Goal: Task Accomplishment & Management: Use online tool/utility

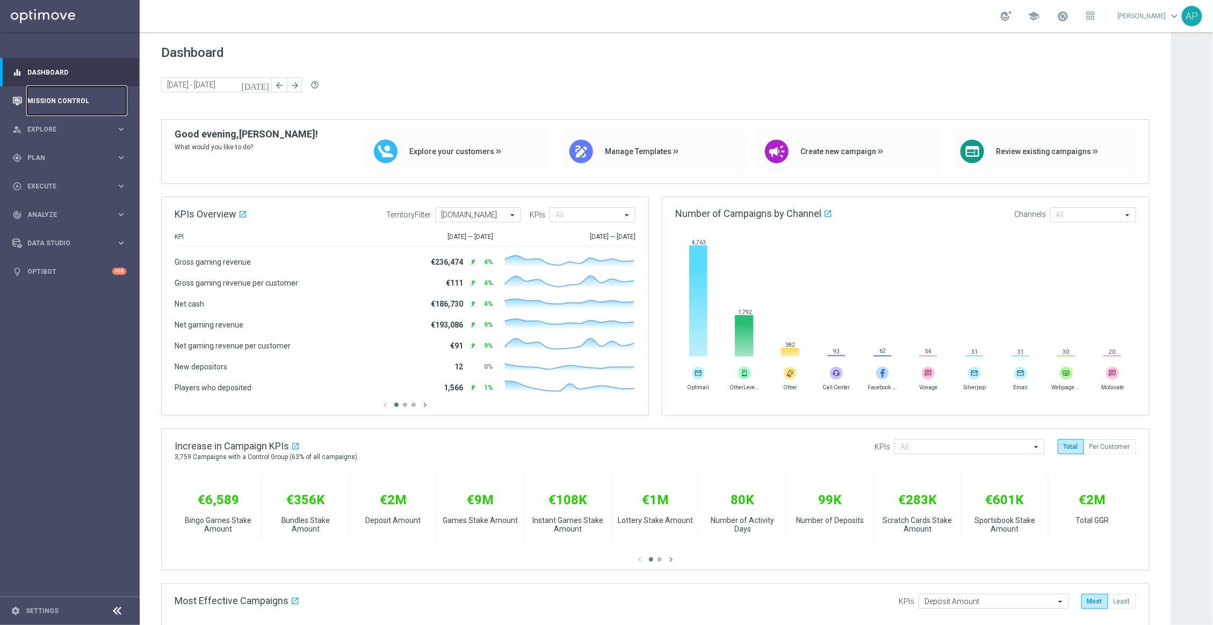
click at [54, 105] on link "Mission Control" at bounding box center [76, 101] width 99 height 28
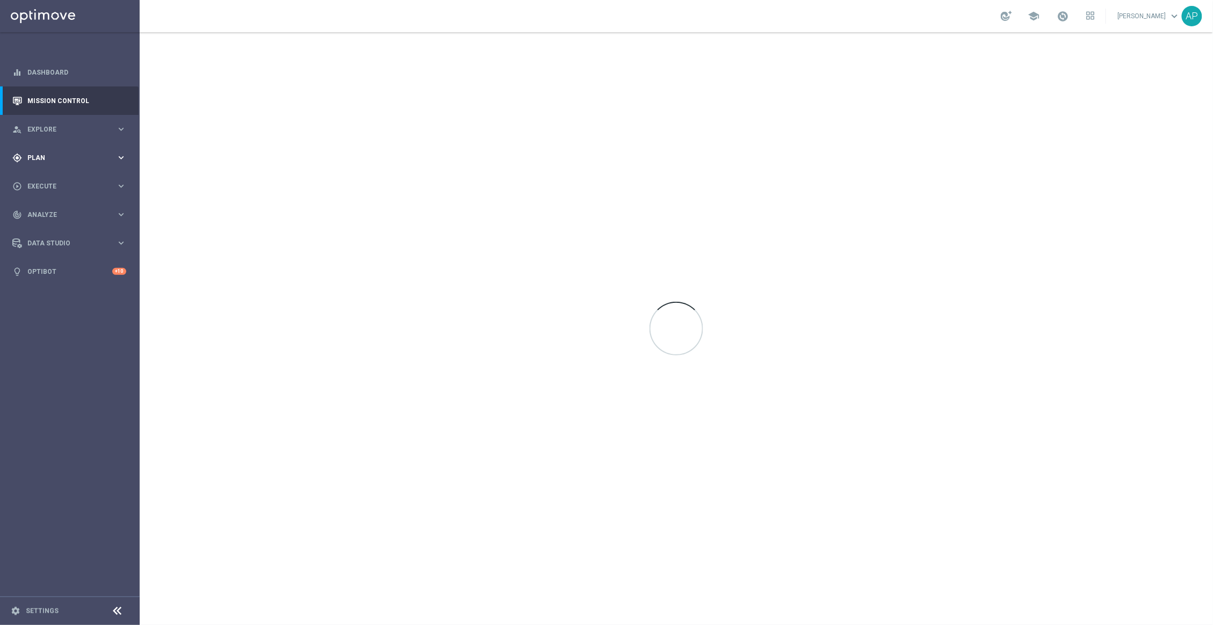
click at [70, 159] on span "Plan" at bounding box center [71, 158] width 89 height 6
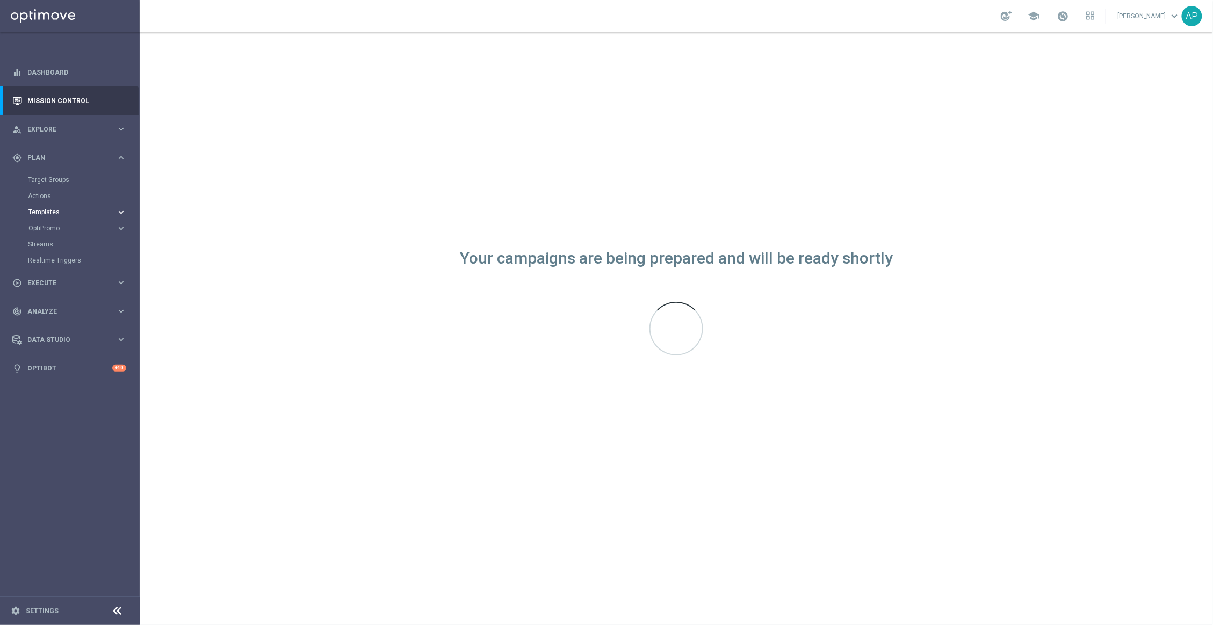
click at [59, 212] on span "Templates" at bounding box center [66, 212] width 77 height 6
click at [57, 228] on link "Optimail" at bounding box center [72, 228] width 78 height 9
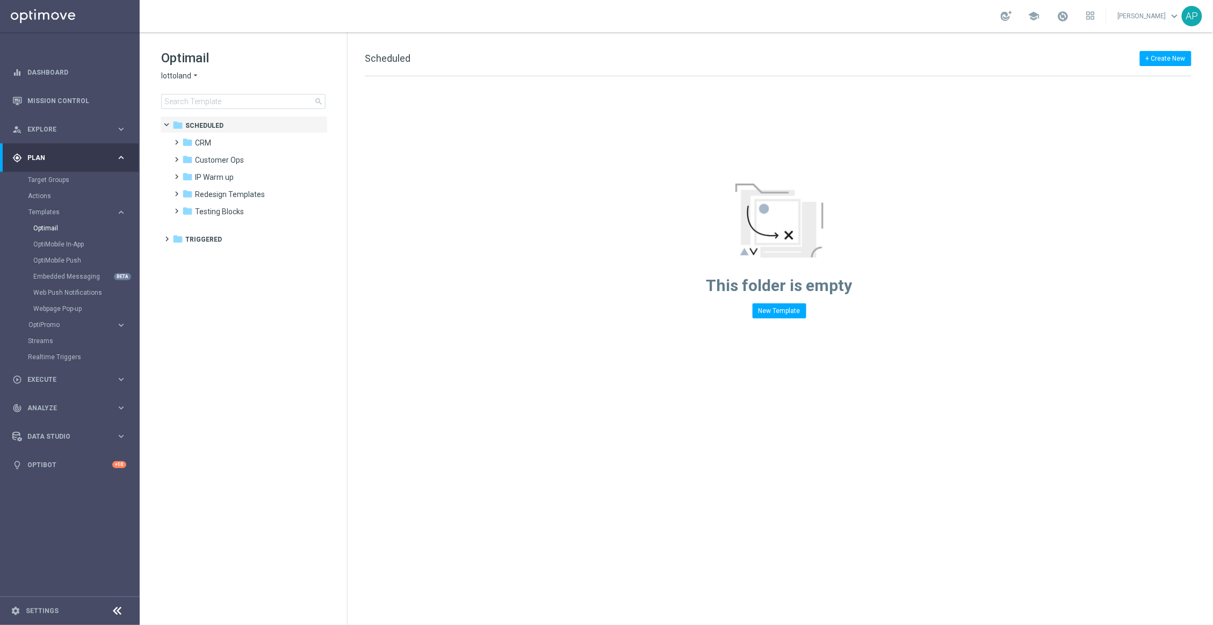
click at [180, 77] on span "lottoland" at bounding box center [176, 76] width 30 height 10
click at [198, 103] on div "KenoGO" at bounding box center [202, 101] width 81 height 13
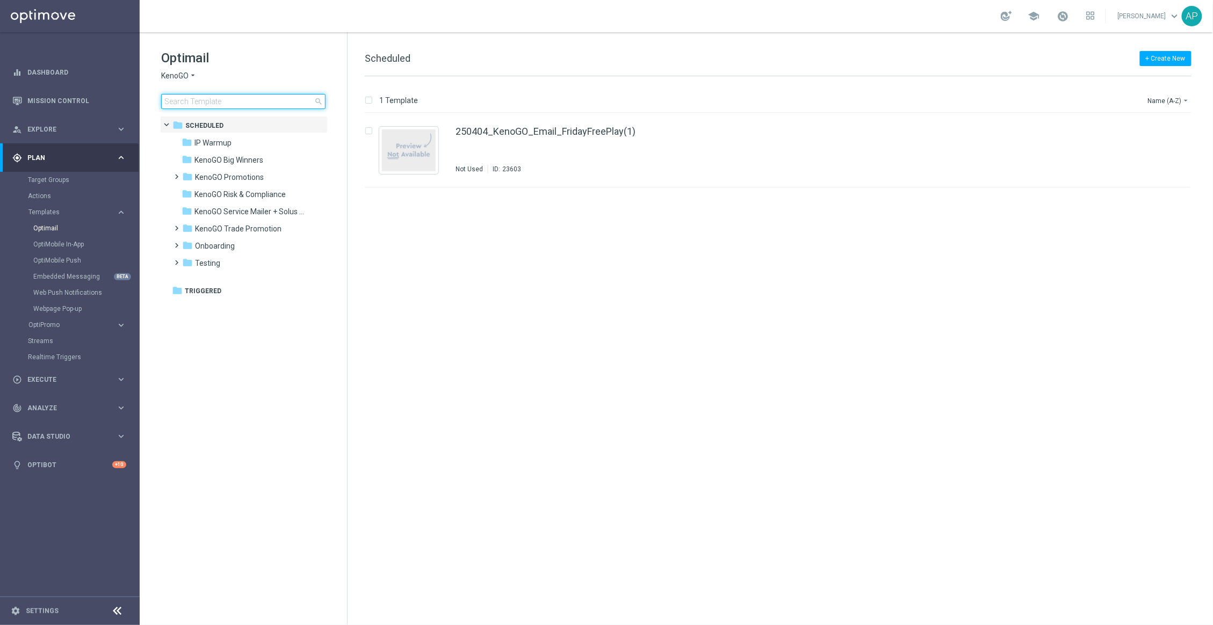
click at [211, 102] on input at bounding box center [243, 101] width 164 height 15
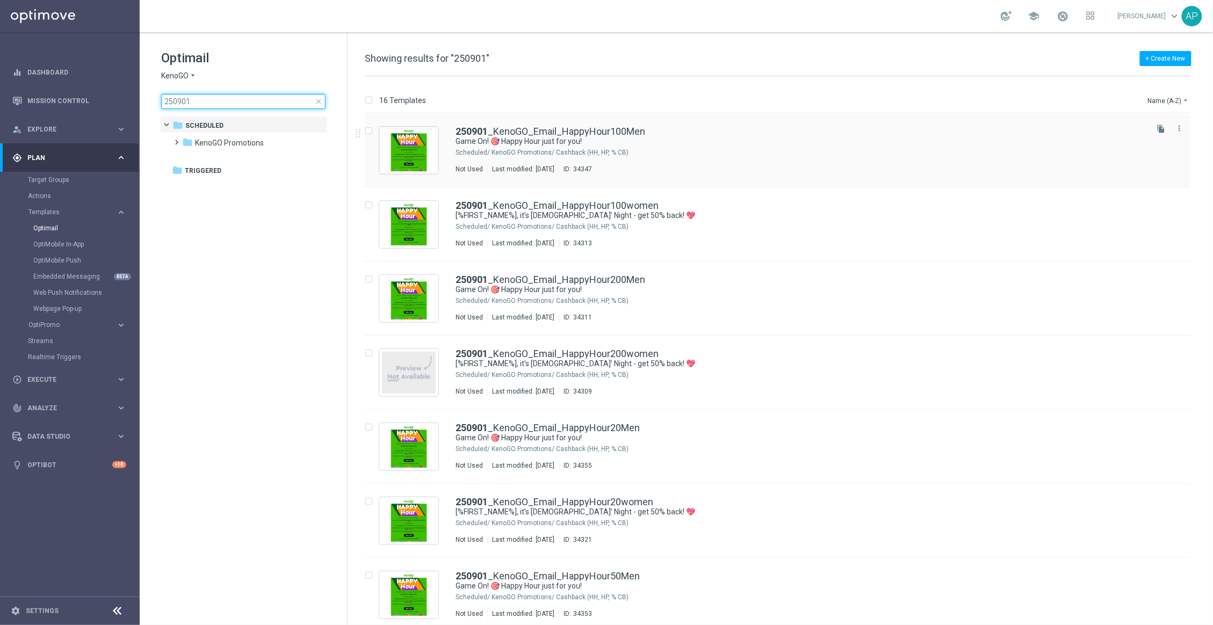
type input "250901"
click at [659, 148] on div "KenoGO Promotions/ Cashback (HH, HP, % CB)" at bounding box center [819, 152] width 654 height 9
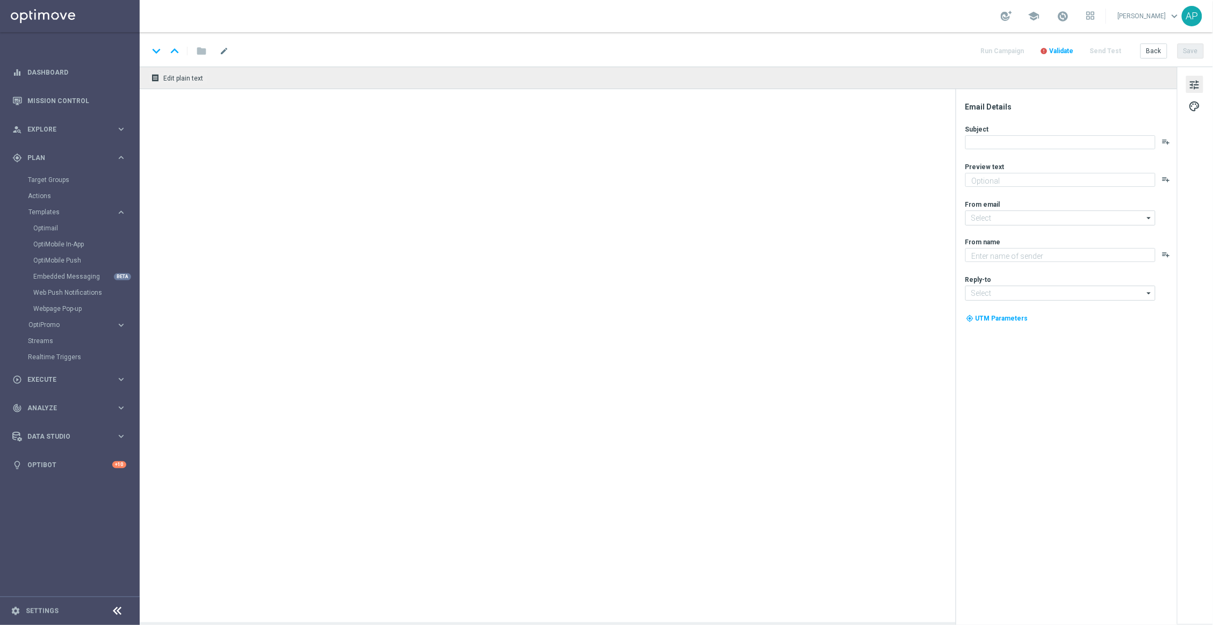
type textarea "Get 50% back in BONUS CASH!"
type input "mail@crm.kenogo.com.au"
type textarea "KenoGO"
type input "support@kenogo.com.au"
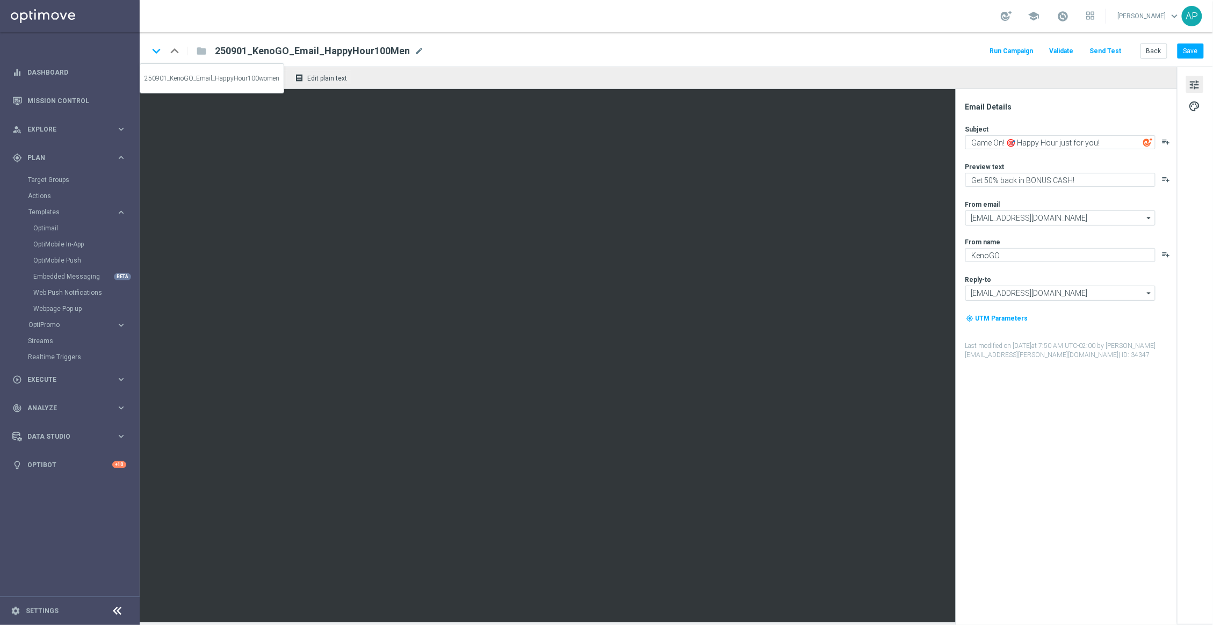
click at [154, 54] on icon "keyboard_arrow_down" at bounding box center [156, 51] width 16 height 16
click at [171, 50] on icon "keyboard_arrow_up" at bounding box center [175, 51] width 16 height 16
click at [159, 49] on icon "keyboard_arrow_down" at bounding box center [156, 51] width 16 height 16
click at [156, 52] on icon "keyboard_arrow_down" at bounding box center [156, 51] width 16 height 16
click at [157, 49] on icon "keyboard_arrow_down" at bounding box center [156, 51] width 16 height 16
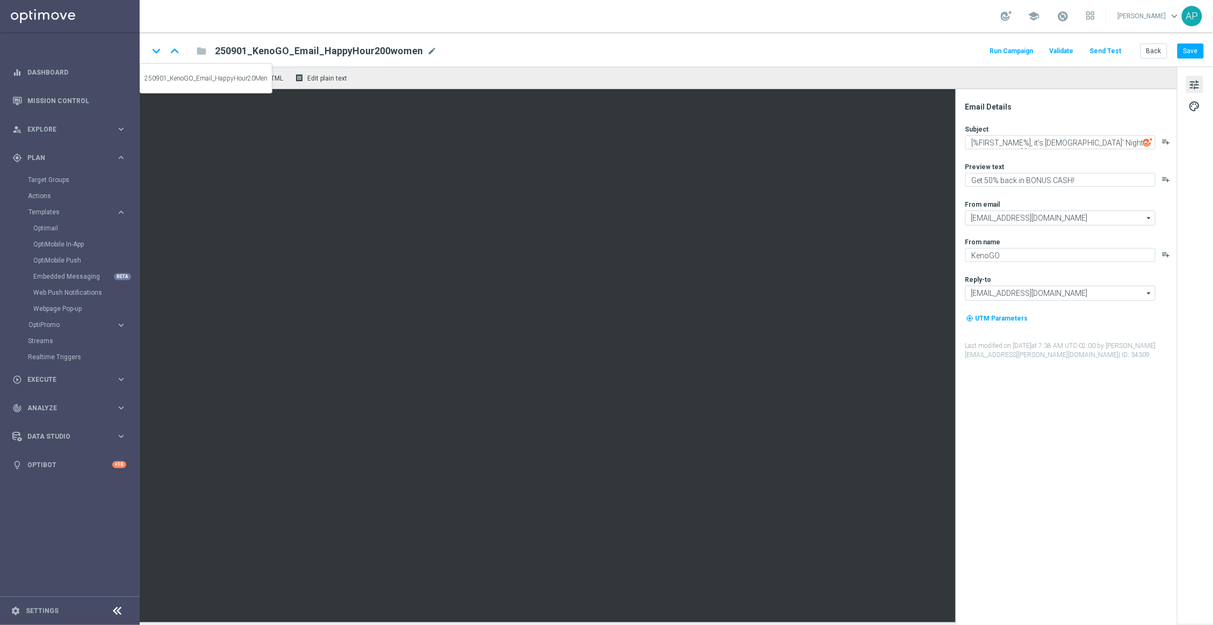
click at [160, 46] on icon "keyboard_arrow_down" at bounding box center [156, 51] width 16 height 16
click at [159, 51] on icon "keyboard_arrow_down" at bounding box center [156, 51] width 16 height 16
click at [159, 53] on icon "keyboard_arrow_down" at bounding box center [156, 51] width 16 height 16
click at [160, 53] on icon "keyboard_arrow_down" at bounding box center [156, 51] width 16 height 16
click at [153, 52] on icon "keyboard_arrow_down" at bounding box center [156, 51] width 16 height 16
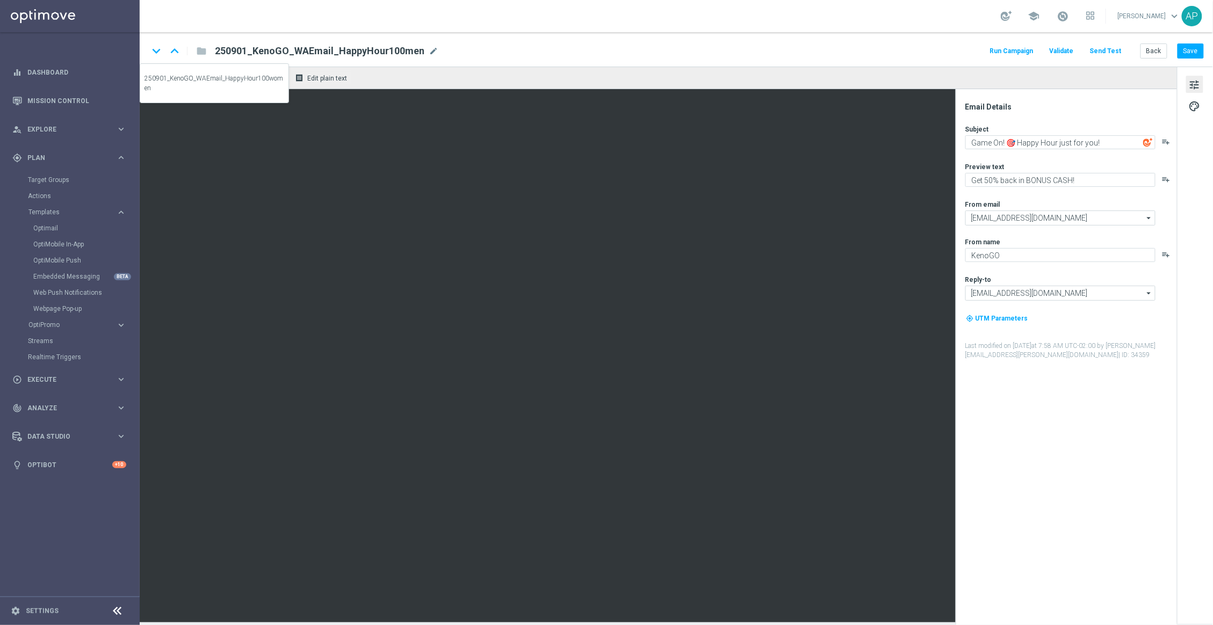
click at [154, 54] on icon "keyboard_arrow_down" at bounding box center [156, 51] width 16 height 16
click at [163, 52] on icon "keyboard_arrow_down" at bounding box center [156, 51] width 16 height 16
click at [148, 53] on icon "keyboard_arrow_down" at bounding box center [156, 51] width 16 height 16
click at [155, 55] on icon "keyboard_arrow_down" at bounding box center [156, 51] width 16 height 16
click at [160, 49] on icon "keyboard_arrow_down" at bounding box center [156, 51] width 16 height 16
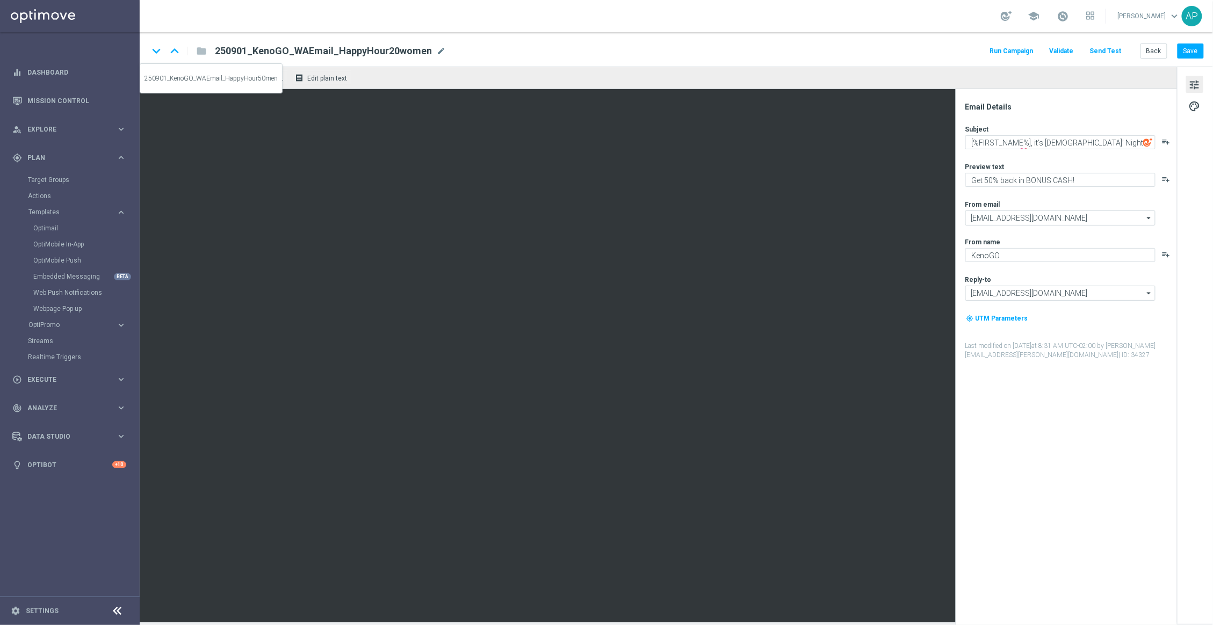
click at [157, 48] on icon "keyboard_arrow_down" at bounding box center [156, 51] width 16 height 16
click at [159, 52] on icon "keyboard_arrow_down" at bounding box center [156, 51] width 16 height 16
type textarea "[%FIRST_NAME%], it’s Ladies’ Night - get 50% back! 💖"
click at [47, 179] on link "Target Groups" at bounding box center [70, 180] width 84 height 9
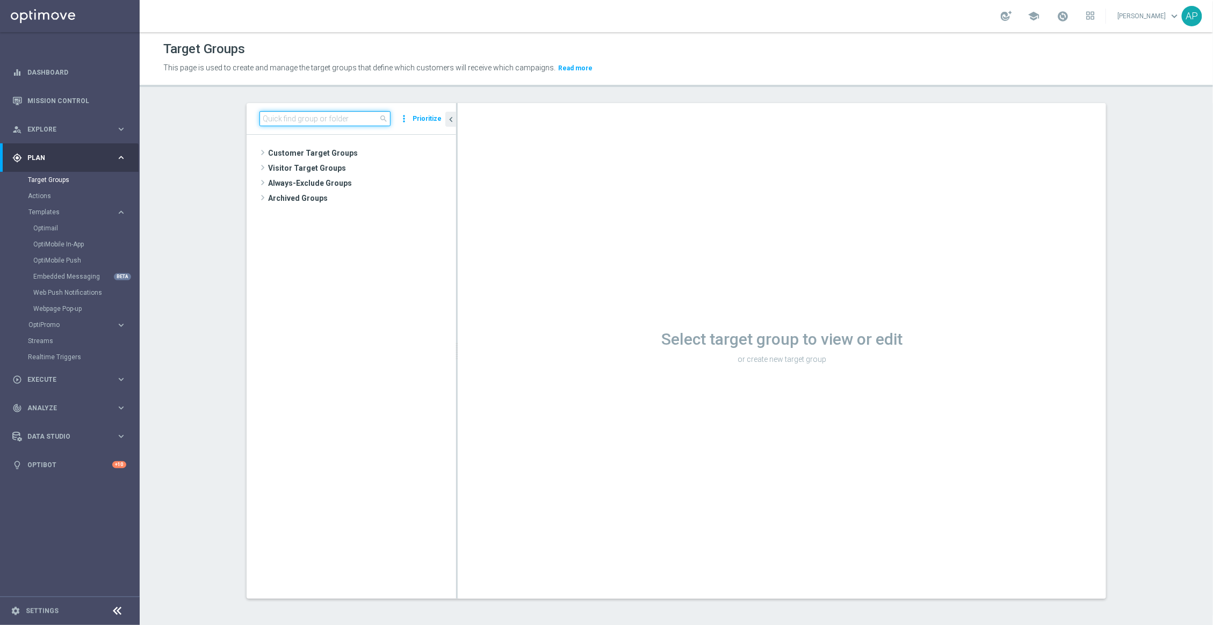
click at [322, 112] on input at bounding box center [325, 118] width 131 height 15
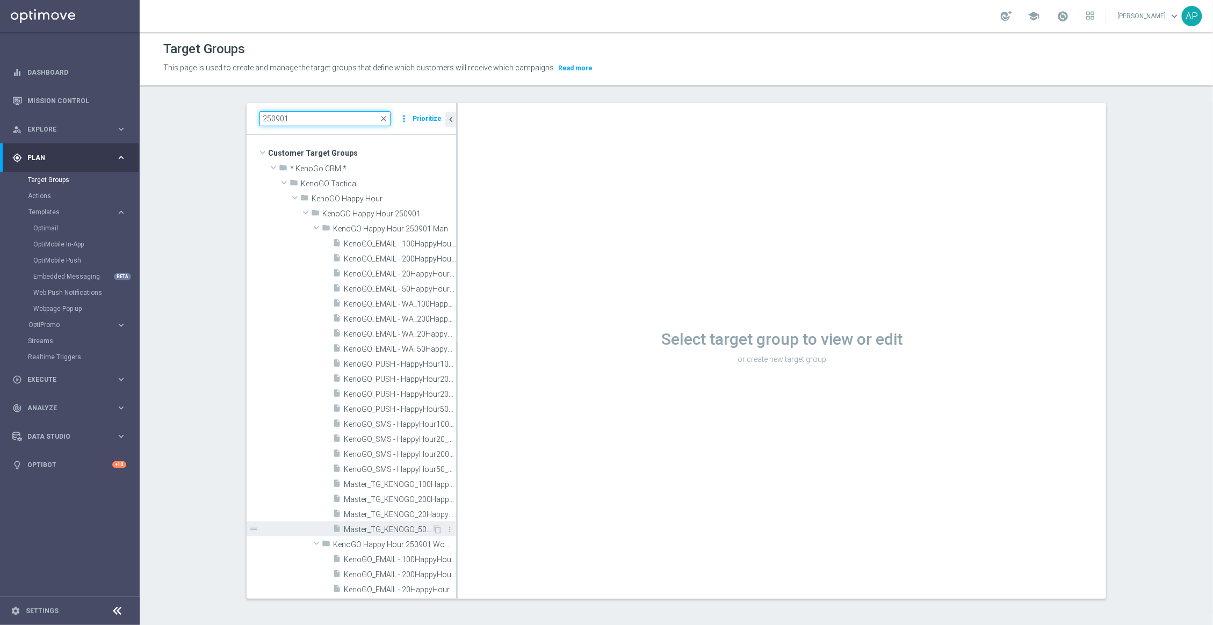
type input "250901"
click at [385, 527] on span "Master_TG_KENOGO_50HappyHour_250901_men" at bounding box center [388, 530] width 88 height 9
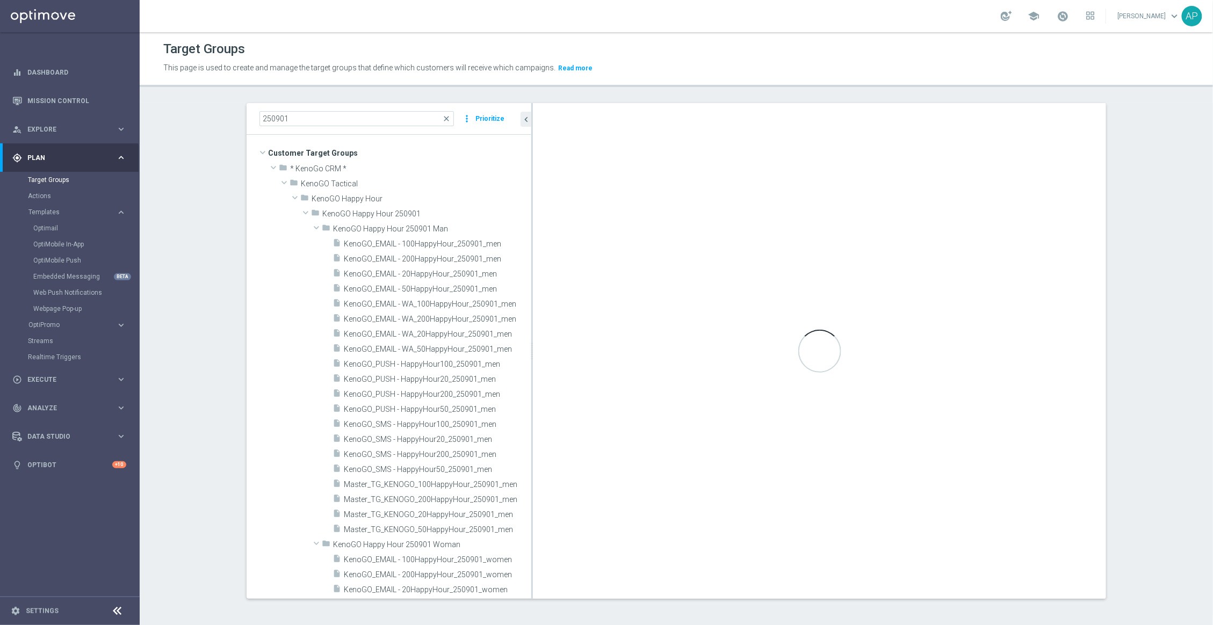
drag, startPoint x: 451, startPoint y: 405, endPoint x: 526, endPoint y: 397, distance: 75.6
click at [531, 397] on div at bounding box center [532, 351] width 2 height 496
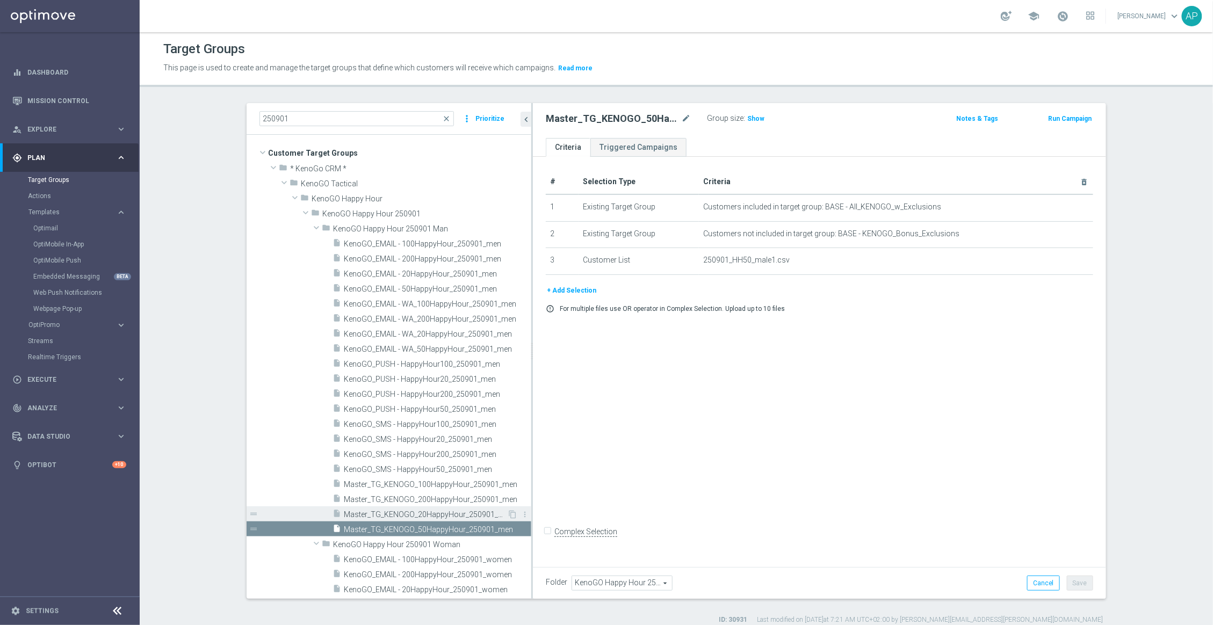
click at [458, 511] on span "Master_TG_KENOGO_20HappyHour_250901_men" at bounding box center [425, 514] width 163 height 9
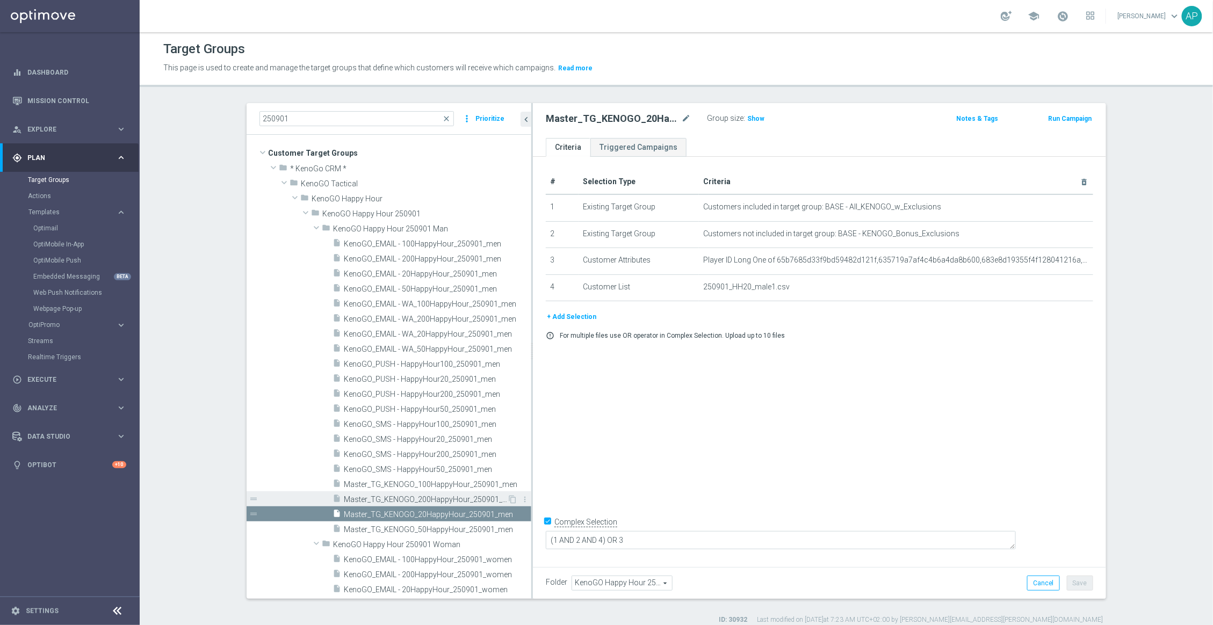
click at [459, 501] on span "Master_TG_KENOGO_200HappyHour_250901_men" at bounding box center [425, 499] width 163 height 9
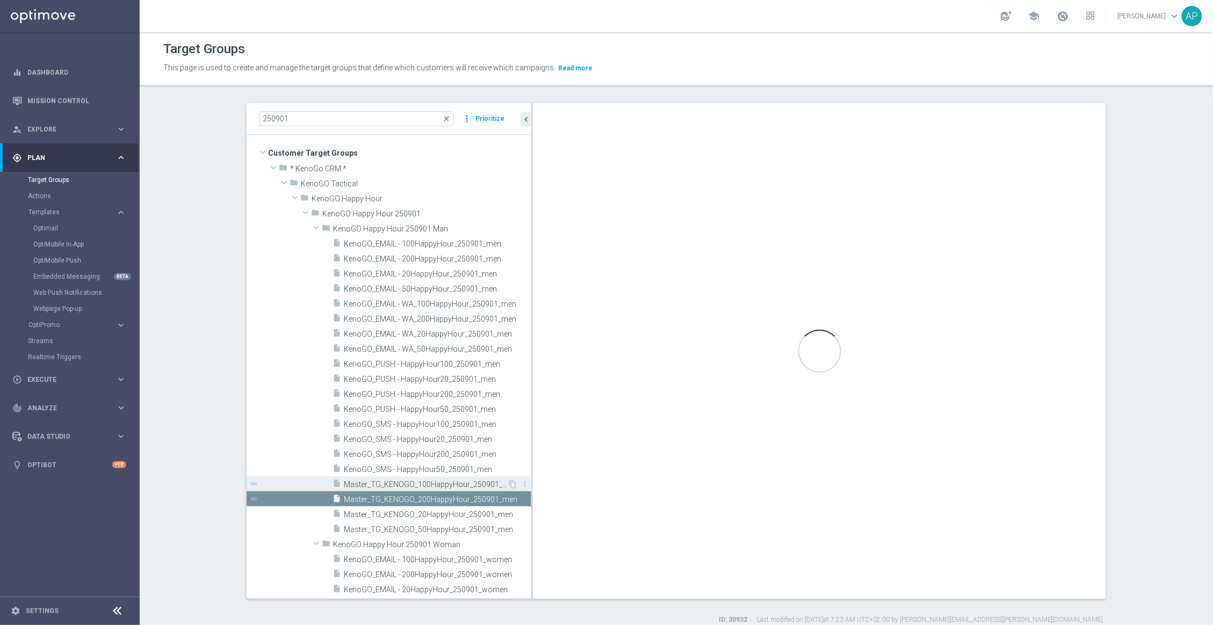
checkbox input "false"
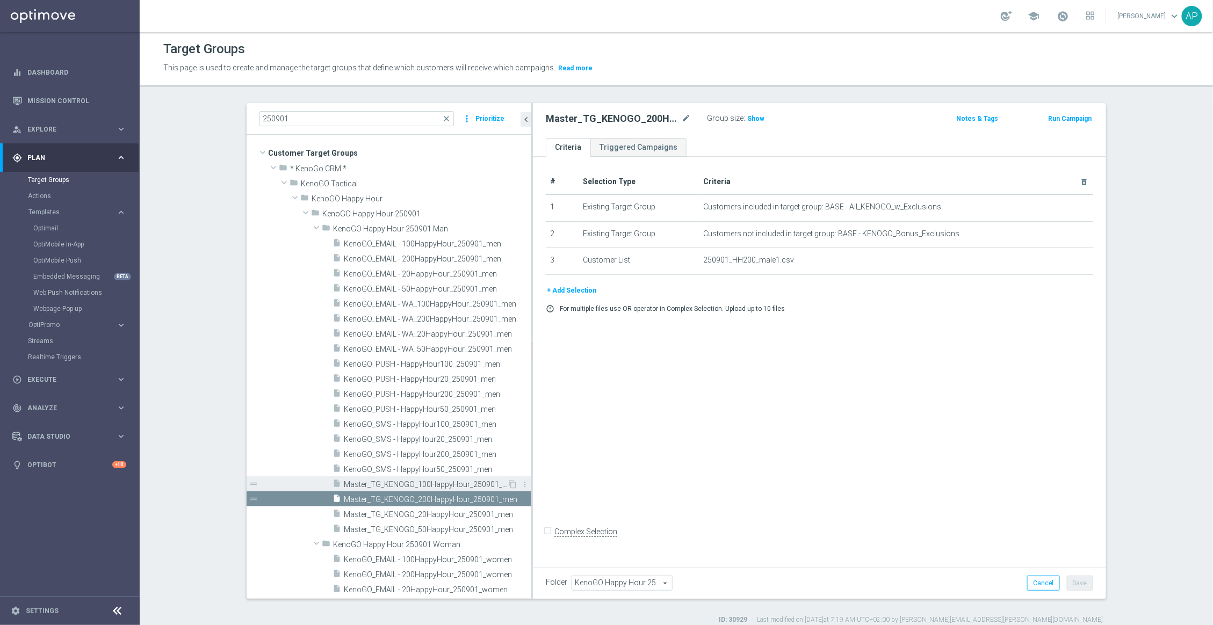
click at [458, 486] on span "Master_TG_KENOGO_100HappyHour_250901_men" at bounding box center [425, 484] width 163 height 9
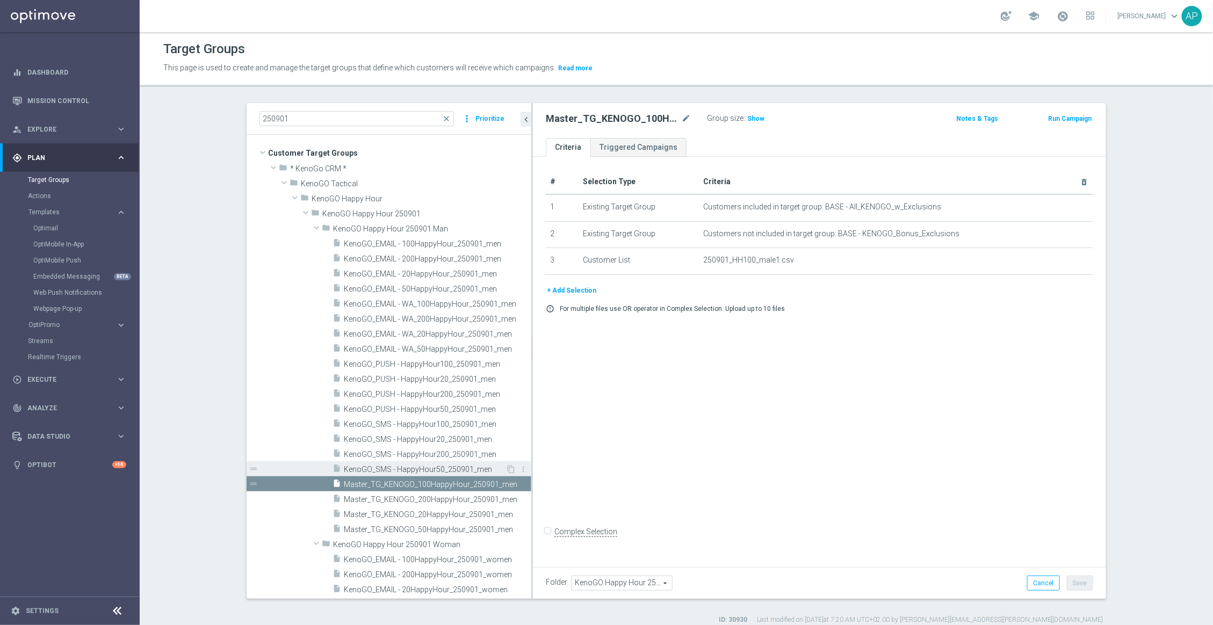
click at [450, 466] on span "KenoGO_SMS - HappyHour50_250901_men" at bounding box center [425, 469] width 162 height 9
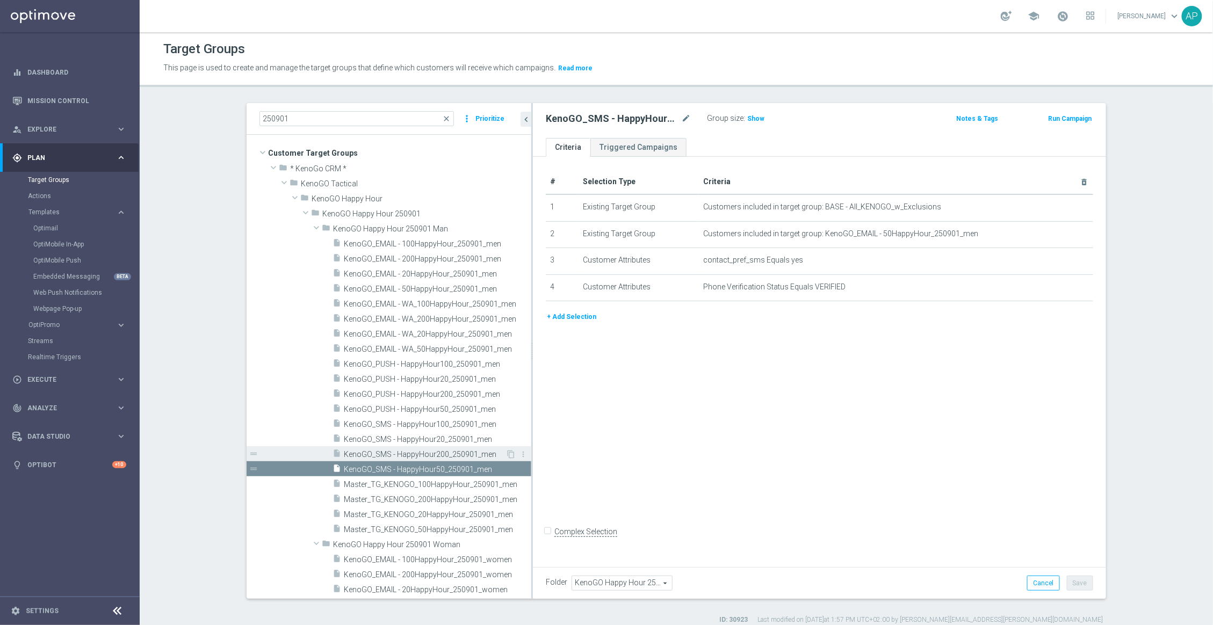
click at [456, 455] on span "KenoGO_SMS - HappyHour200_250901_men" at bounding box center [425, 454] width 162 height 9
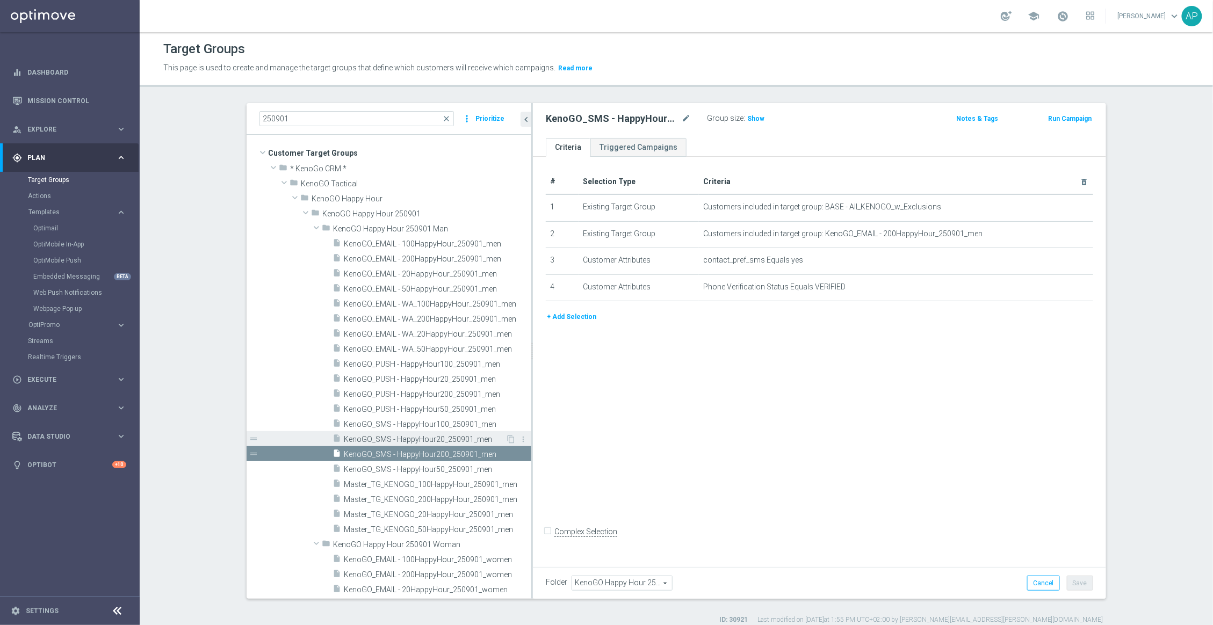
click at [458, 440] on span "KenoGO_SMS - HappyHour20_250901_men" at bounding box center [425, 439] width 162 height 9
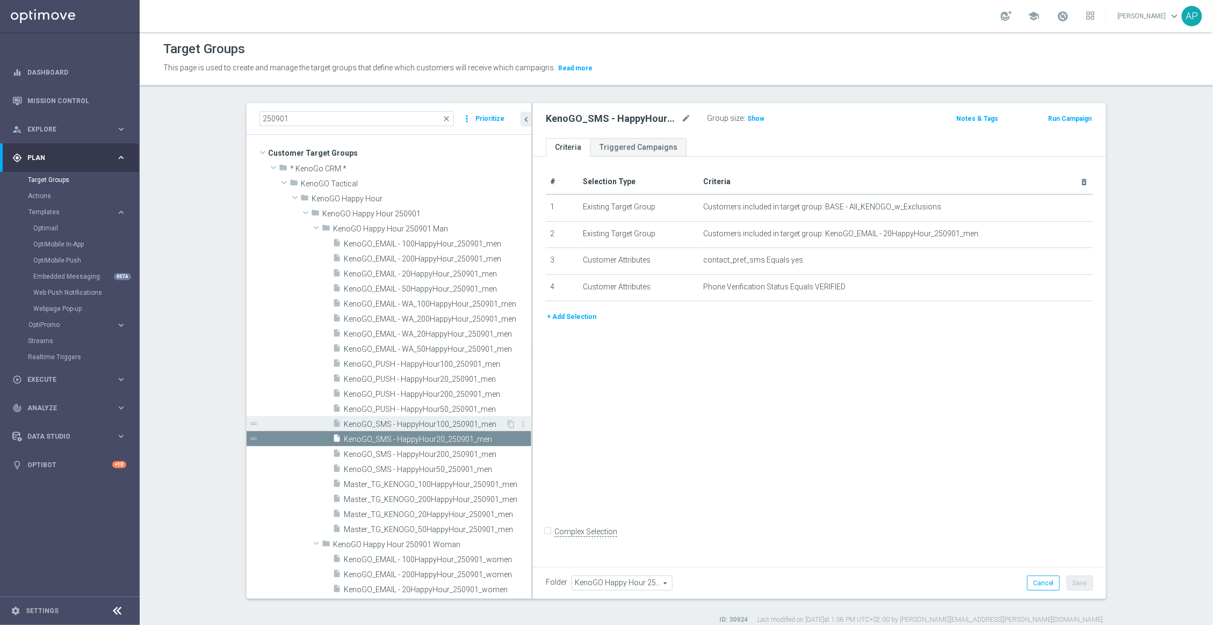
click at [460, 424] on span "KenoGO_SMS - HappyHour100_250901_men" at bounding box center [425, 424] width 162 height 9
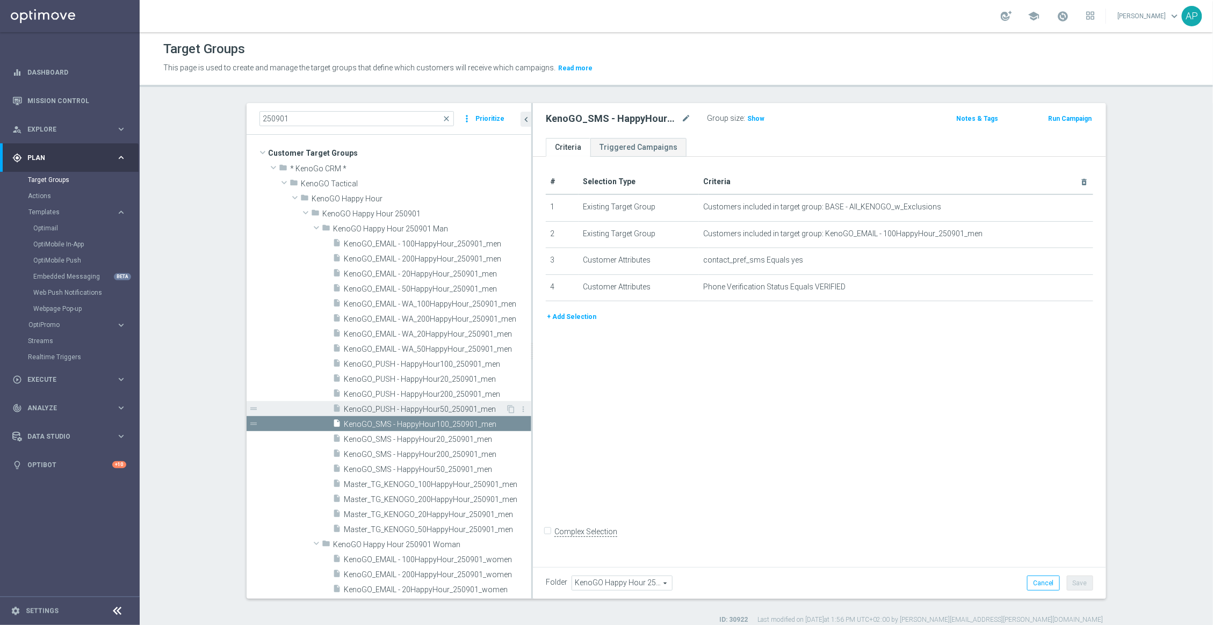
click at [462, 406] on span "KenoGO_PUSH - HappyHour50_250901_men" at bounding box center [425, 409] width 162 height 9
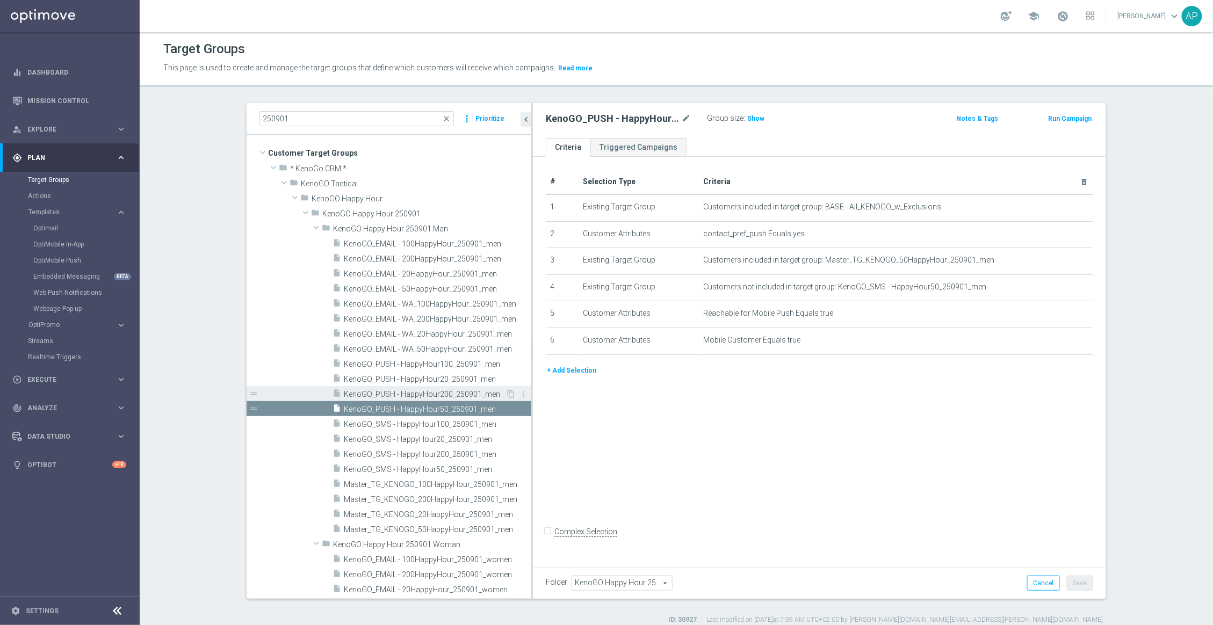
click at [462, 394] on span "KenoGO_PUSH - HappyHour200_250901_men" at bounding box center [425, 394] width 162 height 9
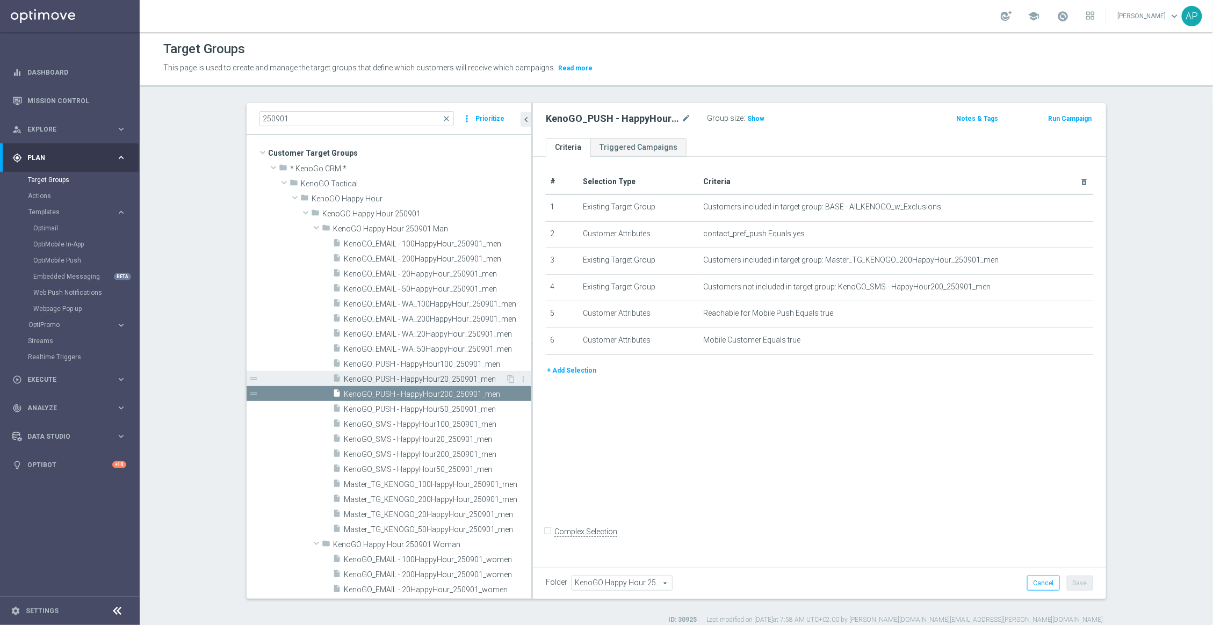
click at [464, 379] on span "KenoGO_PUSH - HappyHour20_250901_men" at bounding box center [425, 379] width 162 height 9
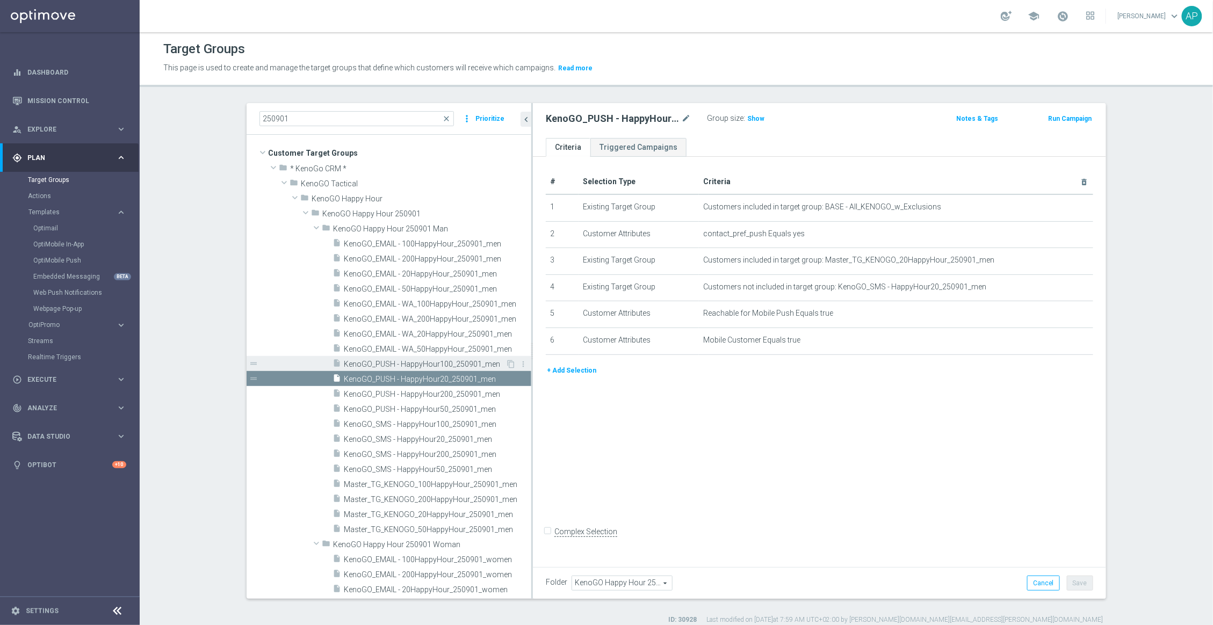
click at [459, 361] on span "KenoGO_PUSH - HappyHour100_250901_men" at bounding box center [425, 364] width 162 height 9
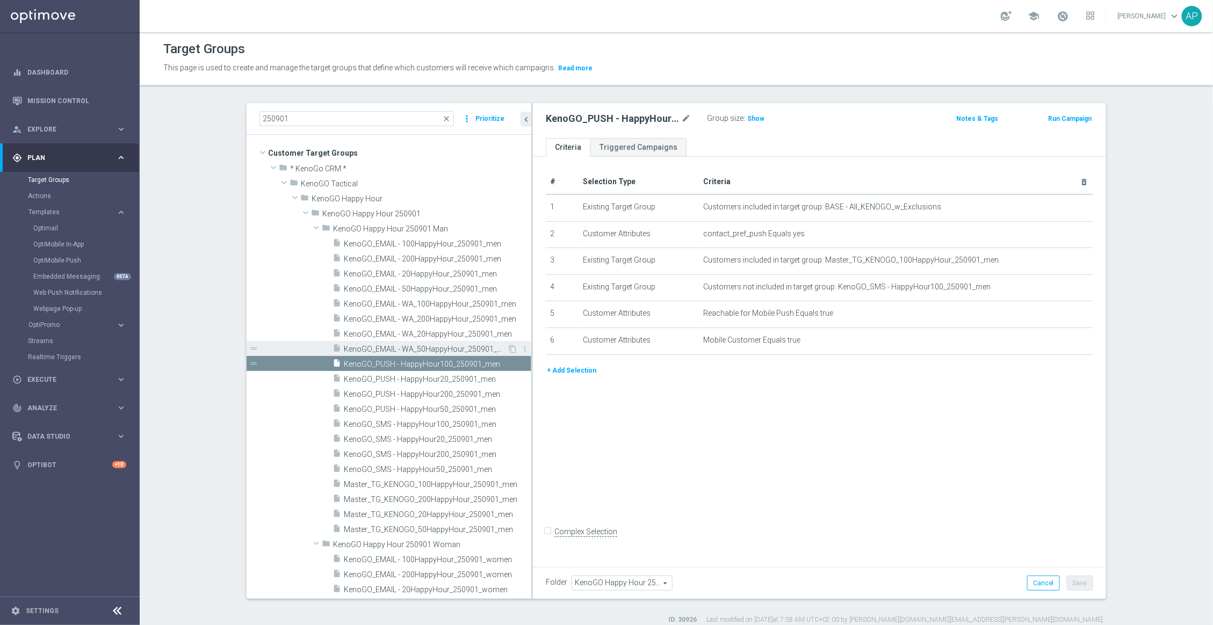
click at [454, 351] on span "KenoGO_EMAIL - WA_50HappyHour_250901_men" at bounding box center [425, 349] width 163 height 9
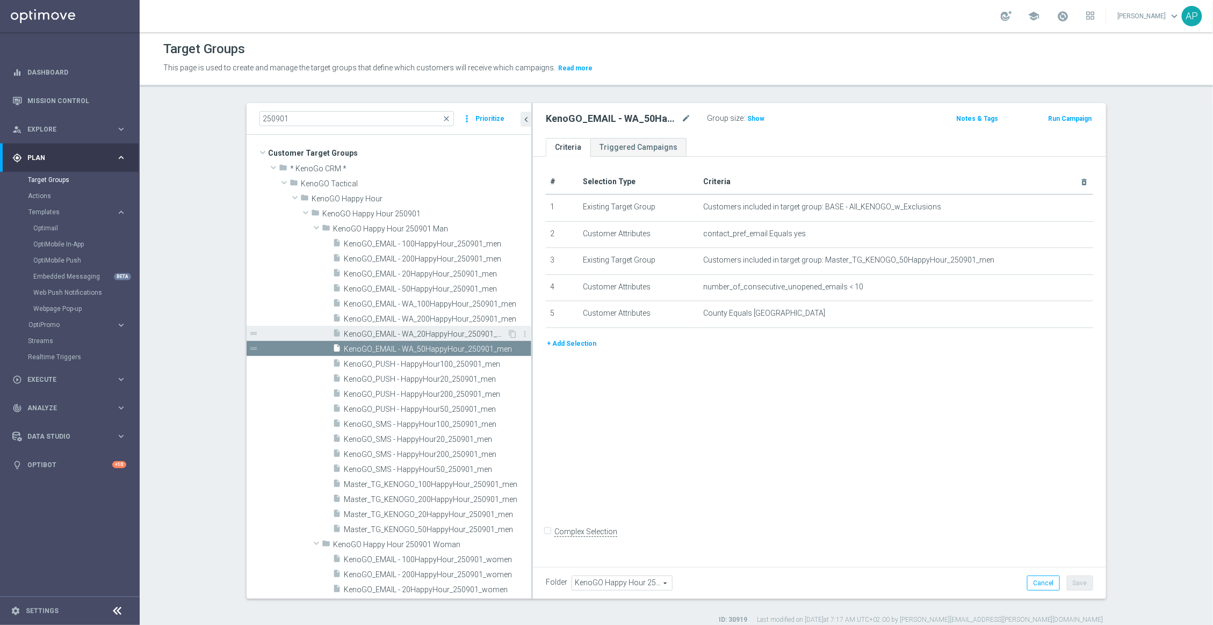
click at [421, 330] on span "KenoGO_EMAIL - WA_20HappyHour_250901_men" at bounding box center [425, 334] width 163 height 9
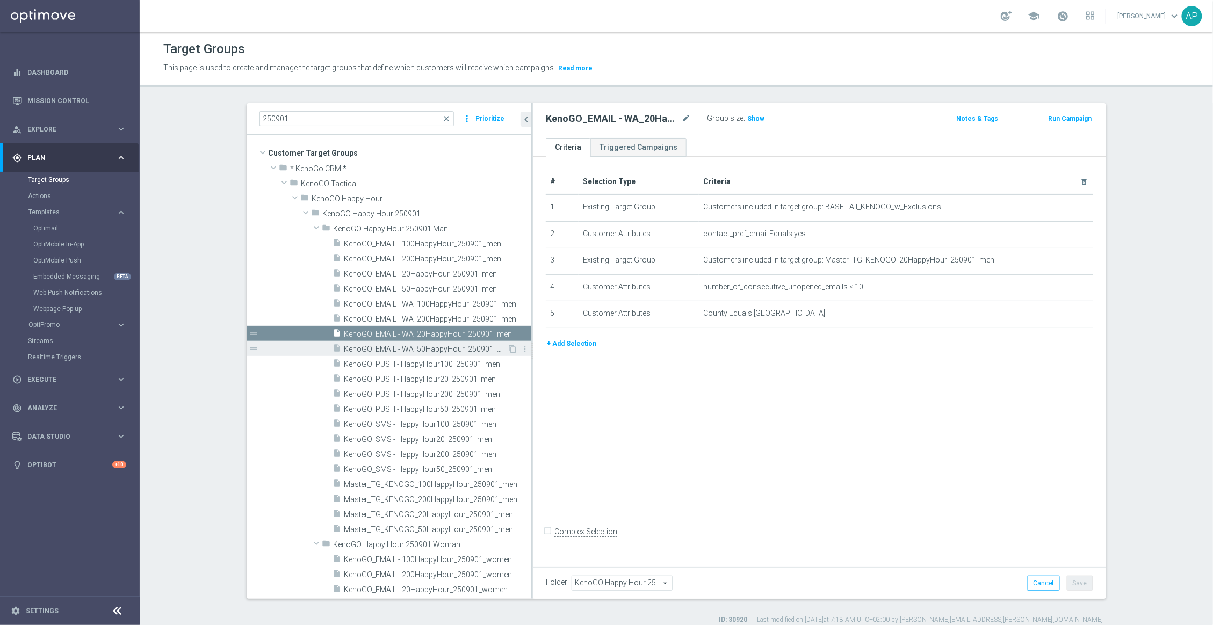
click at [423, 351] on span "KenoGO_EMAIL - WA_50HappyHour_250901_men" at bounding box center [425, 349] width 163 height 9
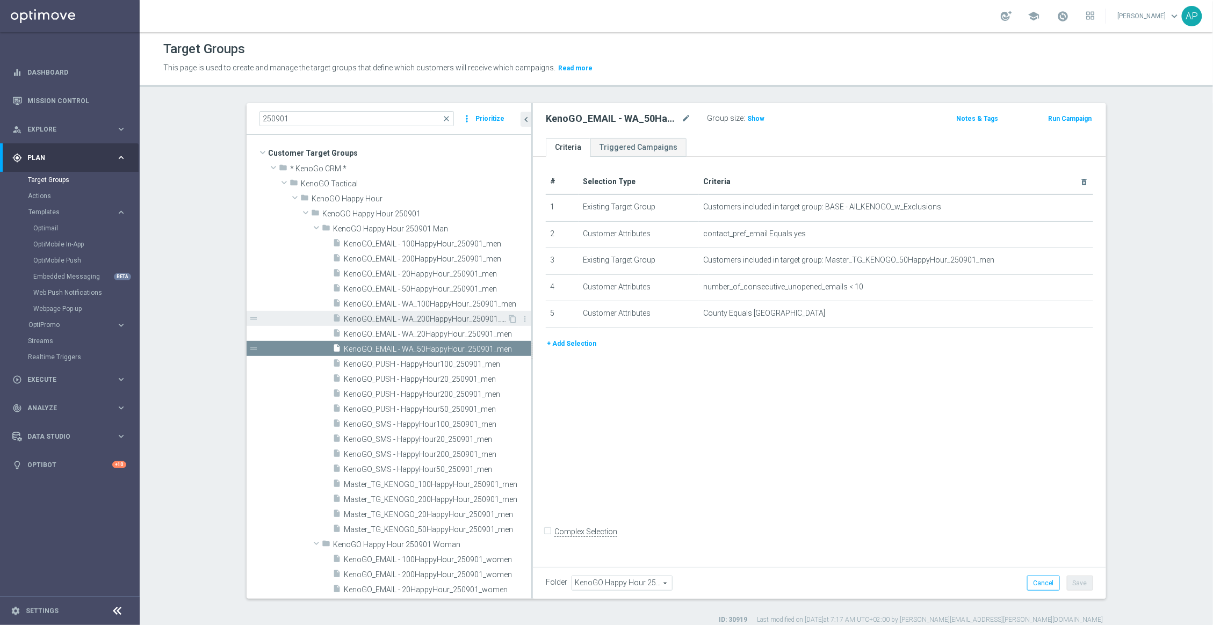
click at [428, 319] on span "KenoGO_EMAIL - WA_200HappyHour_250901_men" at bounding box center [425, 319] width 163 height 9
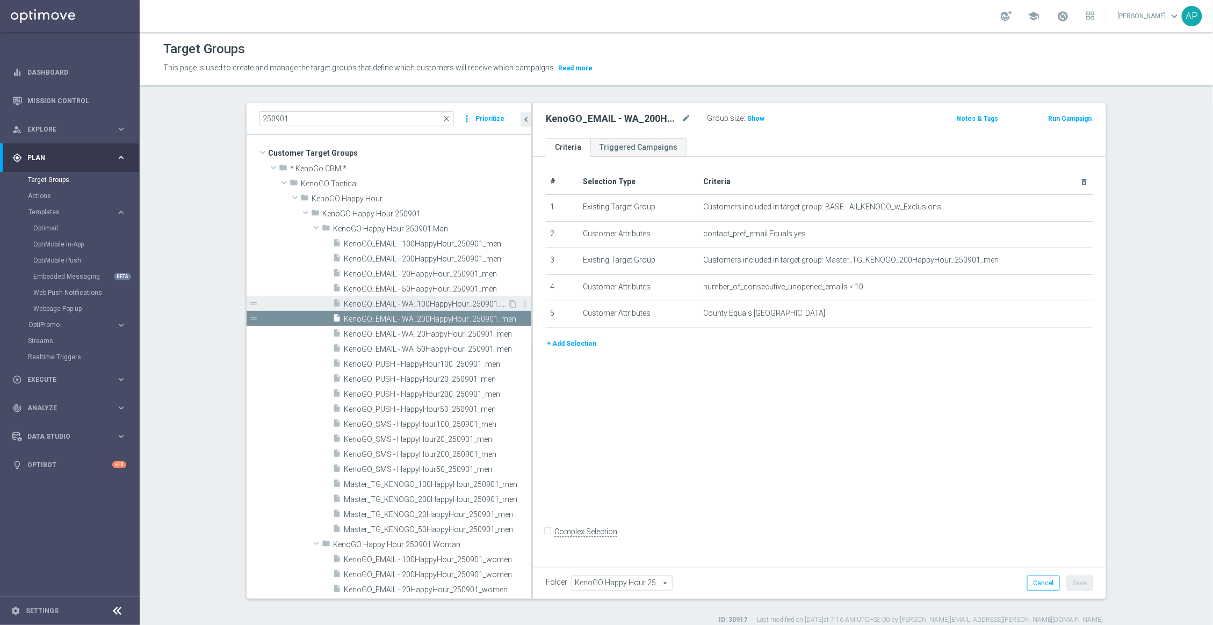
click at [434, 305] on span "KenoGO_EMAIL - WA_100HappyHour_250901_men" at bounding box center [425, 304] width 163 height 9
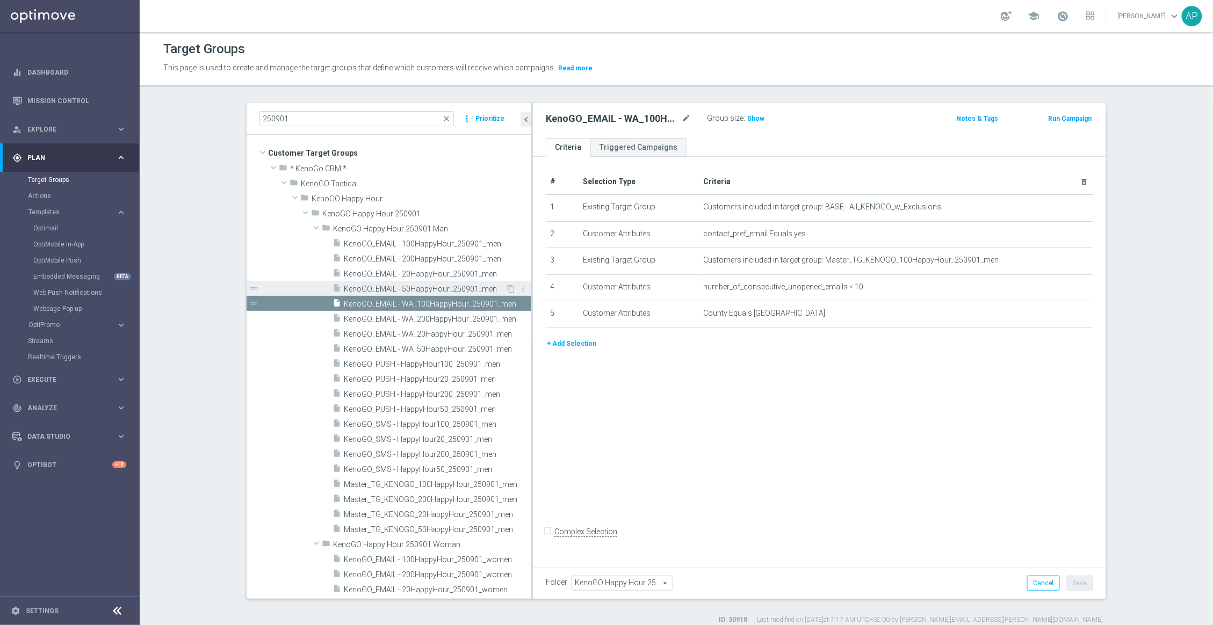
click at [436, 291] on span "KenoGO_EMAIL - 50HappyHour_250901_men" at bounding box center [425, 289] width 162 height 9
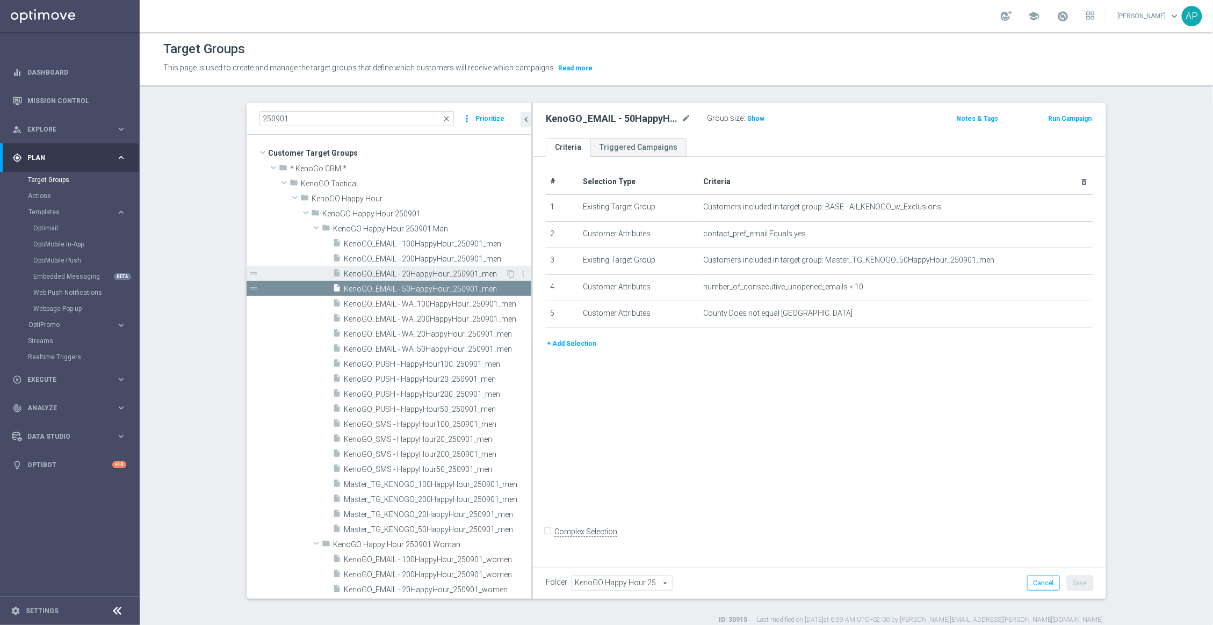
click at [442, 278] on span "KenoGO_EMAIL - 20HappyHour_250901_men" at bounding box center [425, 274] width 162 height 9
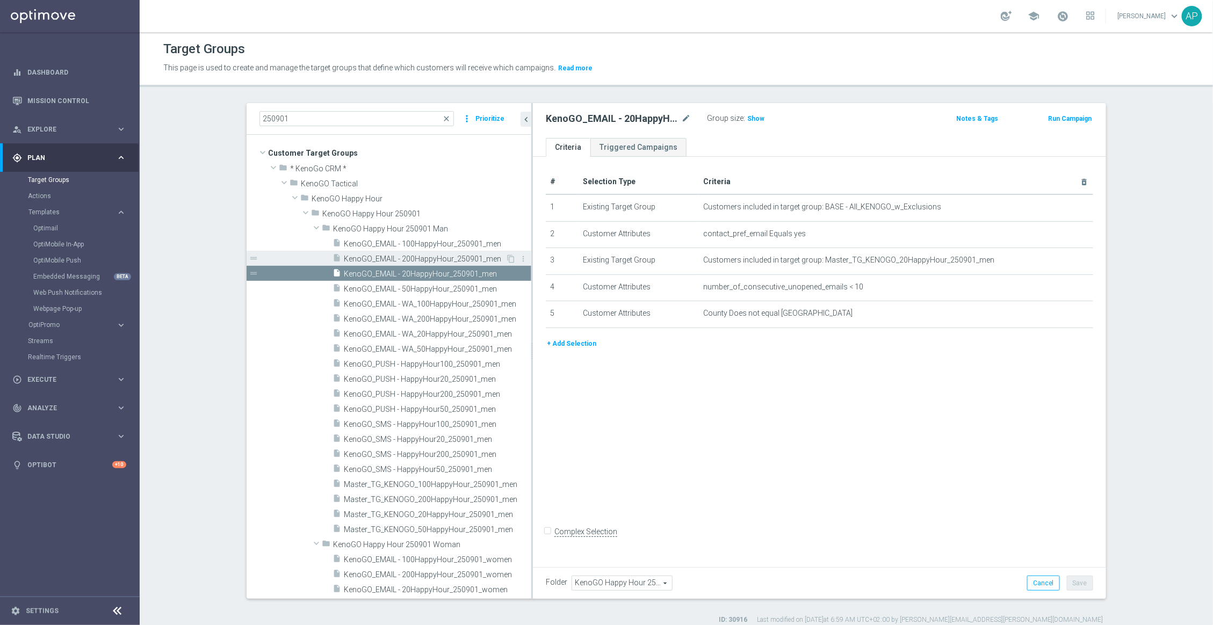
click at [446, 259] on span "KenoGO_EMAIL - 200HappyHour_250901_men" at bounding box center [425, 259] width 162 height 9
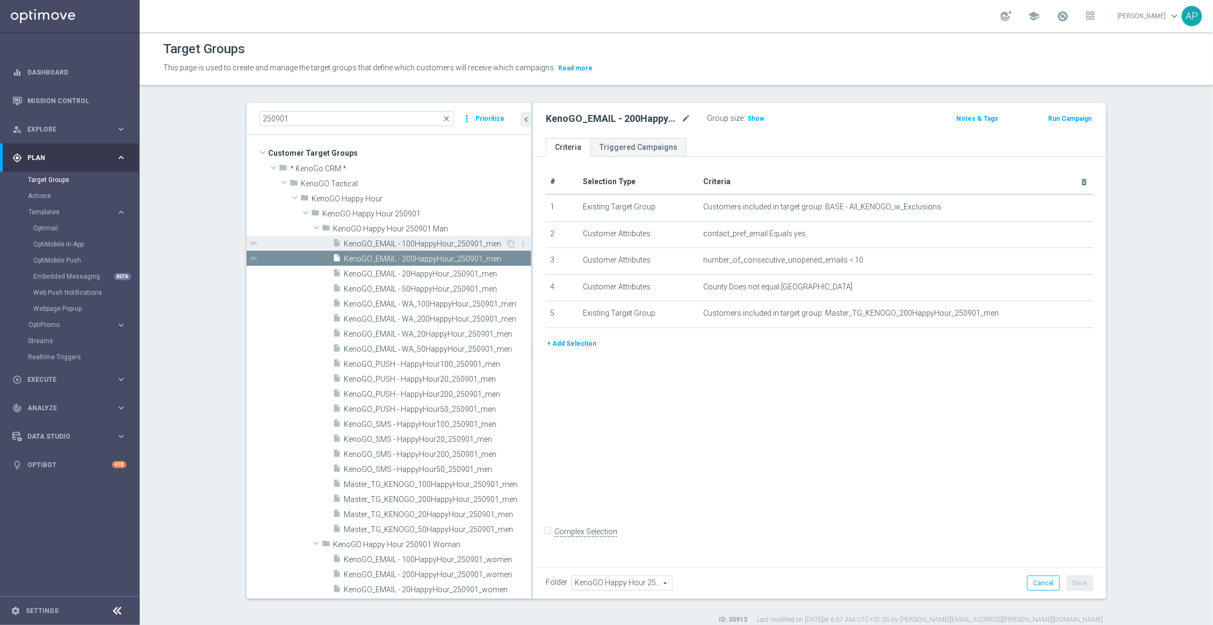
click at [456, 242] on span "KenoGO_EMAIL - 100HappyHour_250901_men" at bounding box center [425, 244] width 162 height 9
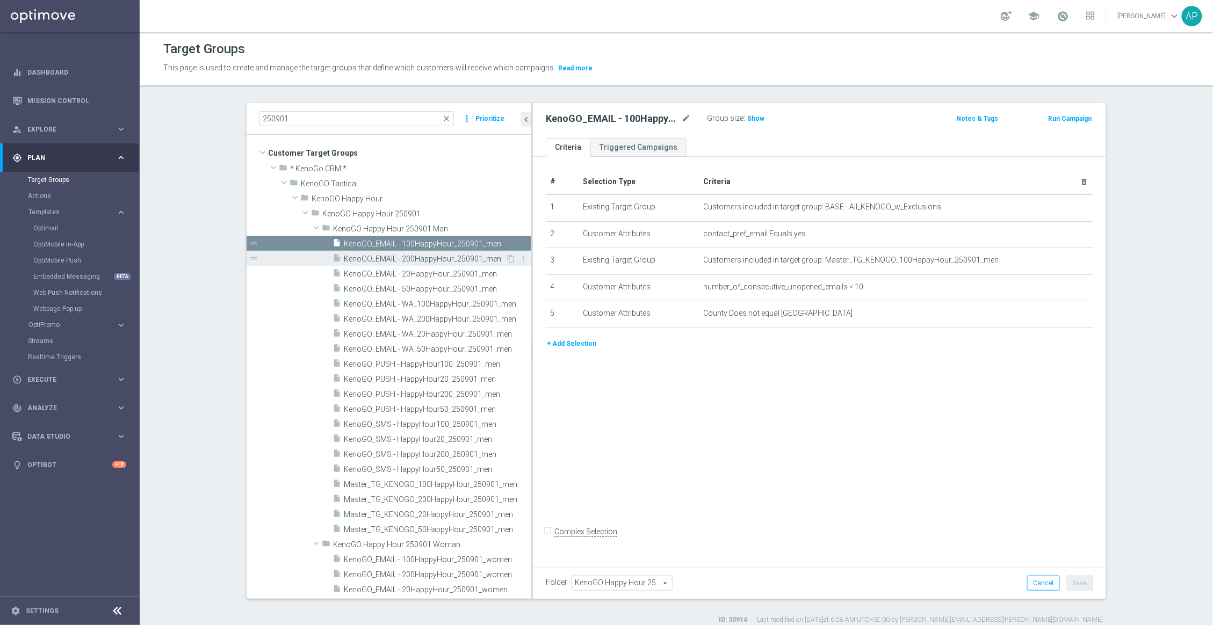
click at [451, 259] on span "KenoGO_EMAIL - 200HappyHour_250901_men" at bounding box center [425, 259] width 162 height 9
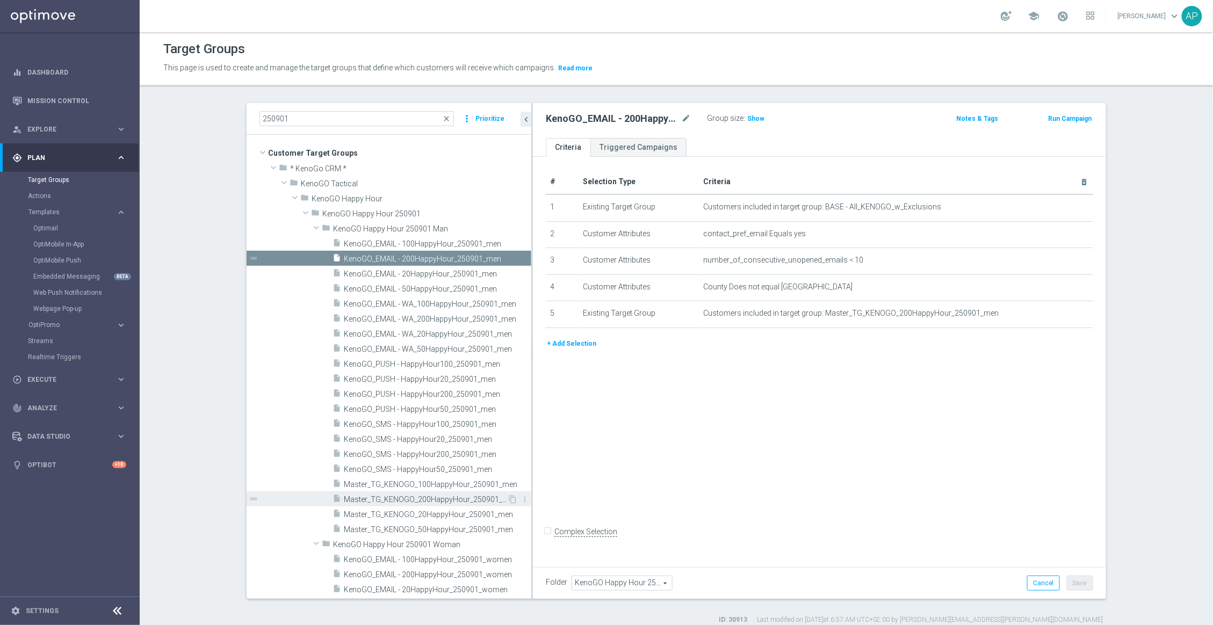
scroll to position [257, 0]
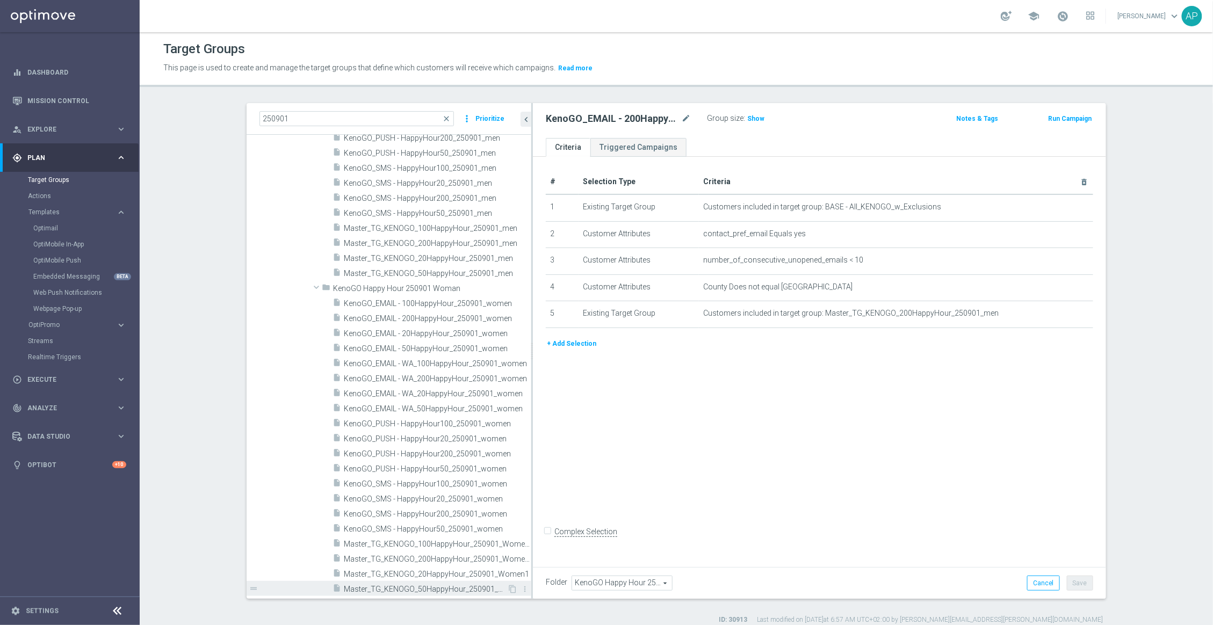
click at [411, 586] on span "Master_TG_KENOGO_50HappyHour_250901_Women1" at bounding box center [425, 589] width 163 height 9
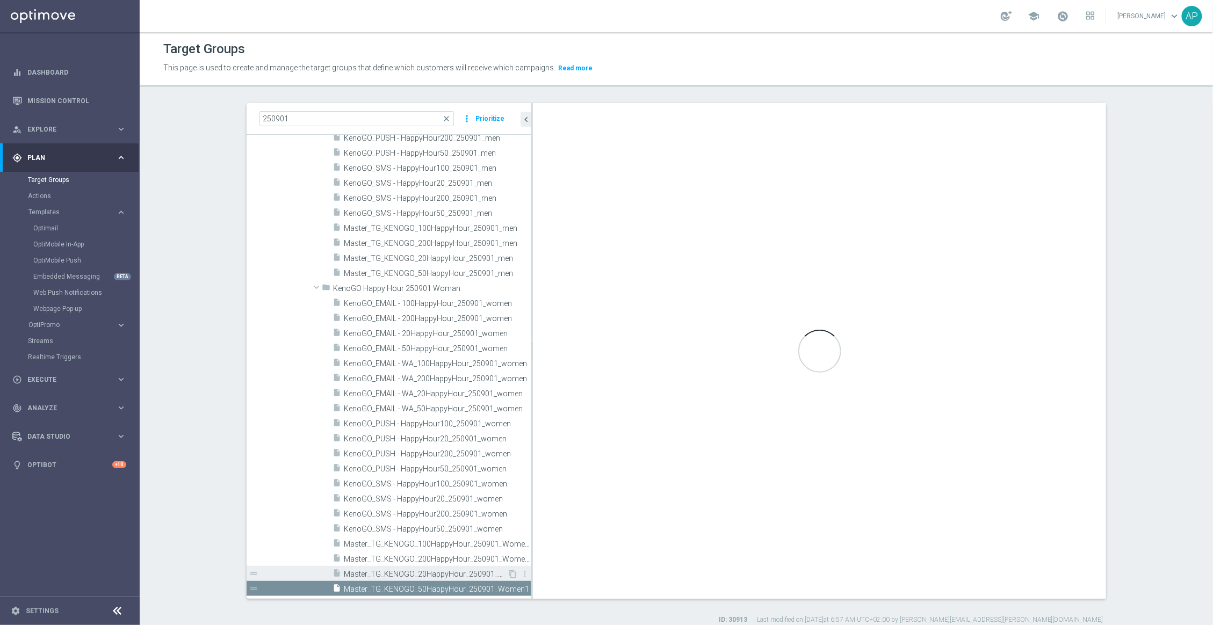
type input "KenoGO Happy Hour 250901 Woman"
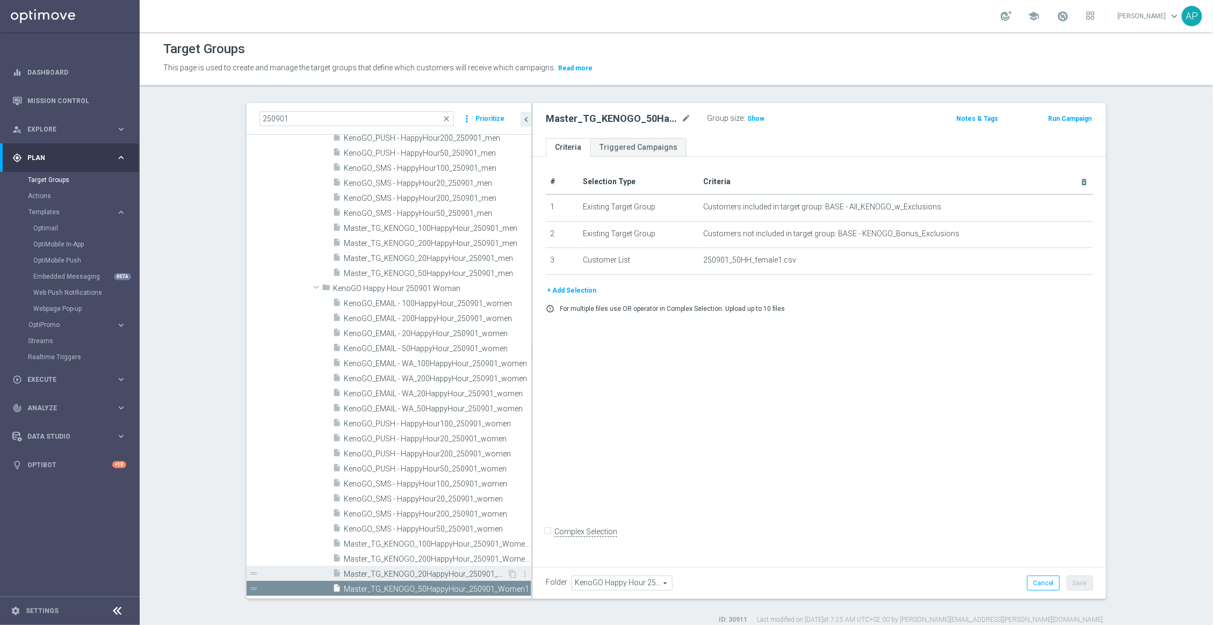
click at [423, 574] on span "Master_TG_KENOGO_20HappyHour_250901_Women1" at bounding box center [425, 574] width 163 height 9
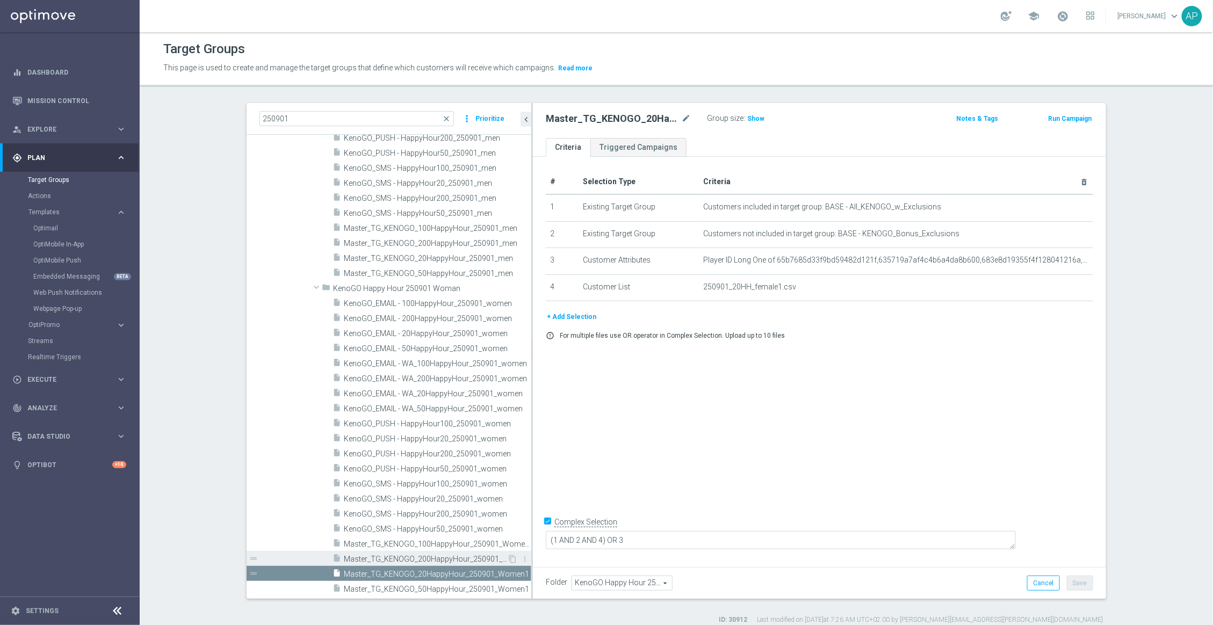
click at [440, 557] on span "Master_TG_KENOGO_200HappyHour_250901_Women1" at bounding box center [425, 559] width 163 height 9
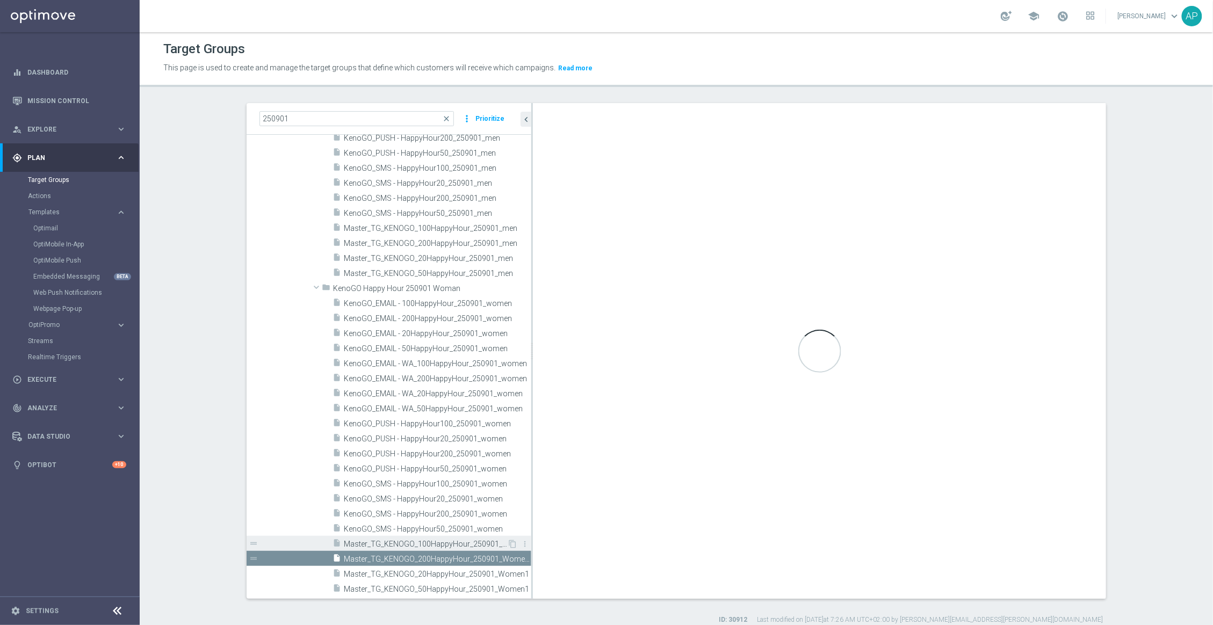
checkbox input "false"
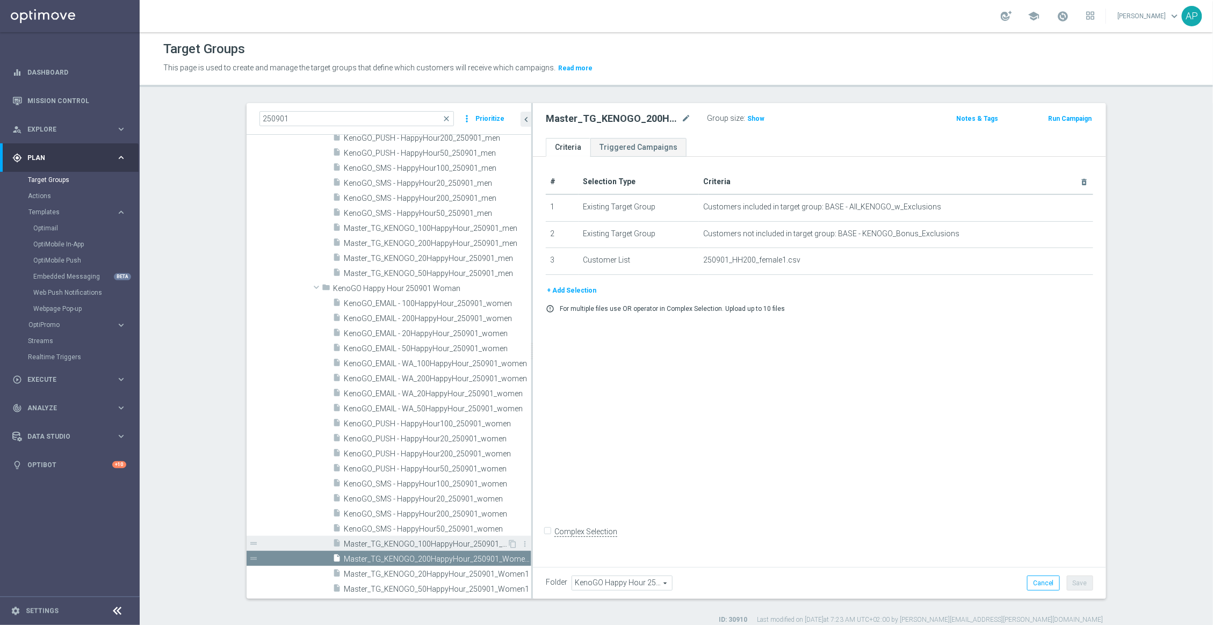
click at [446, 543] on span "Master_TG_KENOGO_100HappyHour_250901_Women1" at bounding box center [425, 544] width 163 height 9
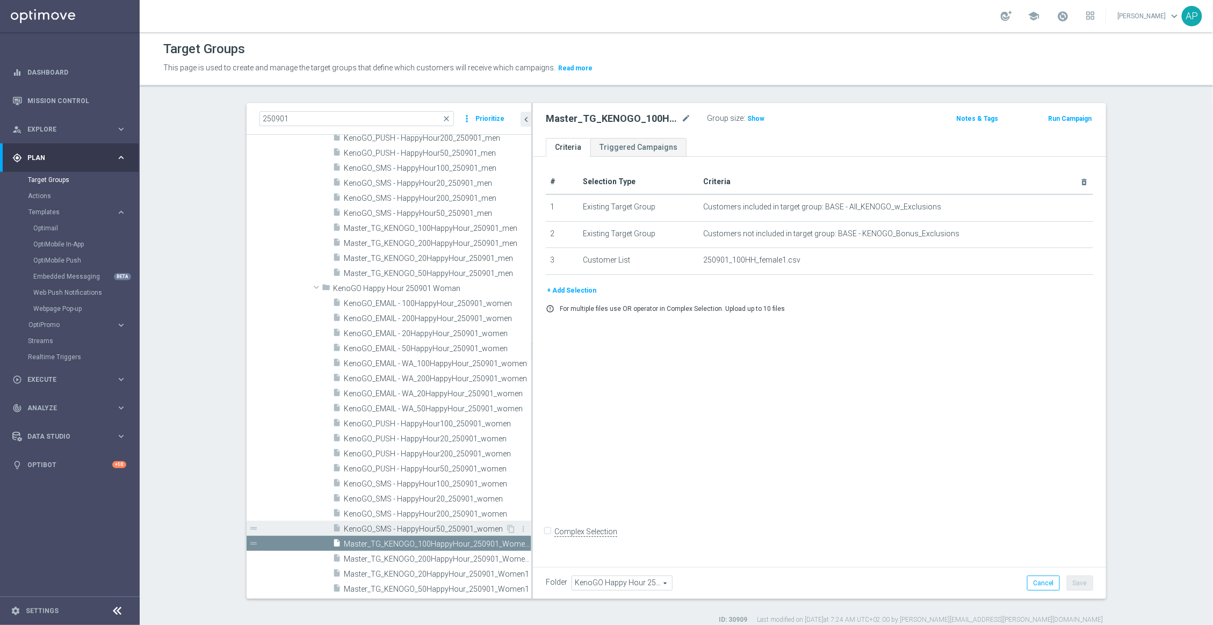
click at [451, 529] on span "KenoGO_SMS - HappyHour50_250901_women" at bounding box center [425, 529] width 162 height 9
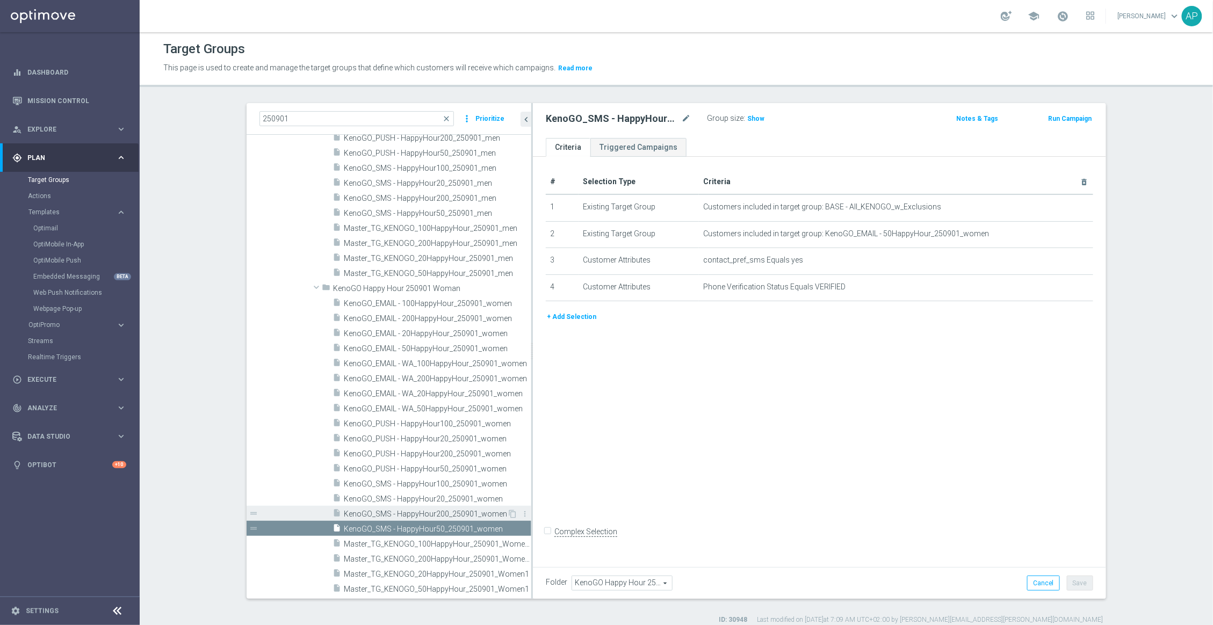
click at [452, 516] on span "KenoGO_SMS - HappyHour200_250901_women" at bounding box center [425, 514] width 163 height 9
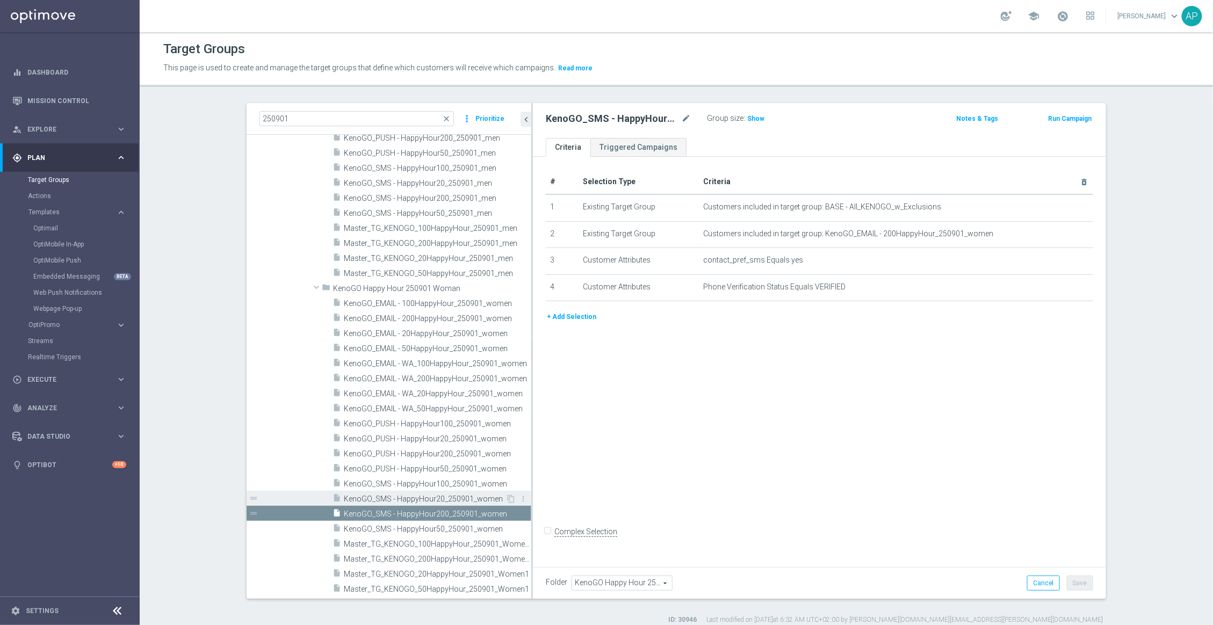
click at [455, 501] on span "KenoGO_SMS - HappyHour20_250901_women" at bounding box center [425, 499] width 162 height 9
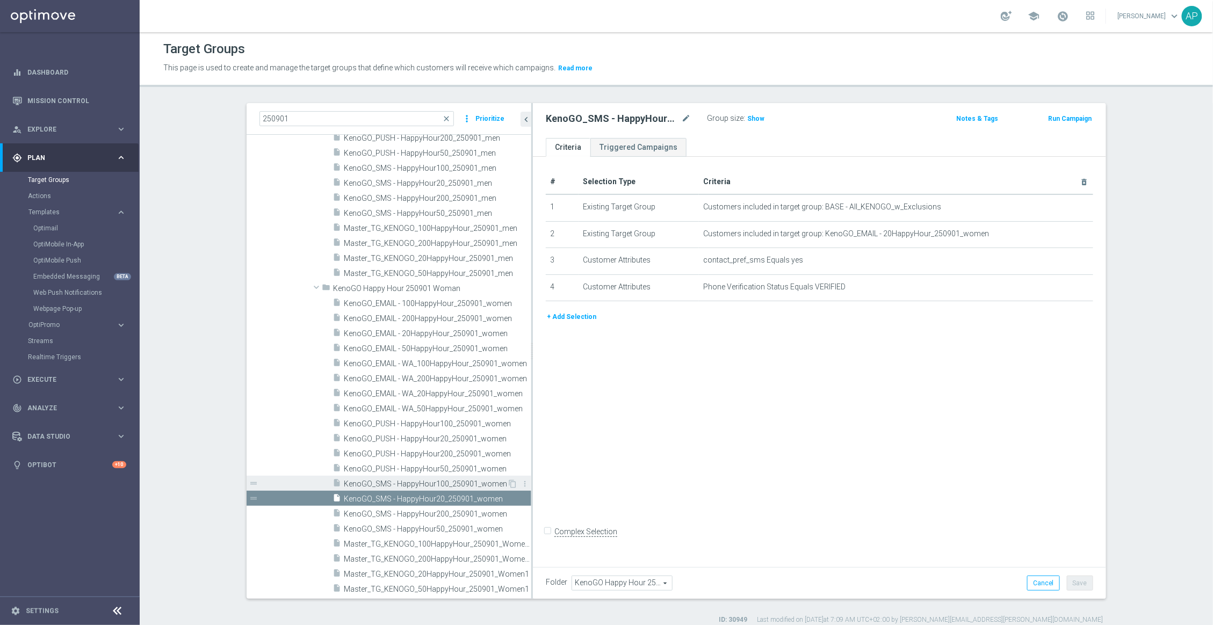
click at [457, 486] on span "KenoGO_SMS - HappyHour100_250901_women" at bounding box center [425, 484] width 163 height 9
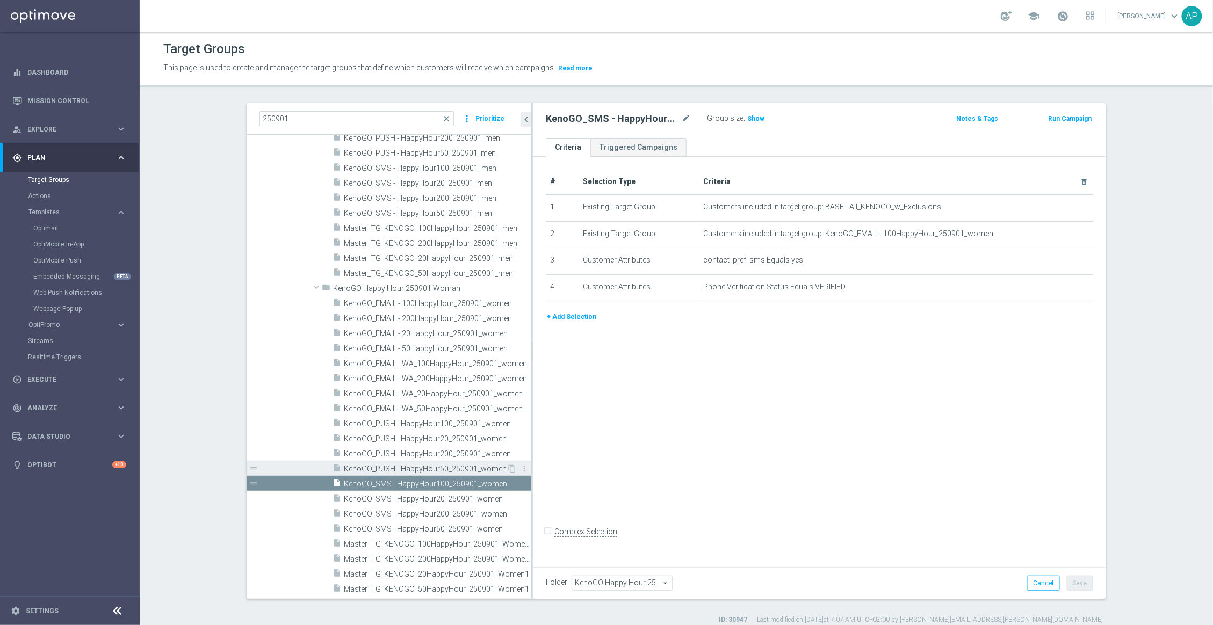
click at [458, 465] on span "KenoGO_PUSH - HappyHour50_250901_women" at bounding box center [425, 469] width 163 height 9
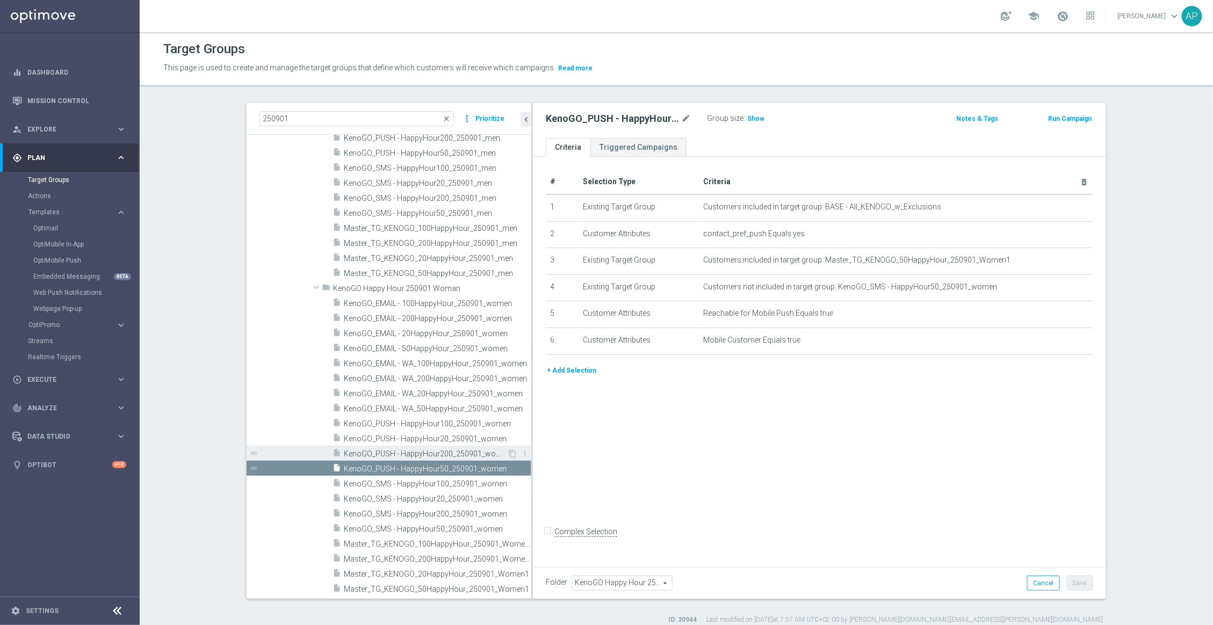
click at [470, 451] on span "KenoGO_PUSH - HappyHour200_250901_women" at bounding box center [425, 454] width 163 height 9
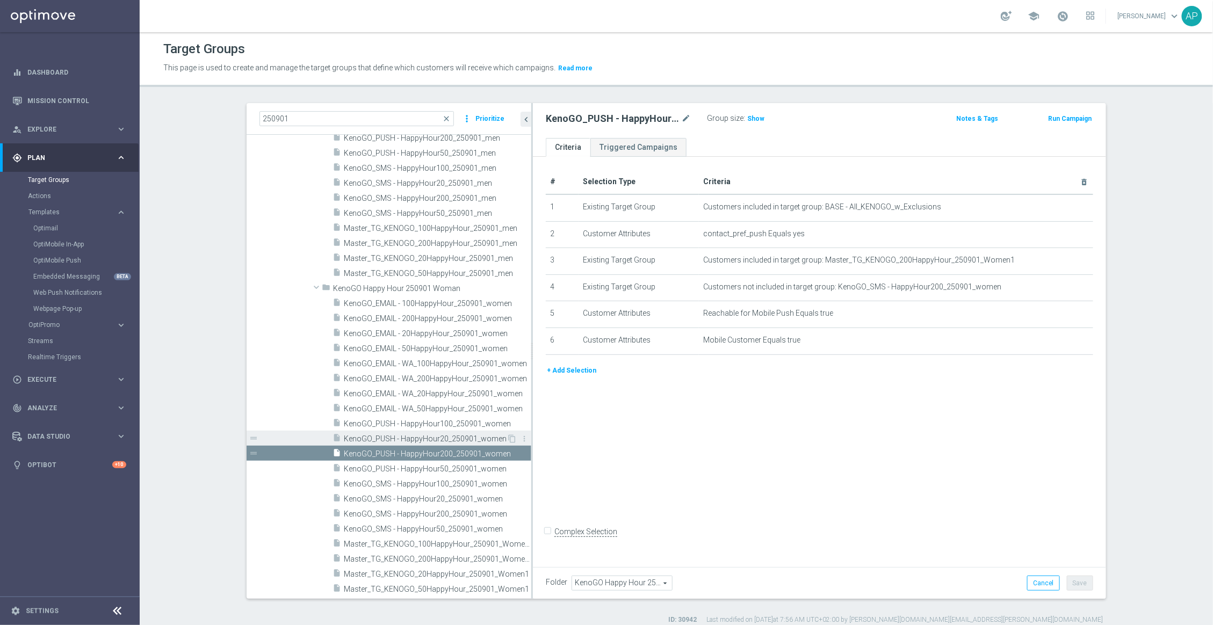
click at [468, 438] on span "KenoGO_PUSH - HappyHour20_250901_women" at bounding box center [425, 439] width 163 height 9
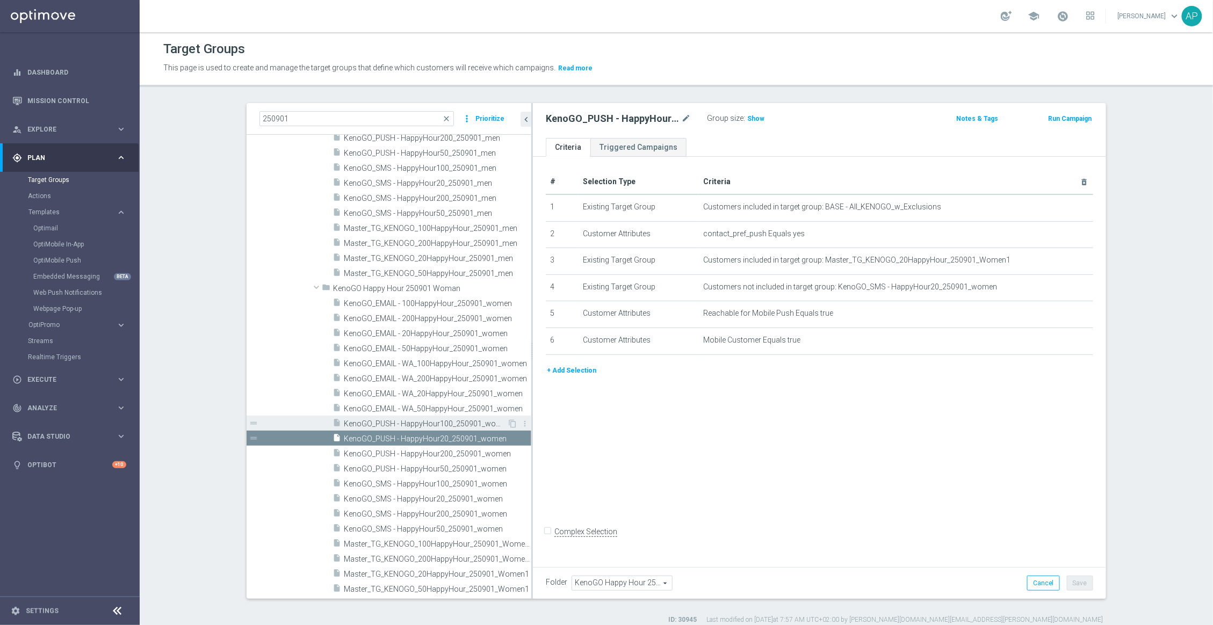
click at [461, 424] on span "KenoGO_PUSH - HappyHour100_250901_women" at bounding box center [425, 424] width 163 height 9
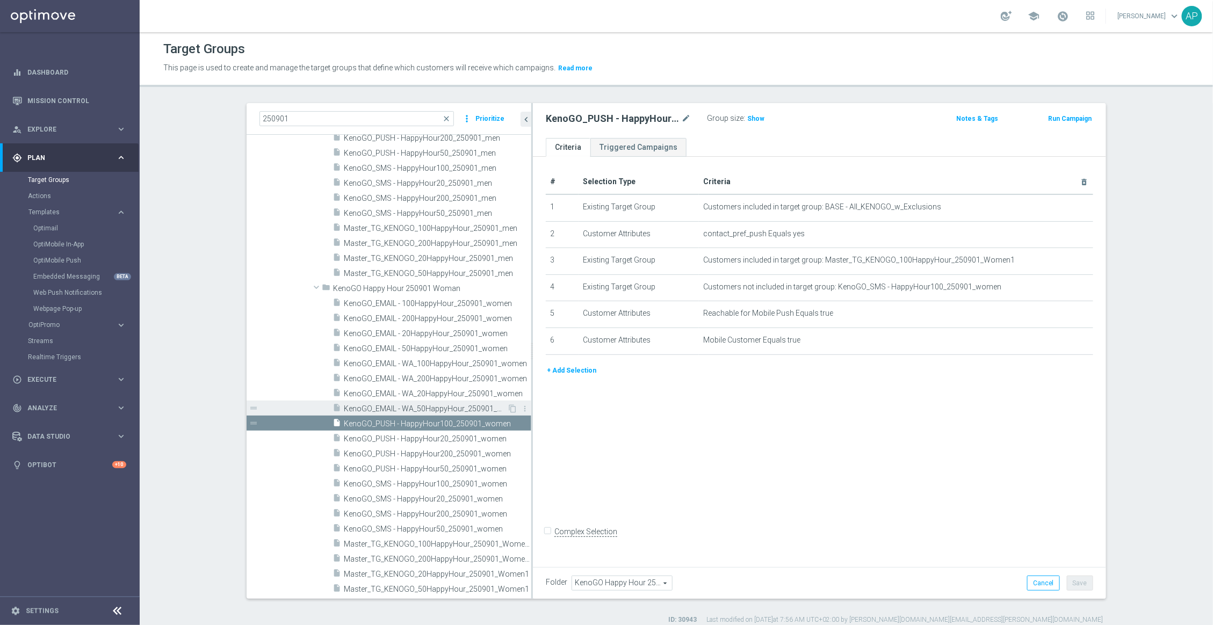
click at [459, 413] on div "insert_drive_file KenoGO_EMAIL - WA_50HappyHour_250901_women" at bounding box center [420, 408] width 175 height 15
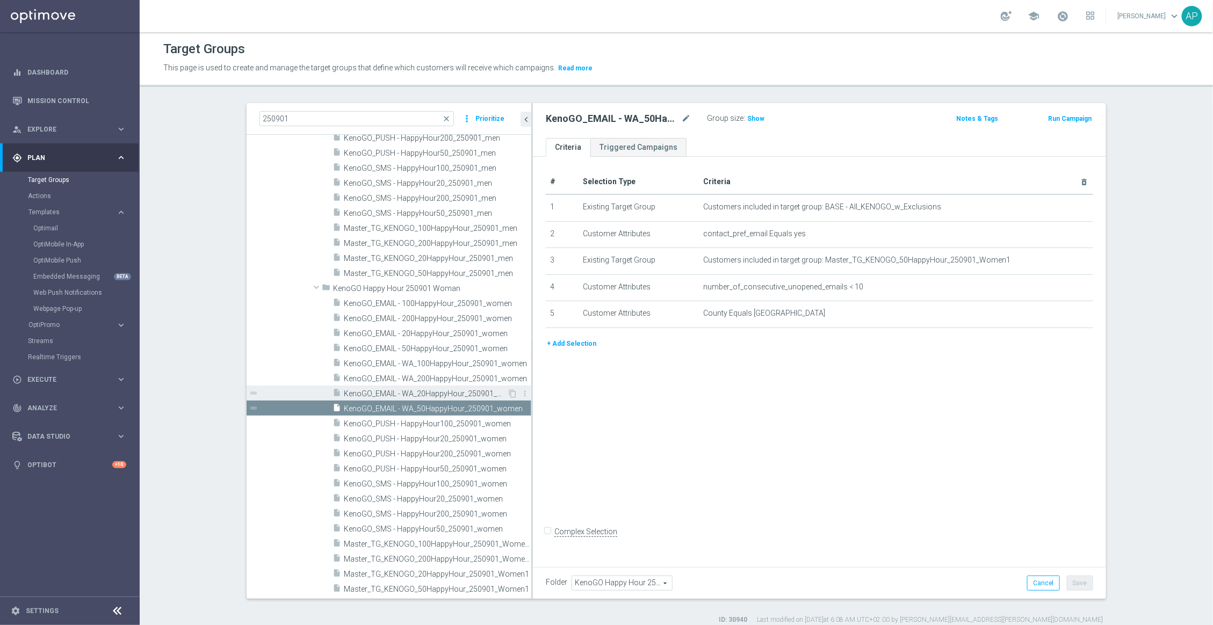
click at [459, 397] on span "KenoGO_EMAIL - WA_20HappyHour_250901_women" at bounding box center [425, 394] width 163 height 9
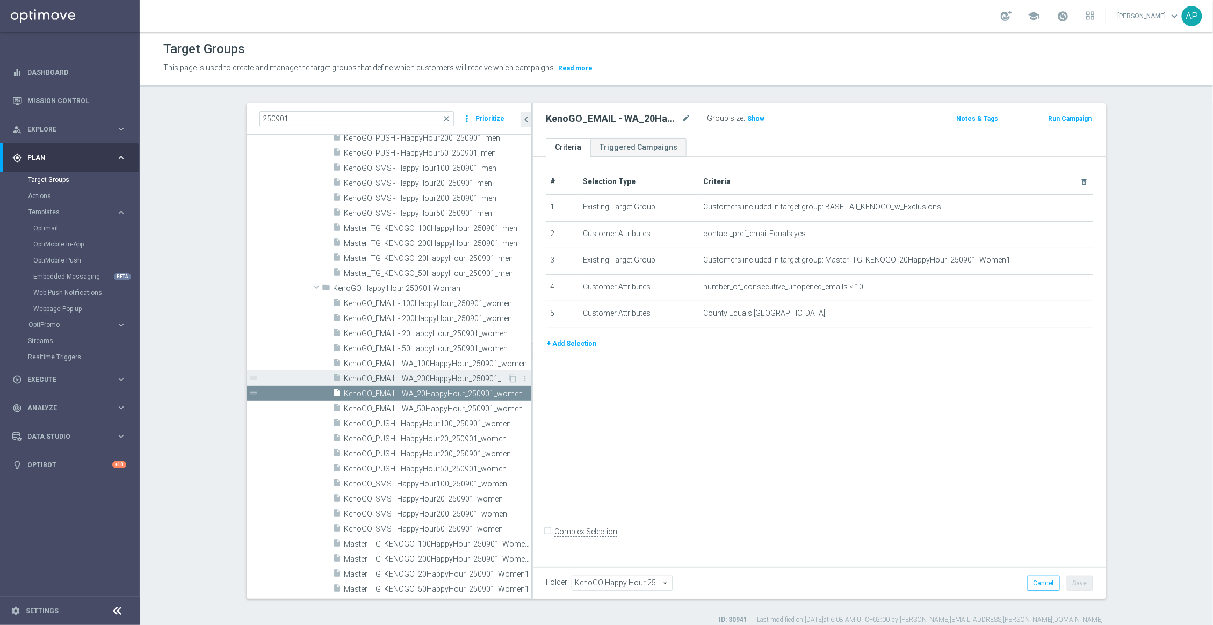
click at [459, 381] on span "KenoGO_EMAIL - WA_200HappyHour_250901_women" at bounding box center [425, 379] width 163 height 9
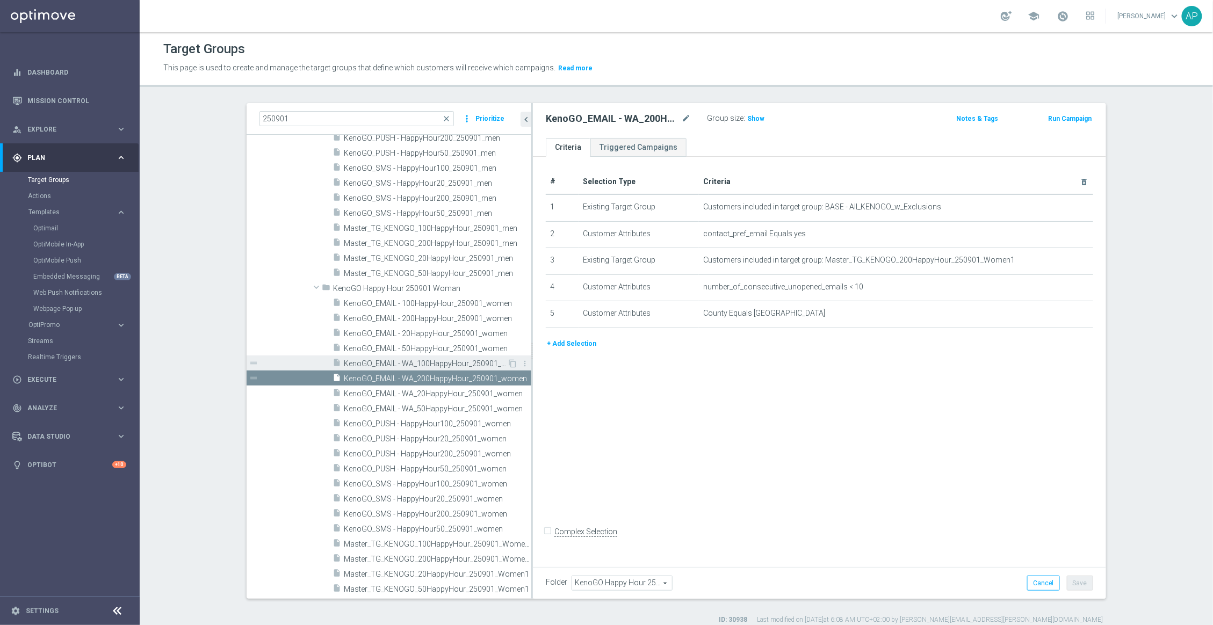
click at [460, 366] on span "KenoGO_EMAIL - WA_100HappyHour_250901_women" at bounding box center [425, 363] width 163 height 9
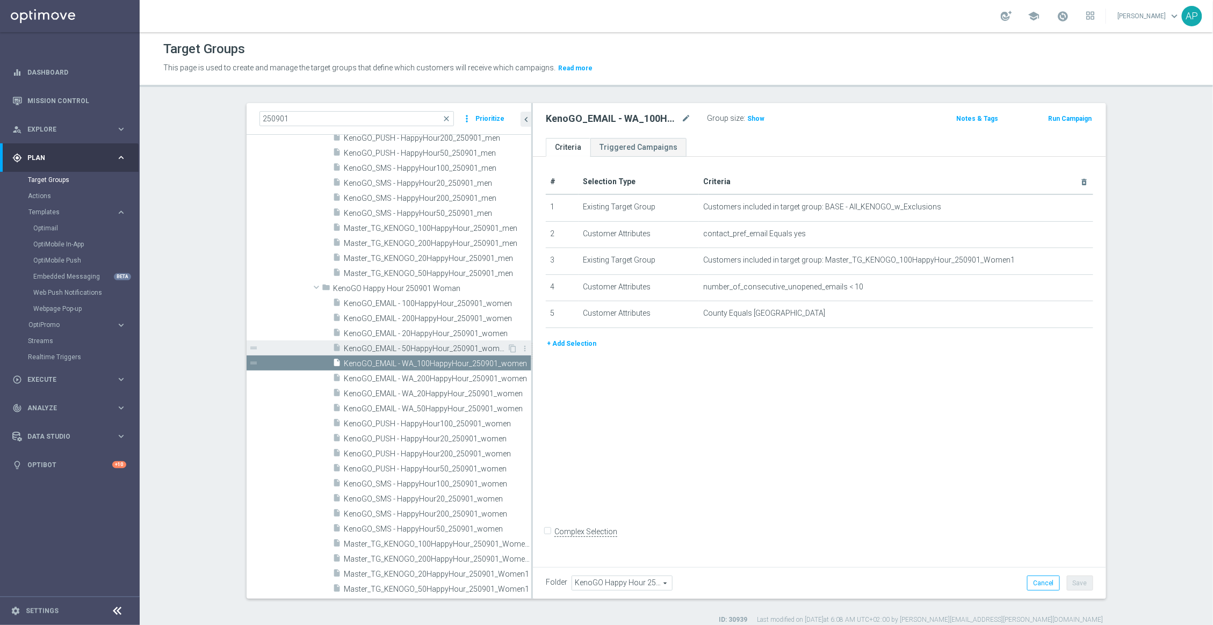
click at [460, 348] on span "KenoGO_EMAIL - 50HappyHour_250901_women" at bounding box center [425, 348] width 163 height 9
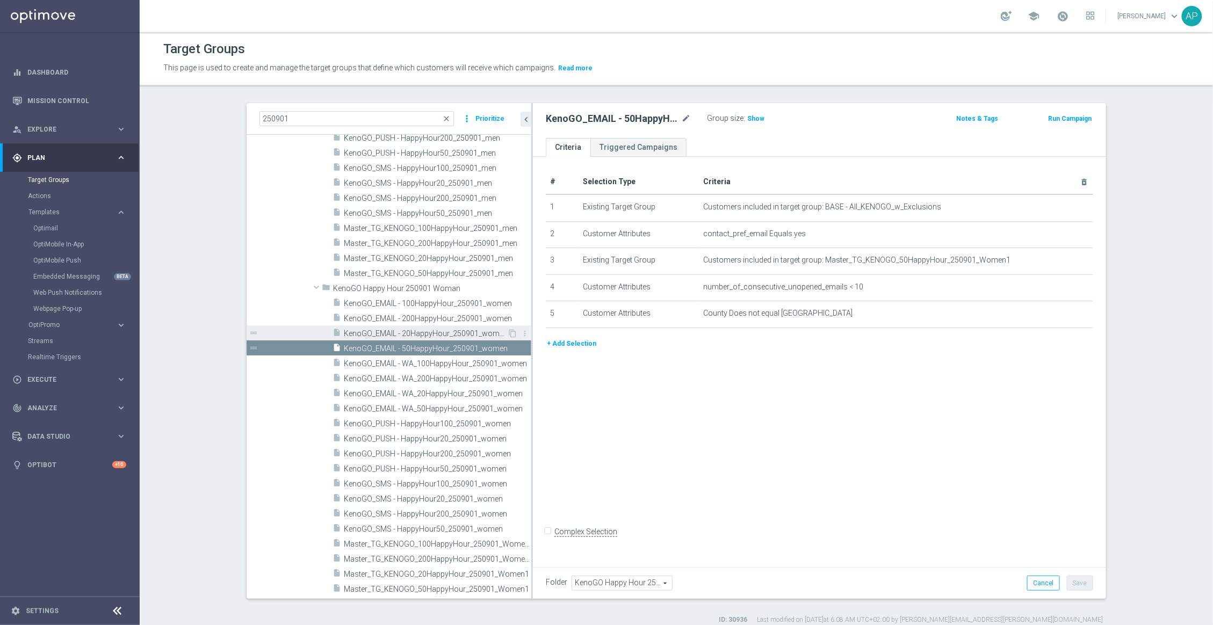
click at [458, 335] on span "KenoGO_EMAIL - 20HappyHour_250901_women" at bounding box center [425, 333] width 163 height 9
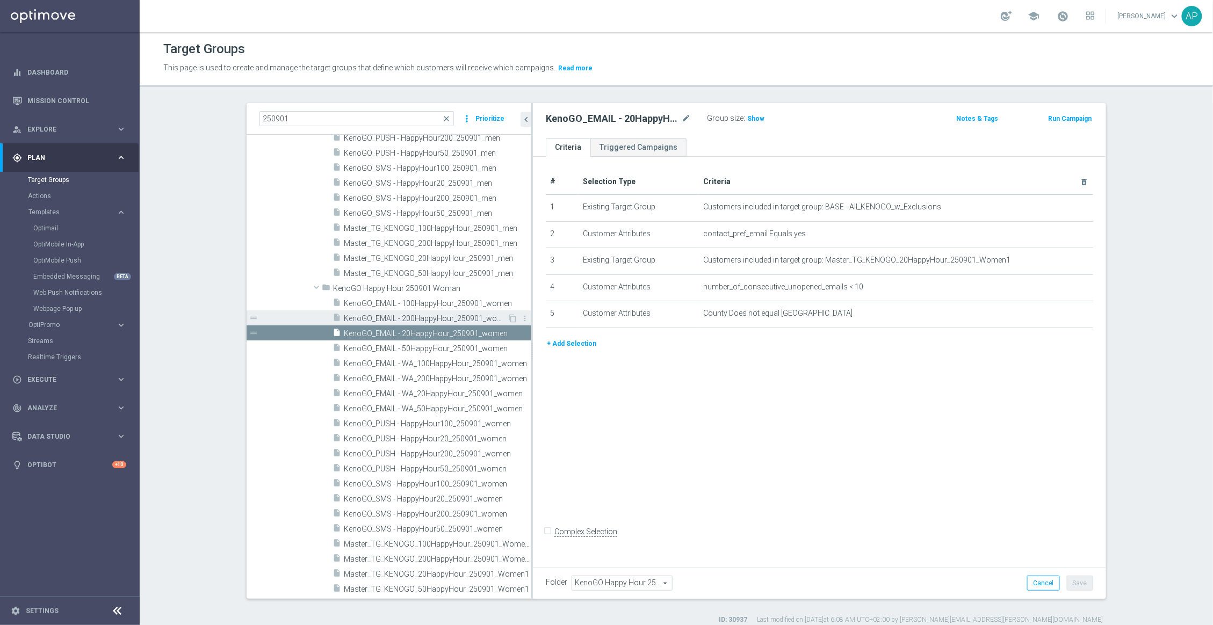
click at [457, 323] on div "insert_drive_file KenoGO_EMAIL - 200HappyHour_250901_women" at bounding box center [420, 318] width 175 height 15
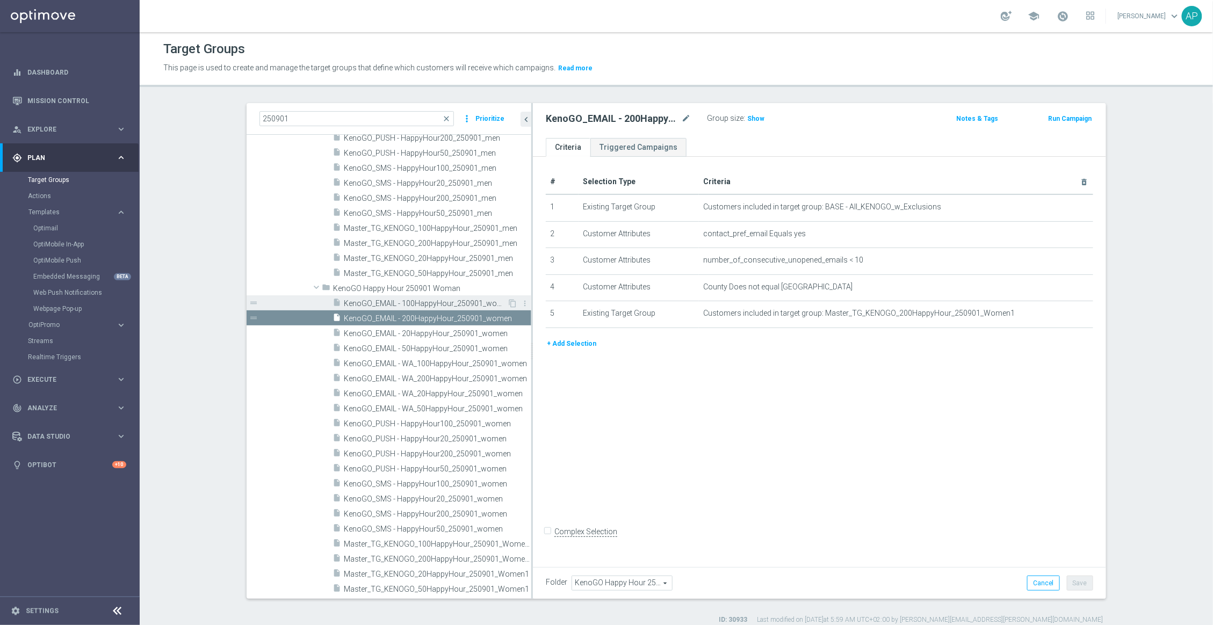
click at [461, 308] on div "insert_drive_file KenoGO_EMAIL - 100HappyHour_250901_women" at bounding box center [420, 303] width 175 height 15
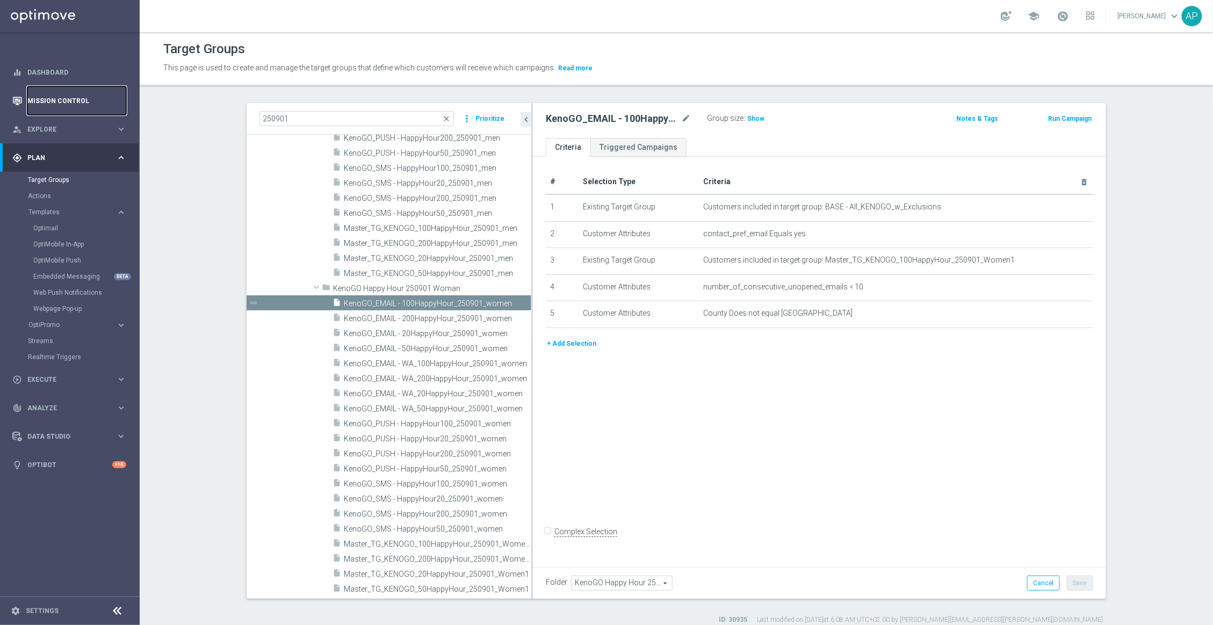
click at [78, 104] on link "Mission Control" at bounding box center [76, 101] width 99 height 28
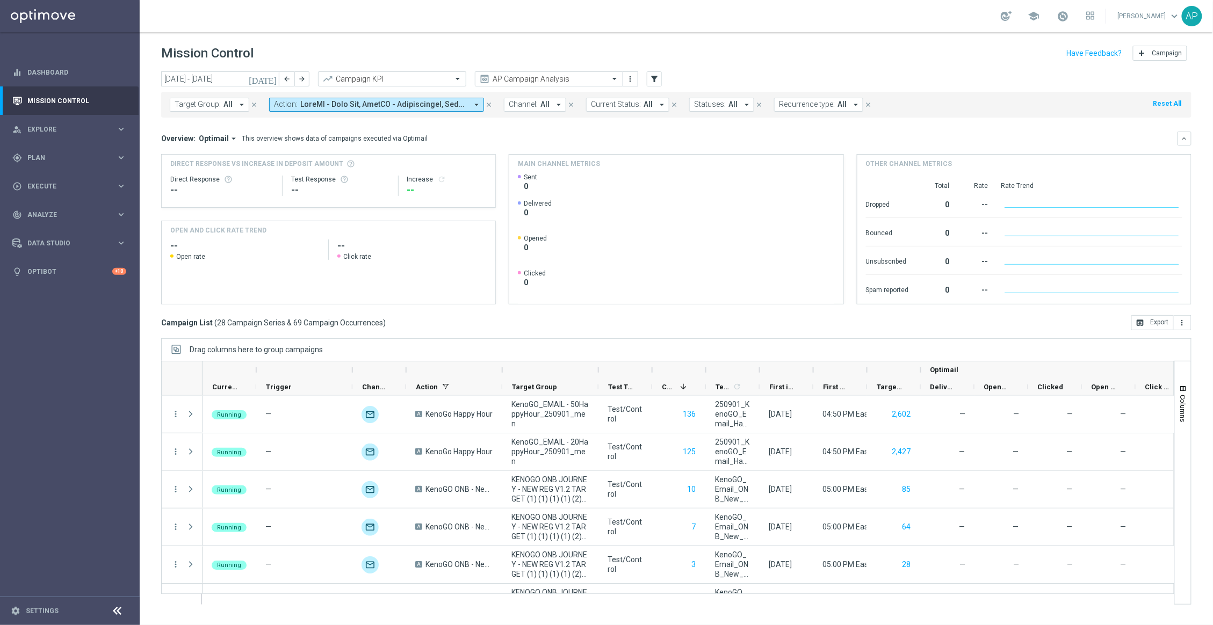
click at [546, 106] on span "All" at bounding box center [545, 104] width 9 height 9
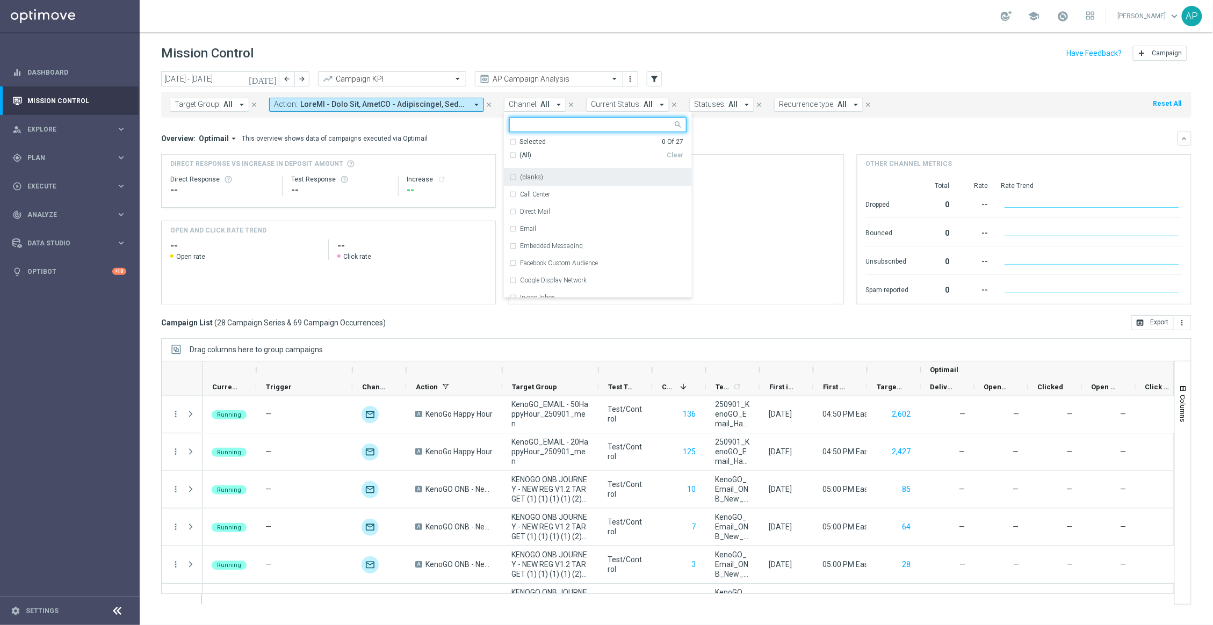
click at [532, 121] on input "text" at bounding box center [593, 124] width 157 height 9
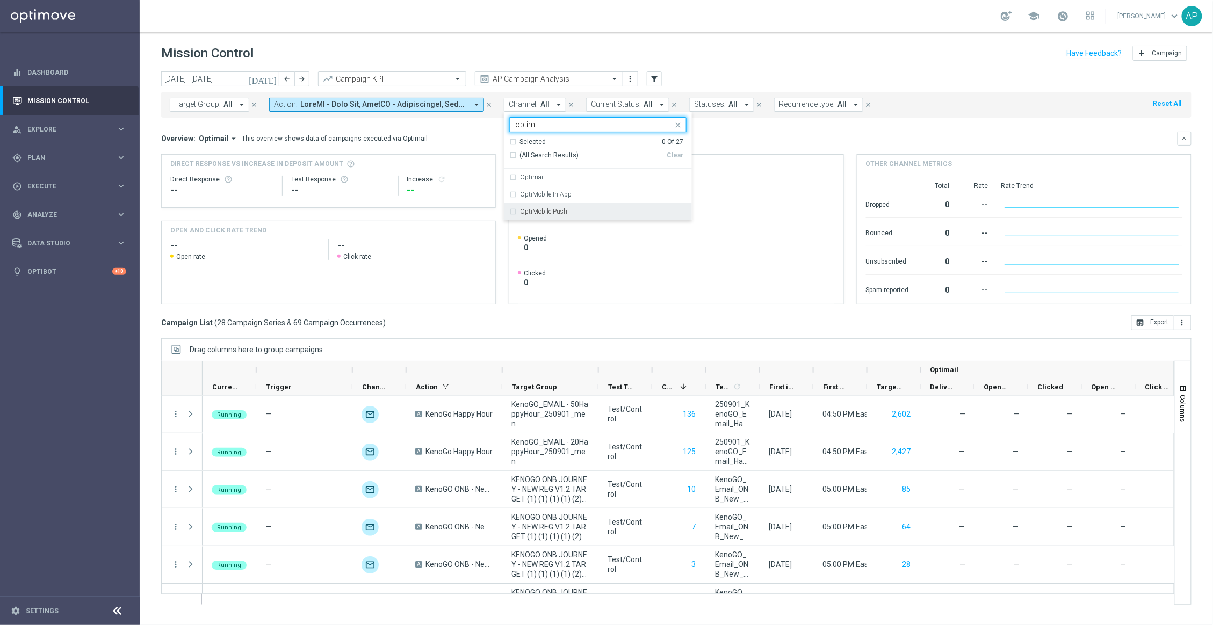
click at [542, 210] on label "OptiMobile Push" at bounding box center [543, 211] width 47 height 6
type input "optim"
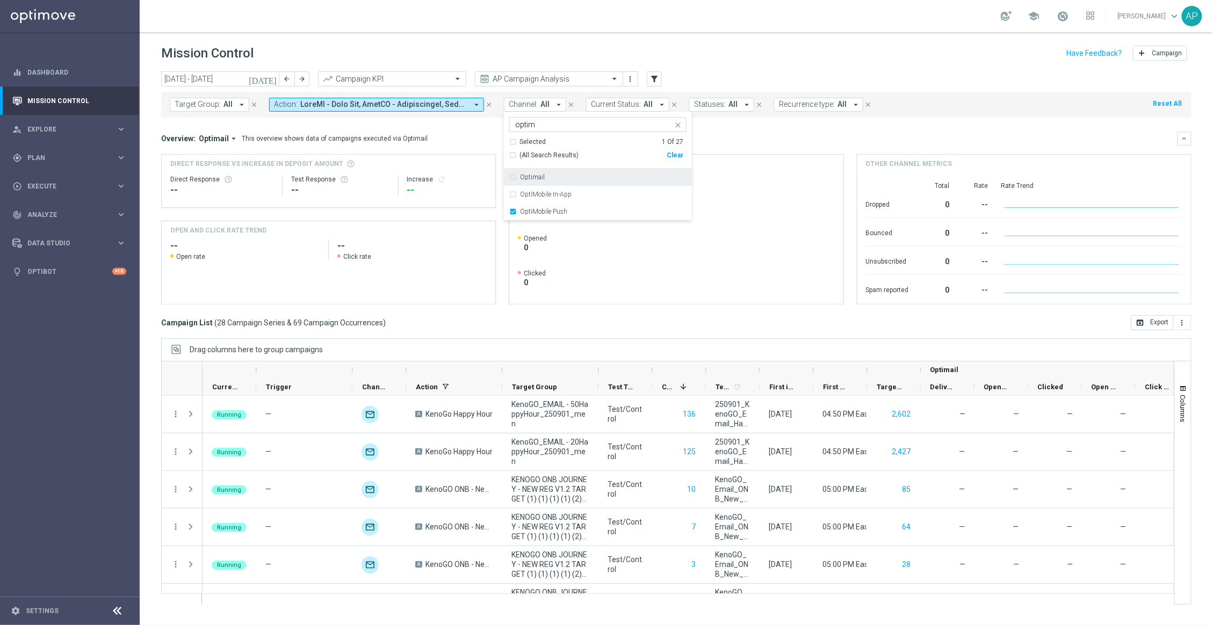
click at [728, 138] on div "Overview: Optimail arrow_drop_down This overview shows data of campaigns execut…" at bounding box center [669, 139] width 1017 height 10
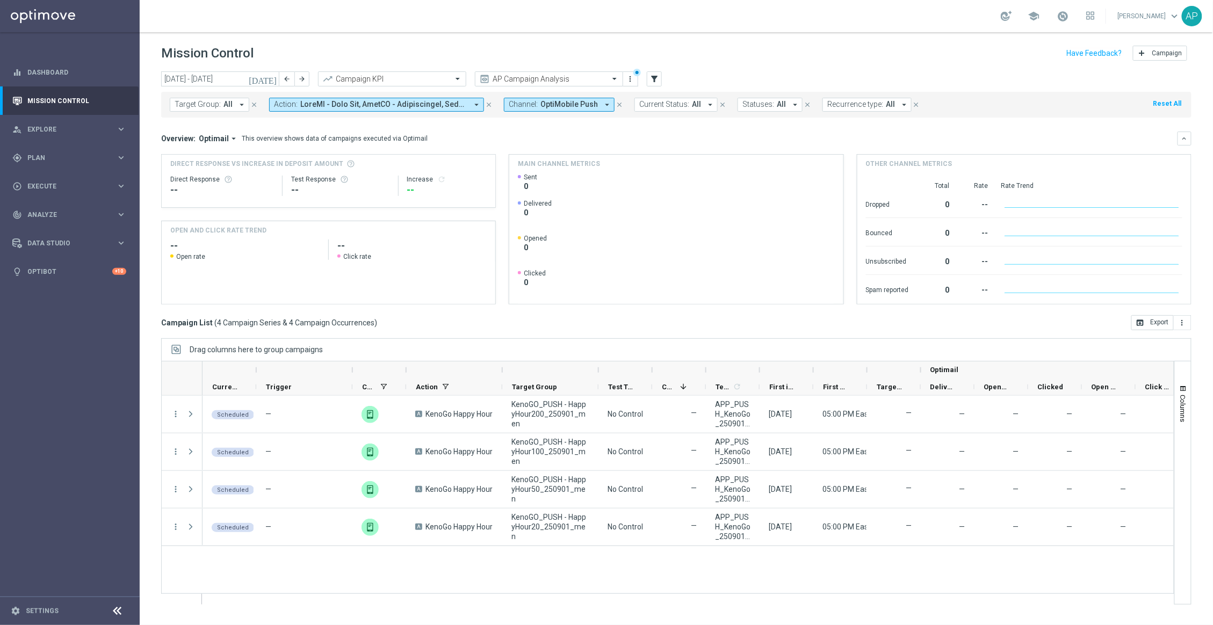
click at [592, 107] on span "OptiMobile Push" at bounding box center [569, 104] width 57 height 9
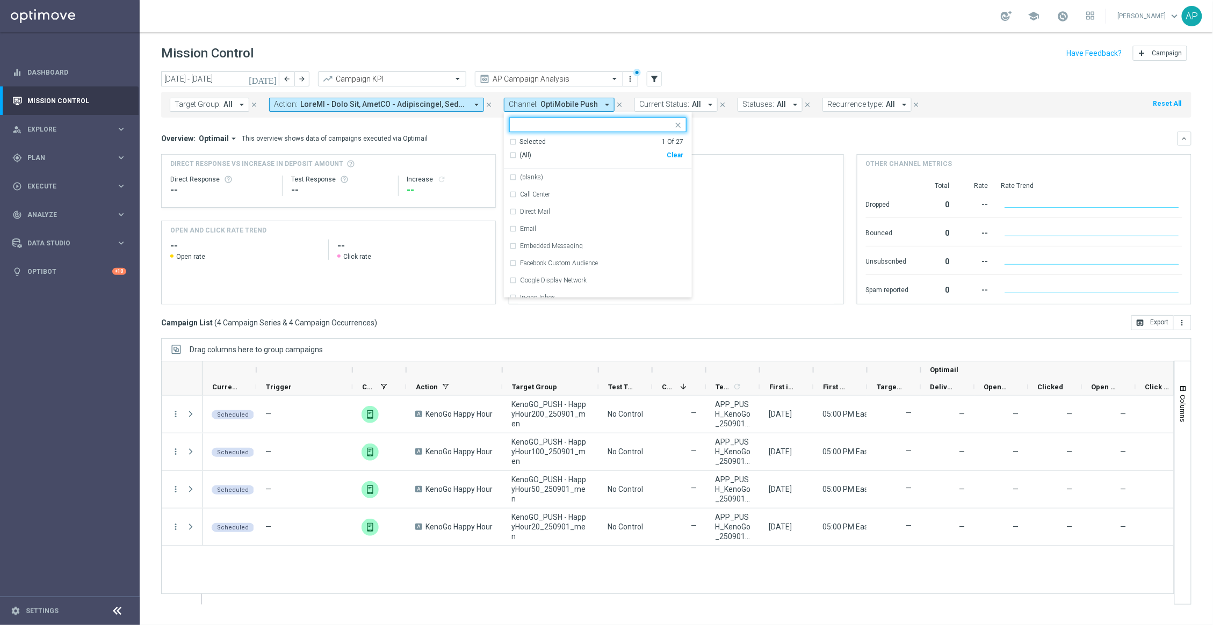
click at [0, 0] on div "Clear" at bounding box center [0, 0] width 0 height 0
click at [584, 117] on div at bounding box center [597, 124] width 177 height 15
click at [582, 123] on input "text" at bounding box center [593, 124] width 157 height 9
click at [551, 178] on div "Optimail" at bounding box center [603, 177] width 167 height 6
type input "optimai"
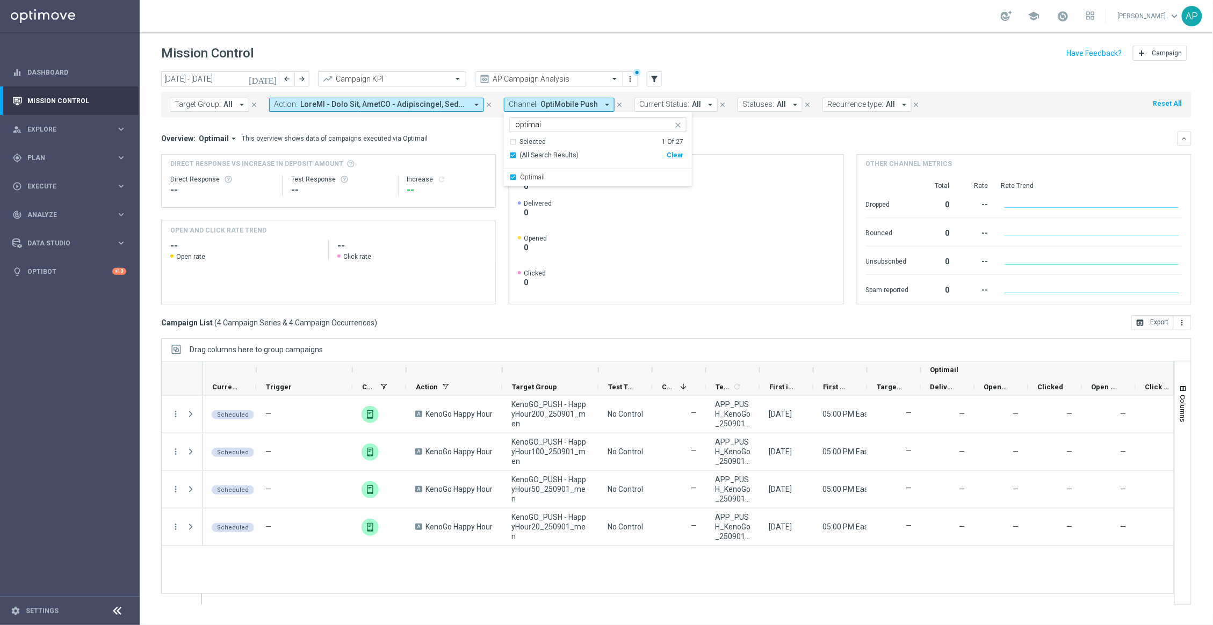
click at [742, 145] on div "Overview: Optimail arrow_drop_down This overview shows data of campaigns execut…" at bounding box center [676, 139] width 1031 height 14
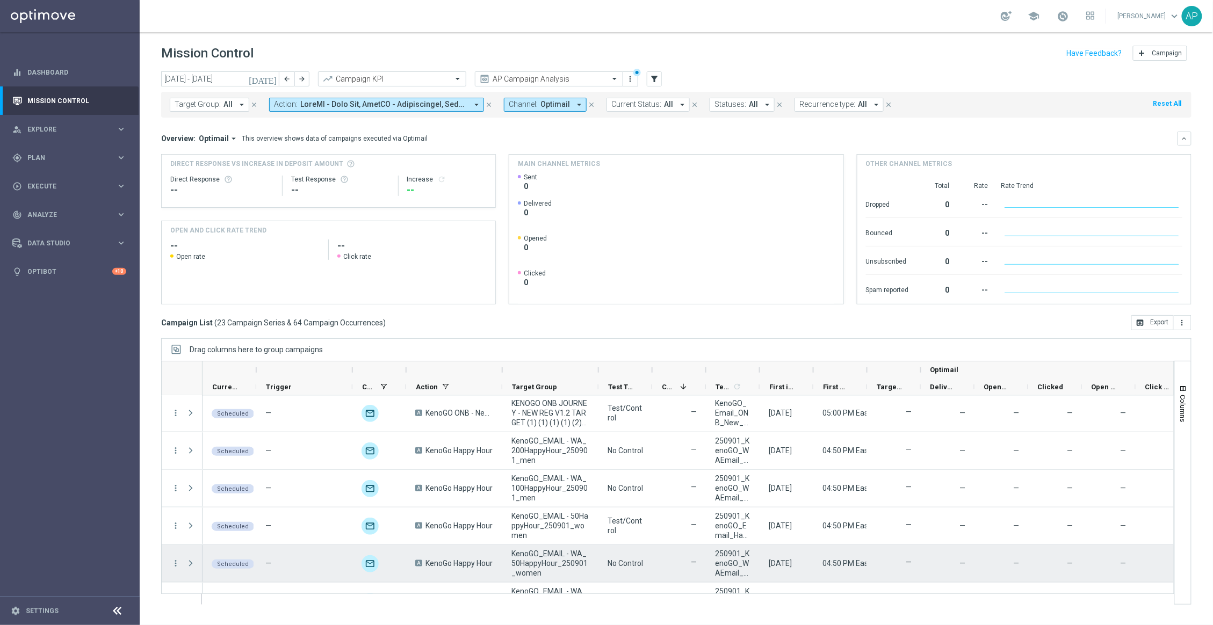
scroll to position [668, 0]
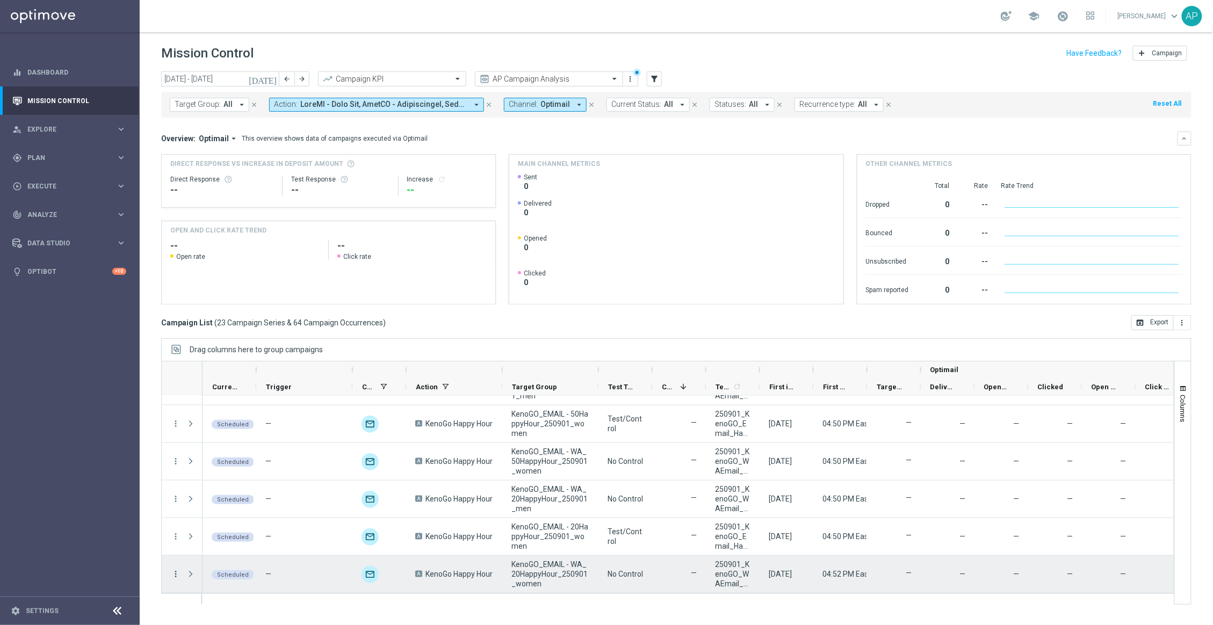
click at [178, 577] on icon "more_vert" at bounding box center [176, 575] width 10 height 10
click at [220, 505] on div "play_arrow Run Today’s Occurrence" at bounding box center [241, 512] width 121 height 15
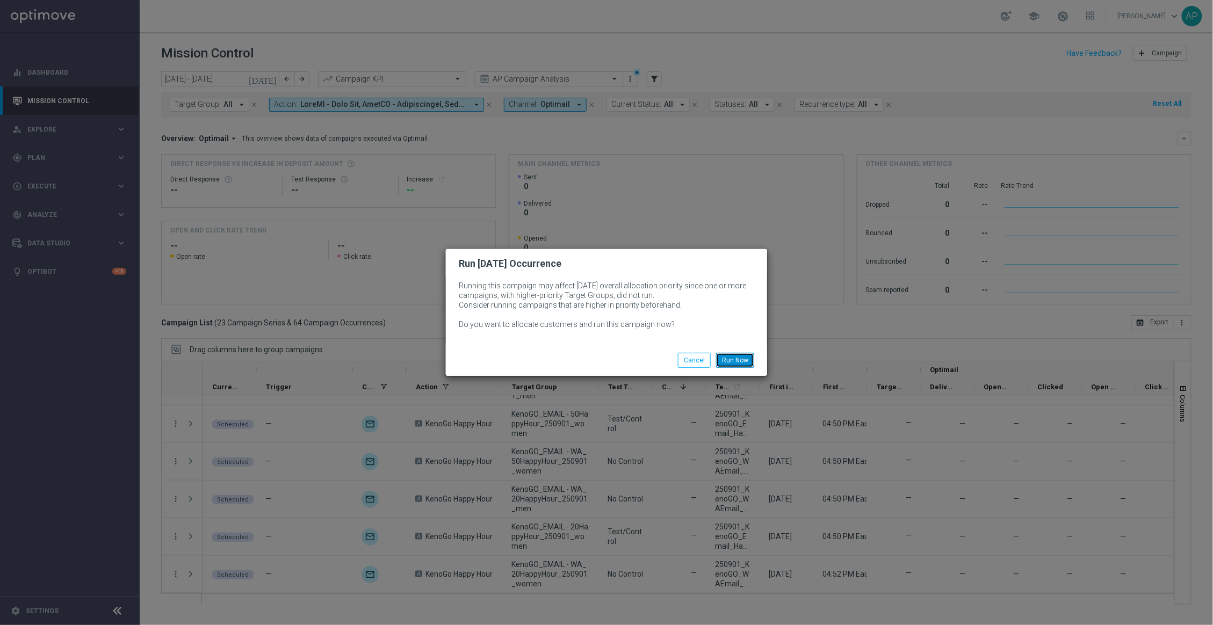
click at [725, 359] on button "Run Now" at bounding box center [735, 360] width 38 height 15
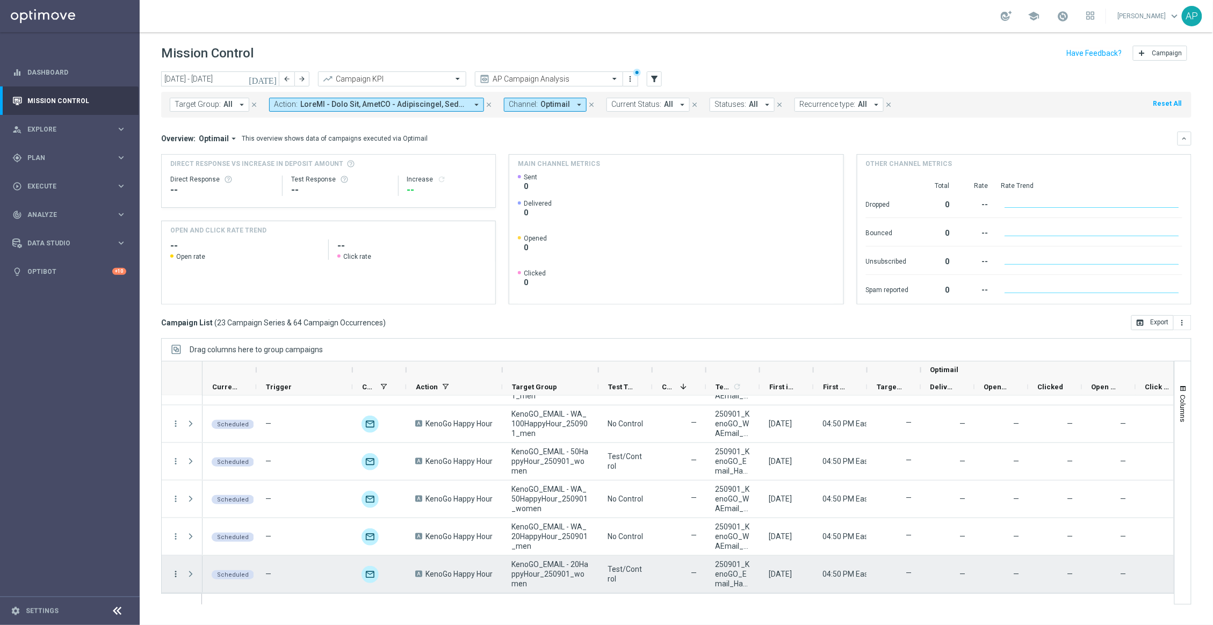
click at [179, 576] on icon "more_vert" at bounding box center [176, 575] width 10 height 10
click at [206, 516] on div "play_arrow Run Today’s Occurrence" at bounding box center [241, 512] width 121 height 15
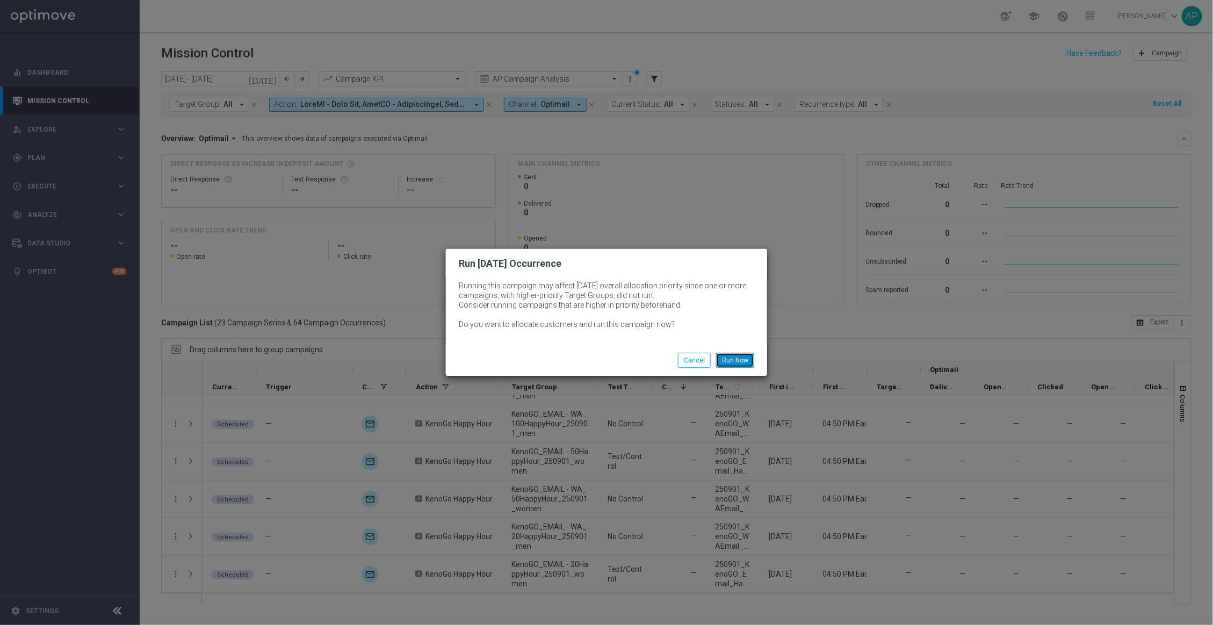
click at [738, 356] on button "Run Now" at bounding box center [735, 360] width 38 height 15
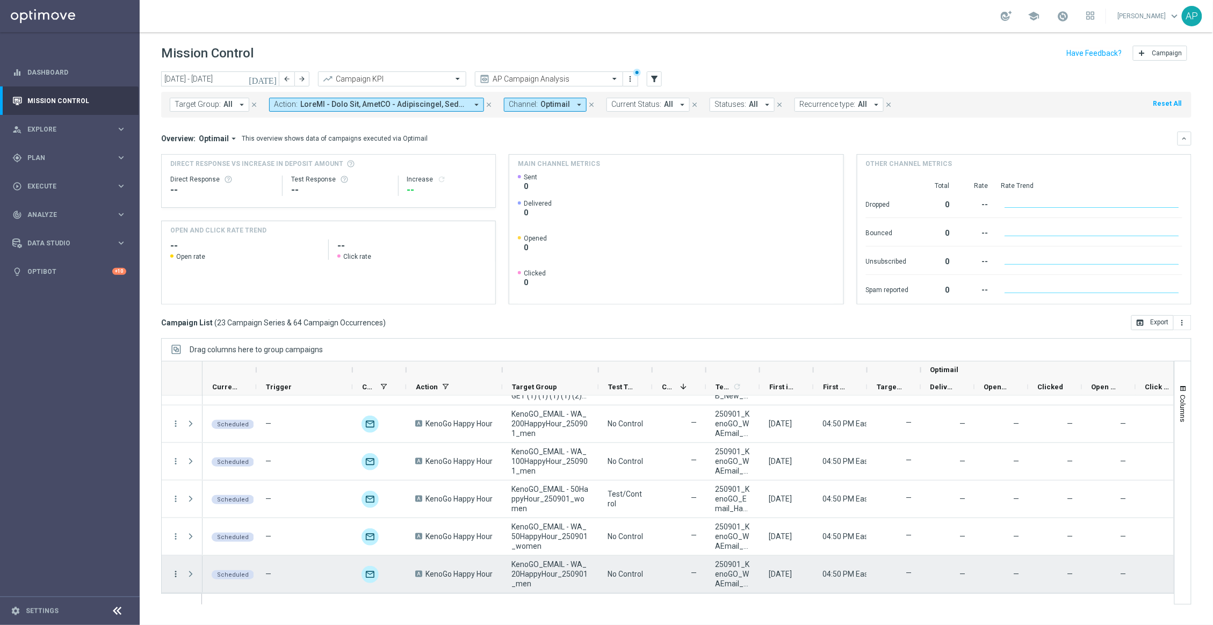
click at [177, 573] on icon "more_vert" at bounding box center [176, 575] width 10 height 10
click at [241, 511] on span "Run Today’s Occurrence" at bounding box center [232, 512] width 71 height 8
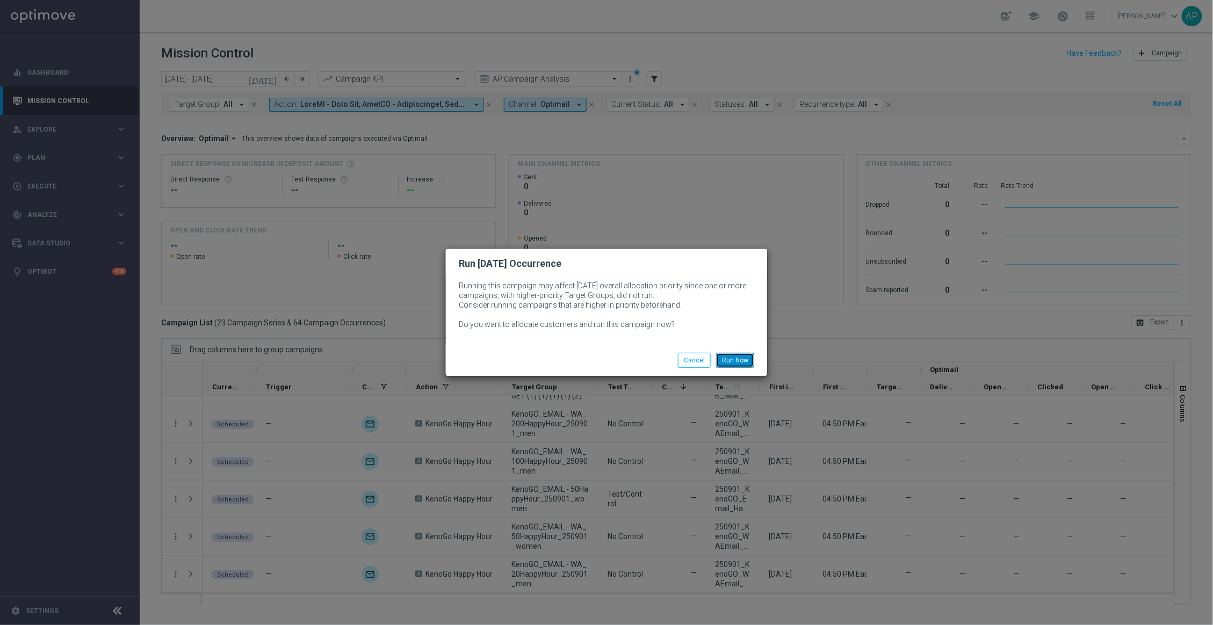
click at [721, 356] on button "Run Now" at bounding box center [735, 360] width 38 height 15
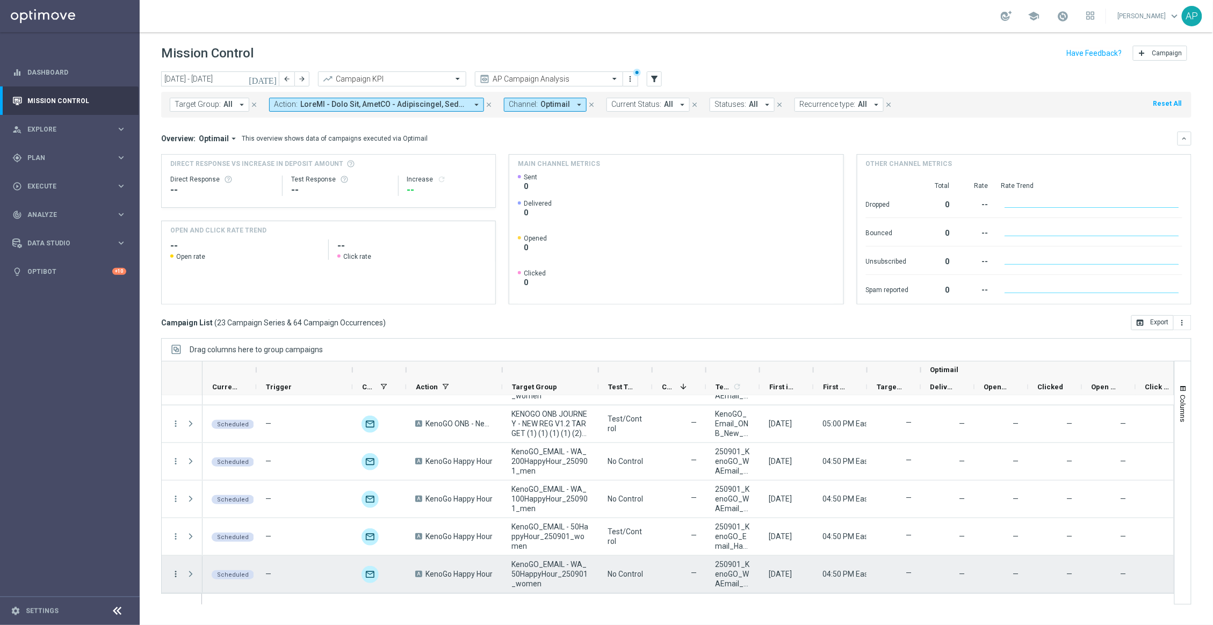
click at [178, 576] on icon "more_vert" at bounding box center [176, 575] width 10 height 10
click at [245, 513] on span "Run Today’s Occurrence" at bounding box center [232, 512] width 71 height 8
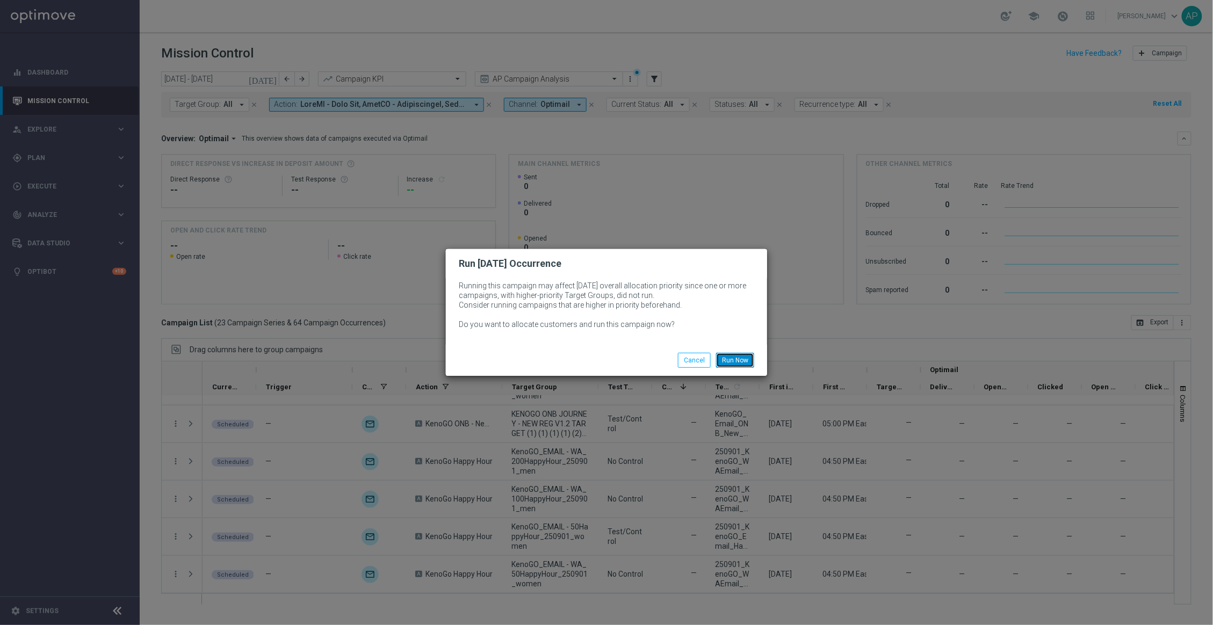
click at [742, 363] on button "Run Now" at bounding box center [735, 360] width 38 height 15
click at [736, 357] on button "Run Now" at bounding box center [735, 360] width 38 height 15
click at [731, 359] on button "Run Now" at bounding box center [735, 360] width 38 height 15
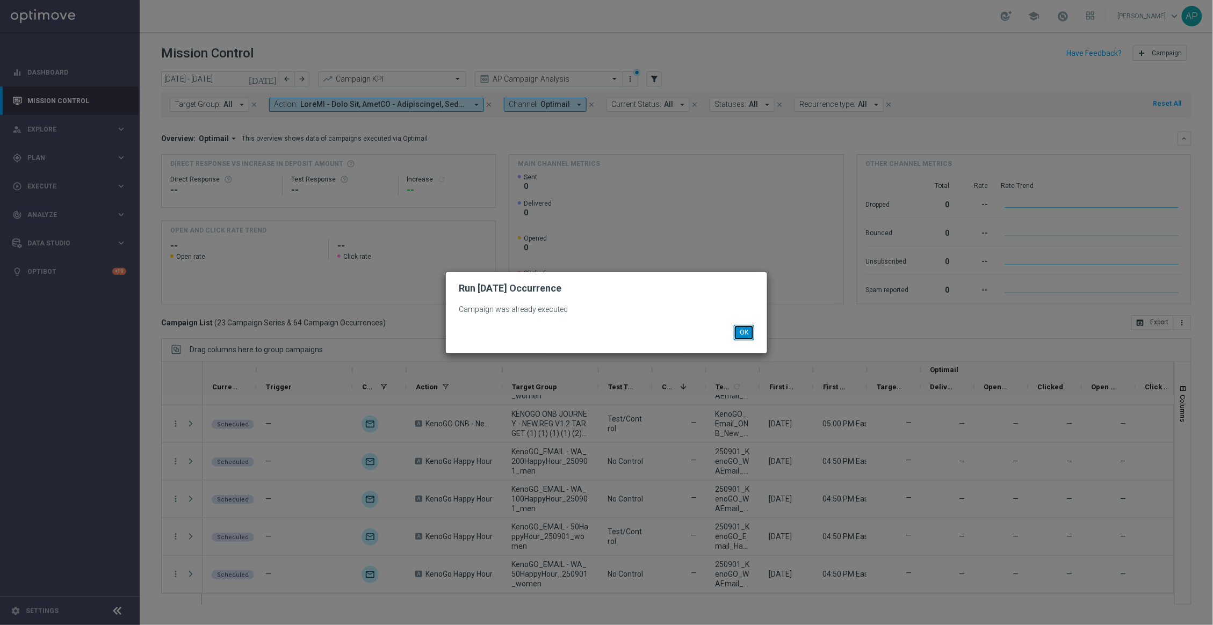
click at [753, 332] on button "OK" at bounding box center [744, 332] width 20 height 15
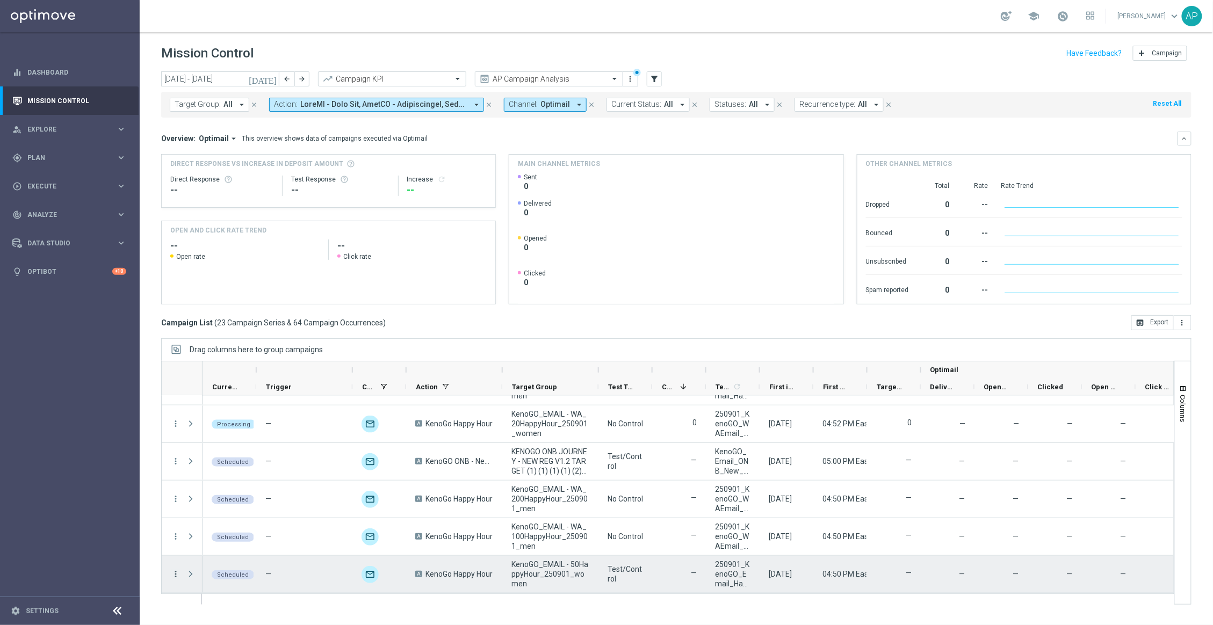
click at [177, 574] on icon "more_vert" at bounding box center [176, 575] width 10 height 10
click at [233, 513] on span "Run Today’s Occurrence" at bounding box center [232, 512] width 71 height 8
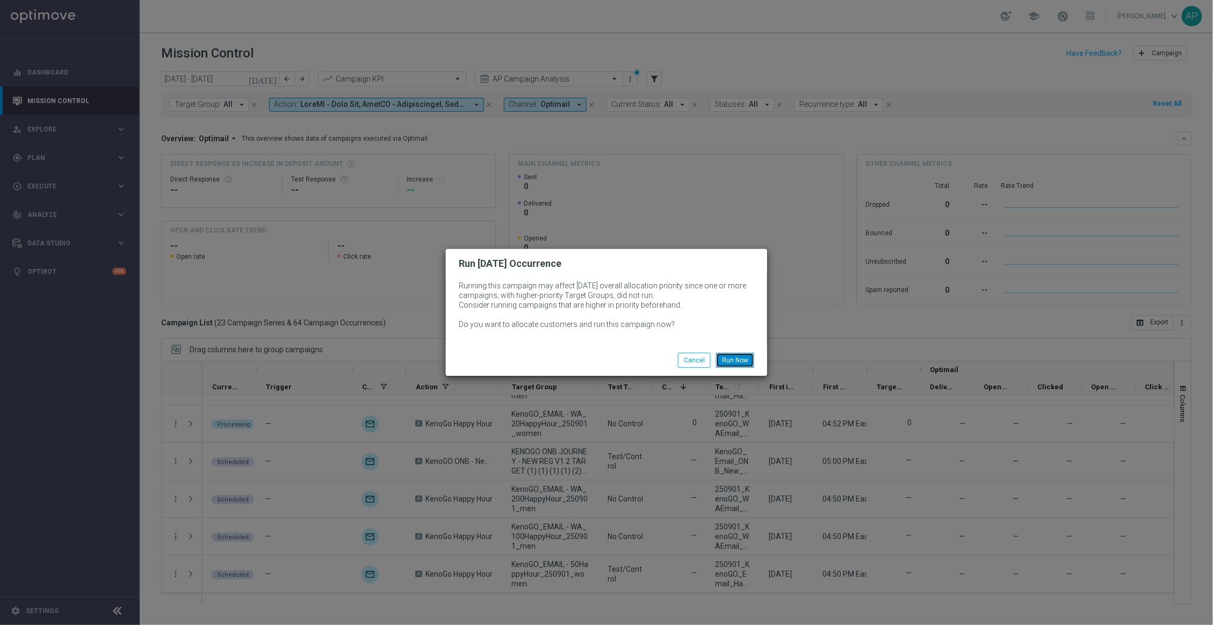
click at [727, 354] on button "Run Now" at bounding box center [735, 360] width 38 height 15
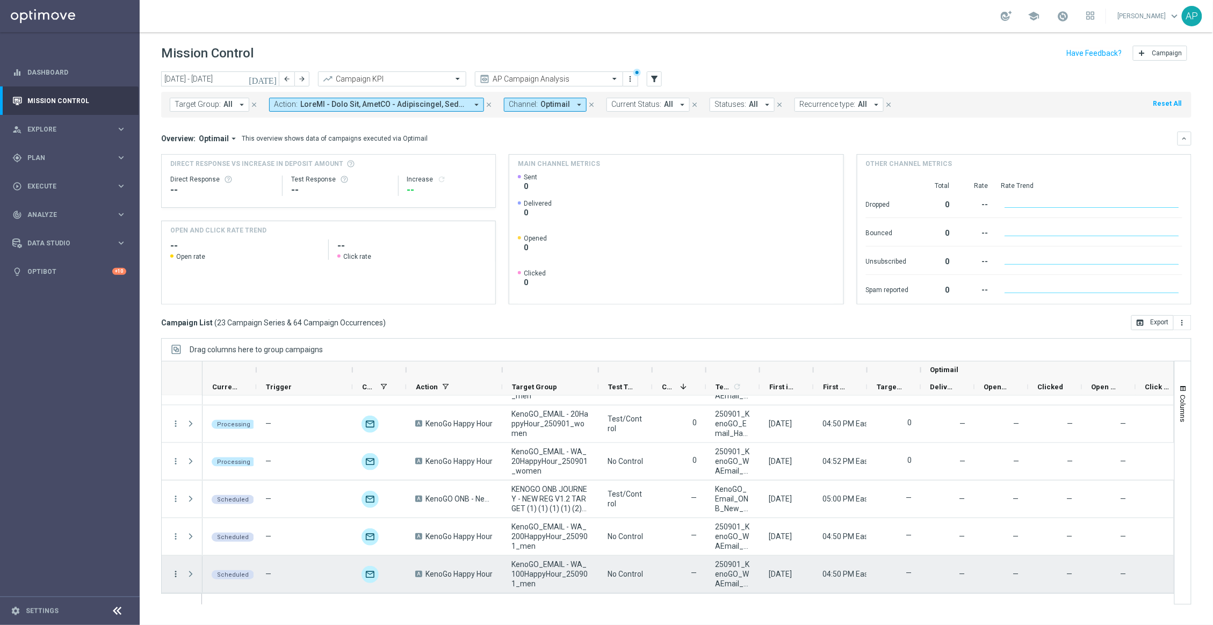
click at [172, 573] on icon "more_vert" at bounding box center [176, 575] width 10 height 10
click at [247, 514] on span "Run Today’s Occurrence" at bounding box center [232, 512] width 71 height 8
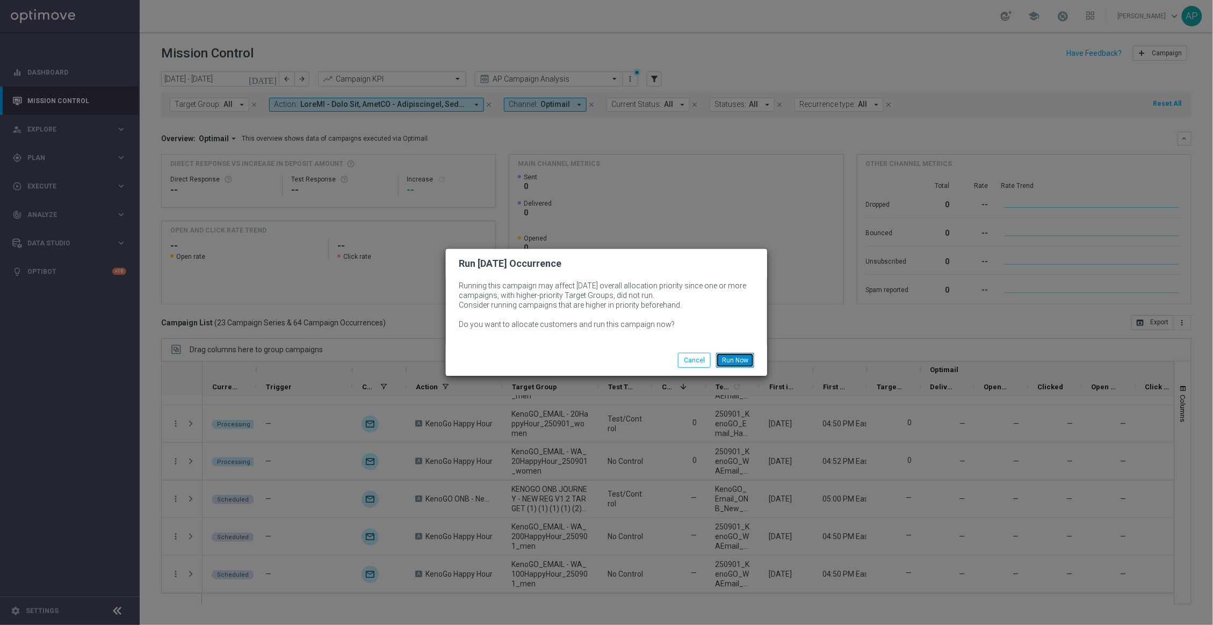
click at [732, 360] on button "Run Now" at bounding box center [735, 360] width 38 height 15
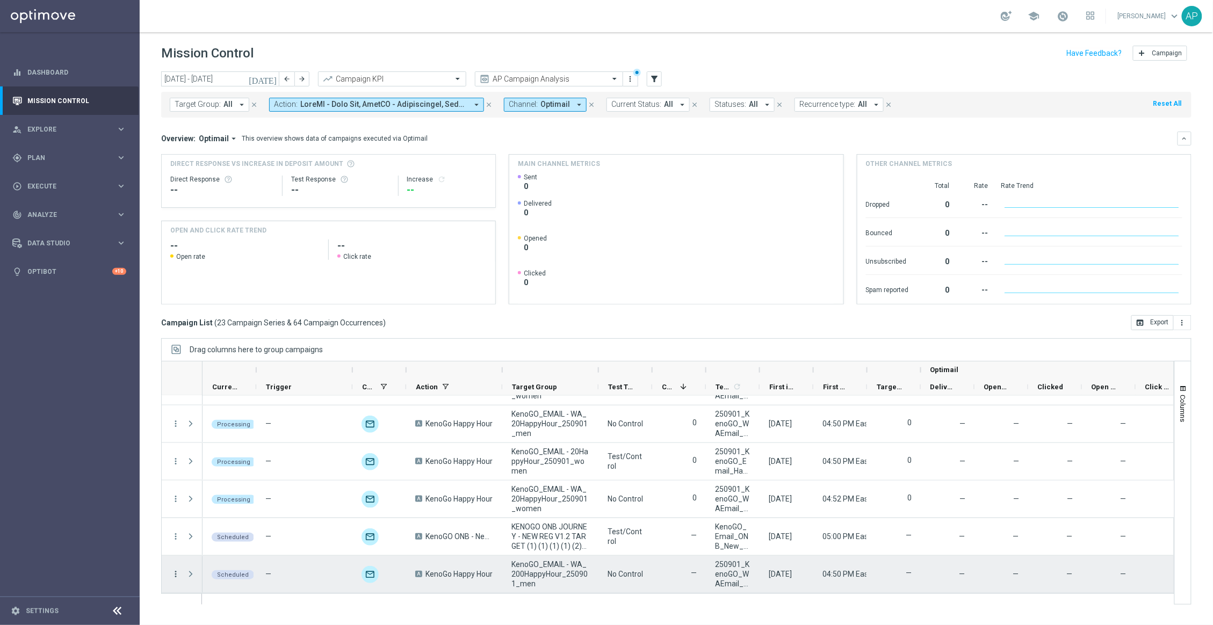
click at [175, 573] on icon "more_vert" at bounding box center [176, 575] width 10 height 10
click at [239, 507] on div "play_arrow Run Today’s Occurrence" at bounding box center [241, 512] width 121 height 15
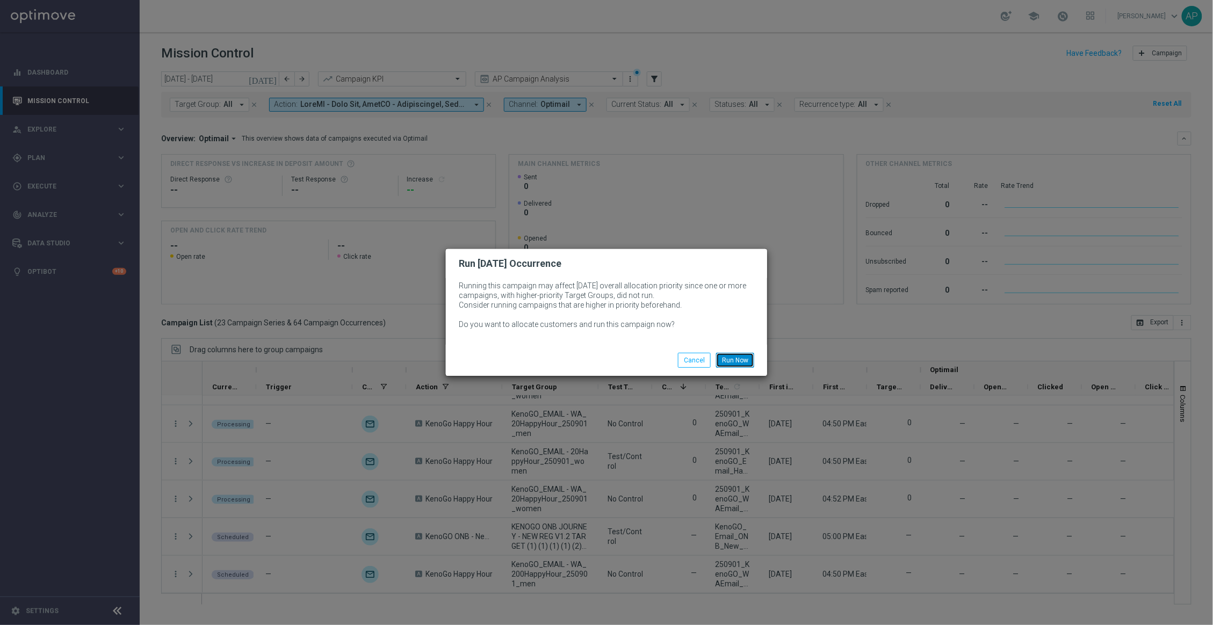
click at [735, 358] on button "Run Now" at bounding box center [735, 360] width 38 height 15
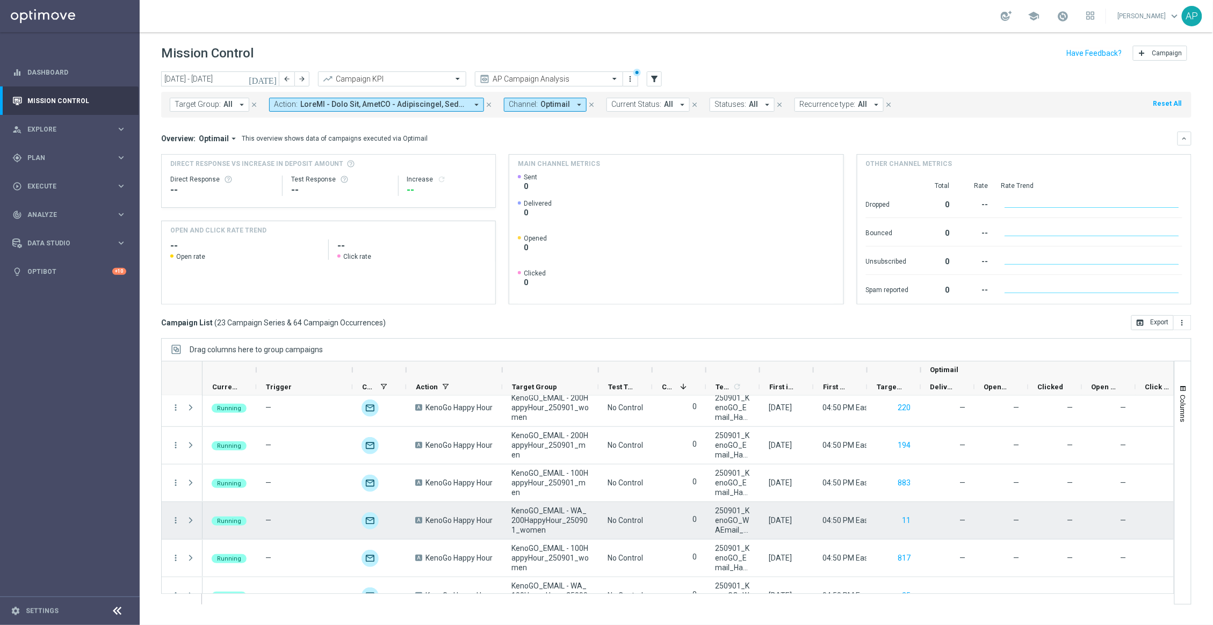
scroll to position [0, 0]
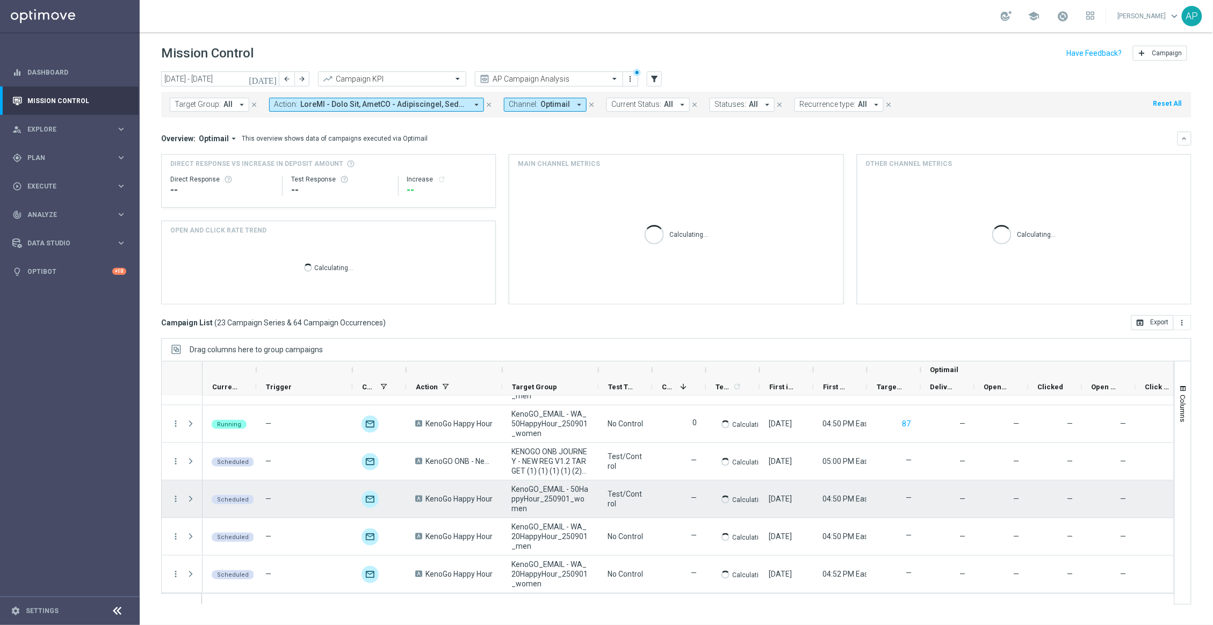
scroll to position [665, 0]
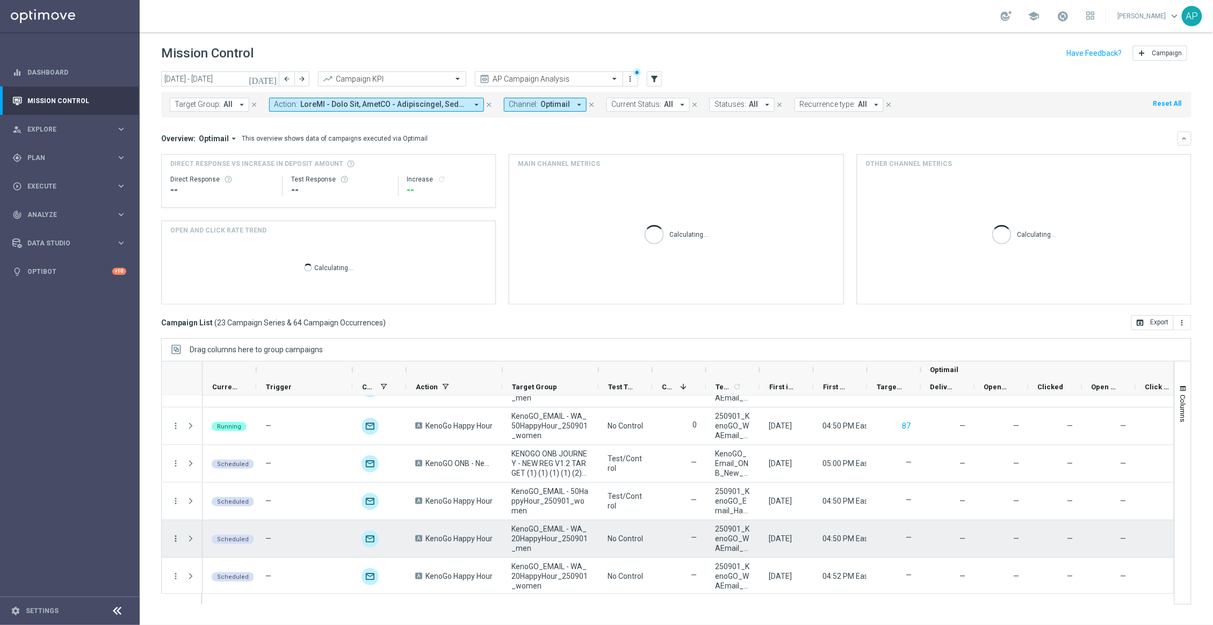
click at [172, 539] on icon "more_vert" at bounding box center [176, 539] width 10 height 10
click at [206, 481] on div "Run [DATE] Occurrence" at bounding box center [247, 477] width 100 height 8
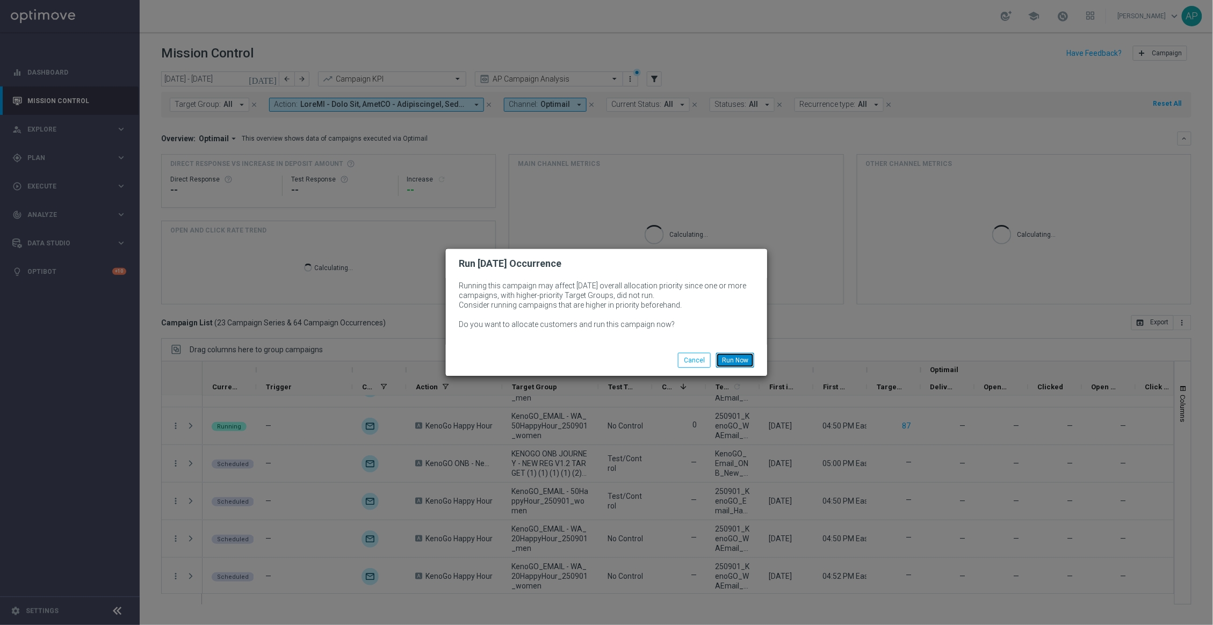
click at [739, 363] on button "Run Now" at bounding box center [735, 360] width 38 height 15
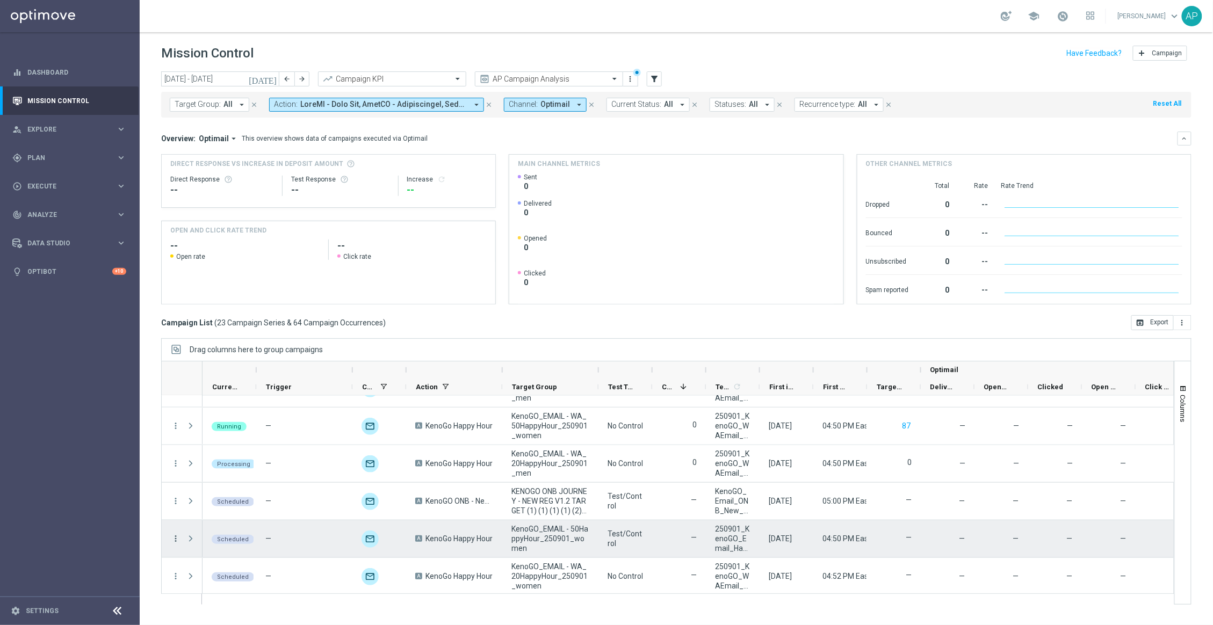
click at [175, 539] on icon "more_vert" at bounding box center [176, 539] width 10 height 10
click at [218, 483] on div "play_arrow Run [DATE] Occurrence" at bounding box center [241, 477] width 121 height 15
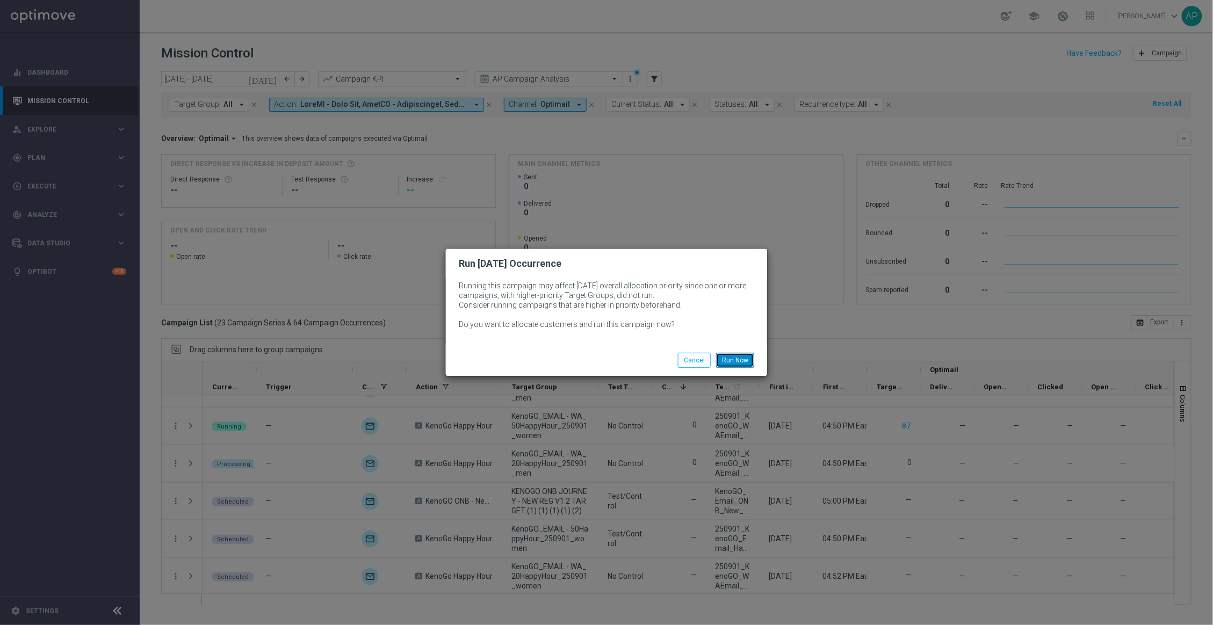
click at [735, 353] on button "Run Now" at bounding box center [735, 360] width 38 height 15
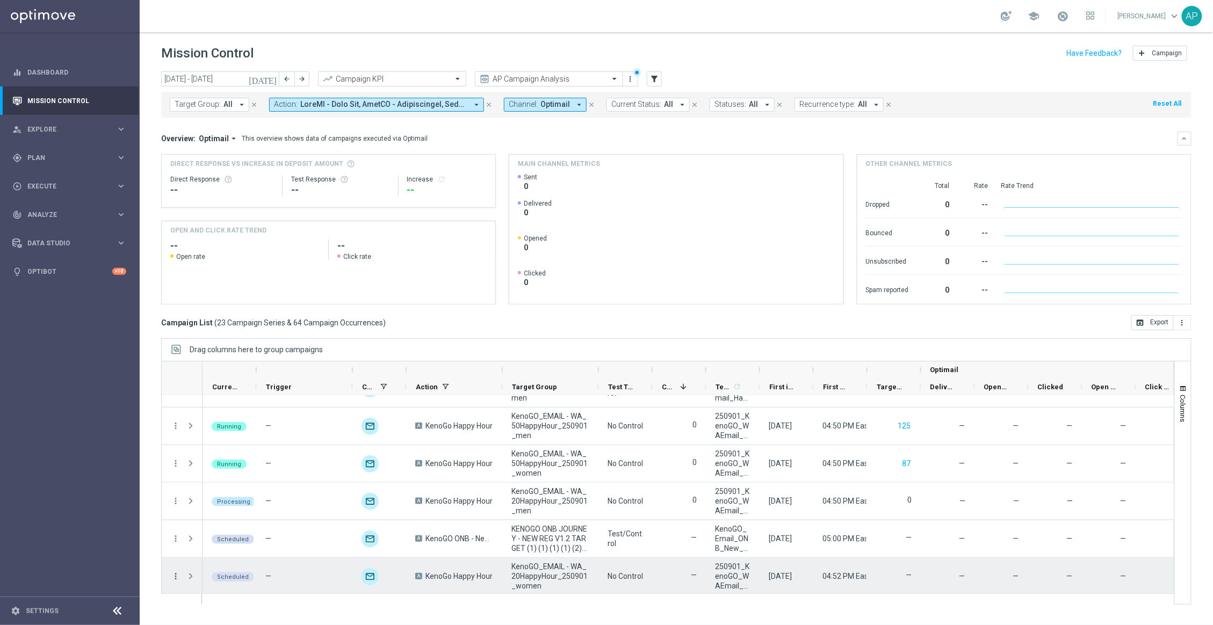
click at [177, 577] on icon "more_vert" at bounding box center [176, 577] width 10 height 10
click at [220, 517] on span "Run [DATE] Occurrence" at bounding box center [232, 515] width 71 height 8
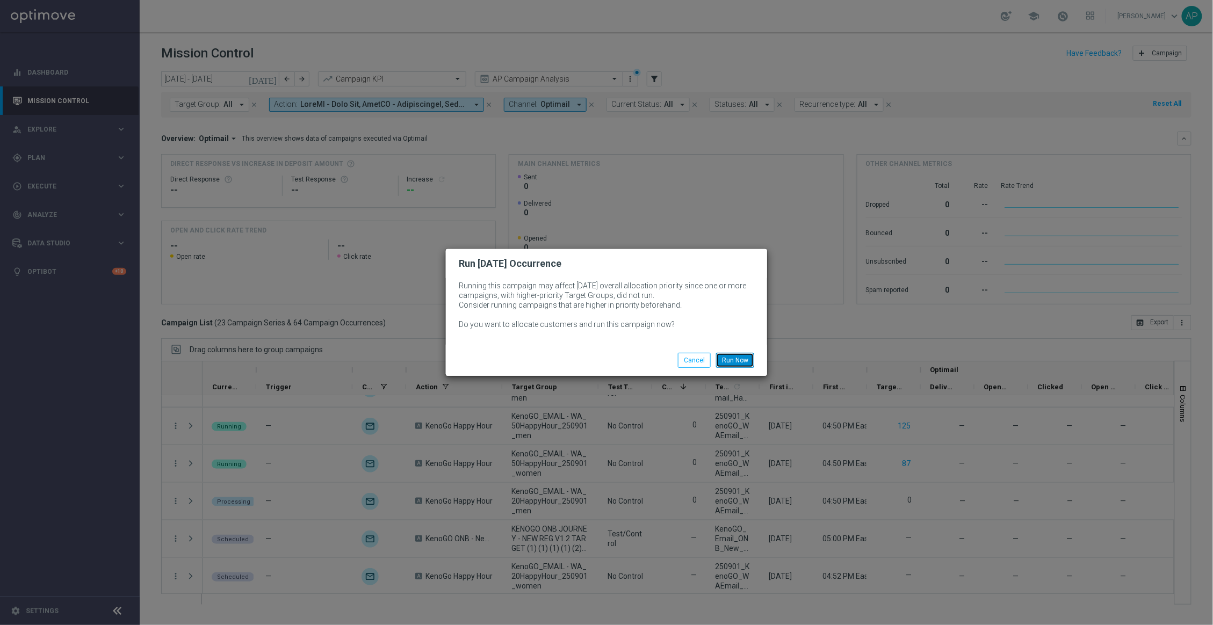
click at [741, 358] on button "Run Now" at bounding box center [735, 360] width 38 height 15
click at [738, 357] on button "Run Now" at bounding box center [735, 360] width 38 height 15
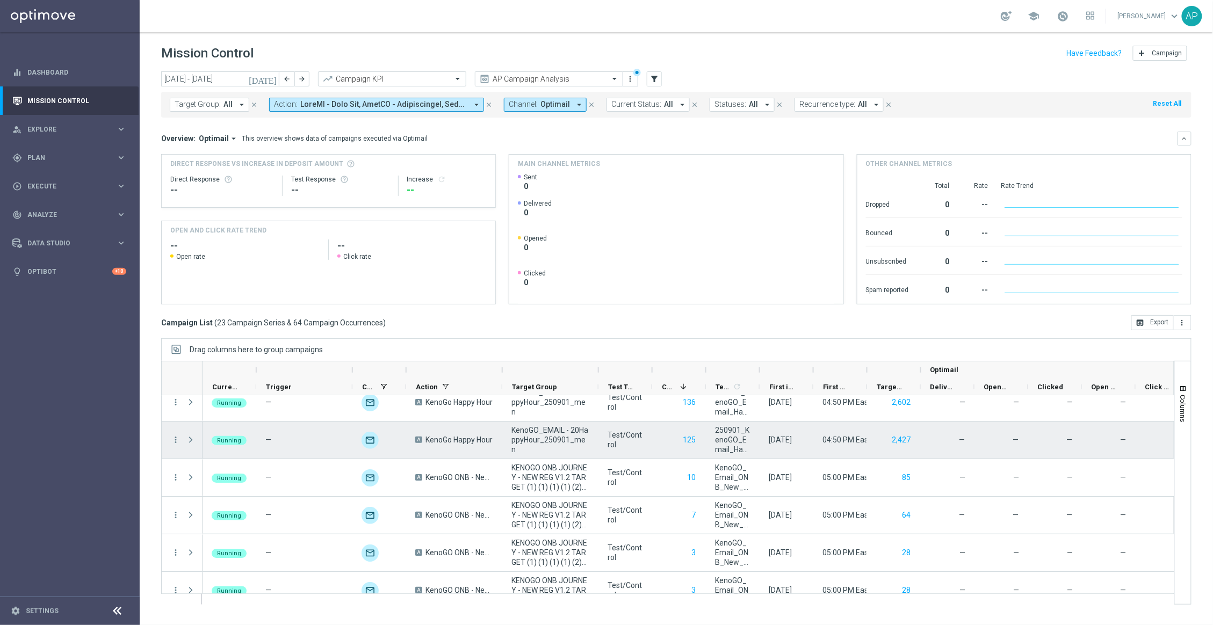
scroll to position [0, 0]
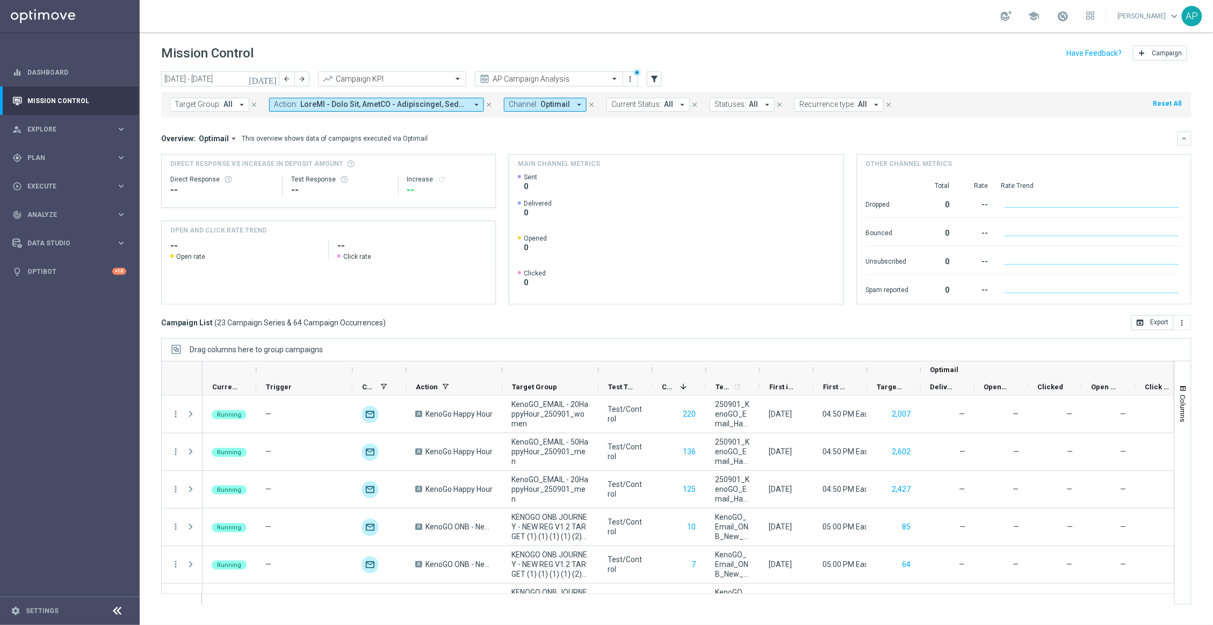
click at [537, 111] on button "Channel: Optimail arrow_drop_down" at bounding box center [545, 105] width 83 height 14
click at [0, 0] on div "Clear" at bounding box center [0, 0] width 0 height 0
click at [585, 124] on input "text" at bounding box center [593, 124] width 157 height 9
type input "s"
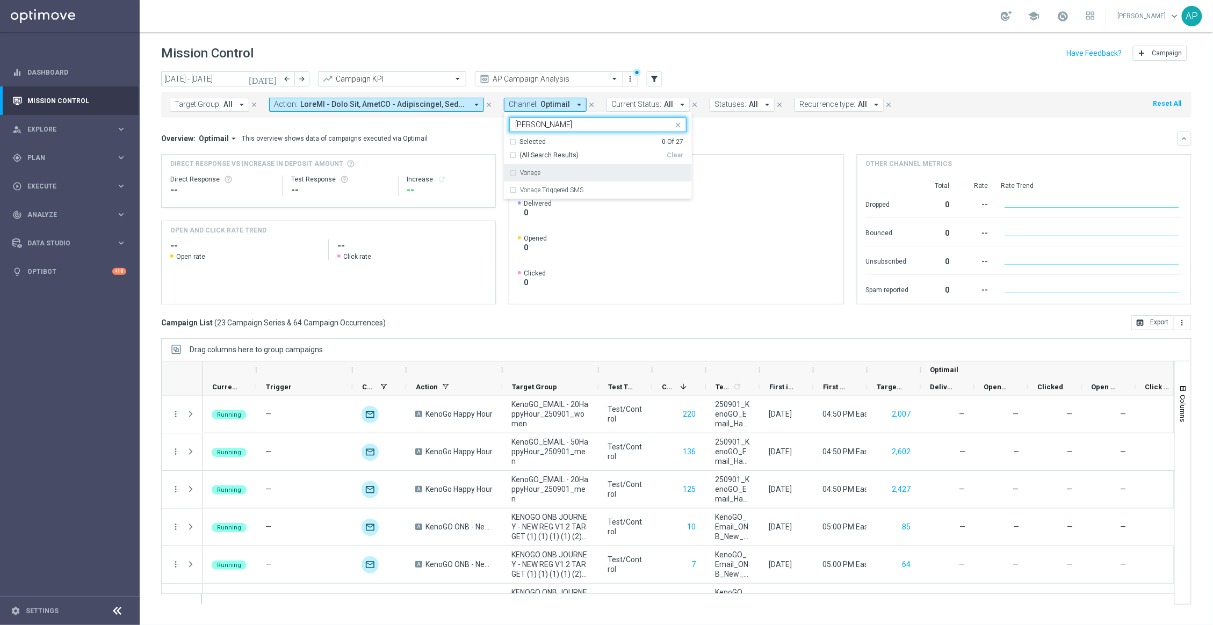
click at [535, 175] on label "Vonage" at bounding box center [530, 173] width 20 height 6
type input "[PERSON_NAME]"
click at [709, 141] on div "Overview: Optimail arrow_drop_down This overview shows data of campaigns execut…" at bounding box center [669, 139] width 1017 height 10
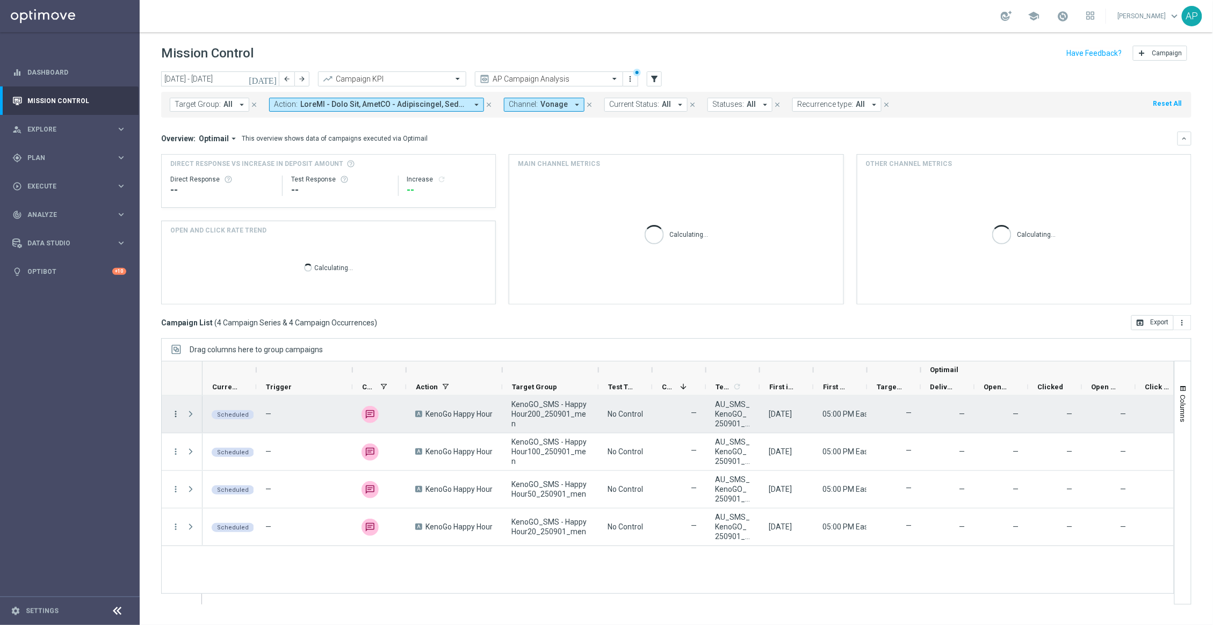
click at [177, 414] on icon "more_vert" at bounding box center [176, 414] width 10 height 10
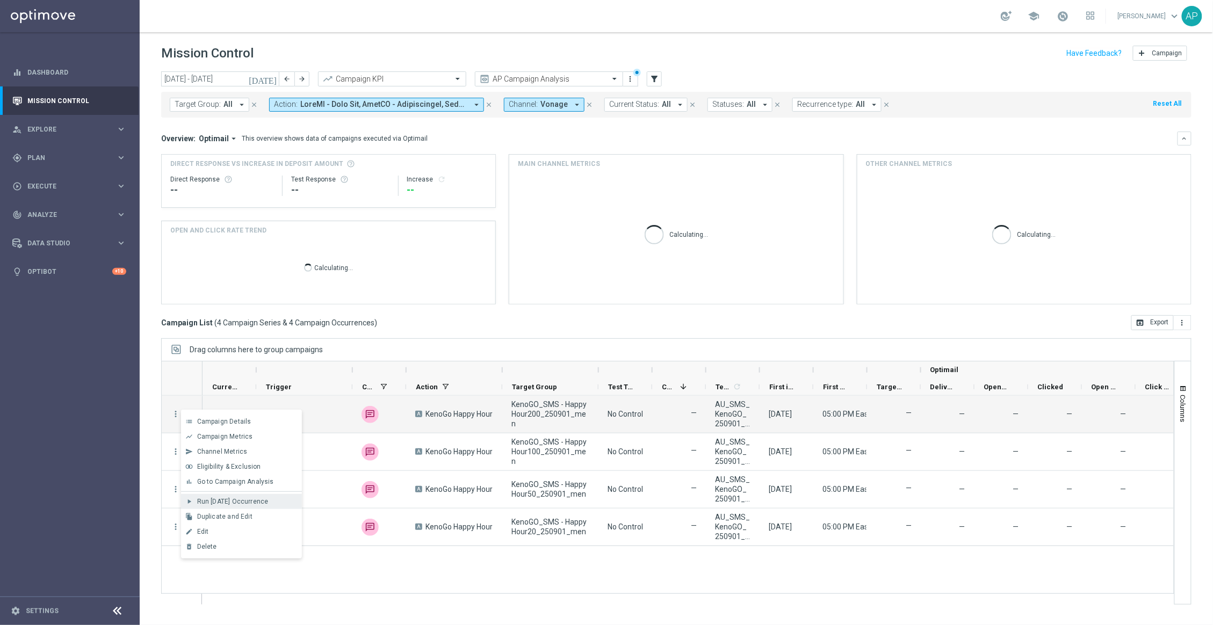
click at [233, 497] on div "play_arrow Run [DATE] Occurrence" at bounding box center [241, 501] width 121 height 15
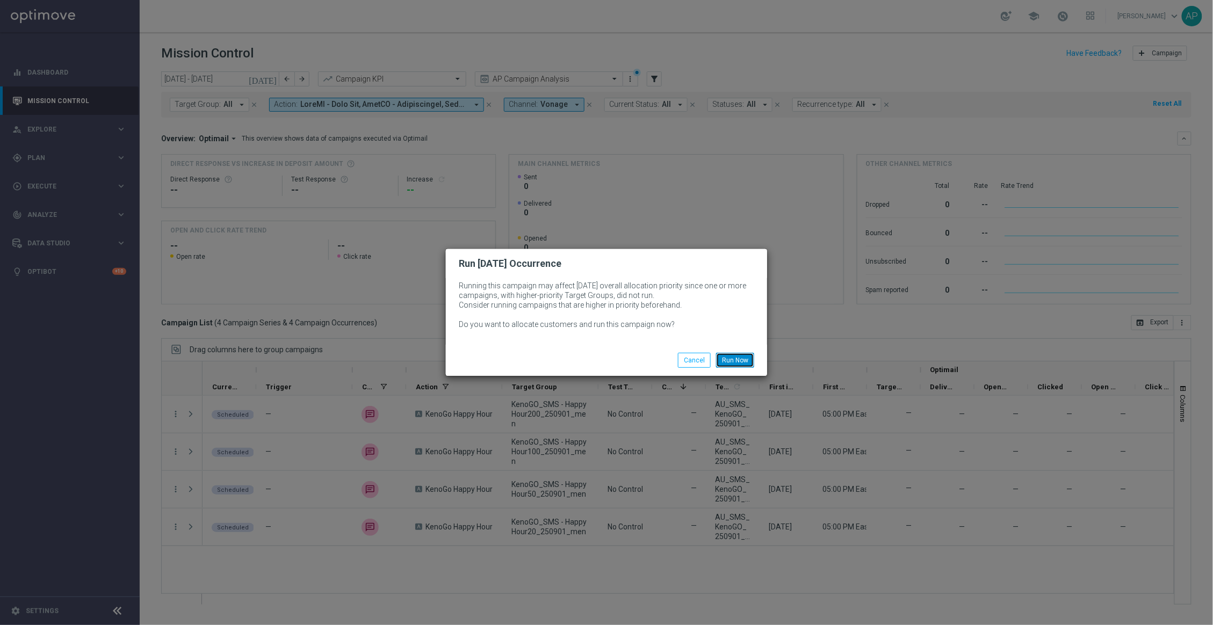
click at [748, 361] on button "Run Now" at bounding box center [735, 360] width 38 height 15
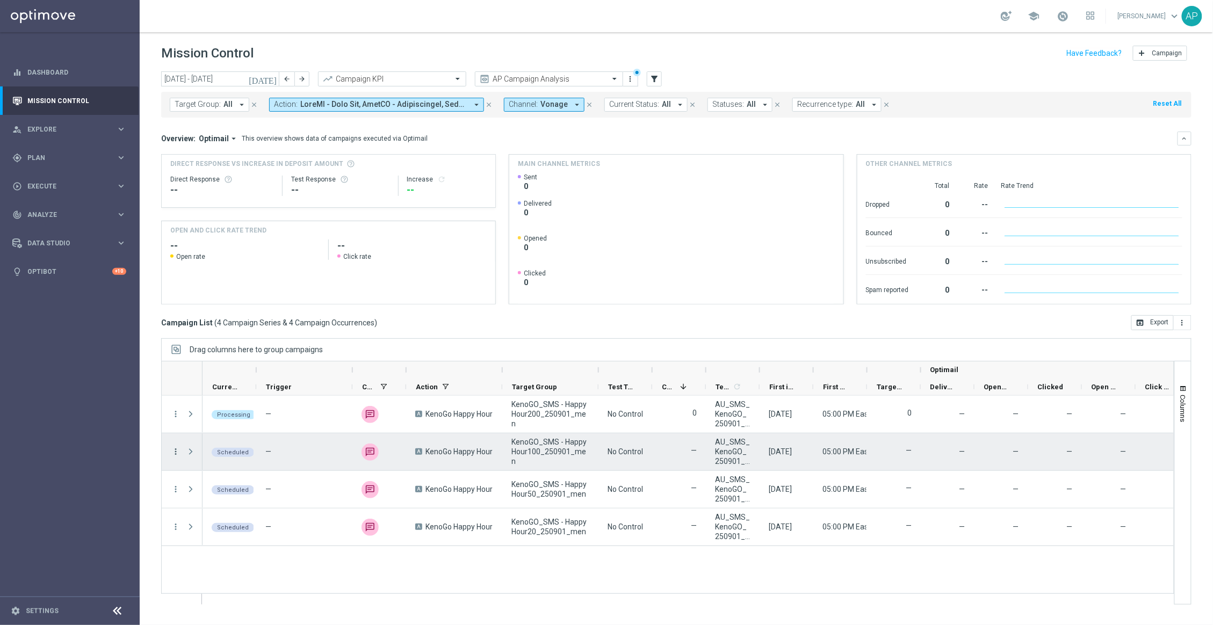
click at [175, 448] on icon "more_vert" at bounding box center [176, 452] width 10 height 10
click at [237, 536] on span "Run [DATE] Occurrence" at bounding box center [232, 540] width 71 height 8
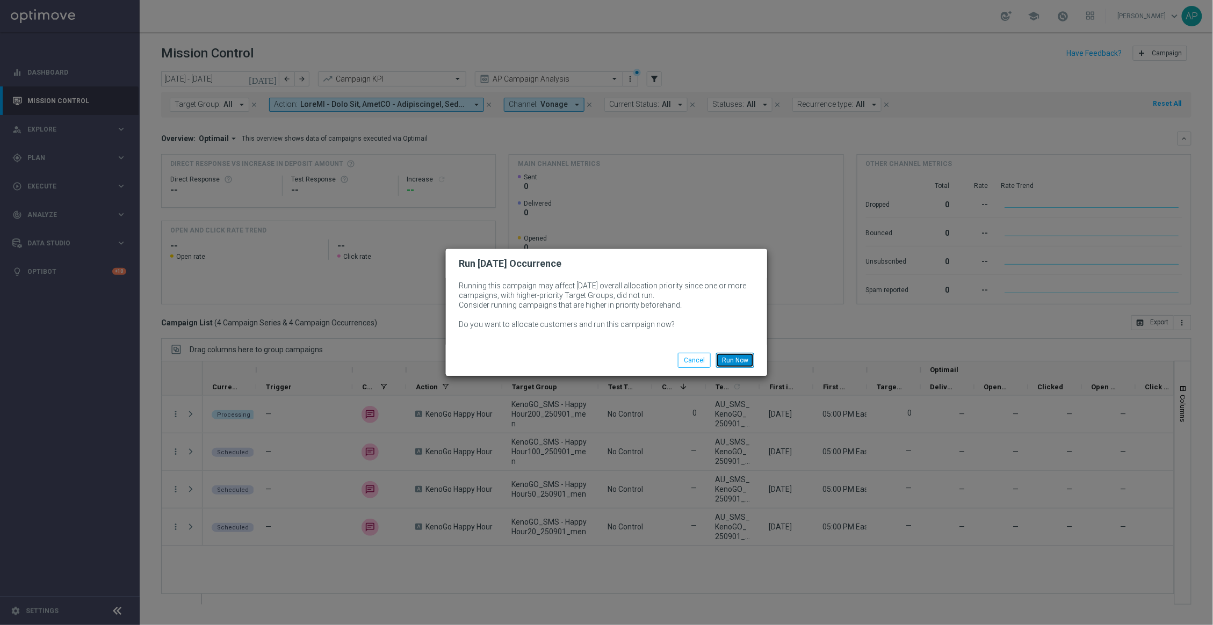
click at [730, 364] on button "Run Now" at bounding box center [735, 360] width 38 height 15
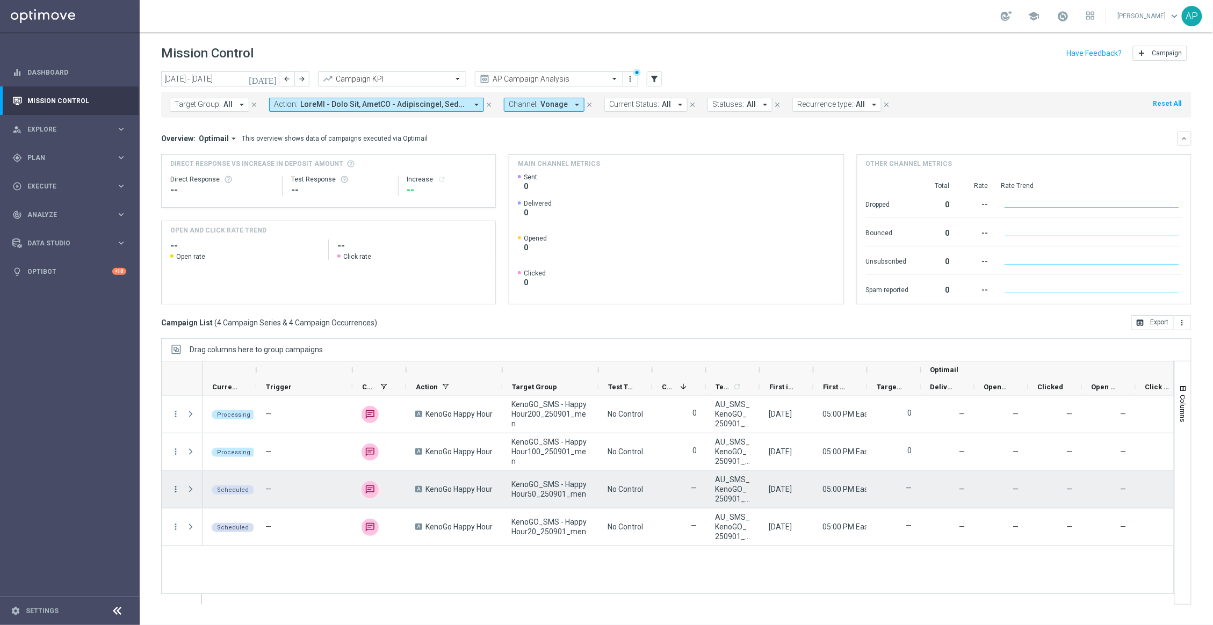
click at [175, 491] on icon "more_vert" at bounding box center [176, 490] width 10 height 10
click at [251, 422] on div "play_arrow Run [DATE] Occurrence" at bounding box center [241, 428] width 121 height 15
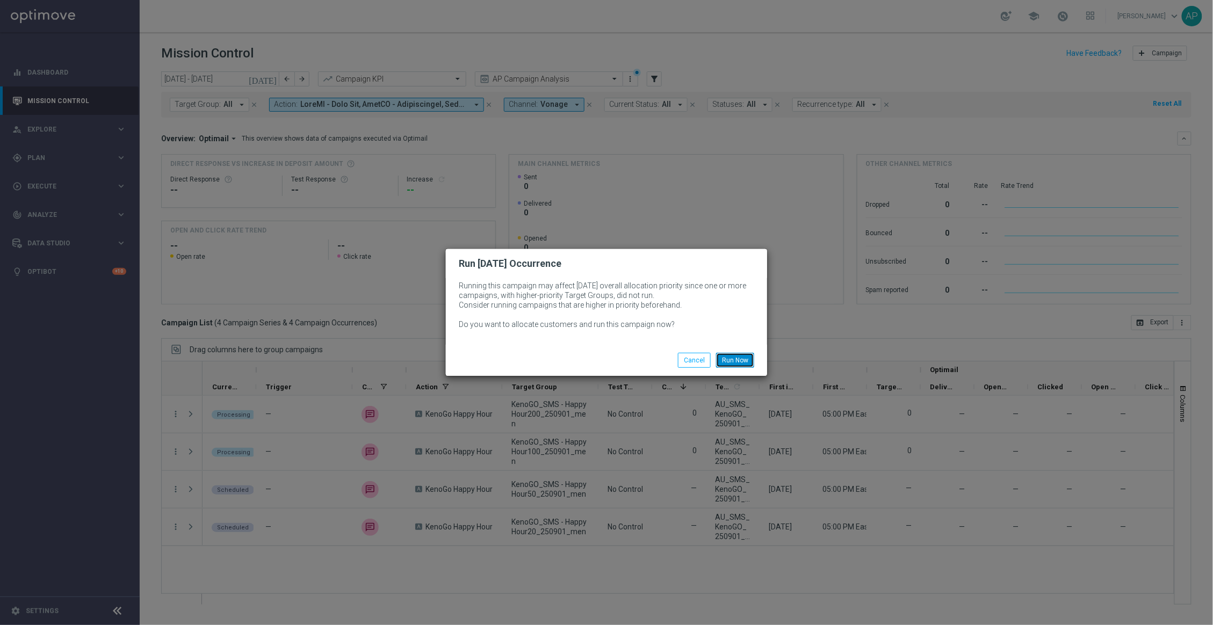
click at [731, 358] on button "Run Now" at bounding box center [735, 360] width 38 height 15
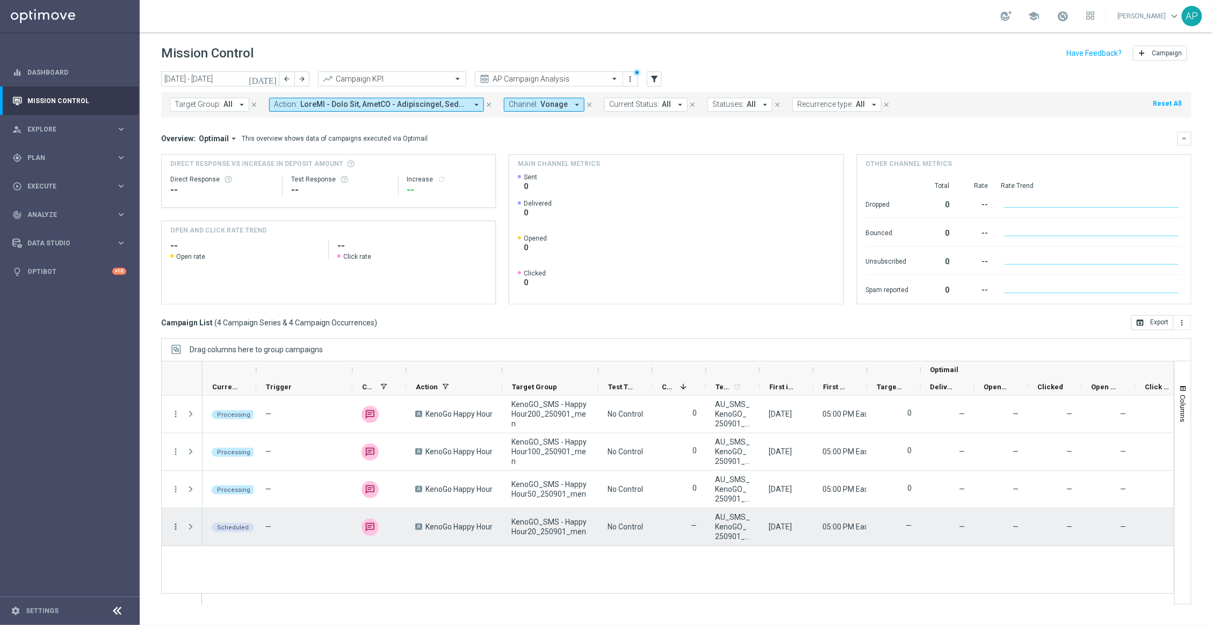
click at [176, 530] on icon "more_vert" at bounding box center [176, 527] width 10 height 10
click at [230, 462] on span "Run [DATE] Occurrence" at bounding box center [232, 466] width 71 height 8
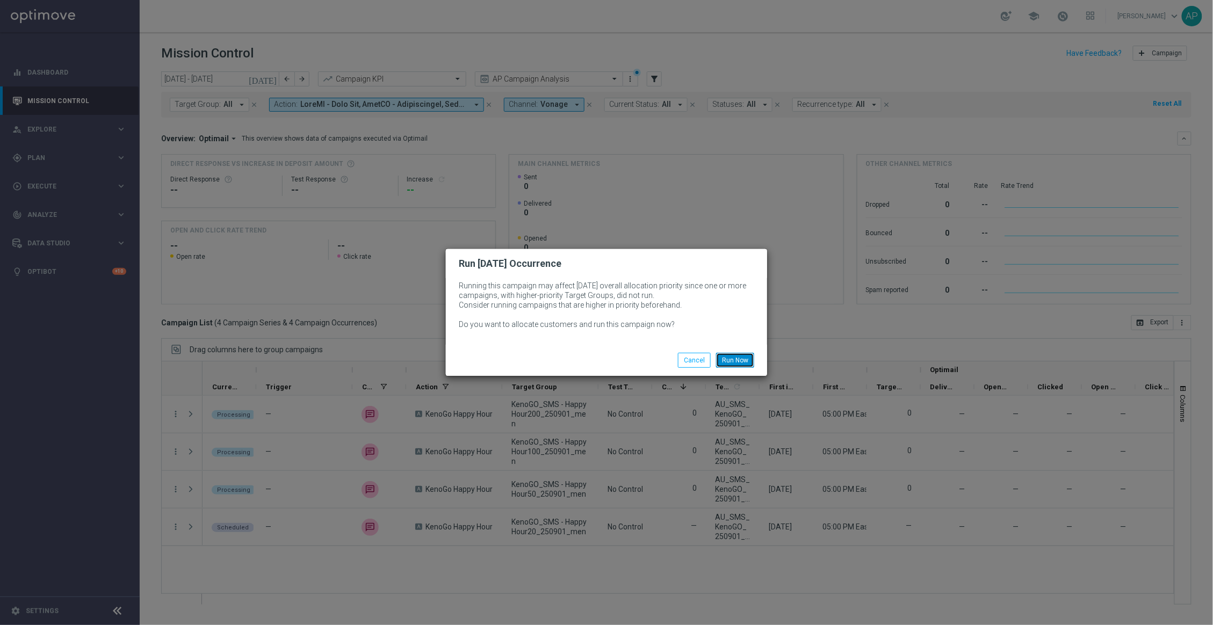
click at [731, 355] on button "Run Now" at bounding box center [735, 360] width 38 height 15
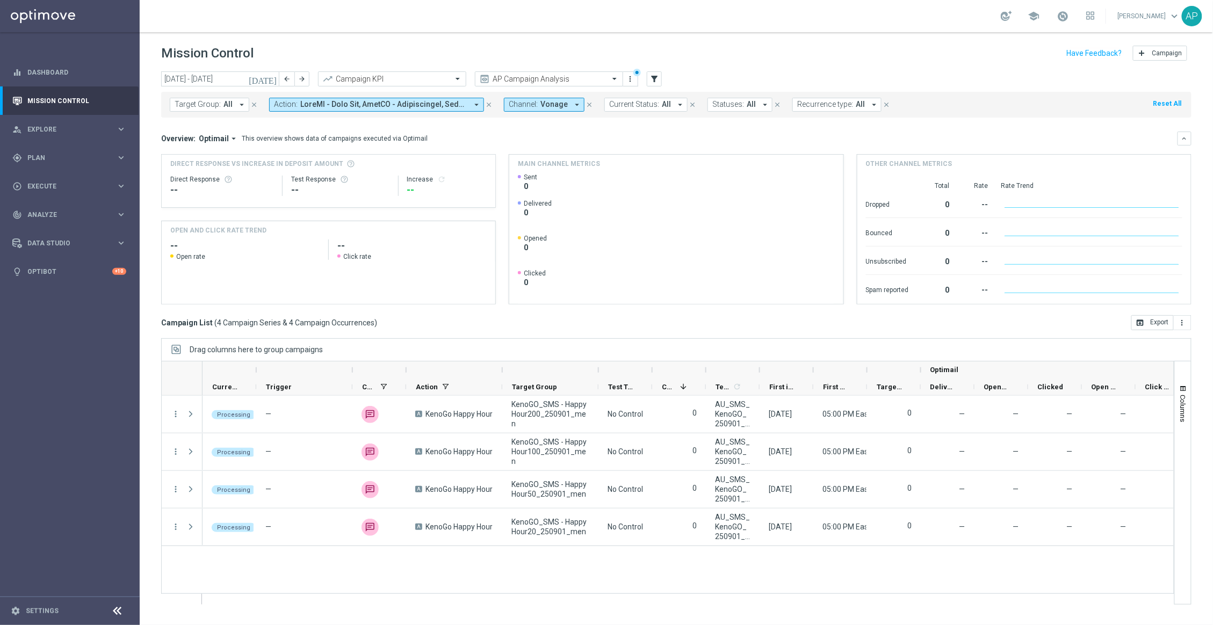
click at [522, 102] on span "Channel:" at bounding box center [523, 104] width 29 height 9
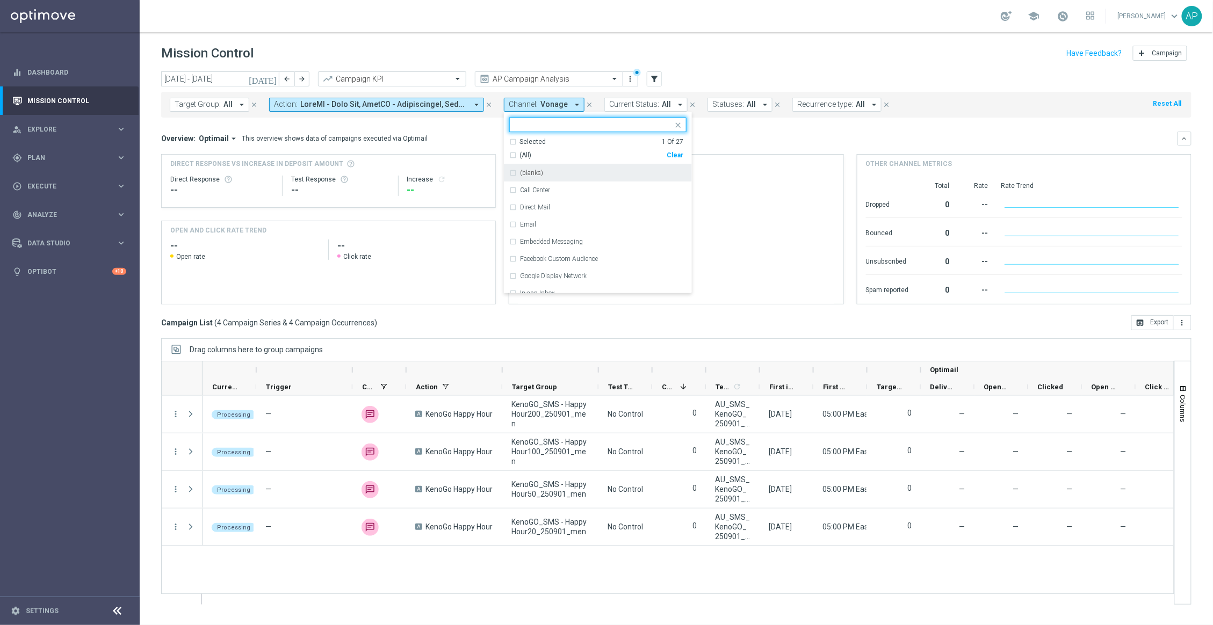
click at [666, 155] on div "(All) Clear" at bounding box center [596, 153] width 174 height 13
click at [0, 0] on div "Clear" at bounding box center [0, 0] width 0 height 0
click at [627, 120] on input "text" at bounding box center [593, 124] width 157 height 9
click at [517, 173] on div "OptiMobile Push" at bounding box center [597, 172] width 177 height 17
type input "pus"
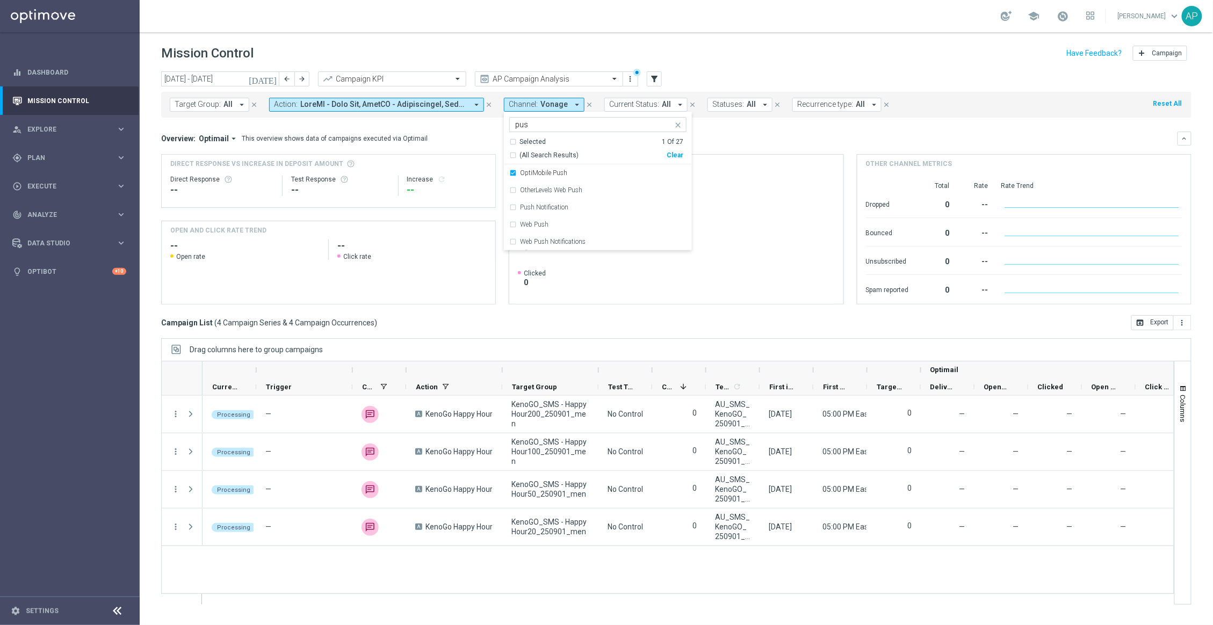
click at [775, 131] on mini-dashboard "Overview: Optimail arrow_drop_down This overview shows data of campaigns execut…" at bounding box center [676, 217] width 1031 height 198
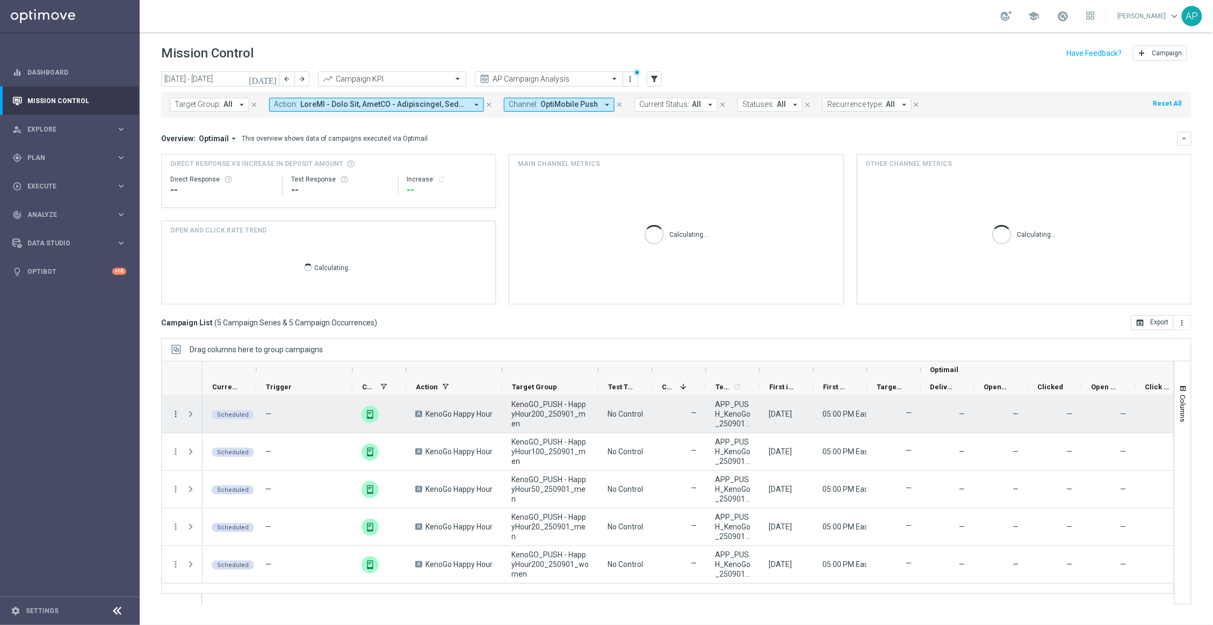
click at [175, 415] on icon "more_vert" at bounding box center [176, 414] width 10 height 10
click at [233, 495] on div "play_arrow Run [DATE] Occurrence" at bounding box center [241, 501] width 121 height 15
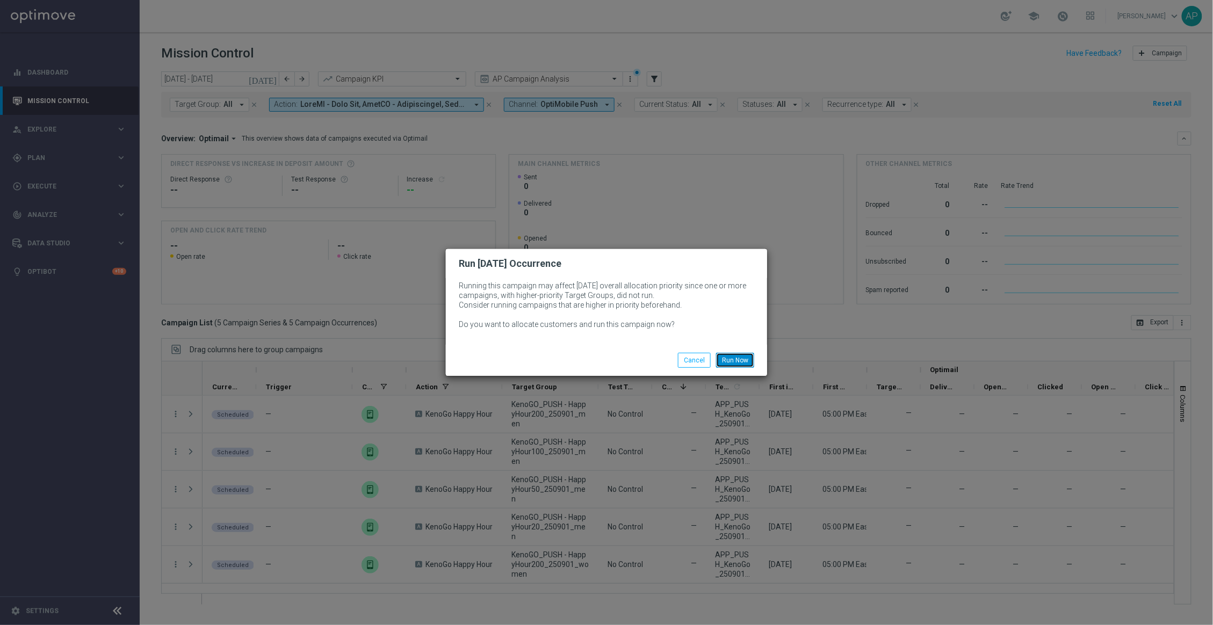
click at [747, 359] on button "Run Now" at bounding box center [735, 360] width 38 height 15
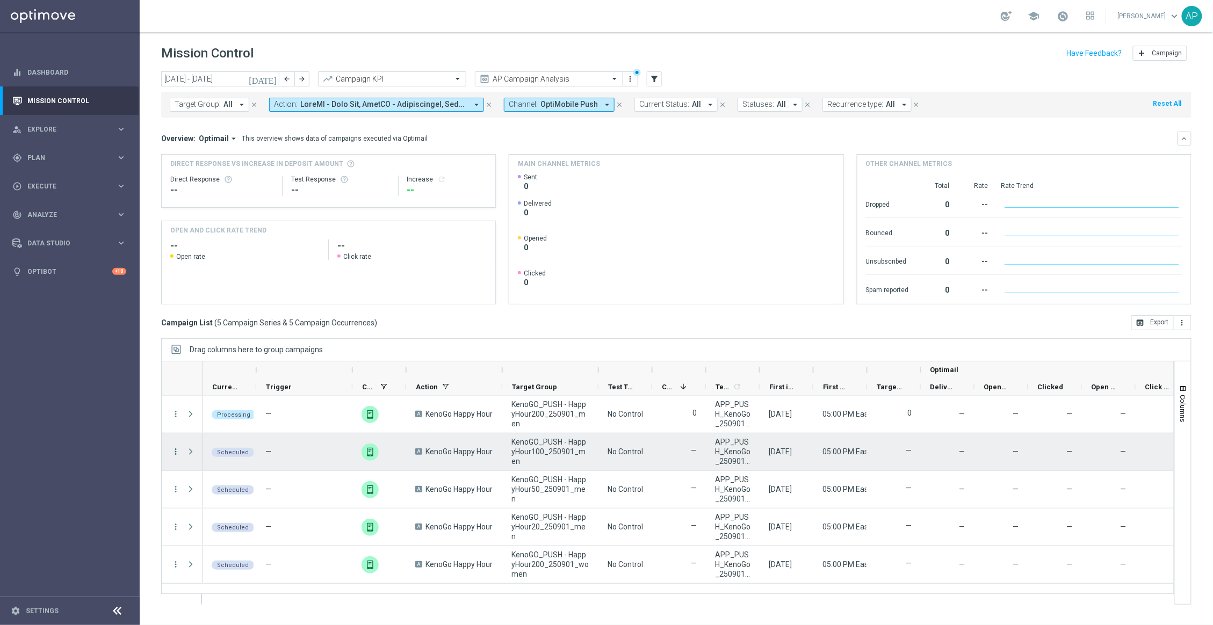
click at [177, 451] on icon "more_vert" at bounding box center [176, 452] width 10 height 10
click at [225, 532] on div "play_arrow Run [DATE] Occurrence" at bounding box center [241, 539] width 121 height 15
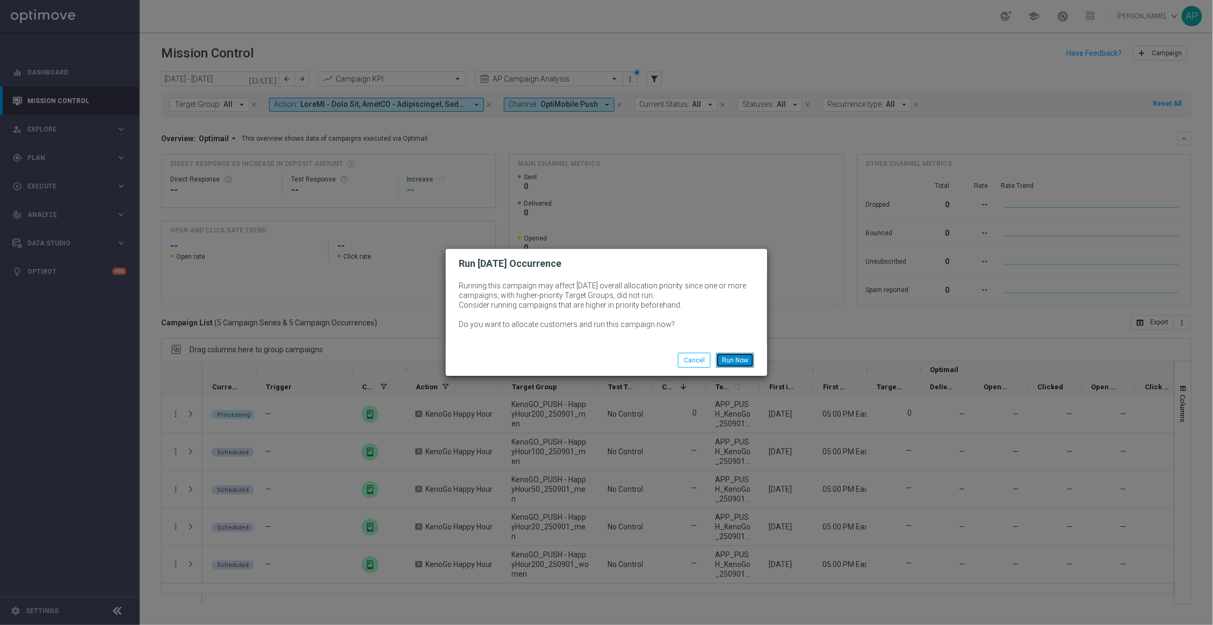
click at [739, 358] on button "Run Now" at bounding box center [735, 360] width 38 height 15
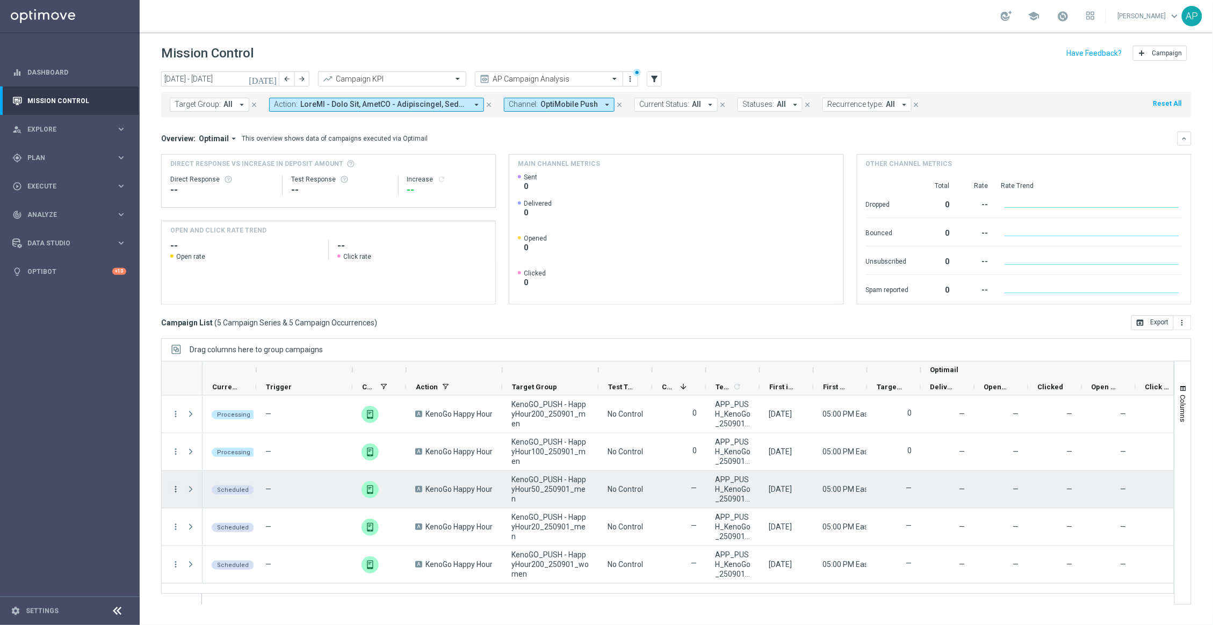
click at [176, 487] on icon "more_vert" at bounding box center [176, 490] width 10 height 10
click at [247, 428] on span "Run [DATE] Occurrence" at bounding box center [232, 428] width 71 height 8
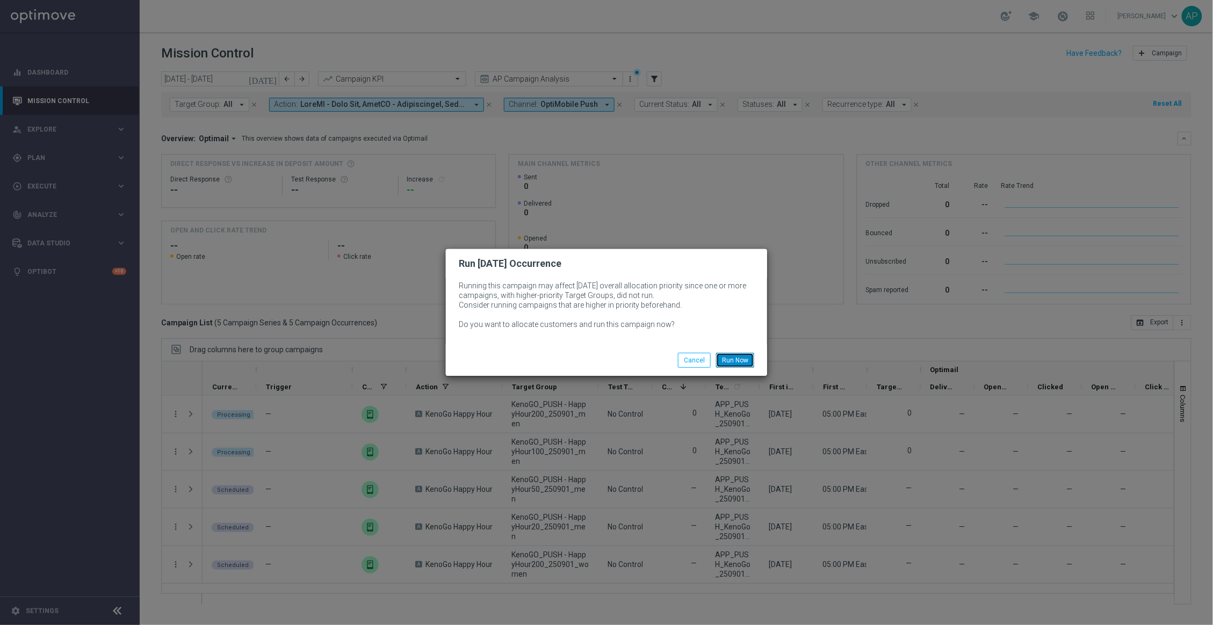
click at [737, 363] on button "Run Now" at bounding box center [735, 360] width 38 height 15
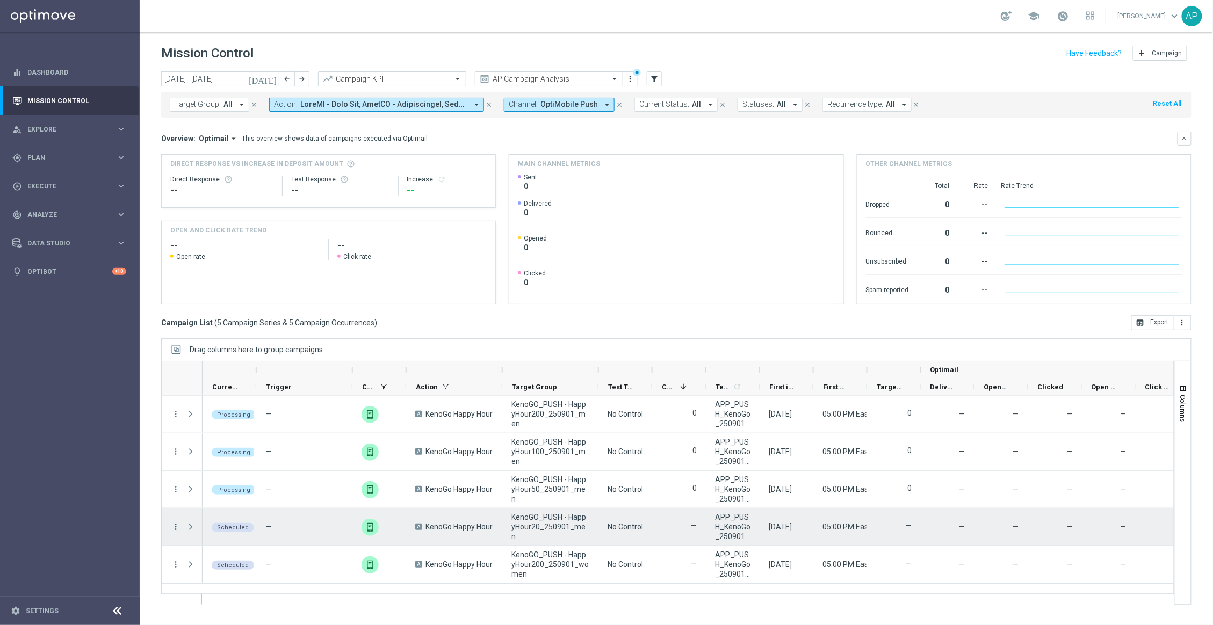
click at [177, 529] on icon "more_vert" at bounding box center [176, 527] width 10 height 10
click at [231, 464] on span "Run [DATE] Occurrence" at bounding box center [232, 466] width 71 height 8
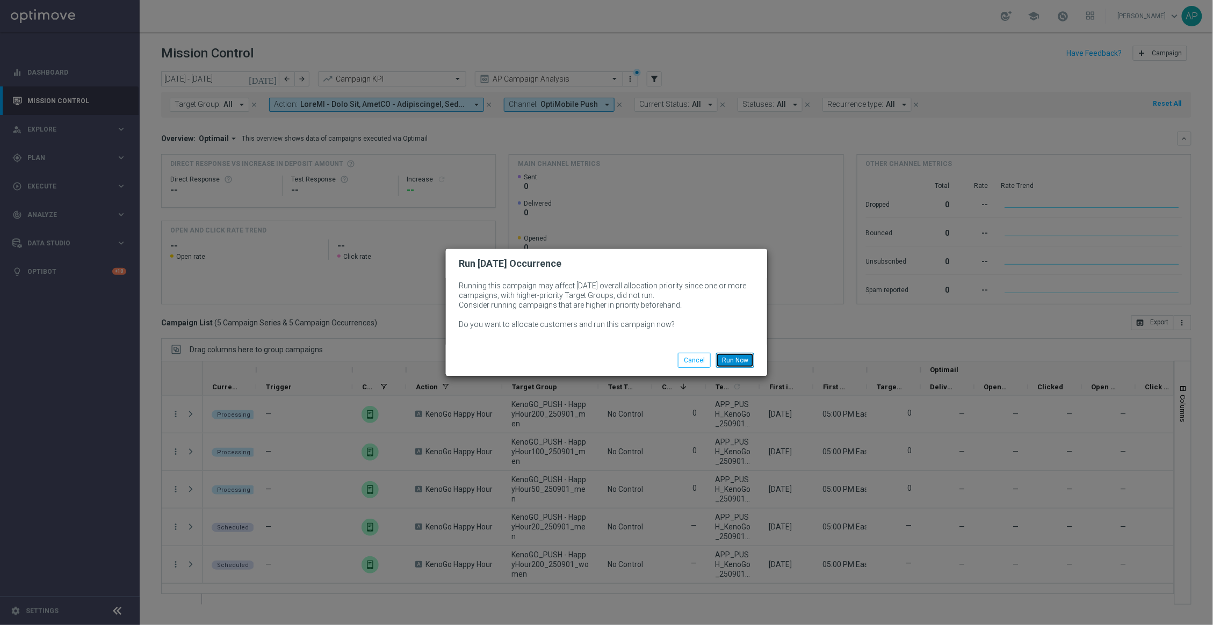
click at [728, 364] on button "Run Now" at bounding box center [735, 360] width 38 height 15
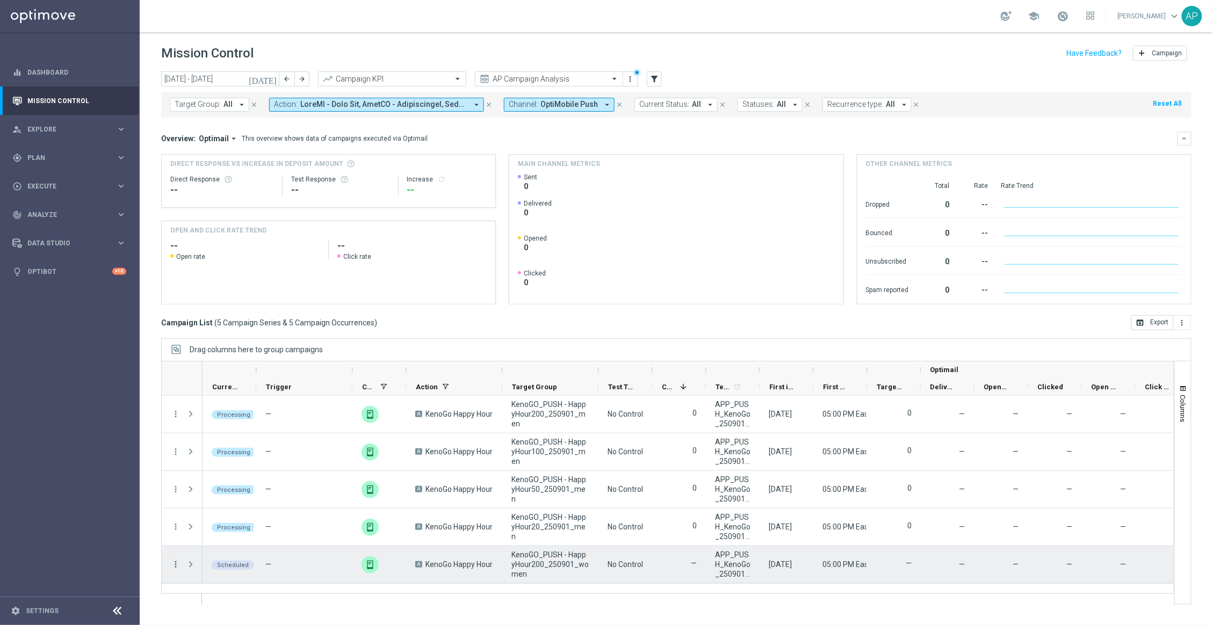
click at [172, 567] on icon "more_vert" at bounding box center [176, 565] width 10 height 10
click at [240, 508] on div "play_arrow Run [DATE] Occurrence" at bounding box center [241, 503] width 121 height 15
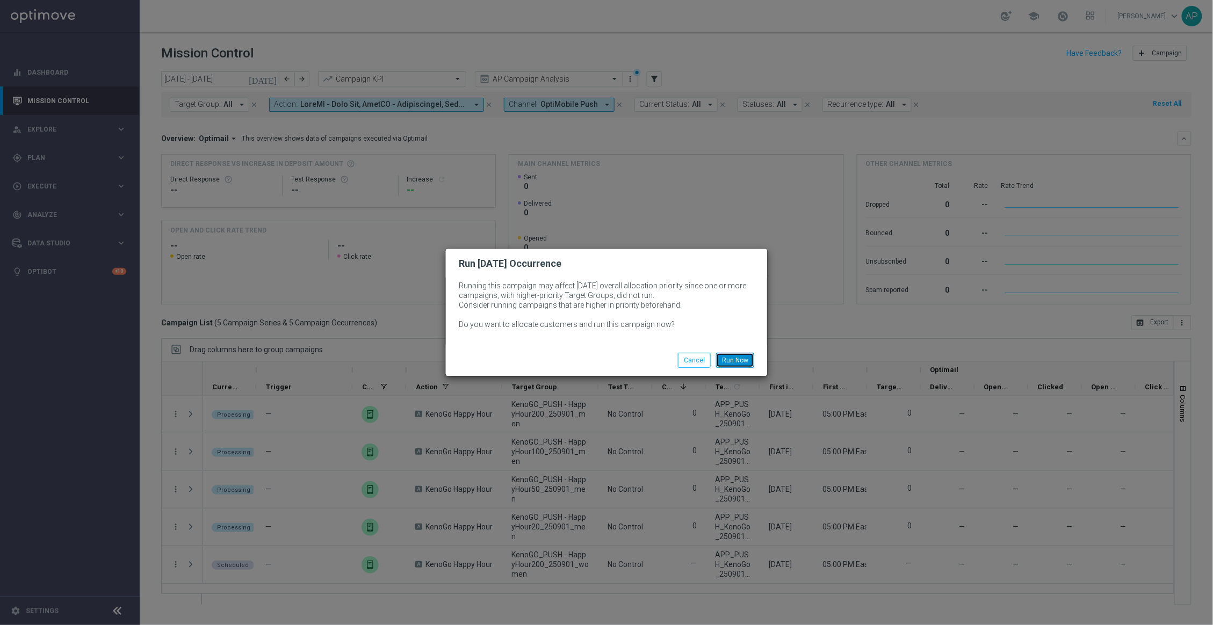
click at [725, 363] on button "Run Now" at bounding box center [735, 360] width 38 height 15
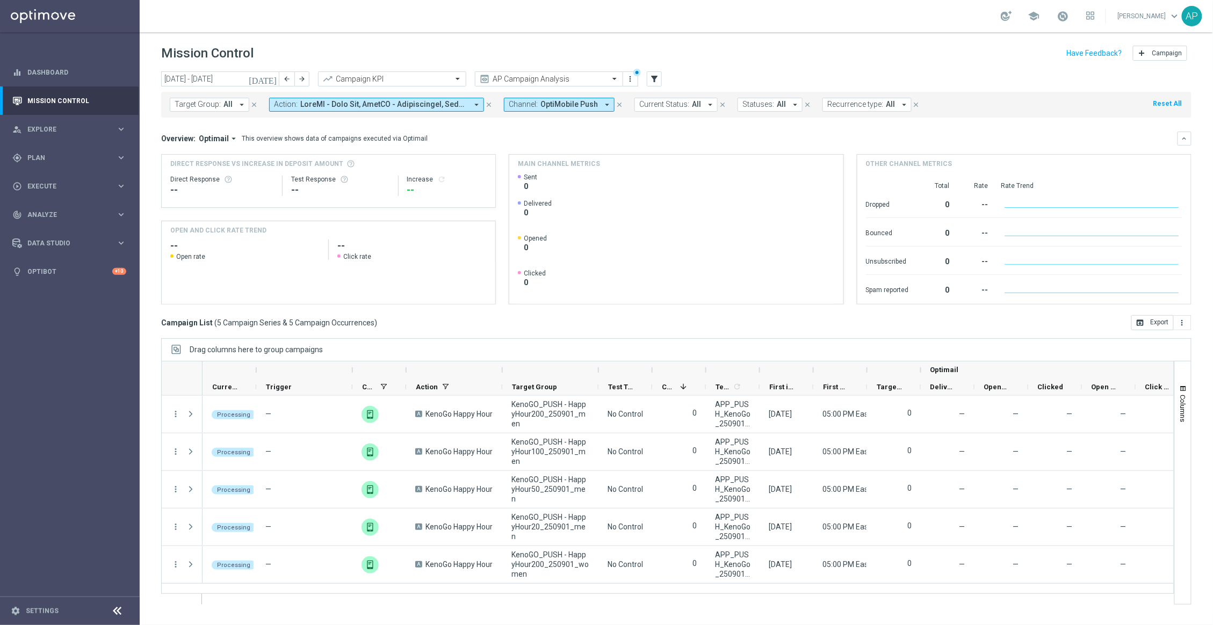
click at [529, 109] on button "Channel: OptiMobile Push arrow_drop_down" at bounding box center [559, 105] width 111 height 14
click at [0, 0] on div "Clear" at bounding box center [0, 0] width 0 height 0
click at [604, 123] on input "text" at bounding box center [593, 124] width 157 height 9
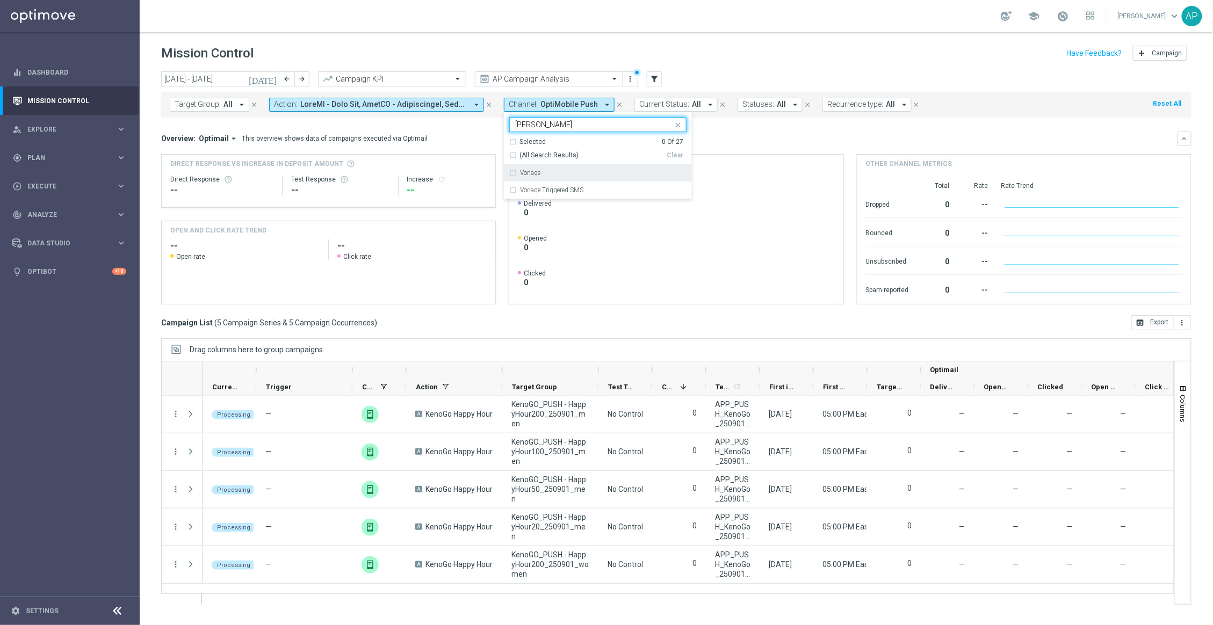
click at [558, 172] on div "Vonage" at bounding box center [603, 173] width 167 height 6
type input "[PERSON_NAME]"
click at [742, 126] on mini-dashboard "Overview: Optimail arrow_drop_down This overview shows data of campaigns execut…" at bounding box center [676, 217] width 1031 height 198
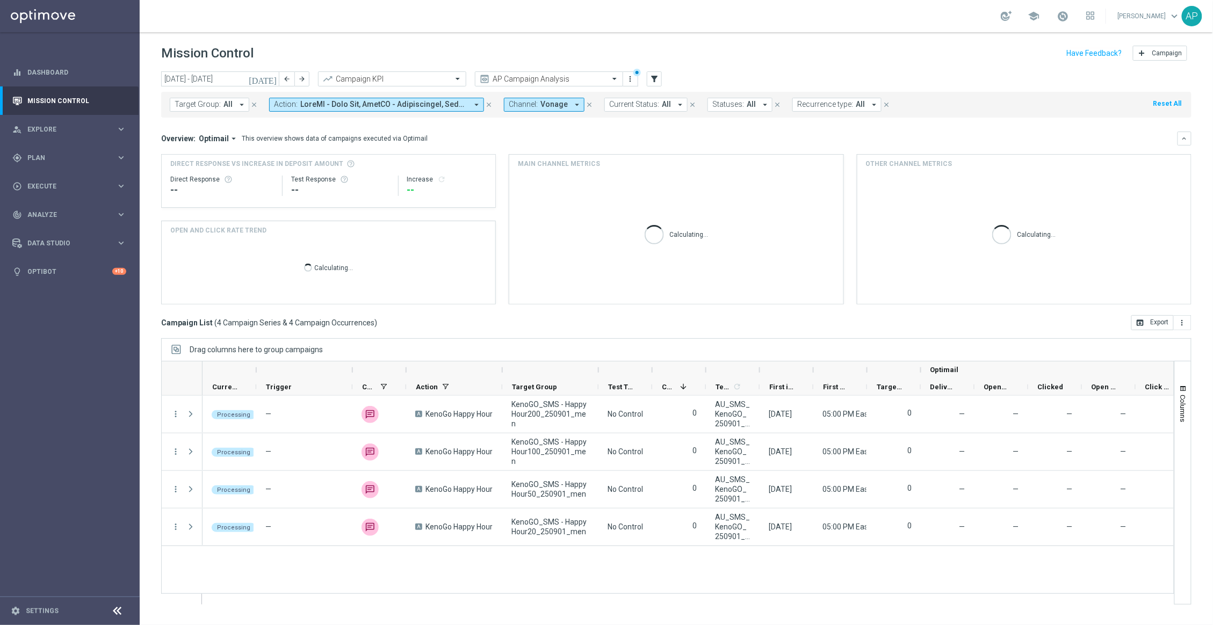
click at [338, 106] on span at bounding box center [383, 104] width 167 height 9
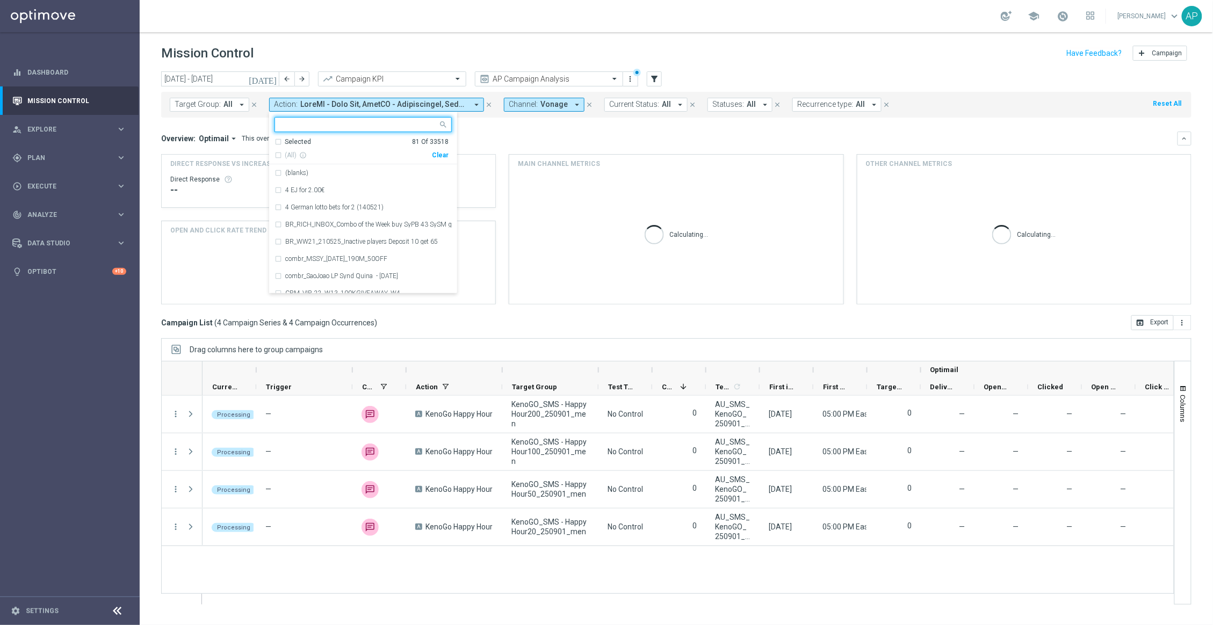
click at [391, 126] on input "text" at bounding box center [358, 124] width 157 height 9
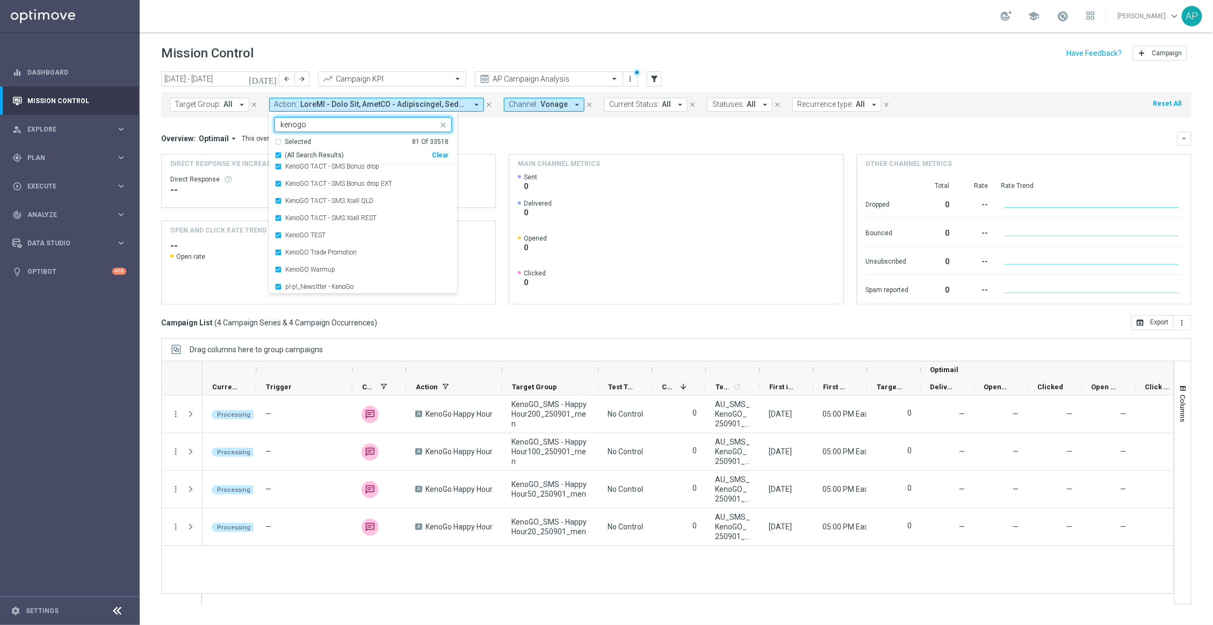
scroll to position [1264, 0]
type input "kenogo"
click at [579, 138] on div "Overview: Optimail arrow_drop_down This overview shows data of campaigns execut…" at bounding box center [669, 139] width 1017 height 10
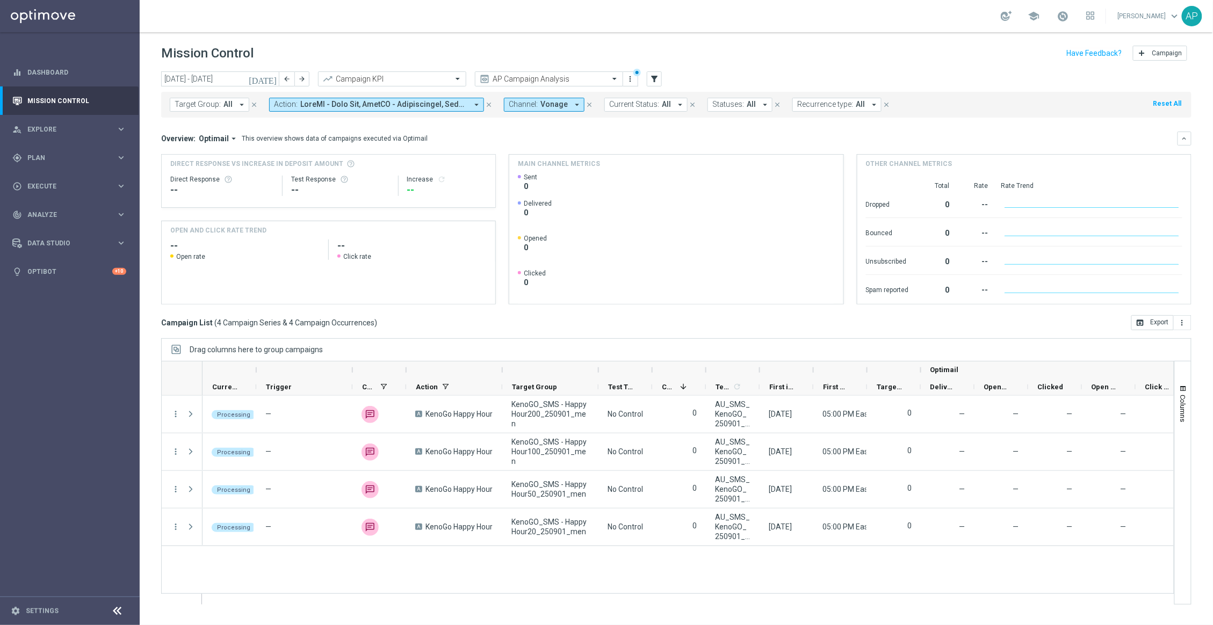
click at [537, 102] on button "Channel: Vonage arrow_drop_down" at bounding box center [544, 105] width 81 height 14
click at [0, 0] on div "Clear" at bounding box center [0, 0] width 0 height 0
click at [586, 122] on input "text" at bounding box center [593, 124] width 157 height 9
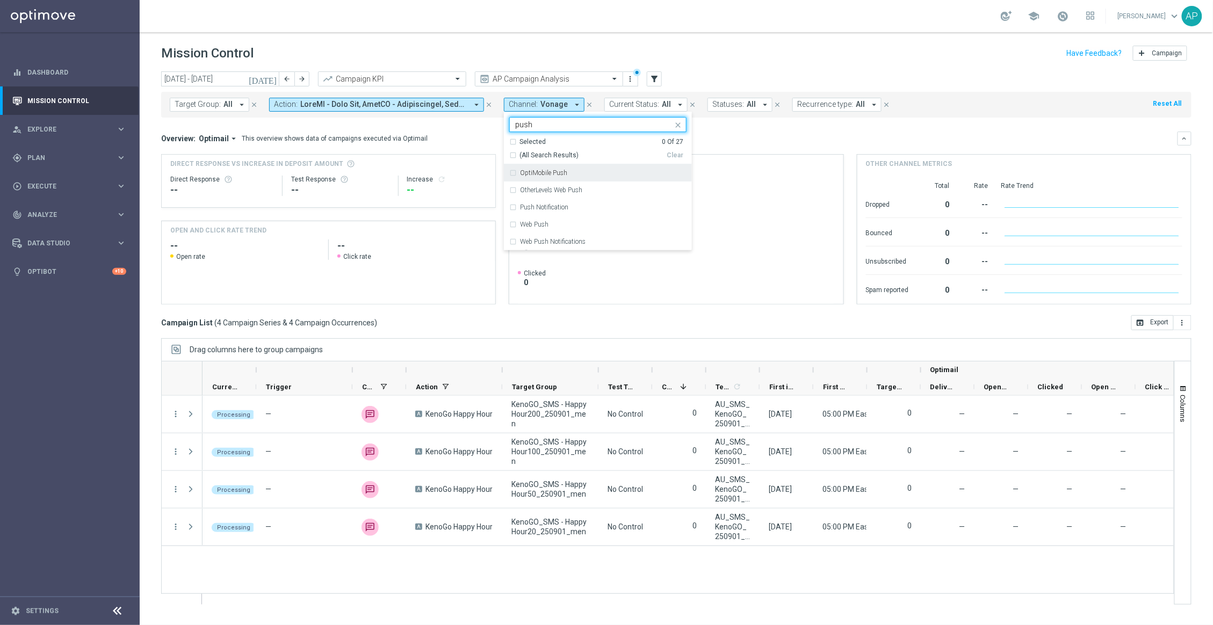
click at [571, 172] on div "OptiMobile Push" at bounding box center [603, 173] width 167 height 6
type input "push"
click at [729, 143] on div "Overview: Optimail arrow_drop_down This overview shows data of campaigns execut…" at bounding box center [669, 139] width 1017 height 10
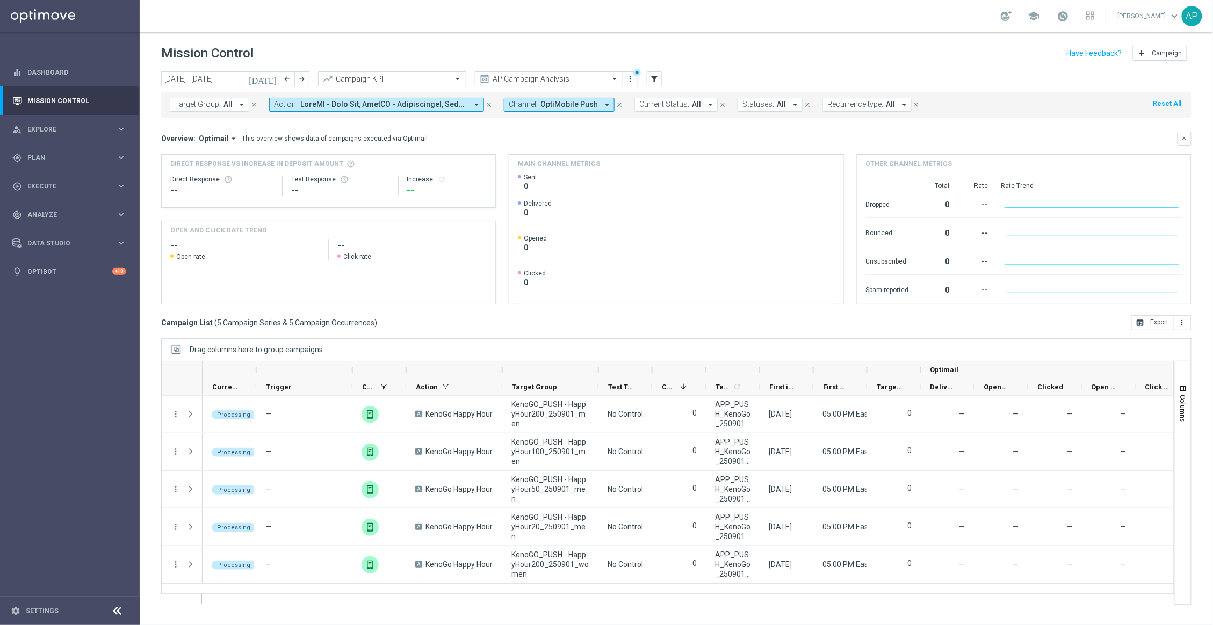
click at [314, 104] on span at bounding box center [383, 104] width 167 height 9
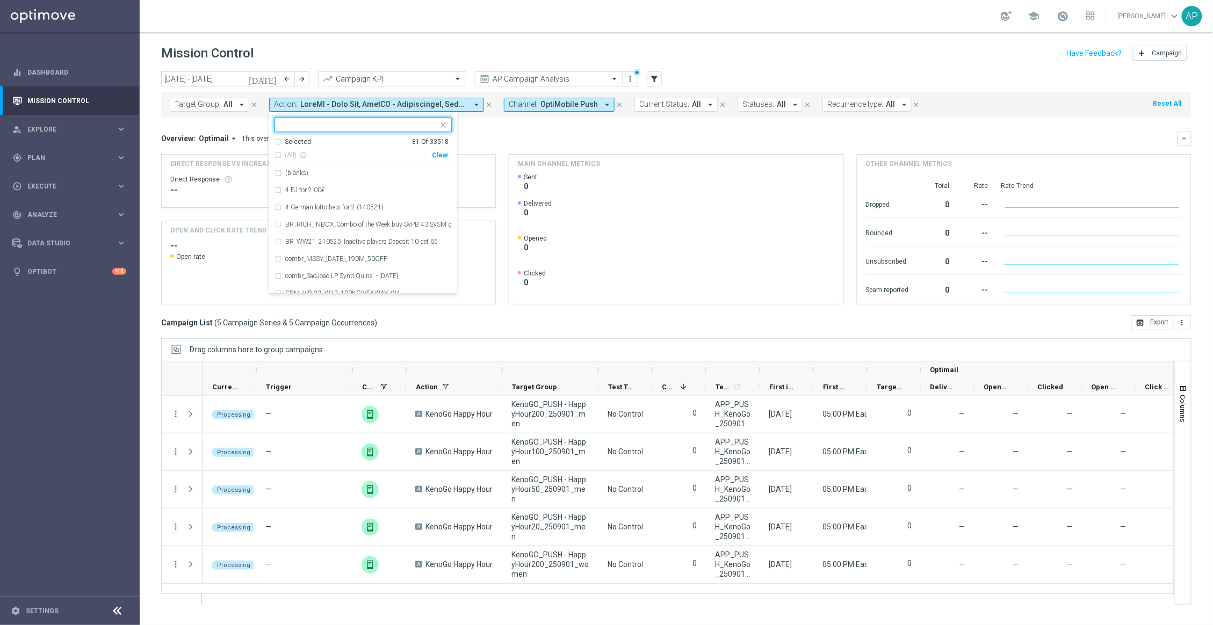
click at [0, 0] on div "Clear" at bounding box center [0, 0] width 0 height 0
click at [200, 102] on span "Target Group:" at bounding box center [198, 104] width 46 height 9
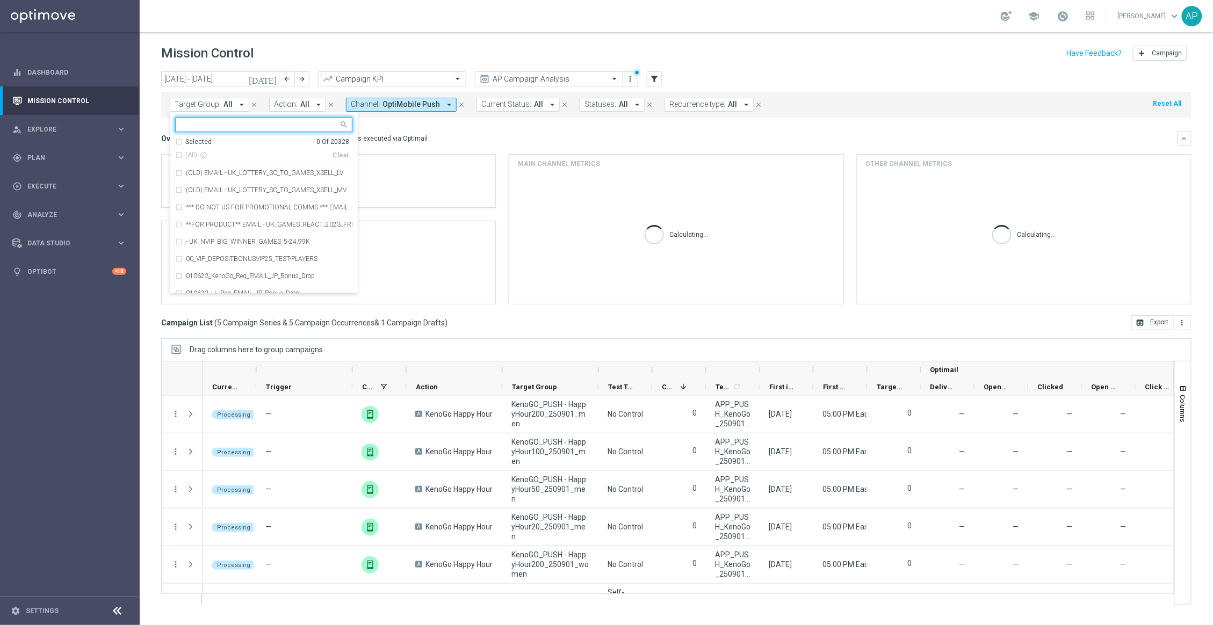
click at [205, 124] on input "text" at bounding box center [259, 124] width 157 height 9
click at [274, 105] on span "Action:" at bounding box center [286, 104] width 24 height 9
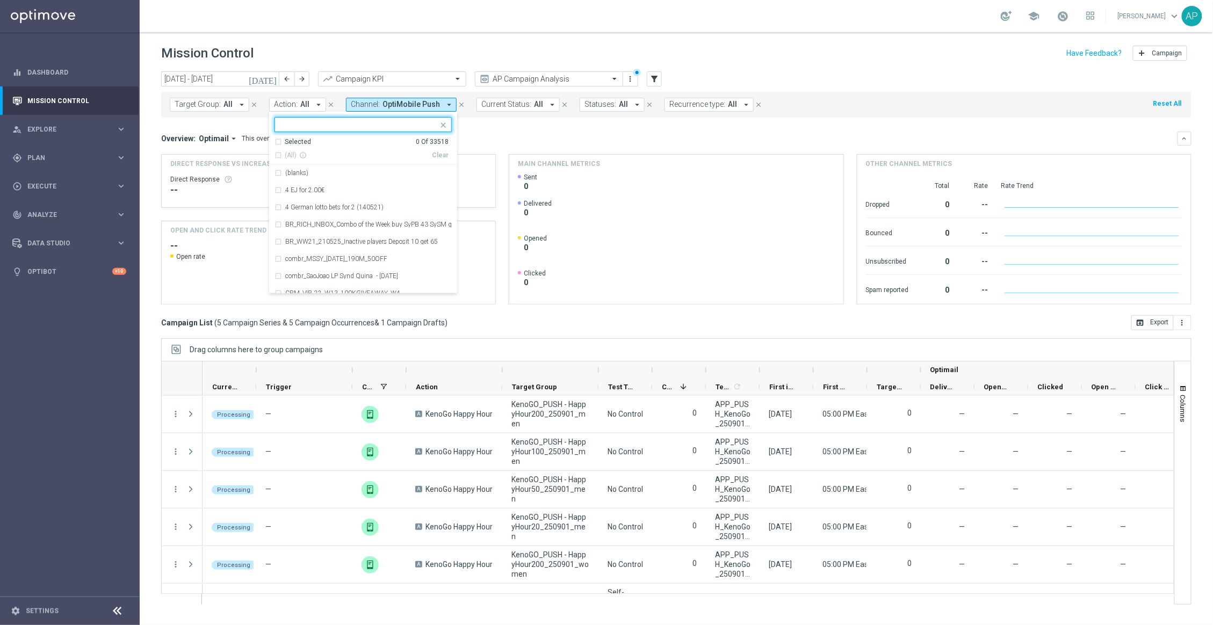
click at [295, 121] on input "text" at bounding box center [358, 124] width 157 height 9
click at [296, 124] on input "text" at bounding box center [358, 124] width 157 height 9
click at [299, 152] on span "(All Search Results)" at bounding box center [314, 155] width 59 height 9
type input "kenogo"
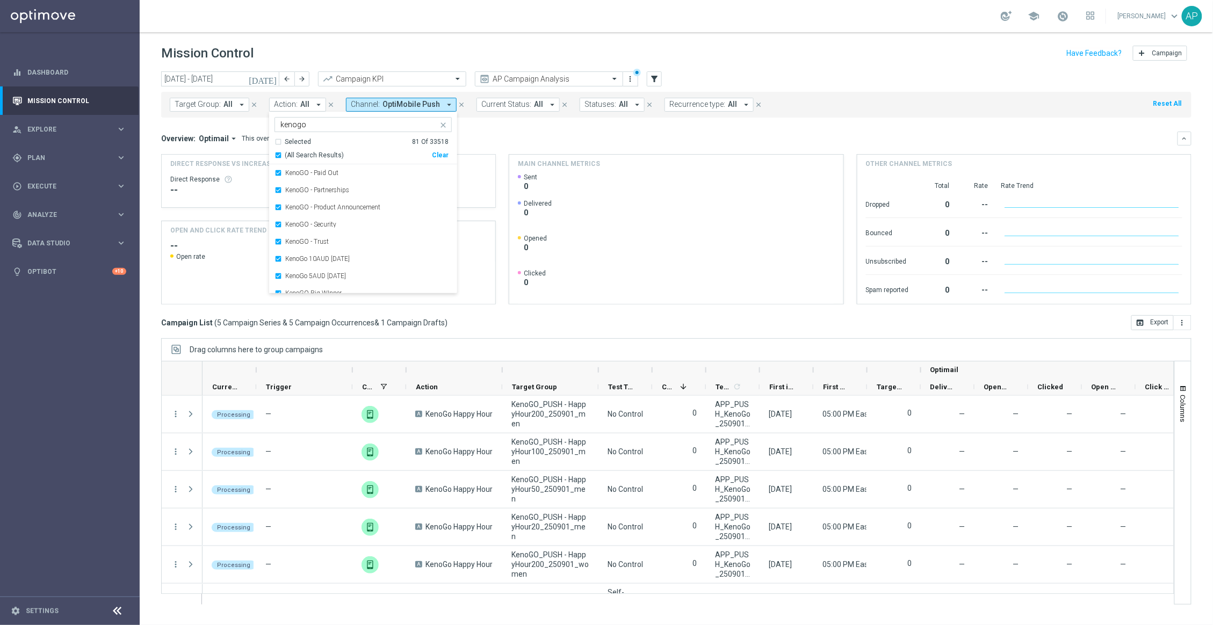
click at [514, 136] on div "Overview: Optimail arrow_drop_down This overview shows data of campaigns execut…" at bounding box center [669, 139] width 1017 height 10
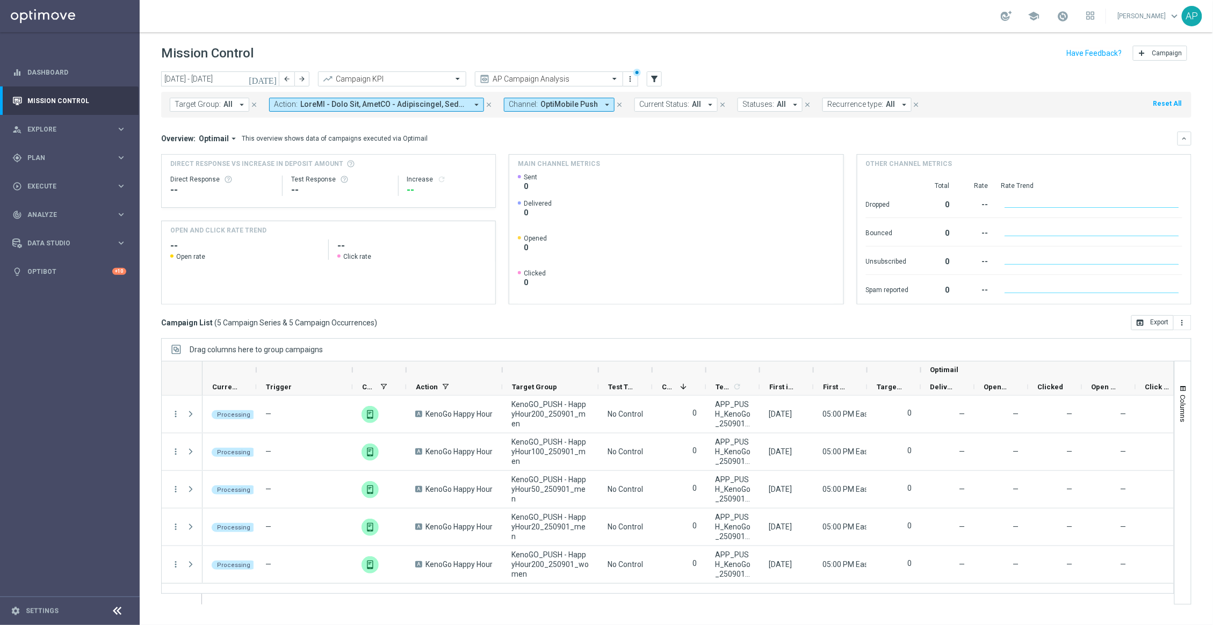
click at [545, 104] on span "OptiMobile Push" at bounding box center [569, 104] width 57 height 9
click at [0, 0] on div "Clear" at bounding box center [0, 0] width 0 height 0
click at [607, 127] on input "text" at bounding box center [593, 124] width 157 height 9
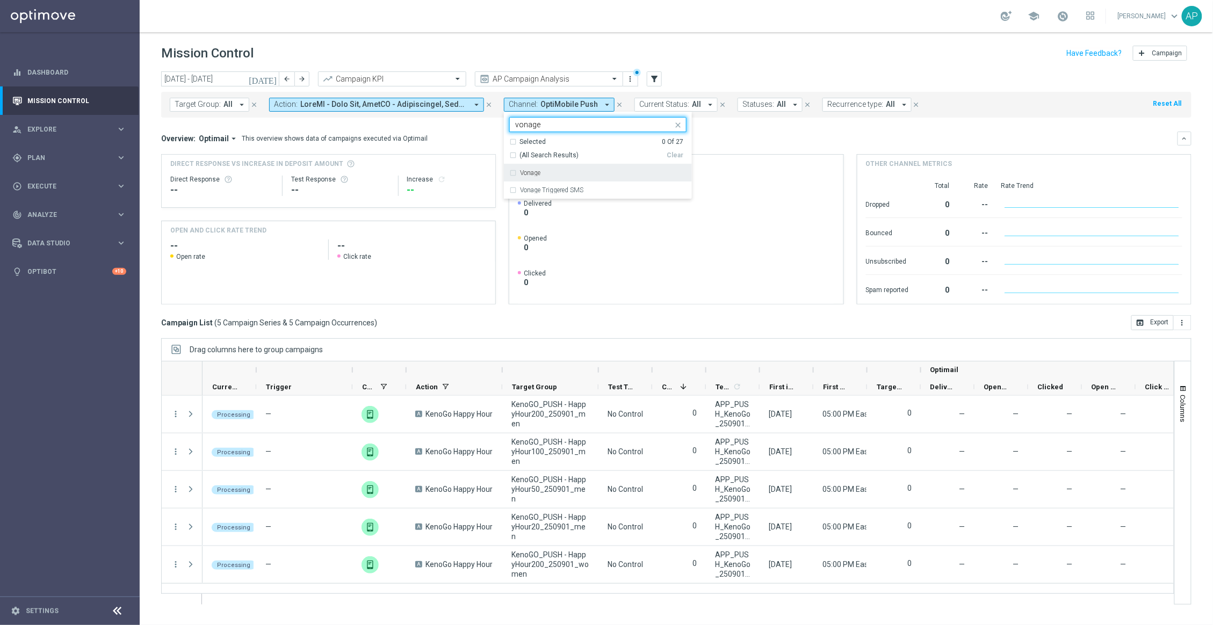
click at [536, 169] on div "Vonage" at bounding box center [597, 172] width 177 height 17
type input "vonage"
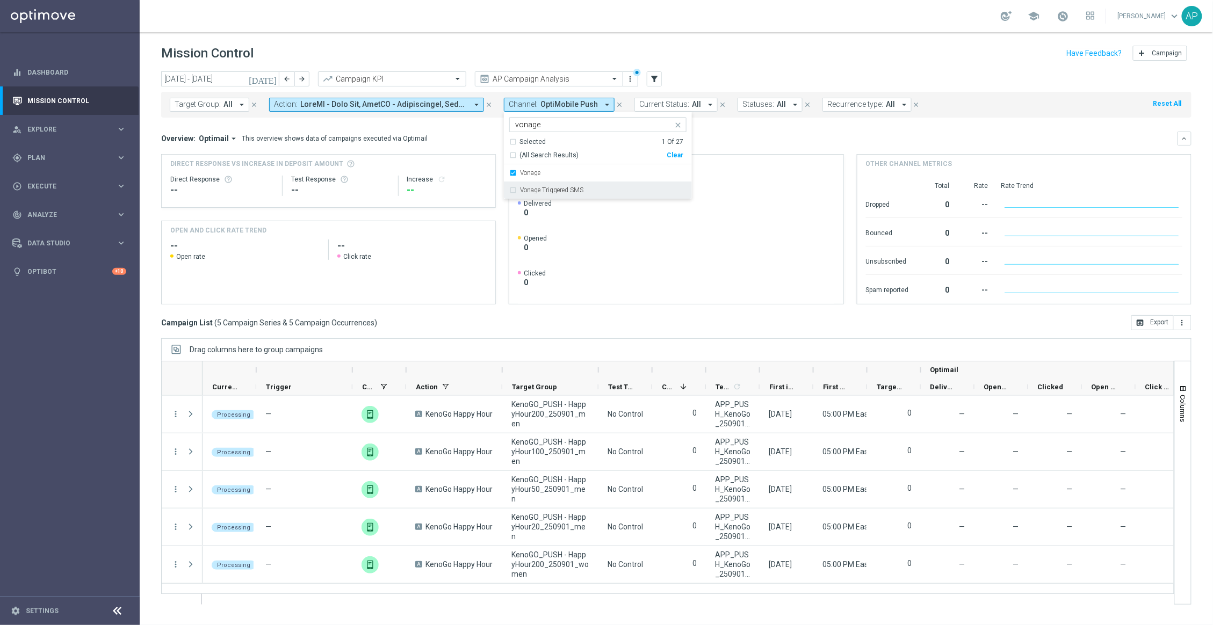
click at [741, 141] on div "Overview: Optimail arrow_drop_down This overview shows data of campaigns execut…" at bounding box center [669, 139] width 1017 height 10
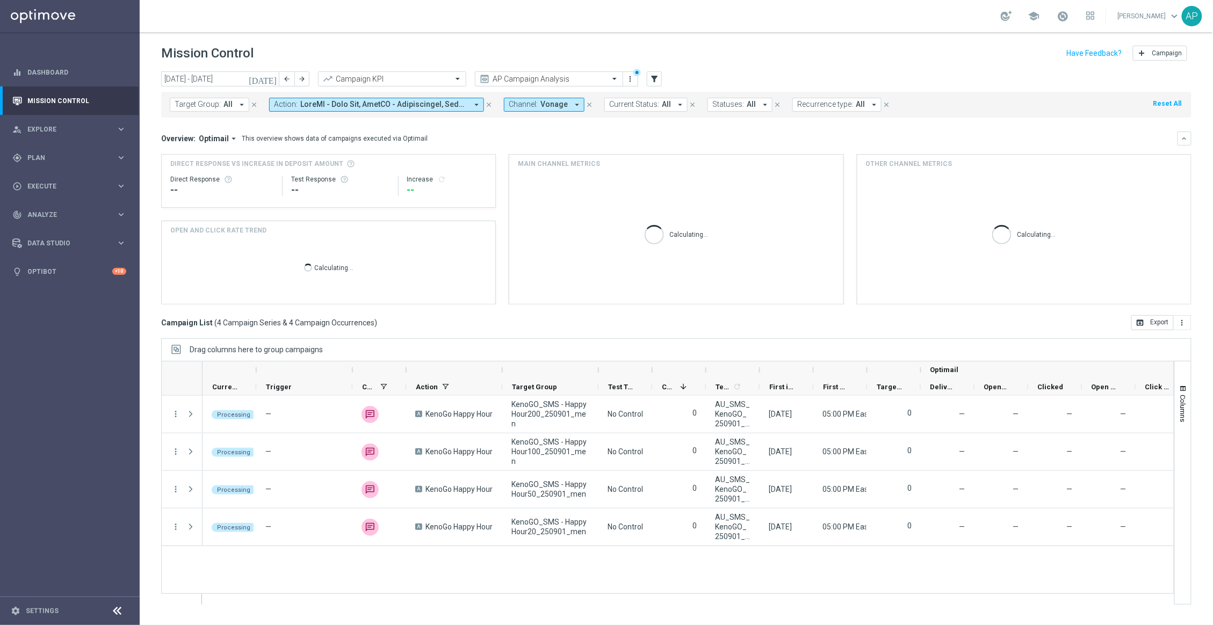
click at [431, 103] on span at bounding box center [383, 104] width 167 height 9
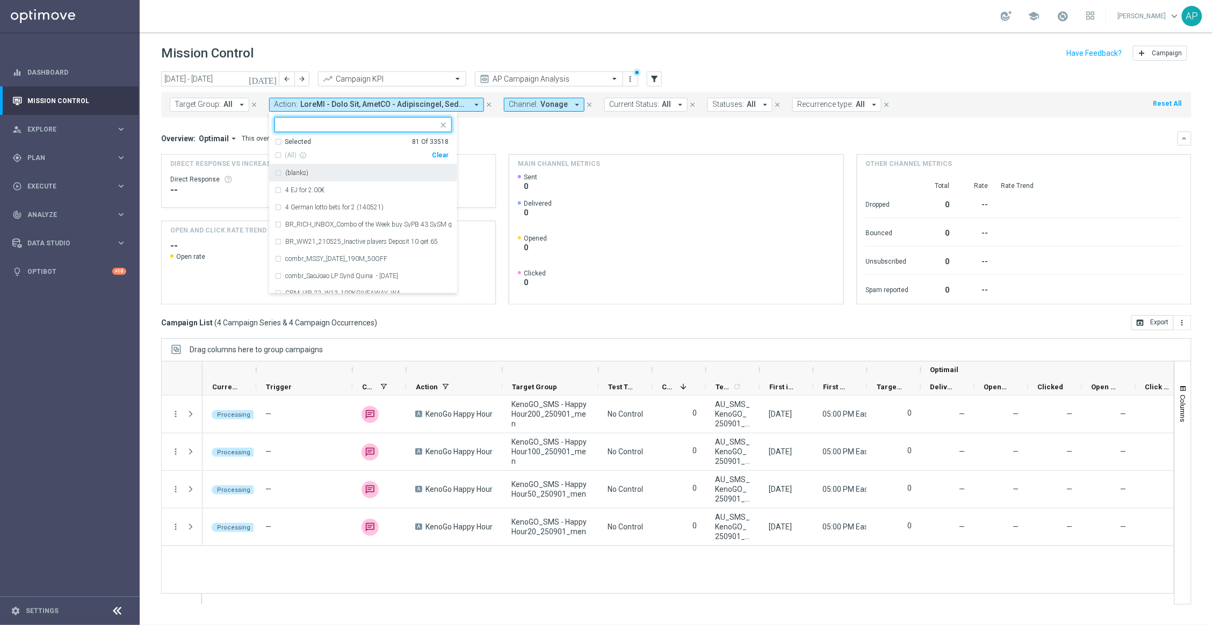
click at [535, 129] on mini-dashboard "Overview: Optimail arrow_drop_down This overview shows data of campaigns execut…" at bounding box center [676, 217] width 1031 height 198
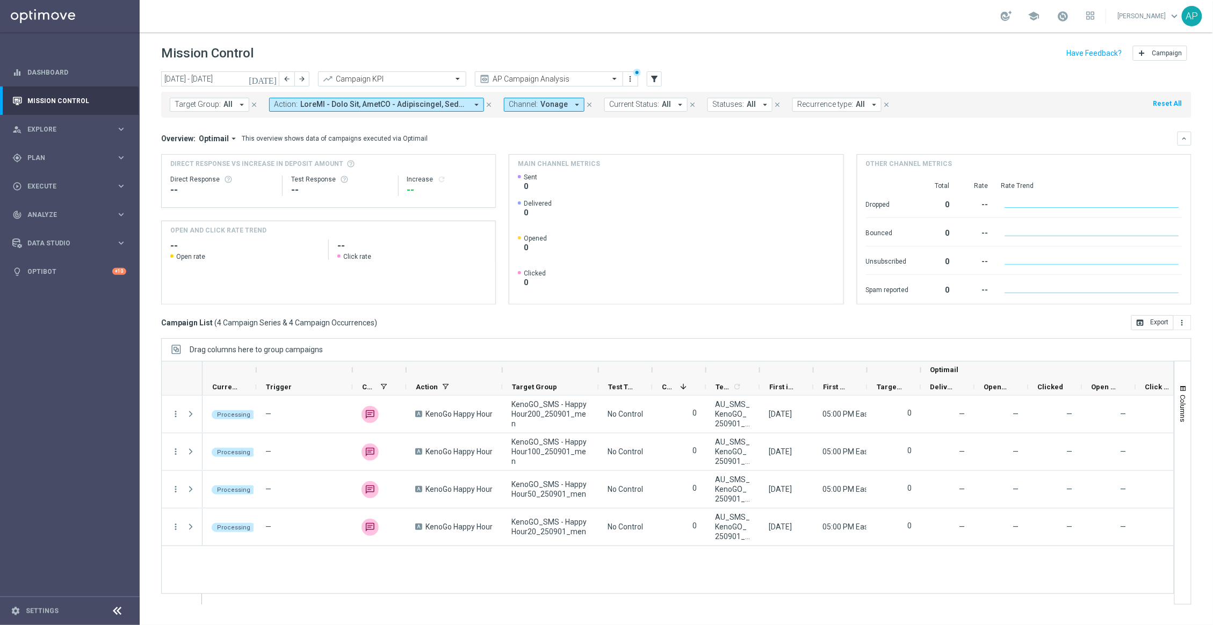
click at [400, 107] on span at bounding box center [383, 104] width 167 height 9
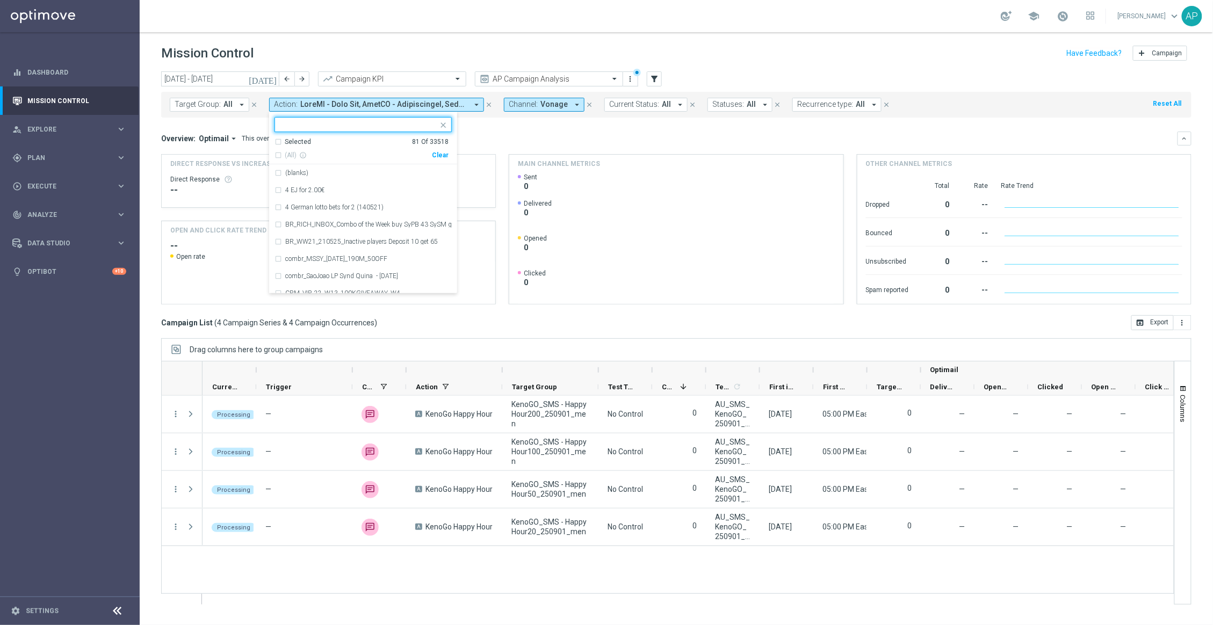
click at [552, 105] on span "Vonage" at bounding box center [554, 104] width 27 height 9
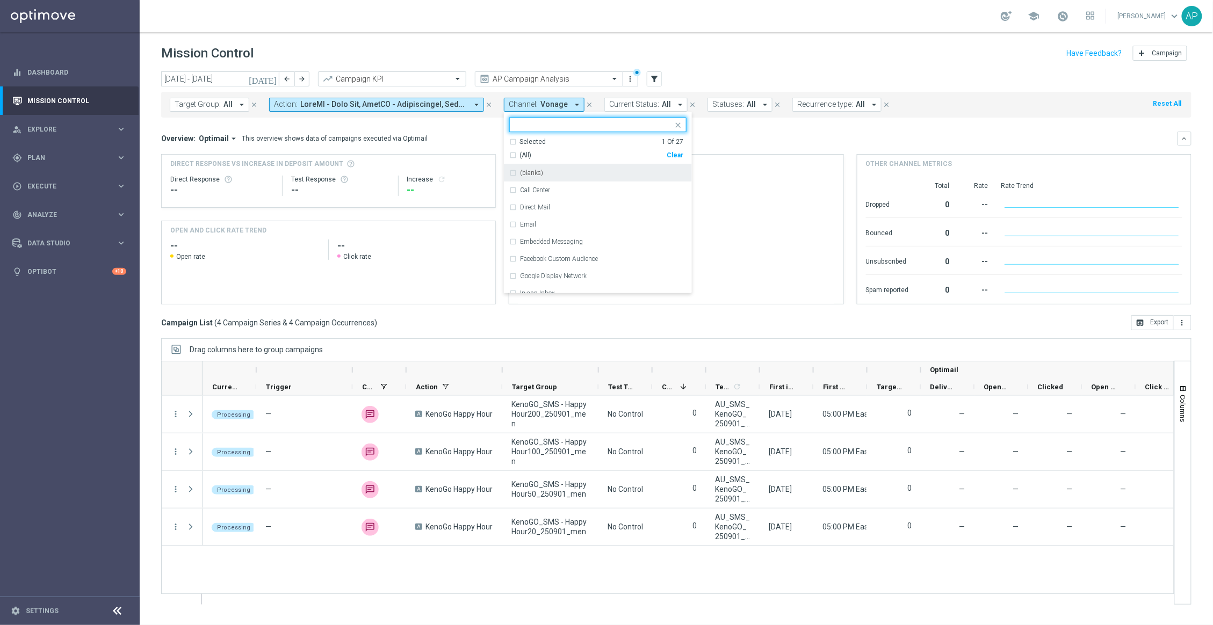
drag, startPoint x: 541, startPoint y: 129, endPoint x: 562, endPoint y: 129, distance: 21.5
click at [541, 129] on input "text" at bounding box center [593, 124] width 157 height 9
click at [0, 0] on div "Clear" at bounding box center [0, 0] width 0 height 0
click at [575, 127] on input "text" at bounding box center [593, 124] width 157 height 9
click at [564, 165] on div "Optimail" at bounding box center [597, 172] width 177 height 17
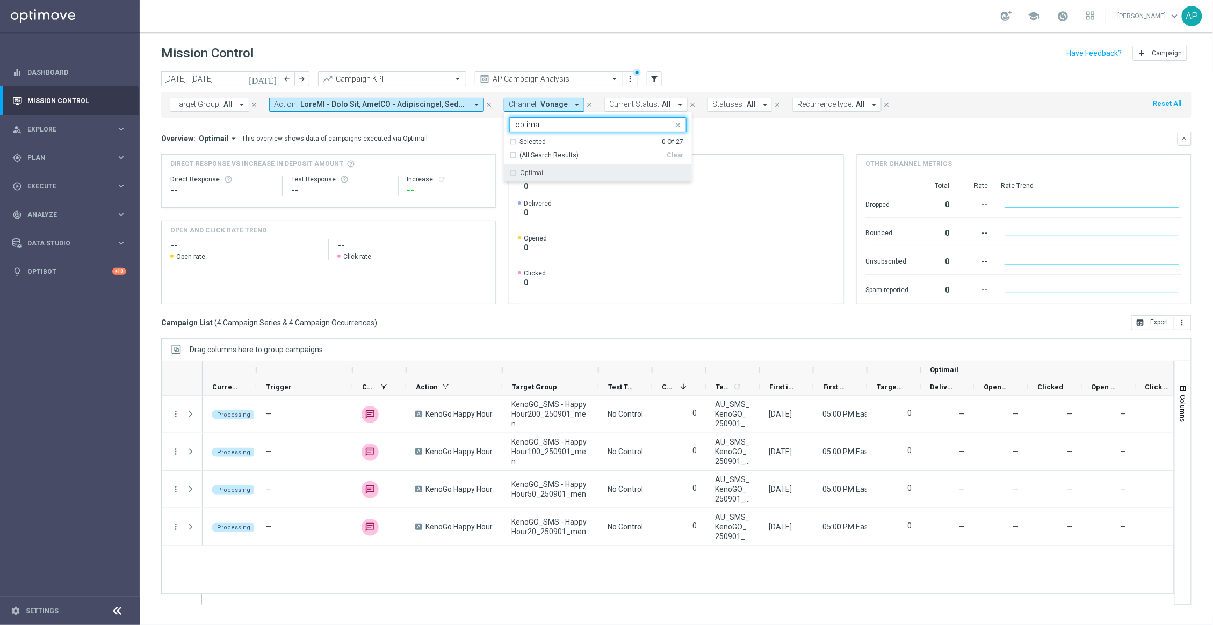
type input "optima"
click at [771, 141] on div "Overview: Optimail arrow_drop_down This overview shows data of campaigns execut…" at bounding box center [669, 139] width 1017 height 10
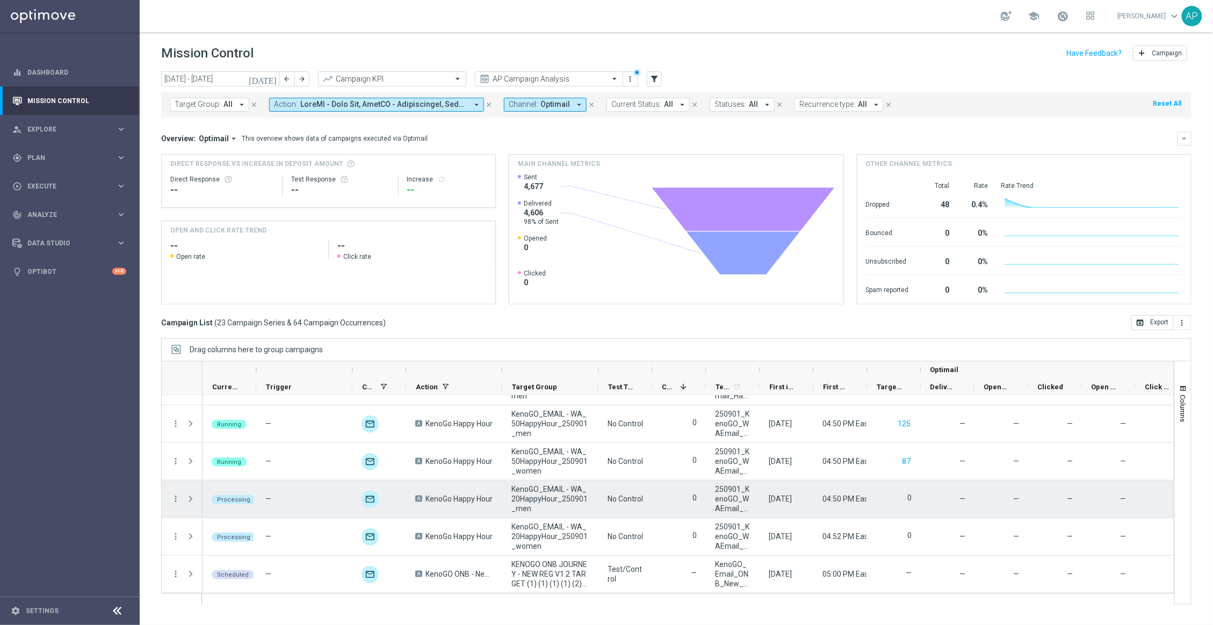
scroll to position [544, 0]
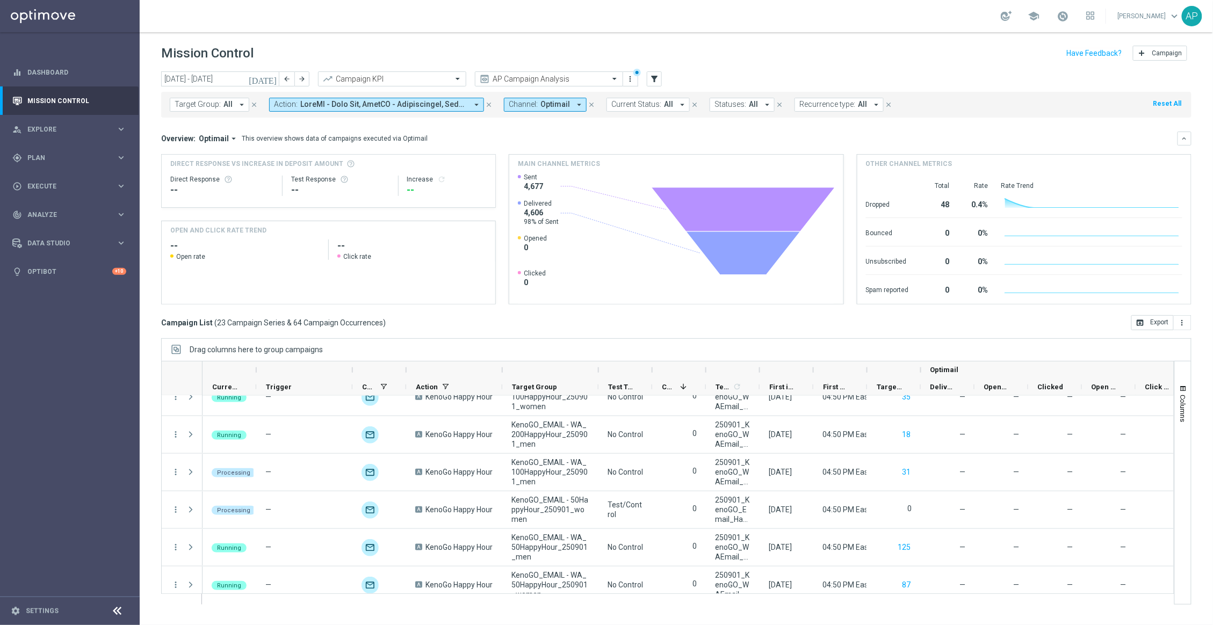
click at [544, 108] on span "Optimail" at bounding box center [556, 104] width 30 height 9
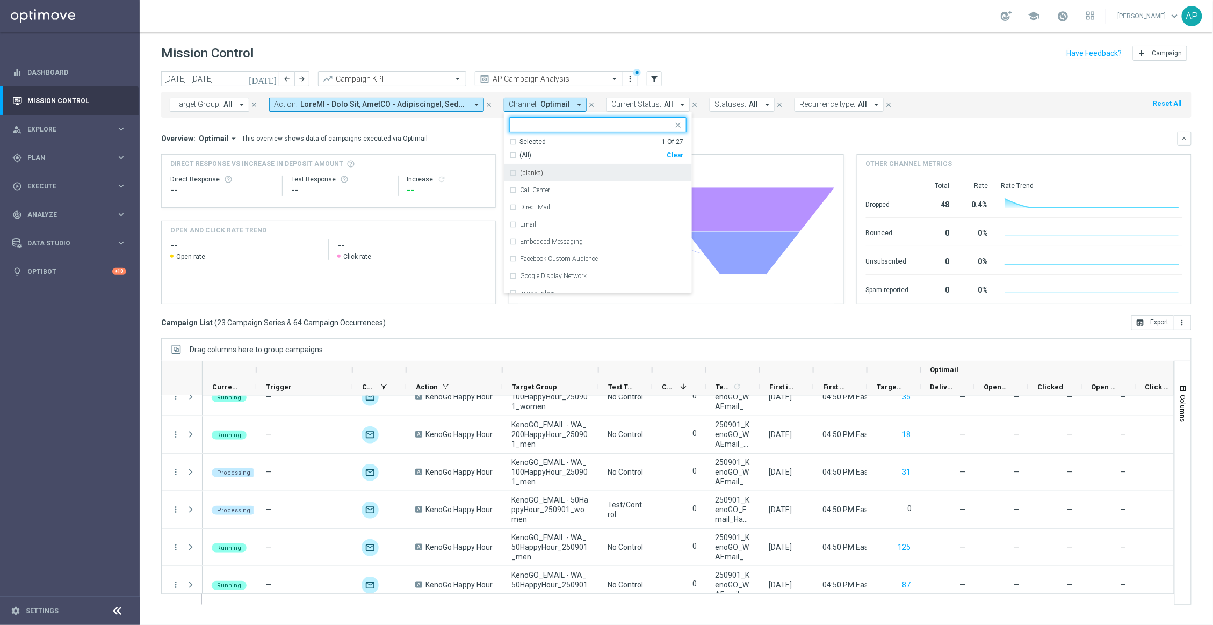
click at [0, 0] on div "Clear" at bounding box center [0, 0] width 0 height 0
click at [555, 107] on span "Optimail" at bounding box center [556, 104] width 30 height 9
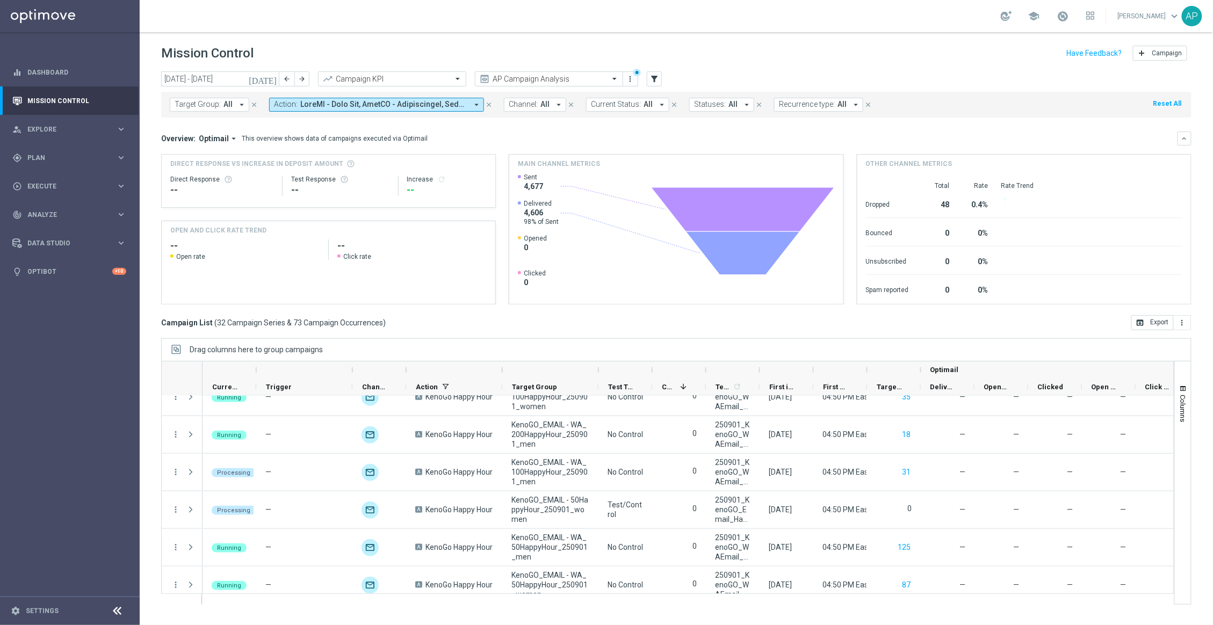
click at [541, 106] on span "All" at bounding box center [545, 104] width 9 height 9
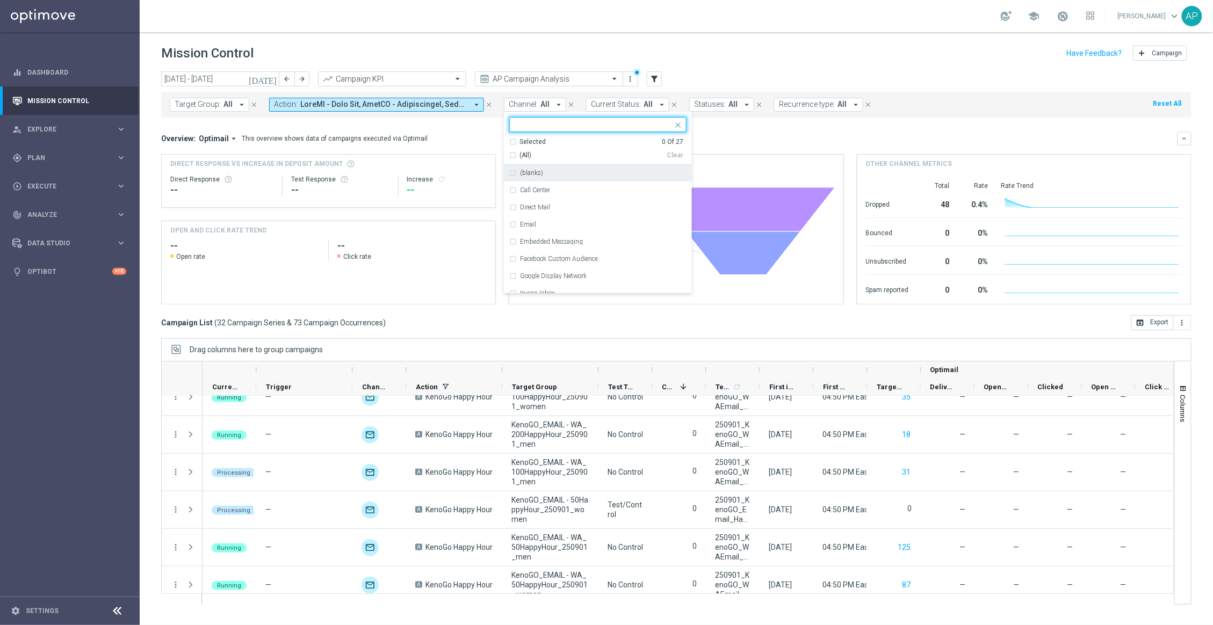
click at [558, 129] on input "text" at bounding box center [593, 124] width 157 height 9
click at [552, 125] on input "text" at bounding box center [593, 124] width 157 height 9
click at [534, 128] on input "text" at bounding box center [593, 124] width 157 height 9
click at [564, 168] on div "Vonage" at bounding box center [597, 172] width 177 height 17
type input "vonage"
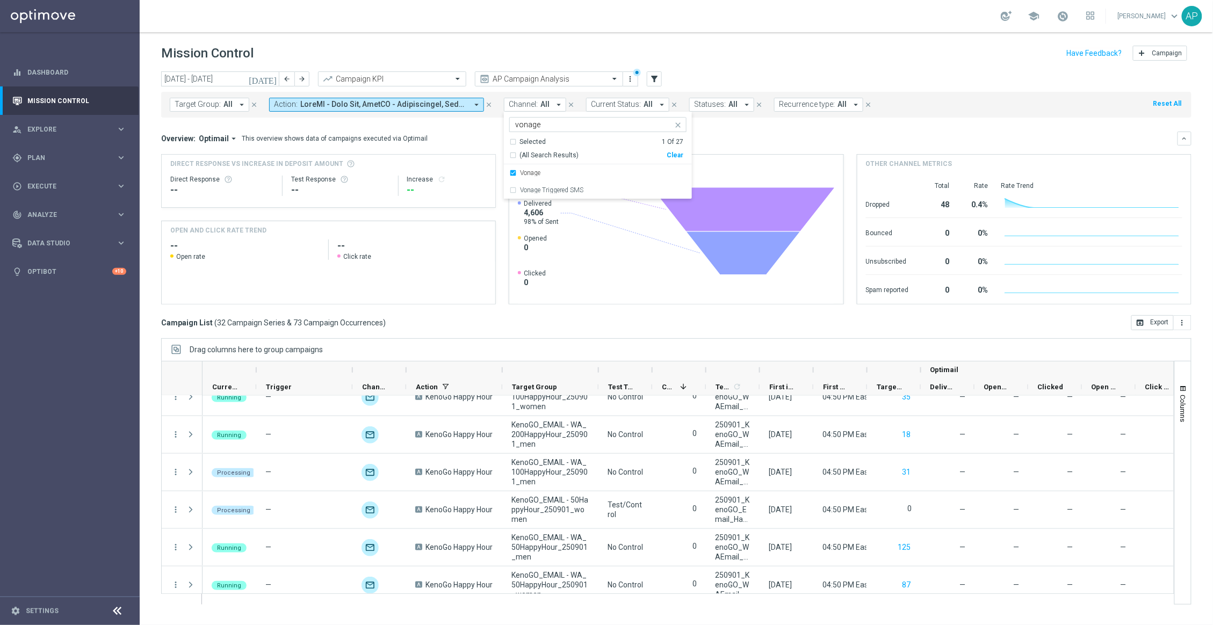
click at [725, 137] on div "Overview: Optimail arrow_drop_down This overview shows data of campaigns execut…" at bounding box center [669, 139] width 1017 height 10
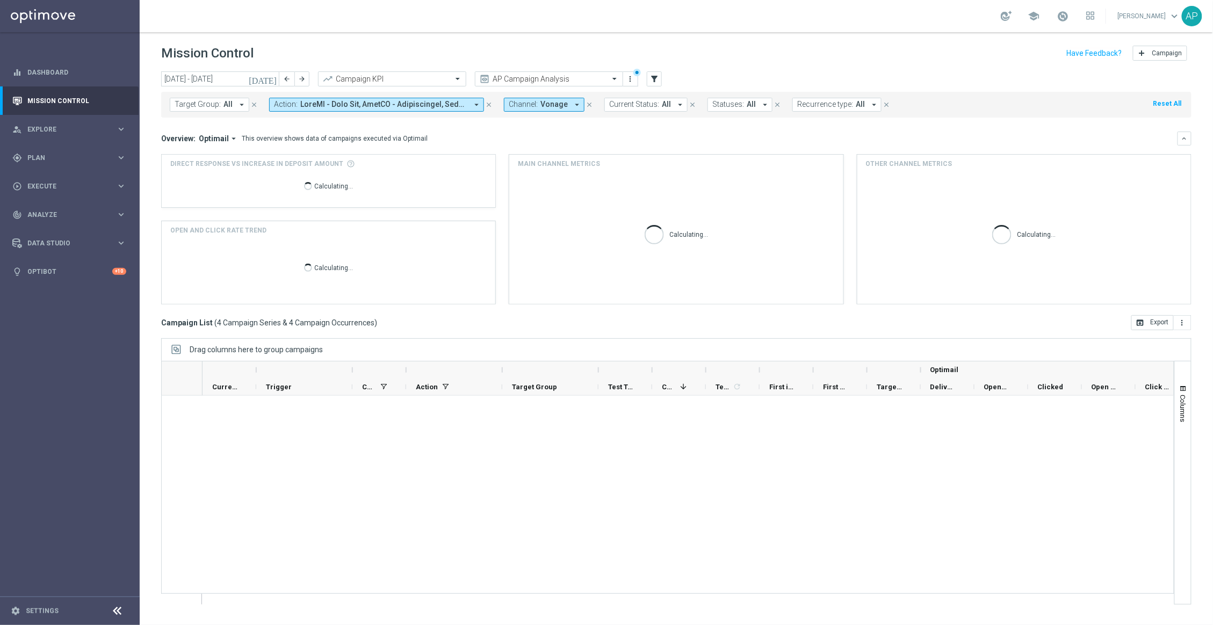
scroll to position [0, 0]
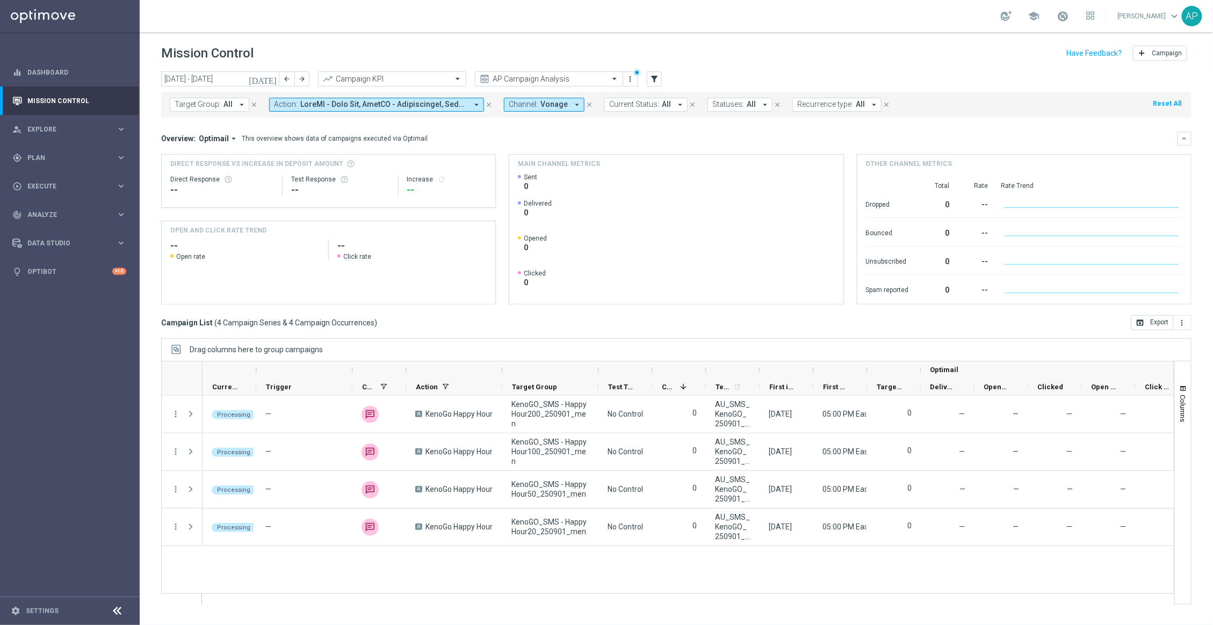
click at [528, 103] on span "Channel:" at bounding box center [523, 104] width 29 height 9
click at [0, 0] on div "Clear" at bounding box center [0, 0] width 0 height 0
click at [572, 125] on input "text" at bounding box center [593, 124] width 157 height 9
click at [548, 211] on label "OptiMobile Push" at bounding box center [543, 207] width 47 height 6
type input "optim"
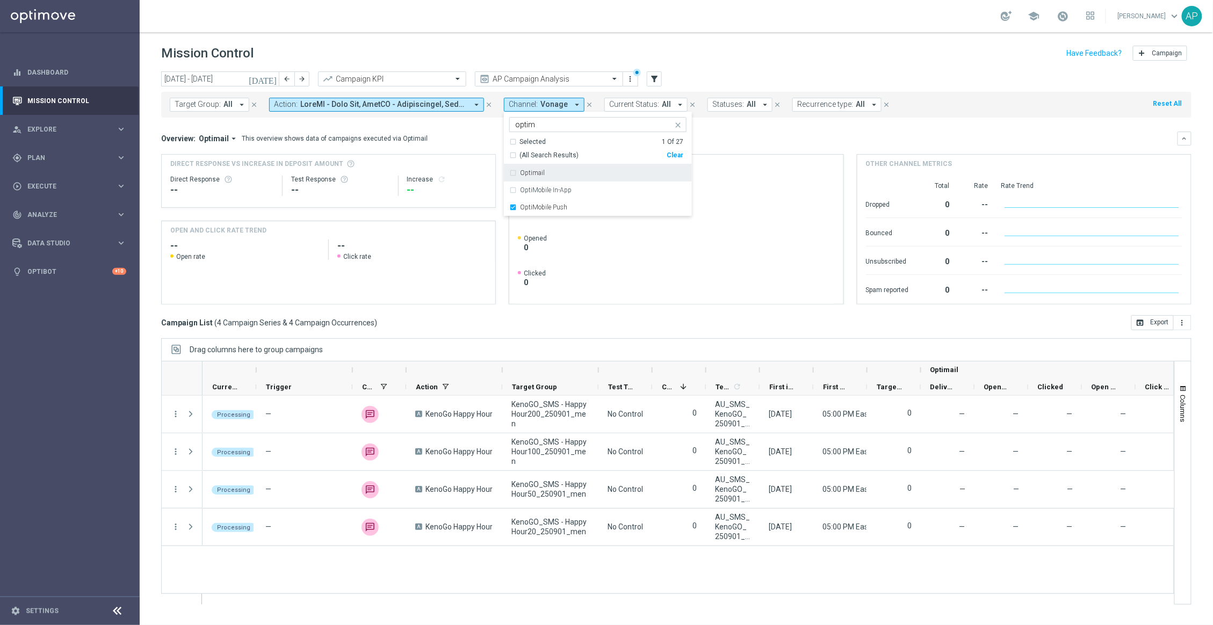
click at [874, 127] on mini-dashboard "Overview: Optimail arrow_drop_down This overview shows data of campaigns execut…" at bounding box center [676, 217] width 1031 height 198
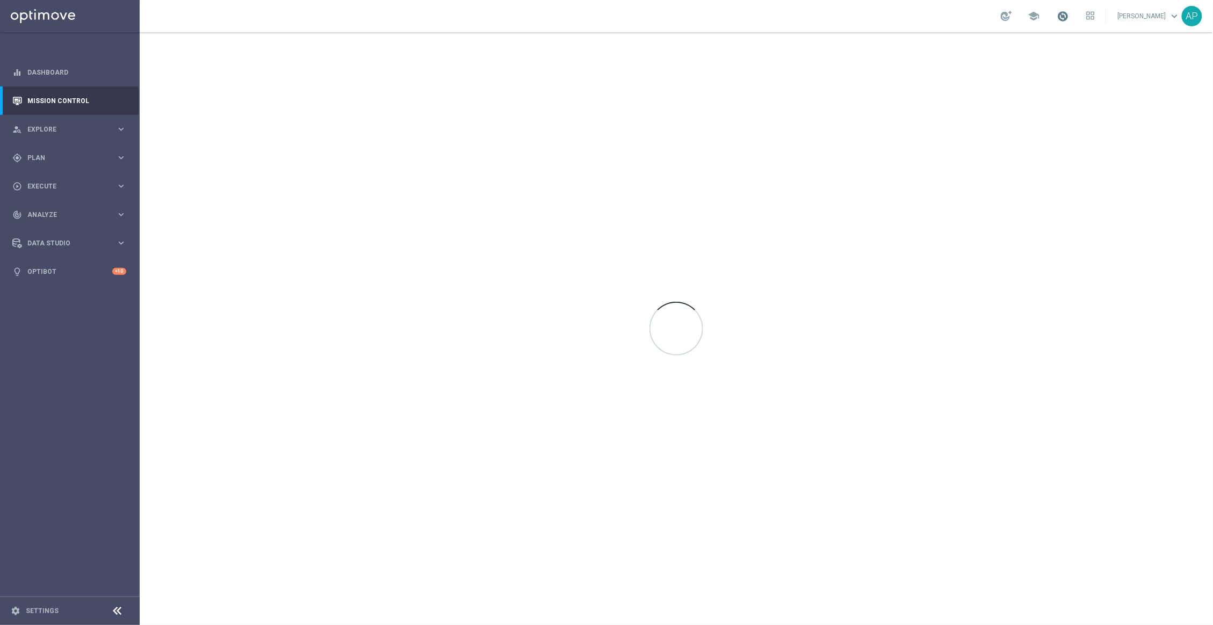
click at [1069, 16] on span at bounding box center [1063, 16] width 12 height 12
click at [1068, 18] on span at bounding box center [1063, 16] width 12 height 12
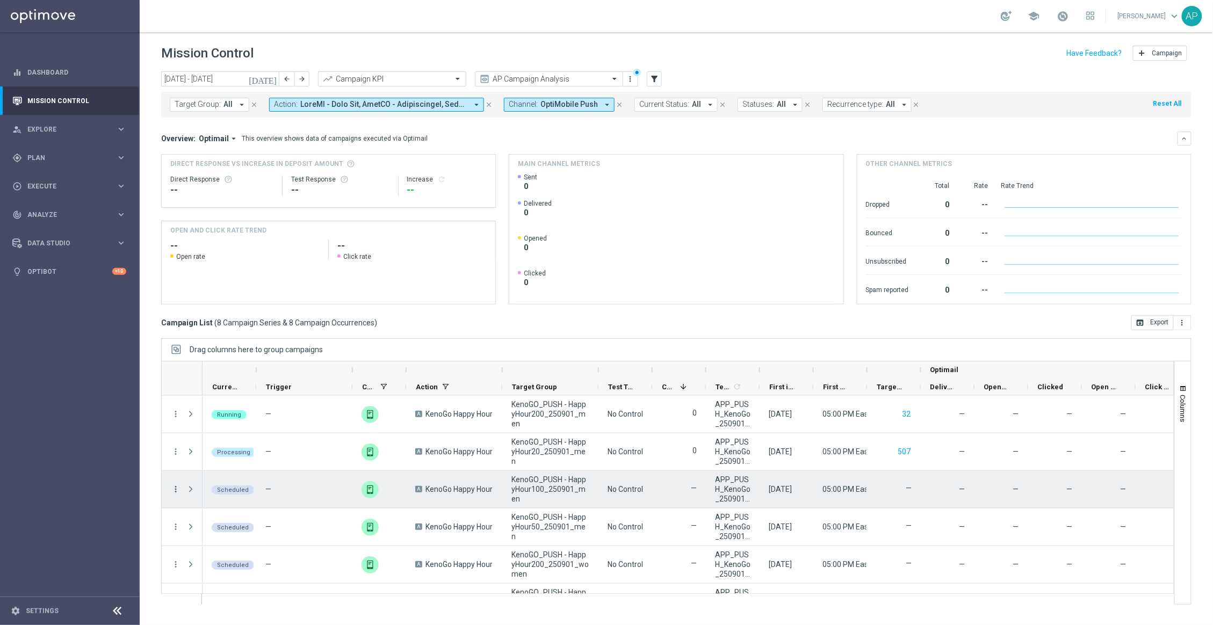
click at [175, 488] on icon "more_vert" at bounding box center [176, 490] width 10 height 10
click at [209, 427] on span "Run [DATE] Occurrence" at bounding box center [232, 428] width 71 height 8
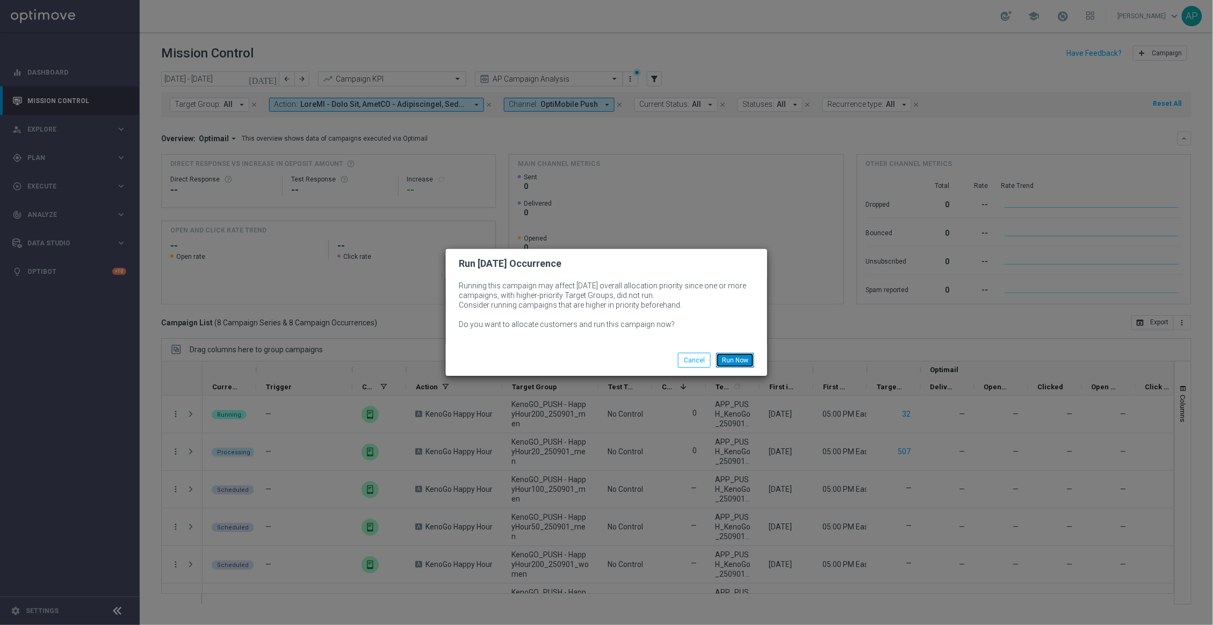
click at [722, 359] on button "Run Now" at bounding box center [735, 360] width 38 height 15
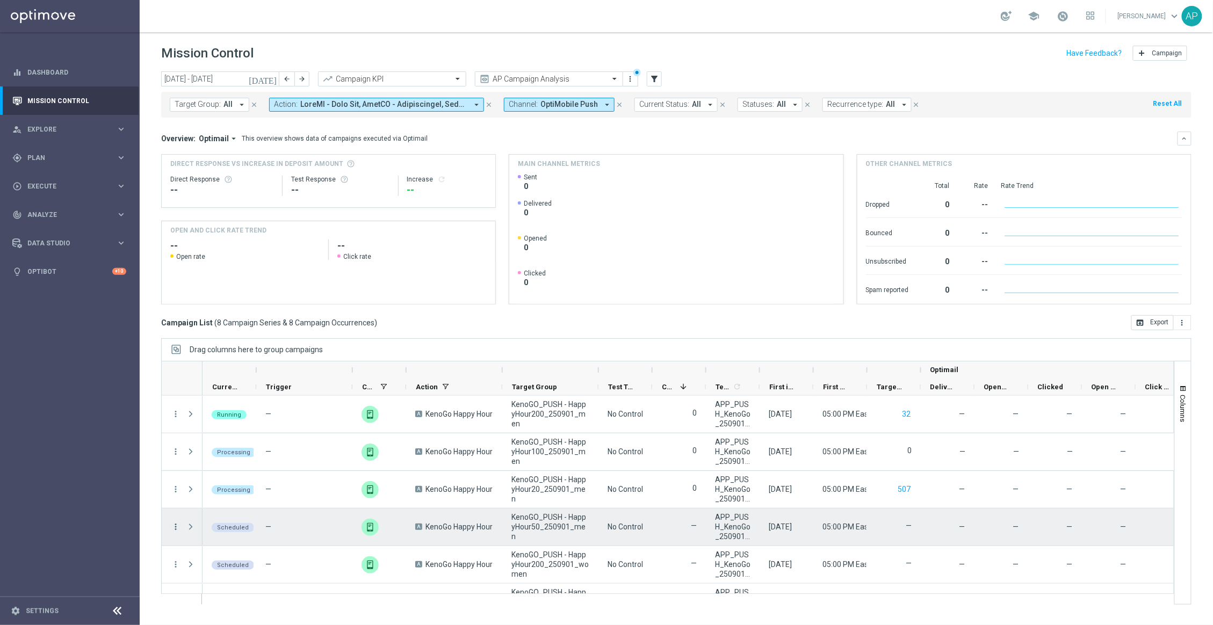
click at [179, 525] on icon "more_vert" at bounding box center [176, 527] width 10 height 10
click at [231, 464] on span "Run [DATE] Occurrence" at bounding box center [232, 466] width 71 height 8
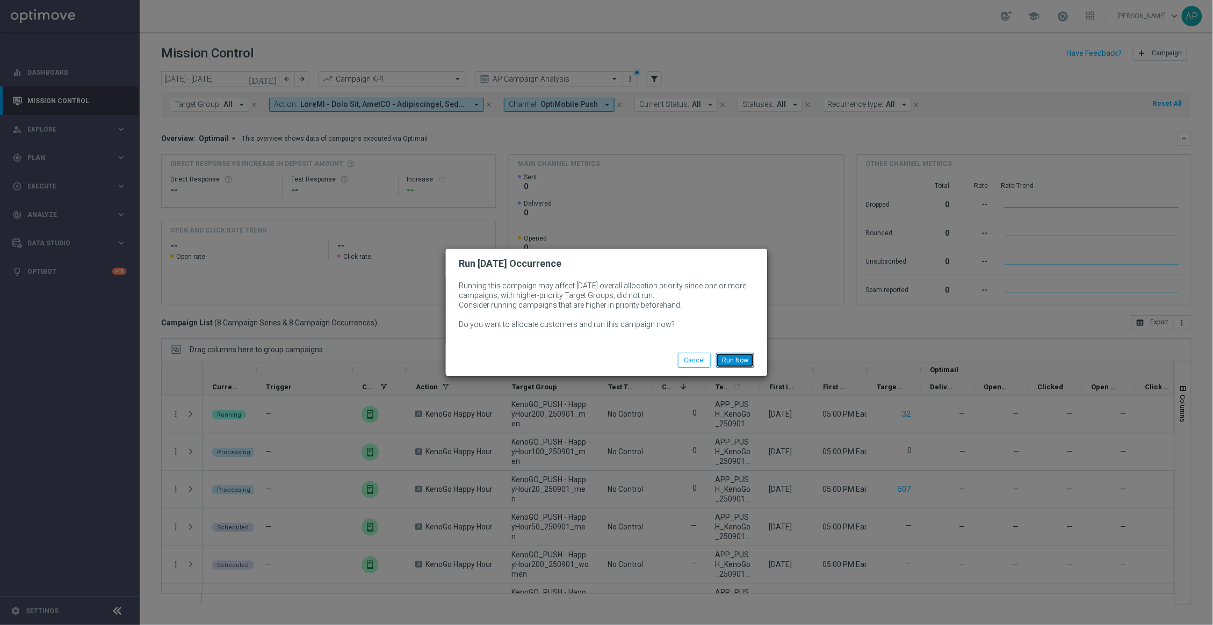
click at [739, 355] on button "Run Now" at bounding box center [735, 360] width 38 height 15
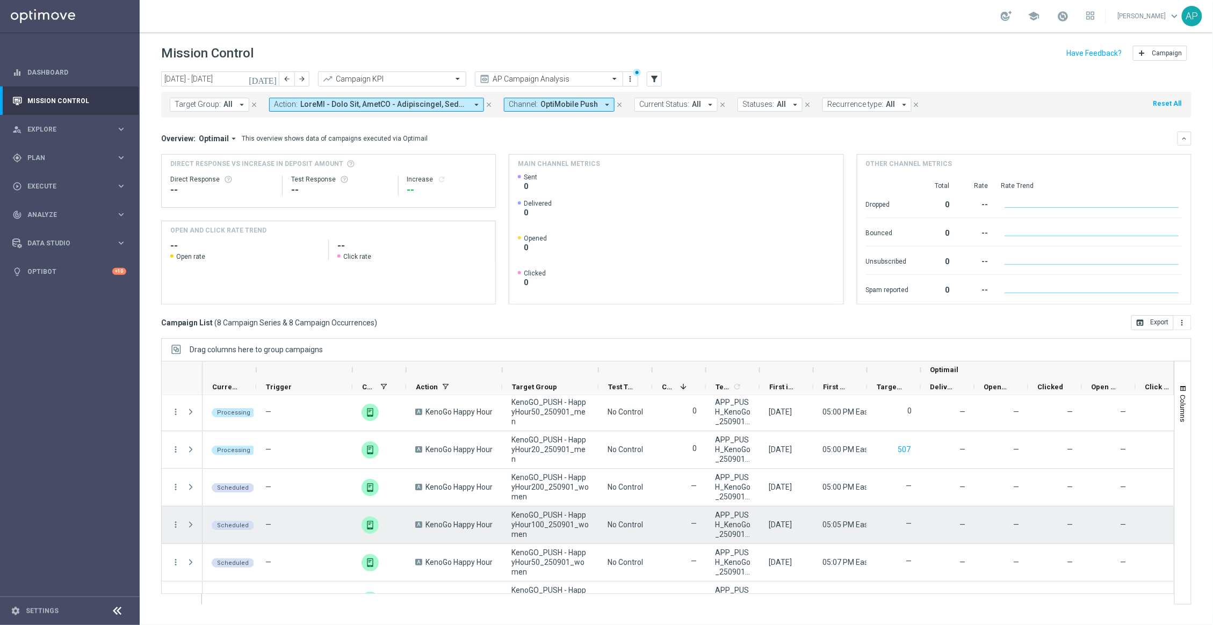
scroll to position [104, 0]
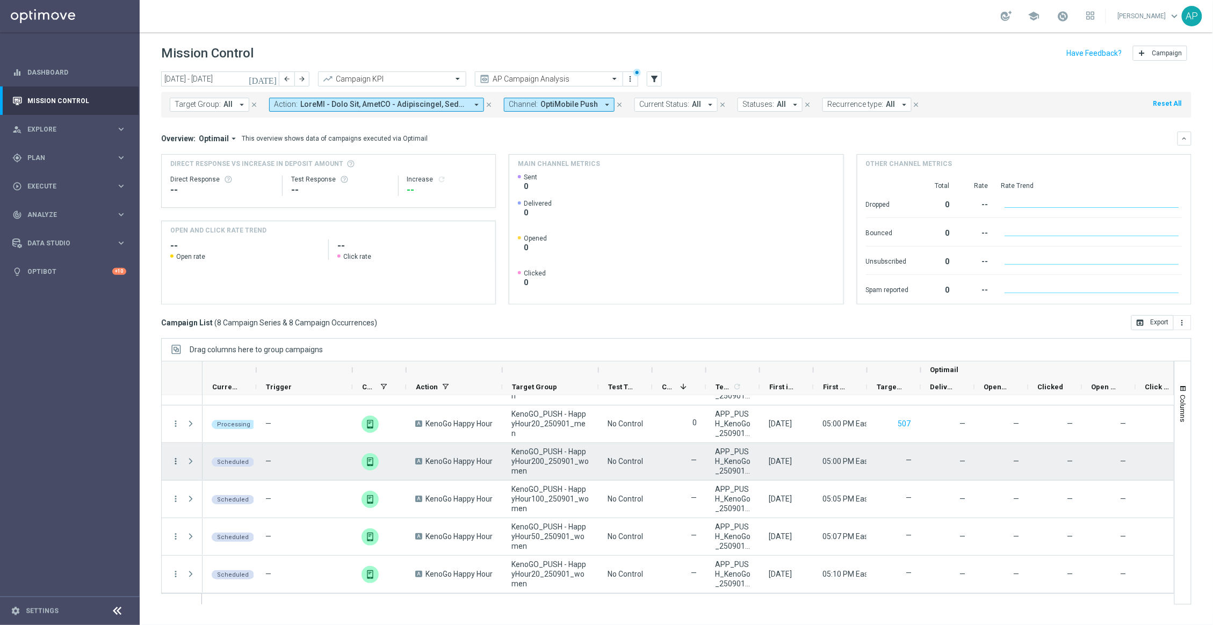
click at [174, 457] on icon "more_vert" at bounding box center [176, 462] width 10 height 10
click at [243, 551] on span "Run [DATE] Occurrence" at bounding box center [232, 548] width 71 height 8
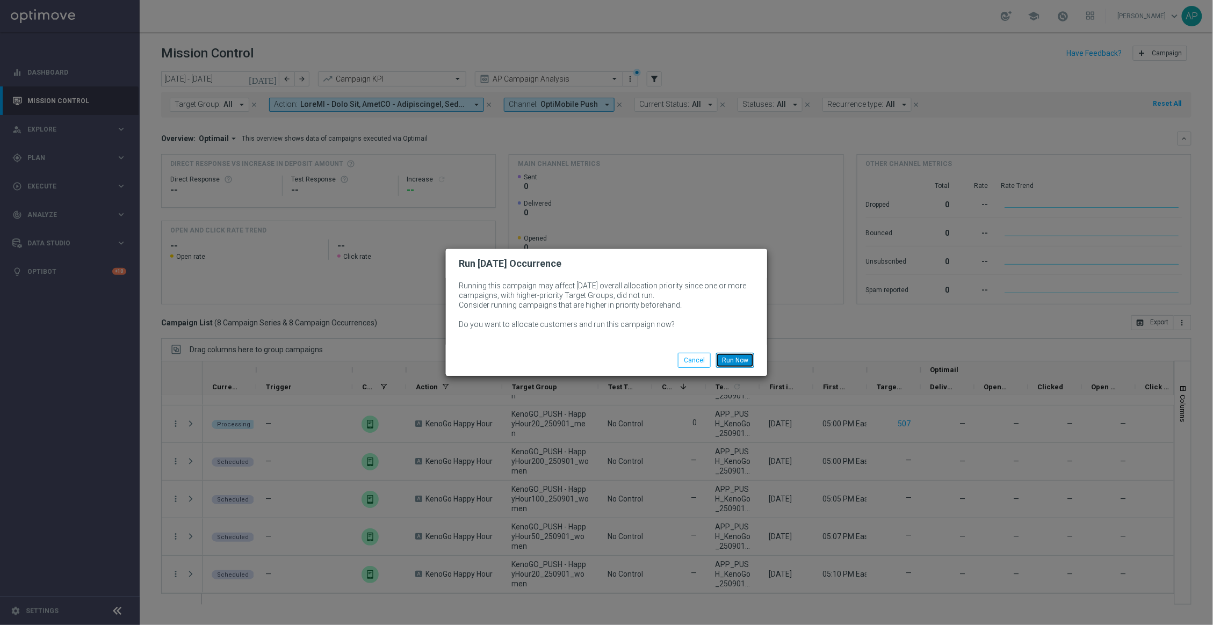
click at [734, 354] on button "Run Now" at bounding box center [735, 360] width 38 height 15
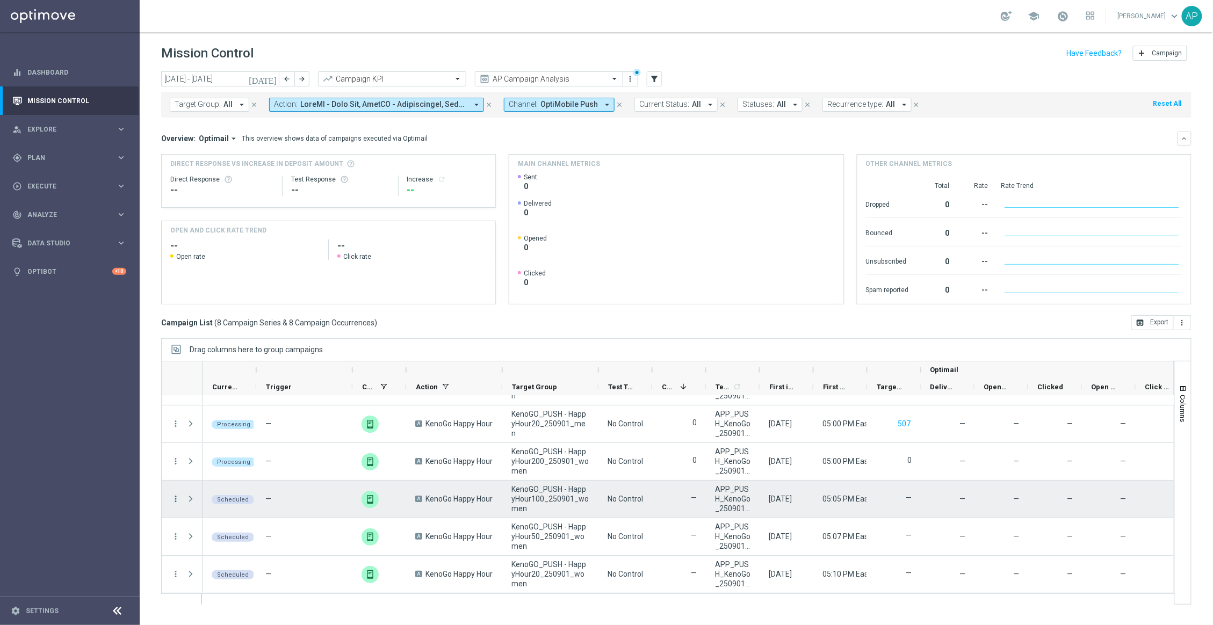
click at [174, 496] on icon "more_vert" at bounding box center [176, 499] width 10 height 10
click at [232, 433] on span "Run [DATE] Occurrence" at bounding box center [232, 437] width 71 height 8
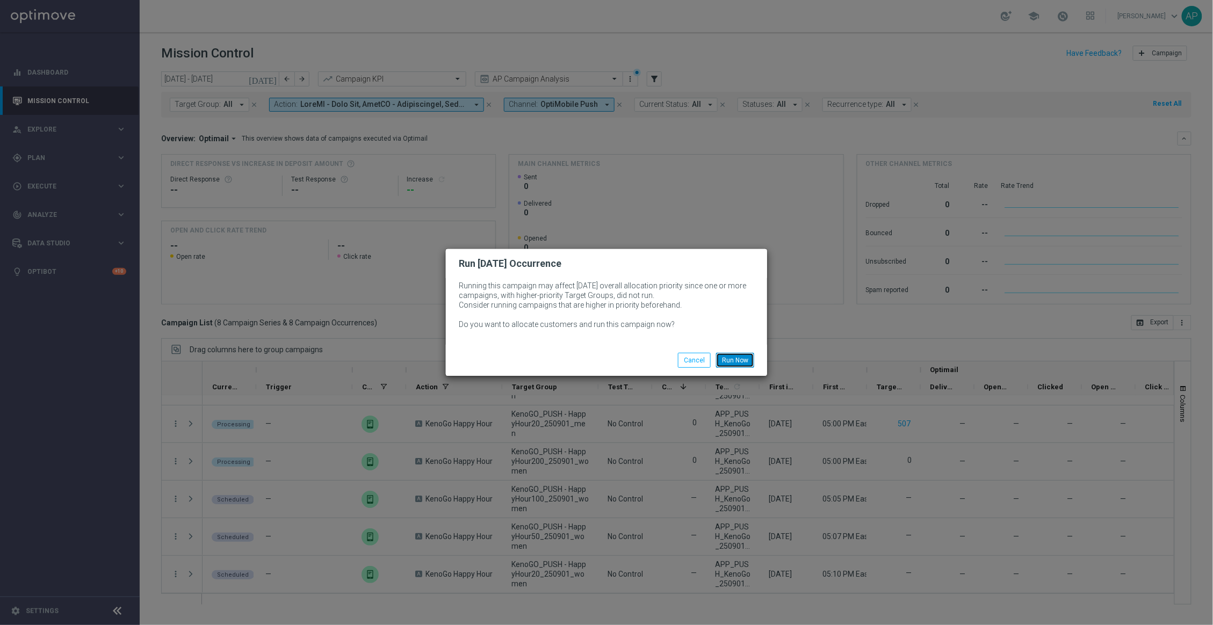
click at [744, 357] on button "Run Now" at bounding box center [735, 360] width 38 height 15
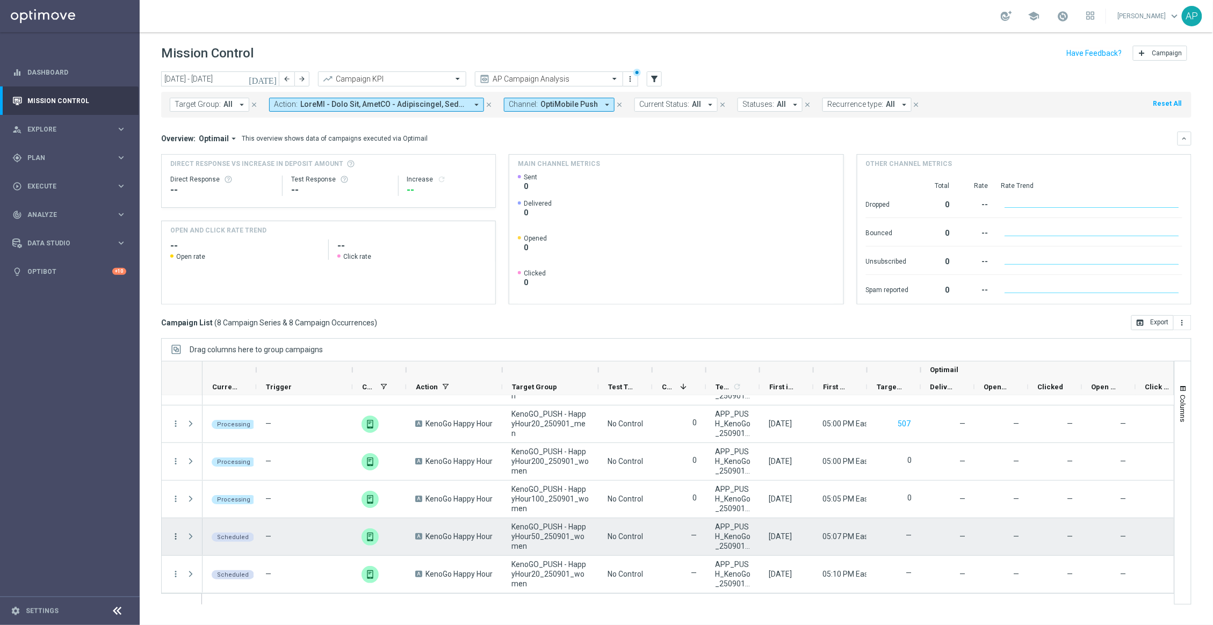
click at [178, 536] on icon "more_vert" at bounding box center [176, 537] width 10 height 10
click at [243, 470] on div "play_arrow Run [DATE] Occurrence" at bounding box center [241, 474] width 121 height 15
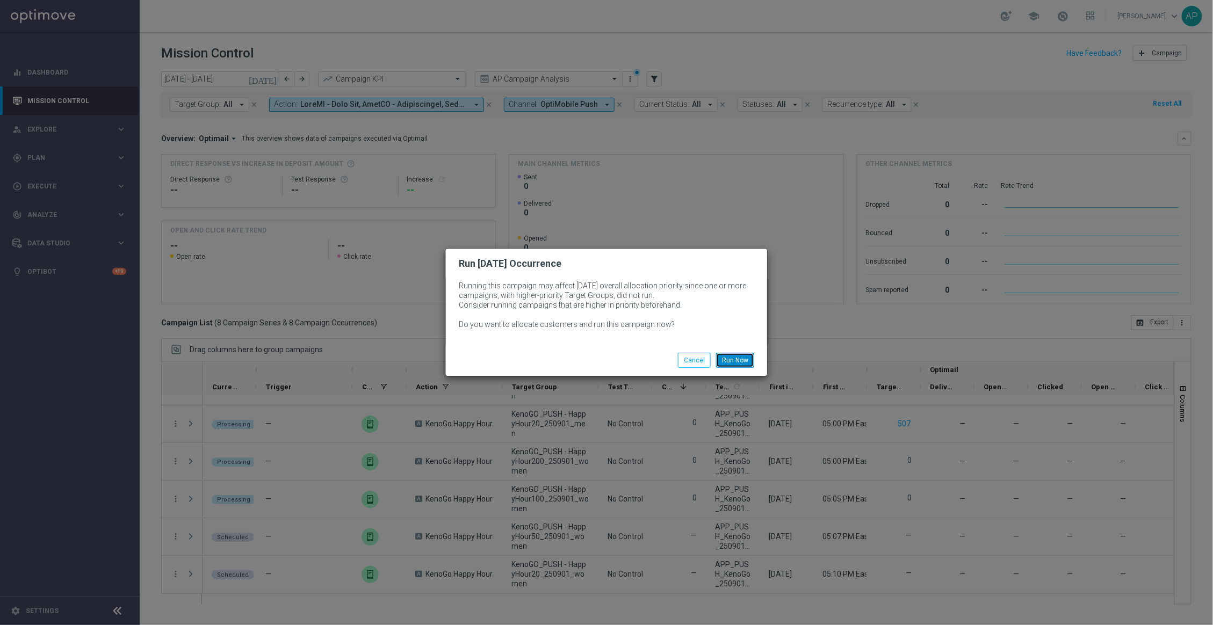
click at [738, 361] on button "Run Now" at bounding box center [735, 360] width 38 height 15
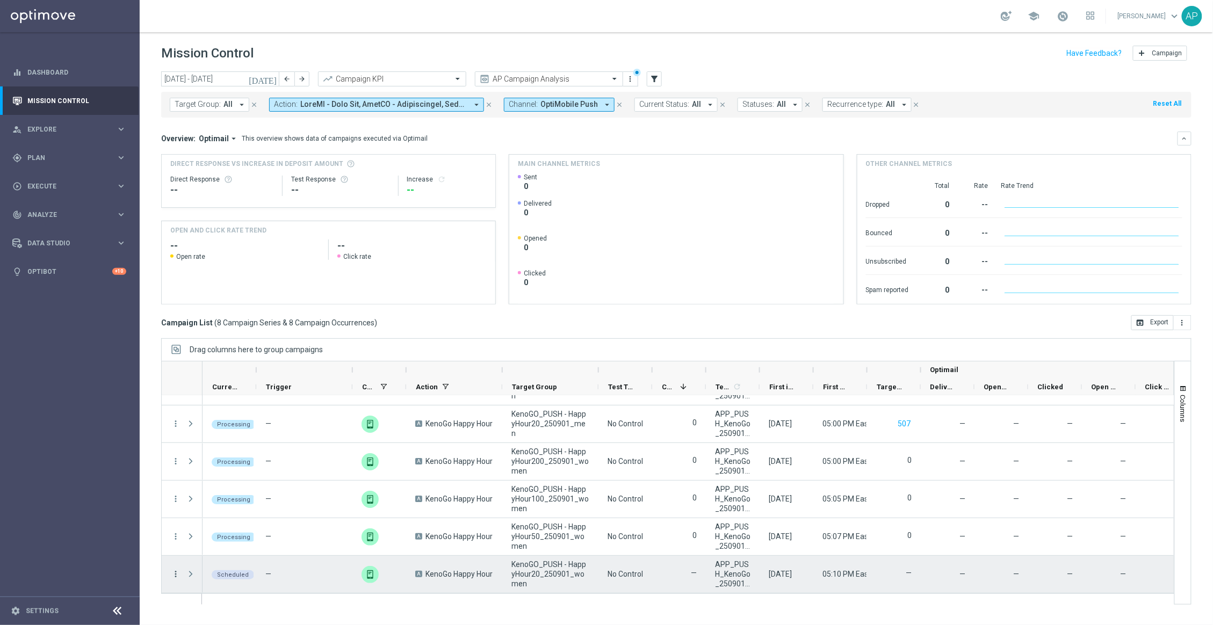
click at [175, 574] on icon "more_vert" at bounding box center [176, 575] width 10 height 10
click at [246, 513] on span "Run [DATE] Occurrence" at bounding box center [232, 512] width 71 height 8
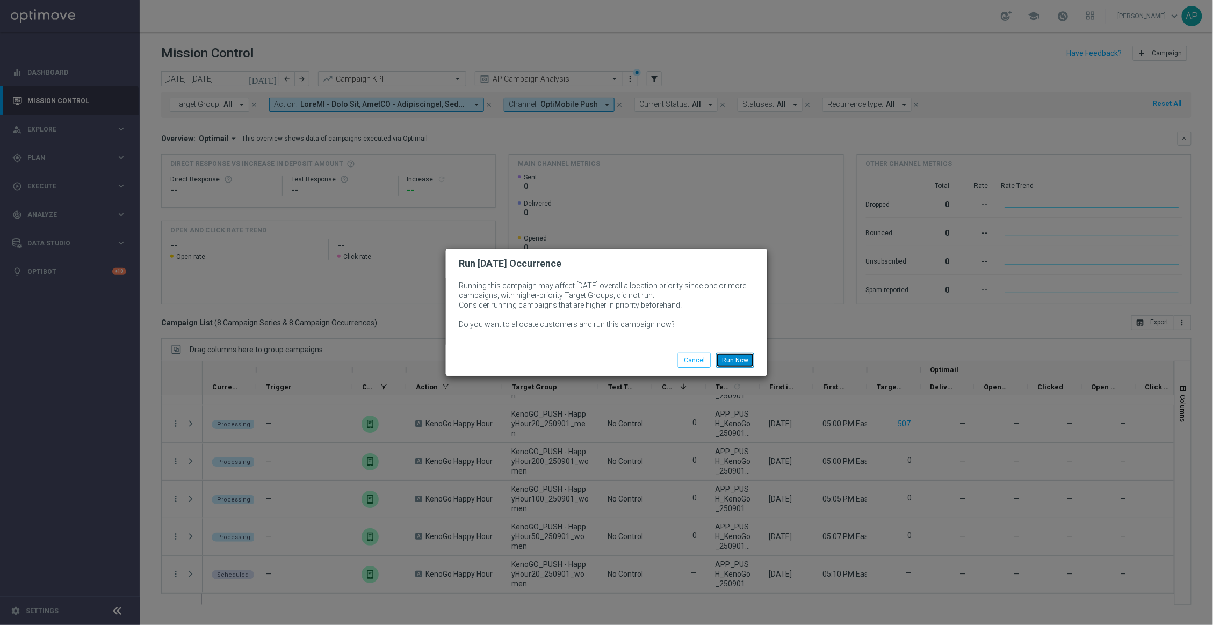
click at [740, 355] on button "Run Now" at bounding box center [735, 360] width 38 height 15
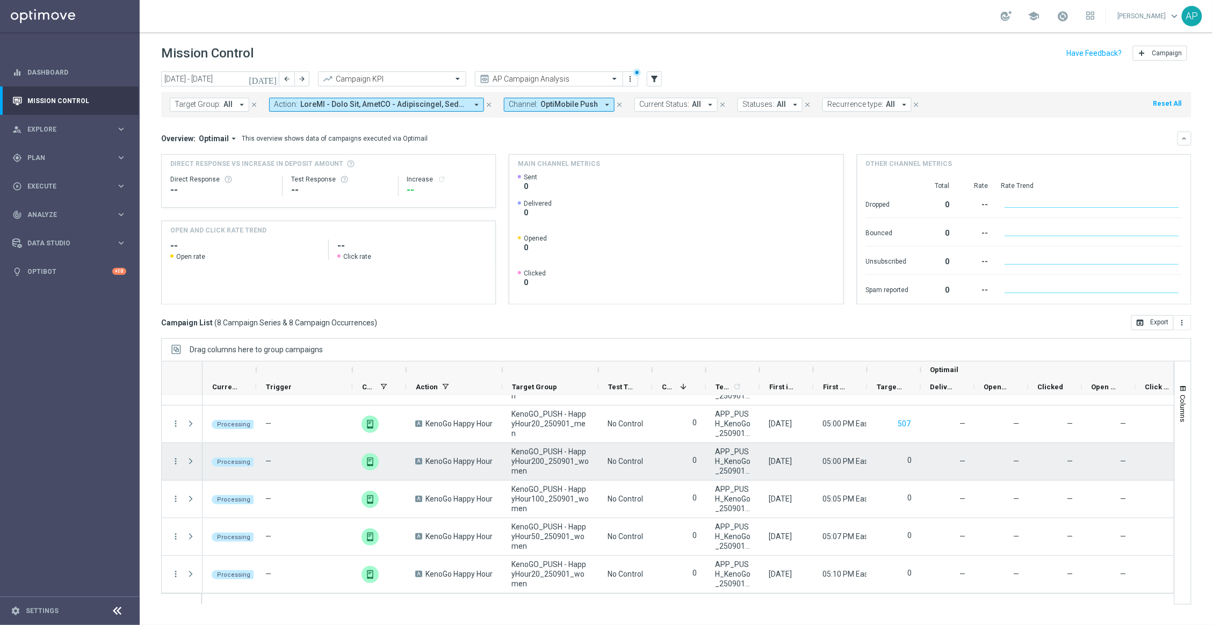
scroll to position [0, 0]
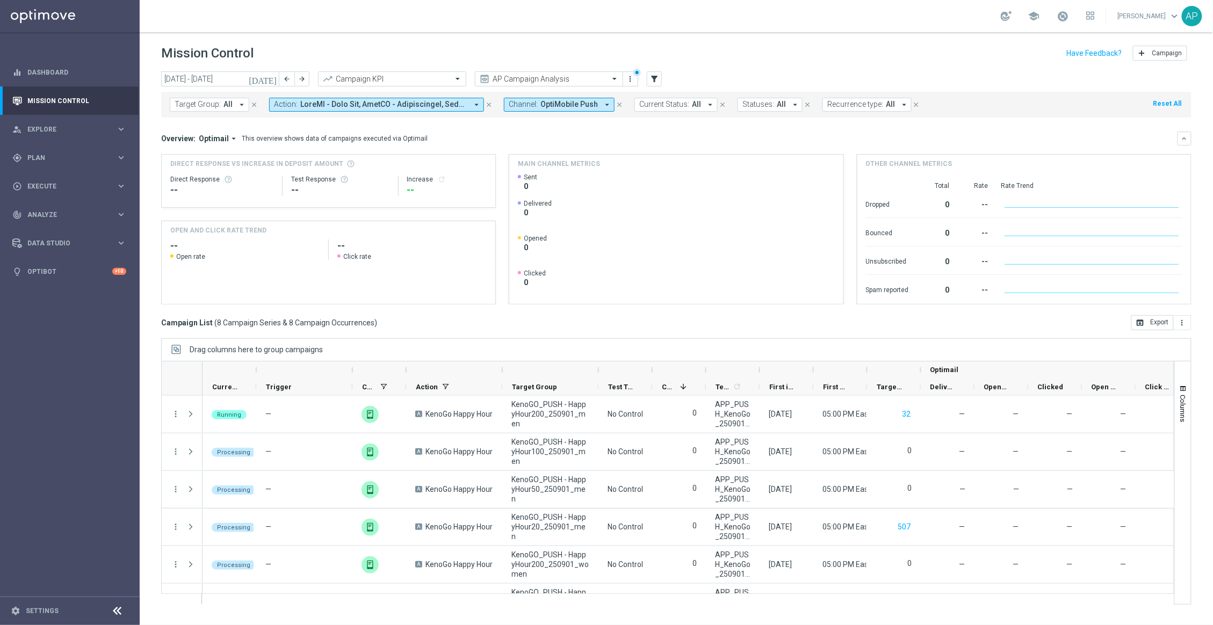
click at [579, 107] on span "OptiMobile Push" at bounding box center [569, 104] width 57 height 9
click at [632, 121] on input "text" at bounding box center [593, 124] width 157 height 9
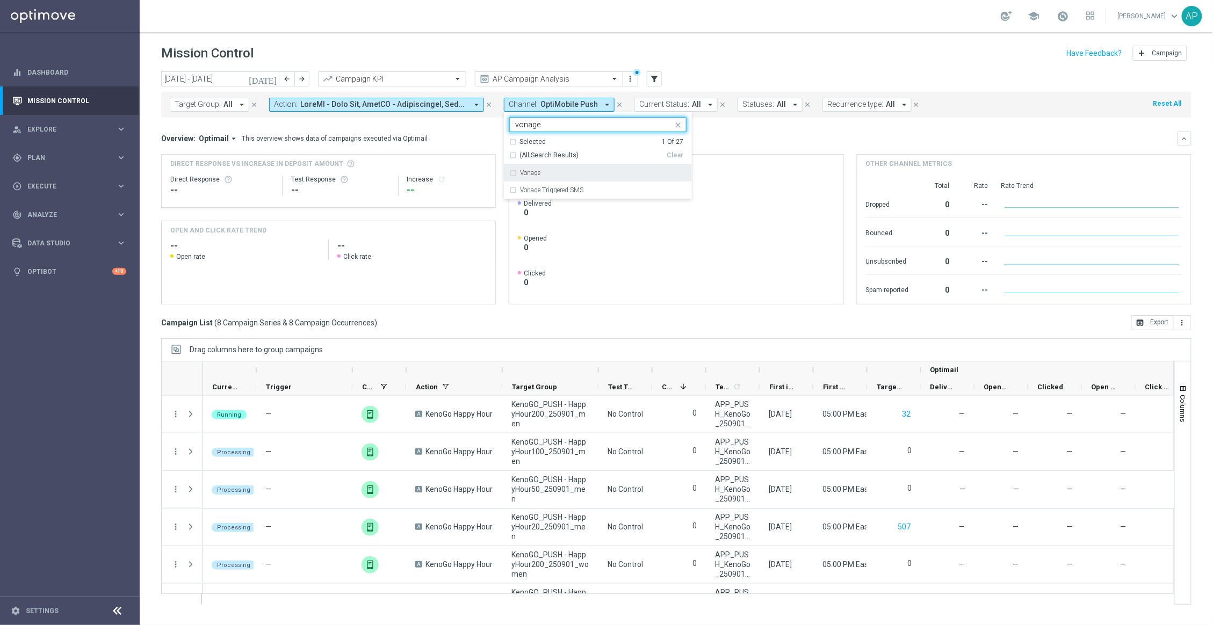
click at [544, 174] on div "Vonage" at bounding box center [603, 173] width 167 height 6
type input "vonage"
click at [829, 128] on mini-dashboard "Overview: Optimail arrow_drop_down This overview shows data of campaigns execut…" at bounding box center [676, 217] width 1031 height 198
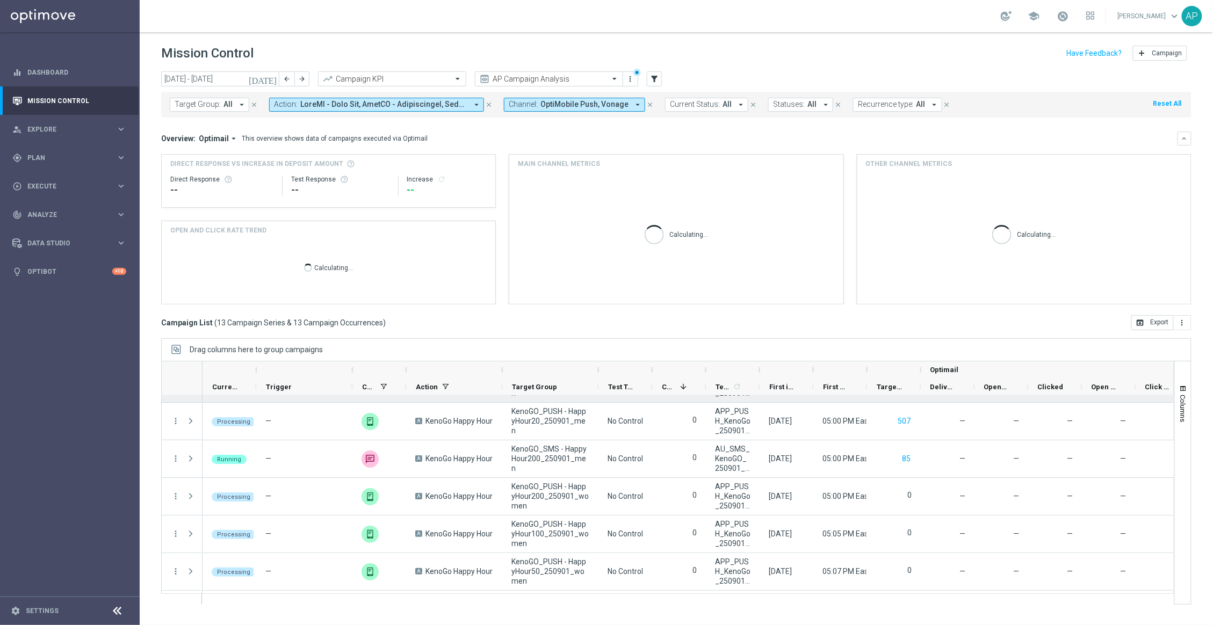
scroll to position [292, 0]
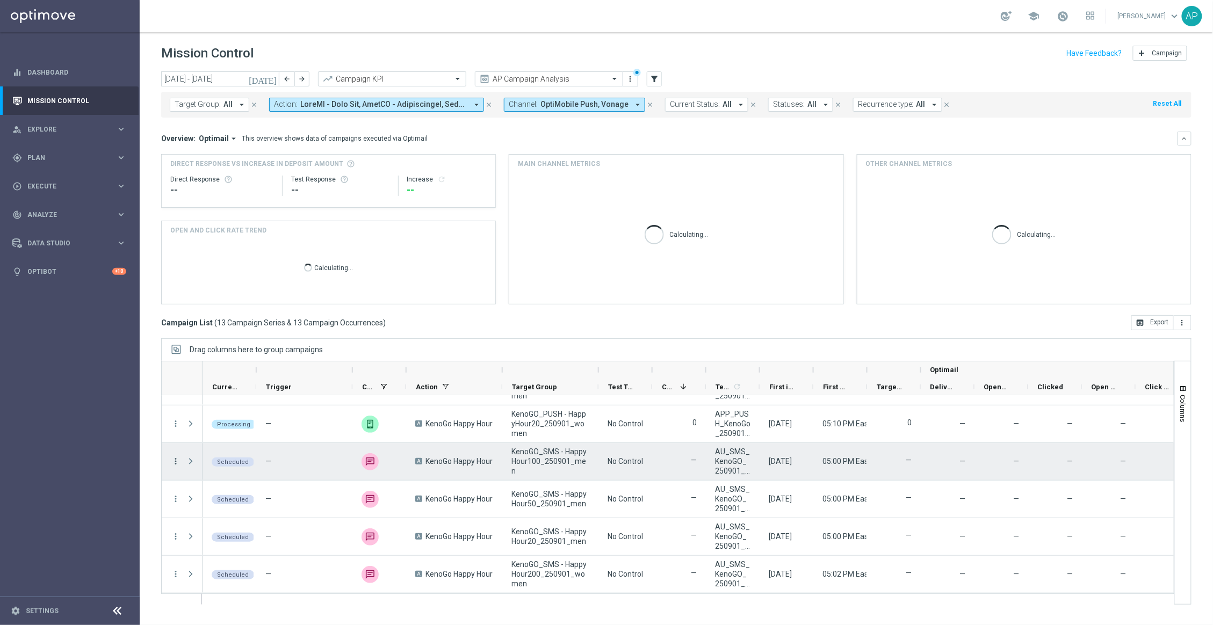
click at [176, 460] on icon "more_vert" at bounding box center [176, 462] width 10 height 10
click at [228, 543] on div "play_arrow Run [DATE] Occurrence" at bounding box center [241, 548] width 121 height 15
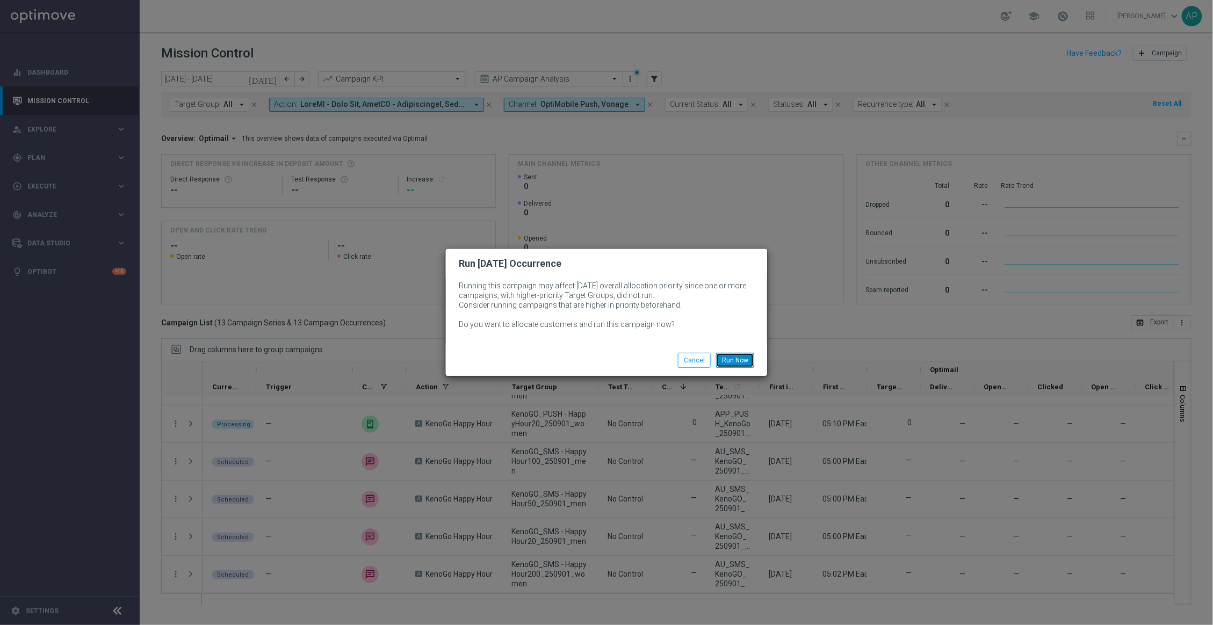
click at [731, 363] on button "Run Now" at bounding box center [735, 360] width 38 height 15
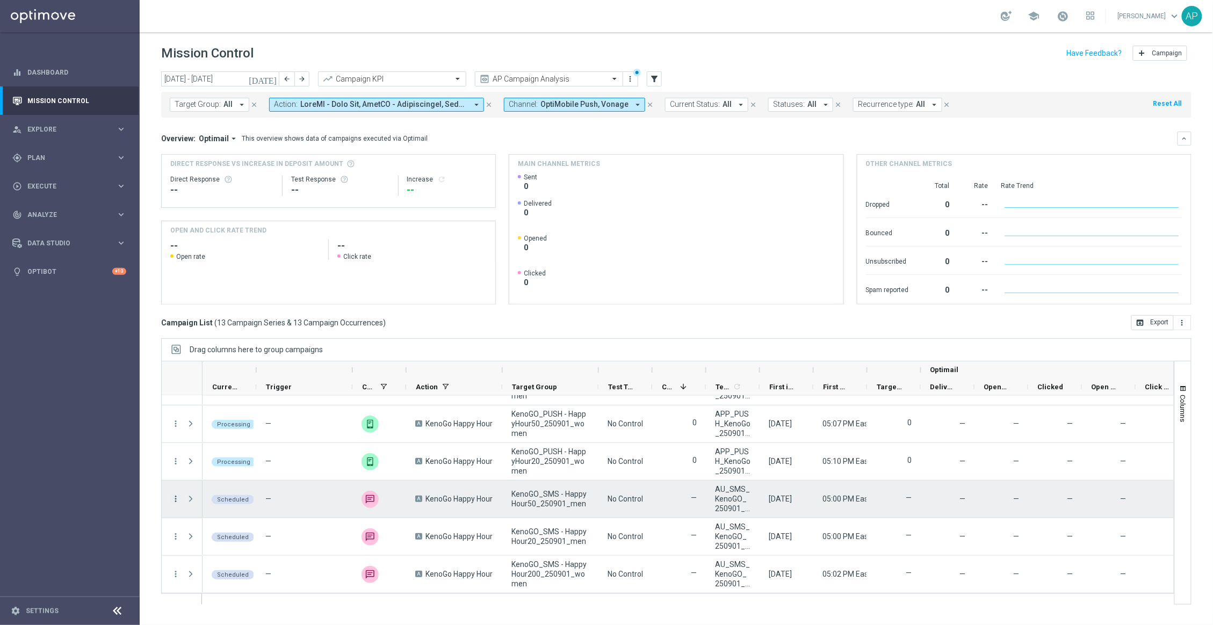
click at [177, 495] on icon "more_vert" at bounding box center [176, 499] width 10 height 10
click at [255, 434] on span "Run [DATE] Occurrence" at bounding box center [232, 437] width 71 height 8
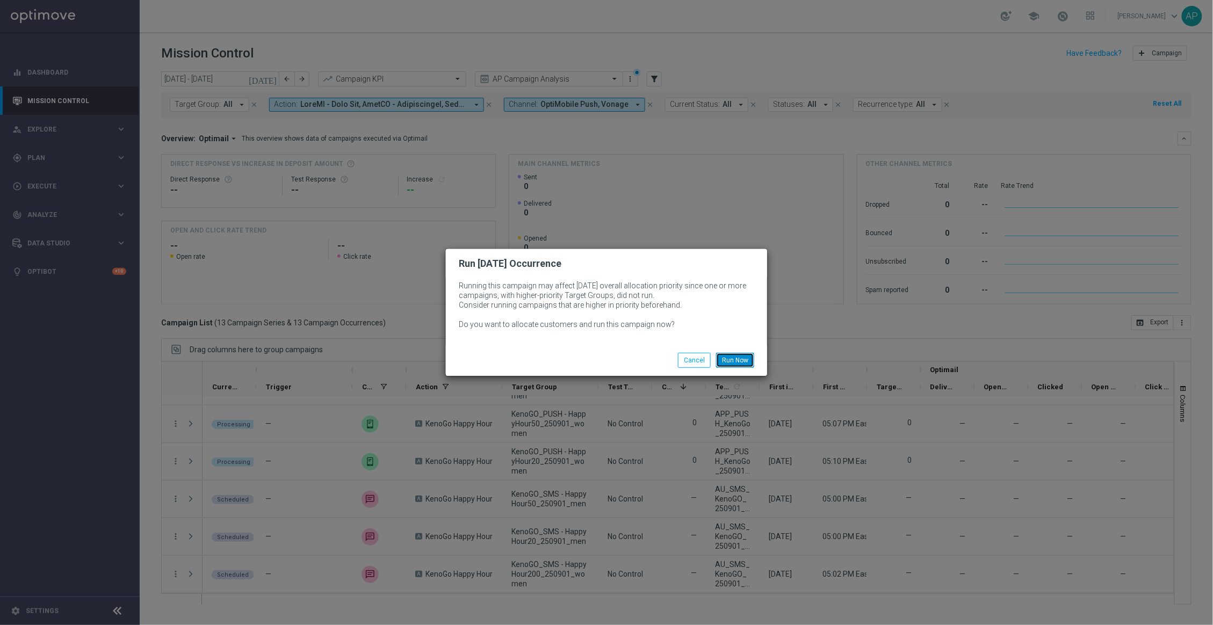
click at [740, 359] on button "Run Now" at bounding box center [735, 360] width 38 height 15
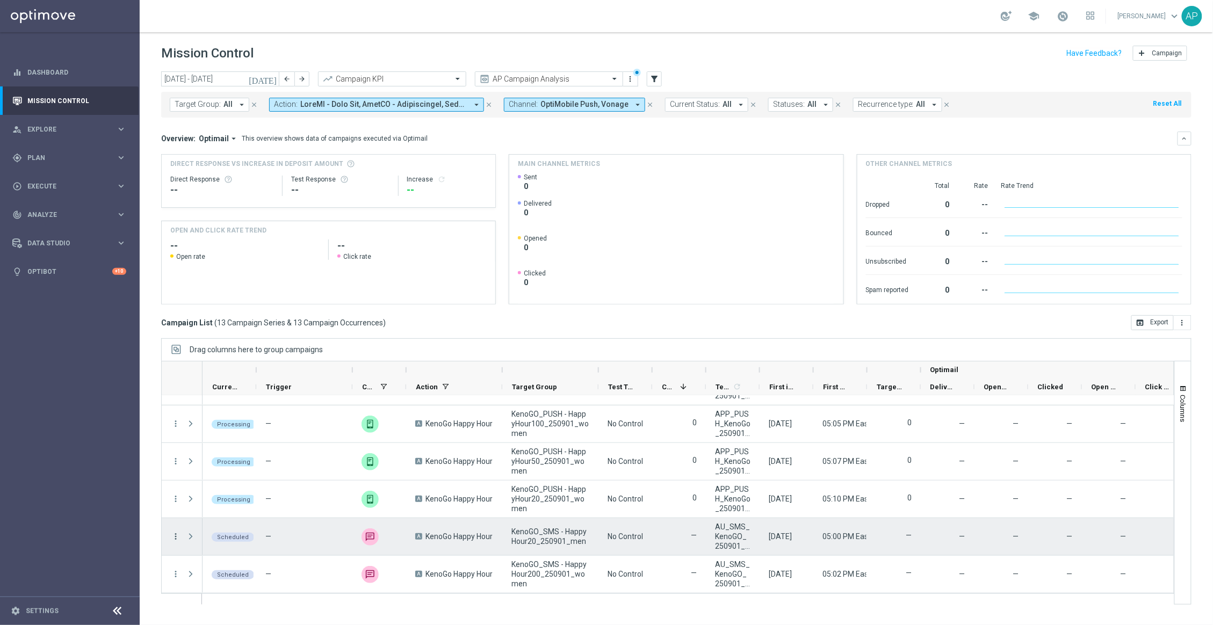
click at [175, 536] on icon "more_vert" at bounding box center [176, 537] width 10 height 10
click at [235, 473] on span "Run [DATE] Occurrence" at bounding box center [232, 475] width 71 height 8
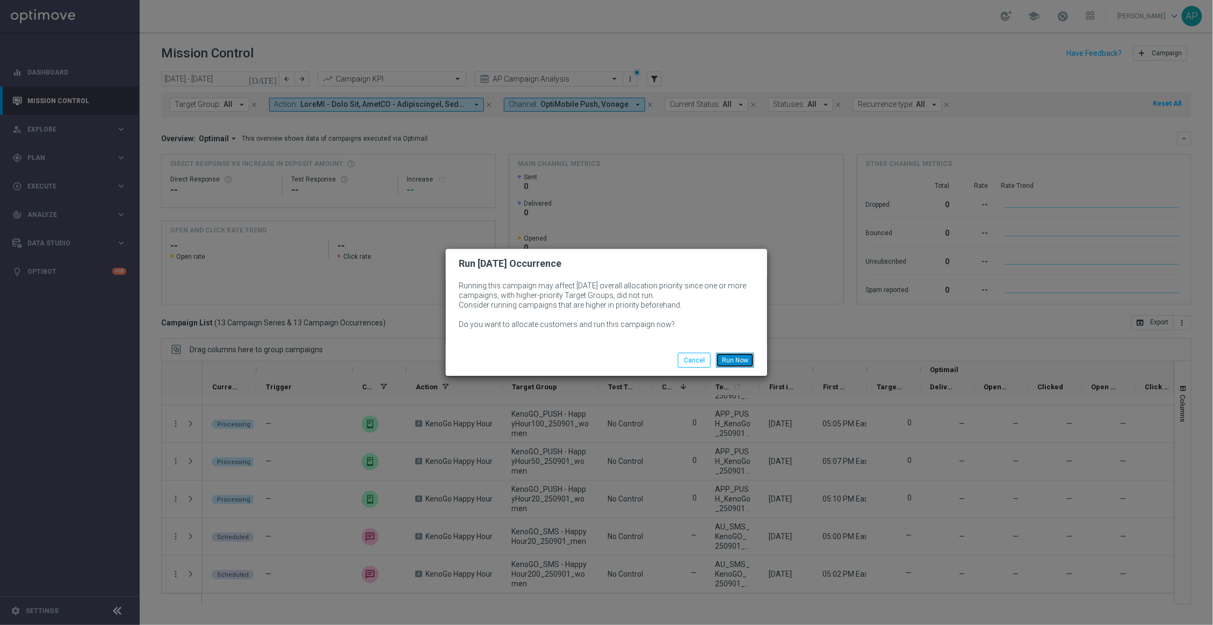
click at [743, 359] on button "Run Now" at bounding box center [735, 360] width 38 height 15
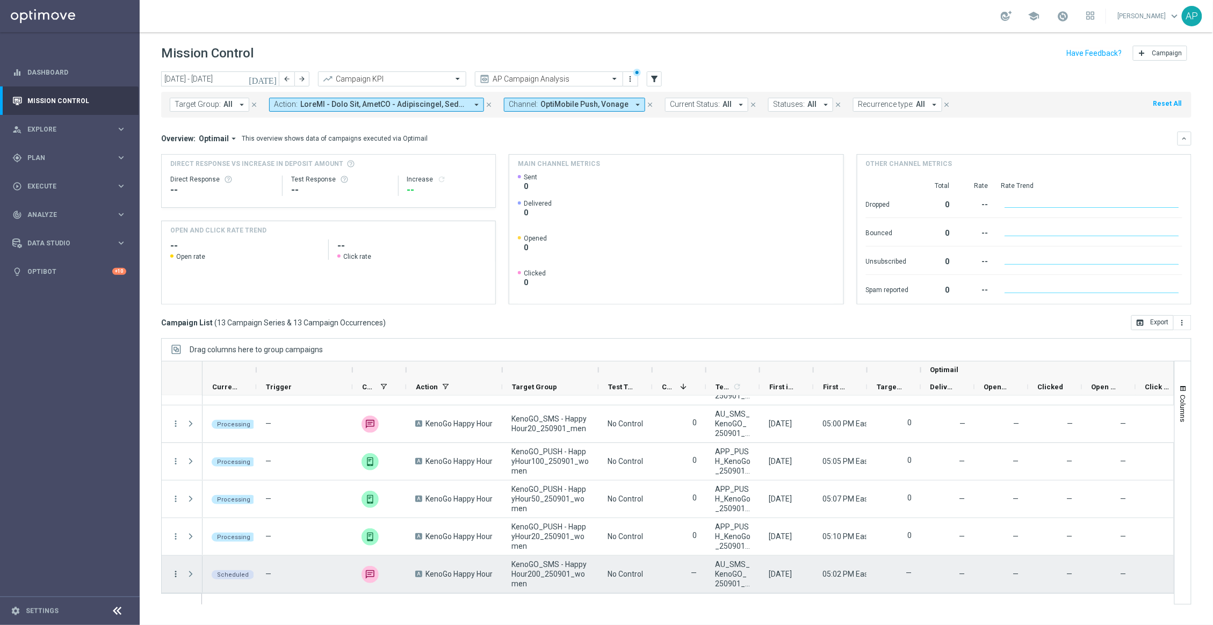
click at [177, 572] on icon "more_vert" at bounding box center [176, 575] width 10 height 10
click at [250, 508] on span "Run [DATE] Occurrence" at bounding box center [232, 512] width 71 height 8
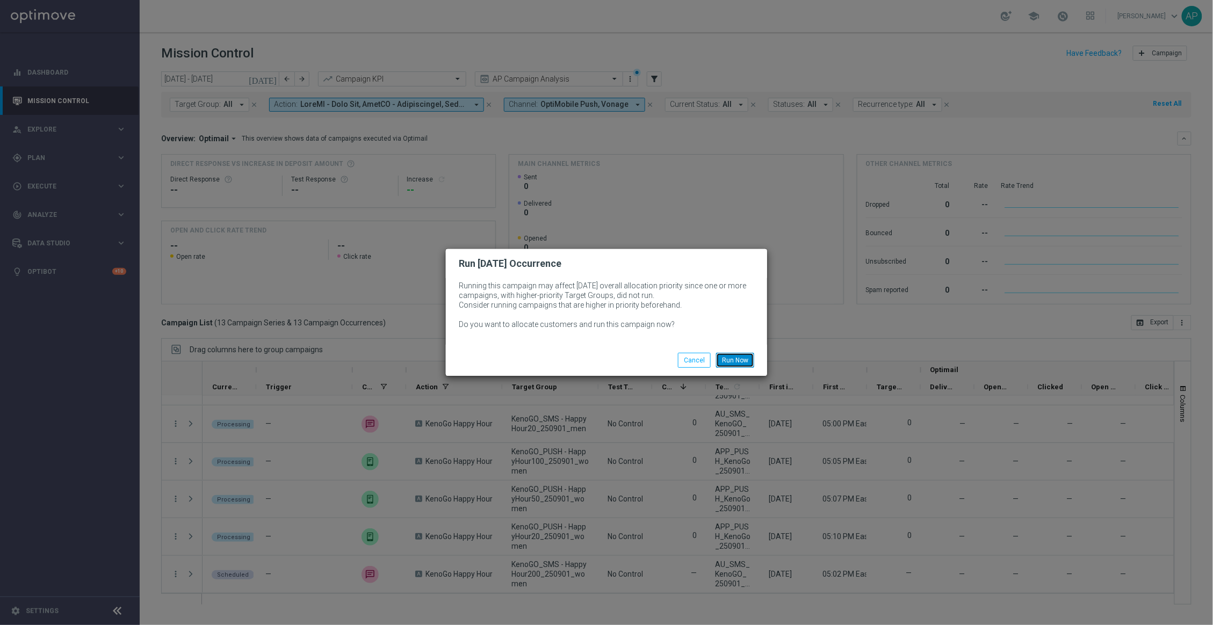
click at [742, 362] on button "Run Now" at bounding box center [735, 360] width 38 height 15
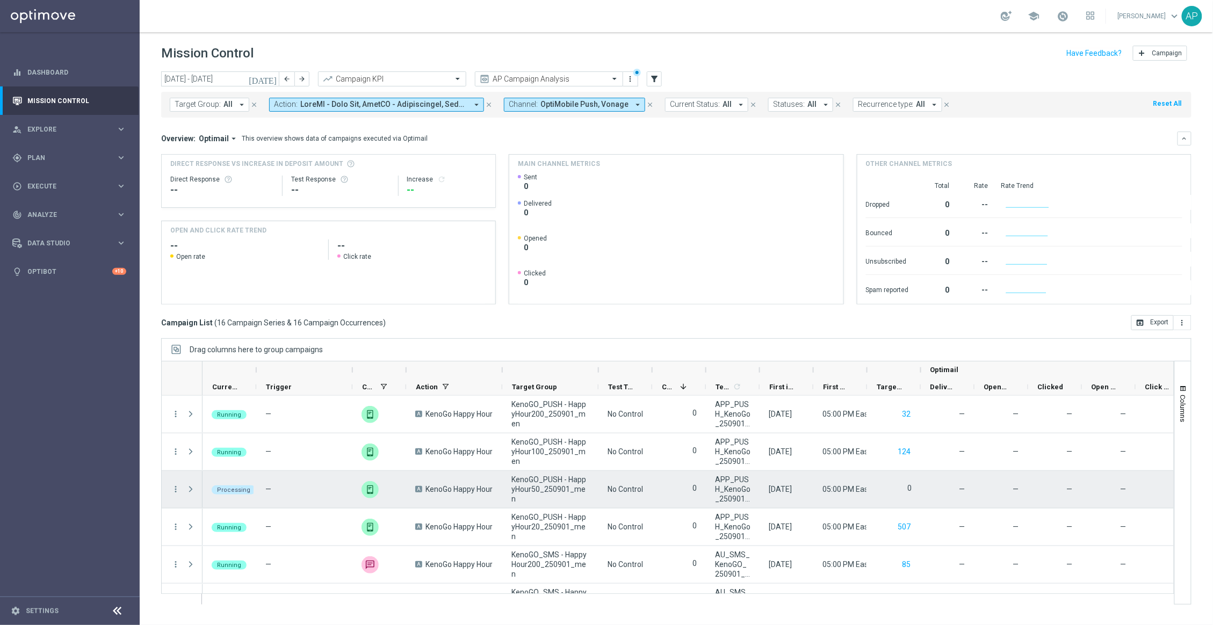
scroll to position [405, 0]
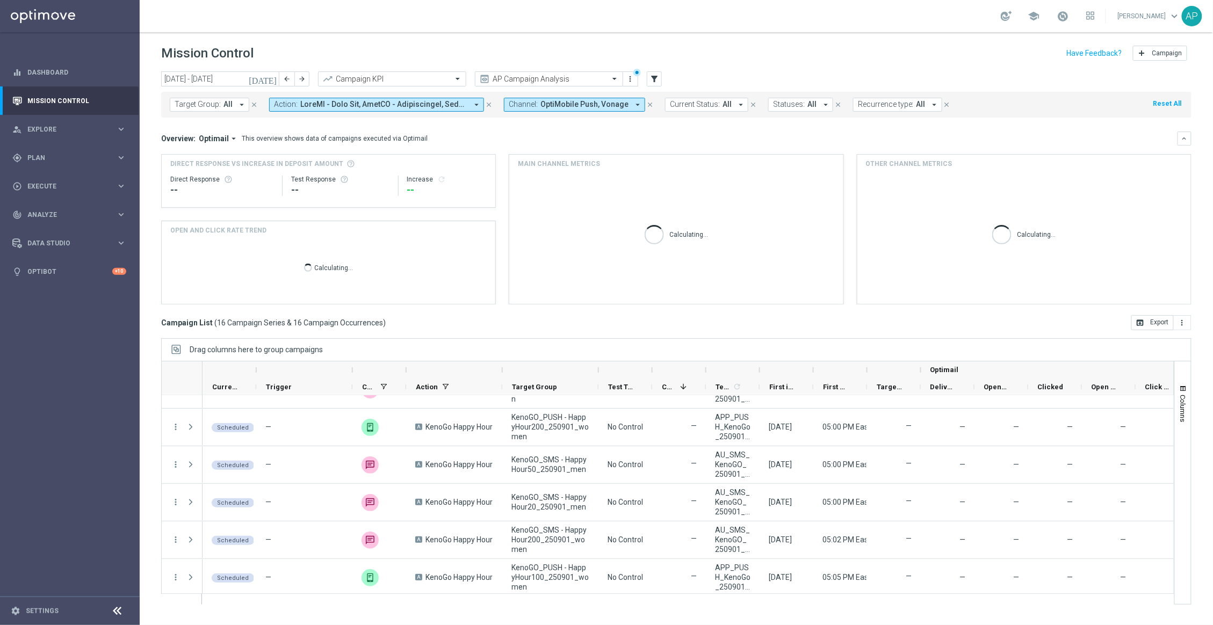
scroll to position [405, 0]
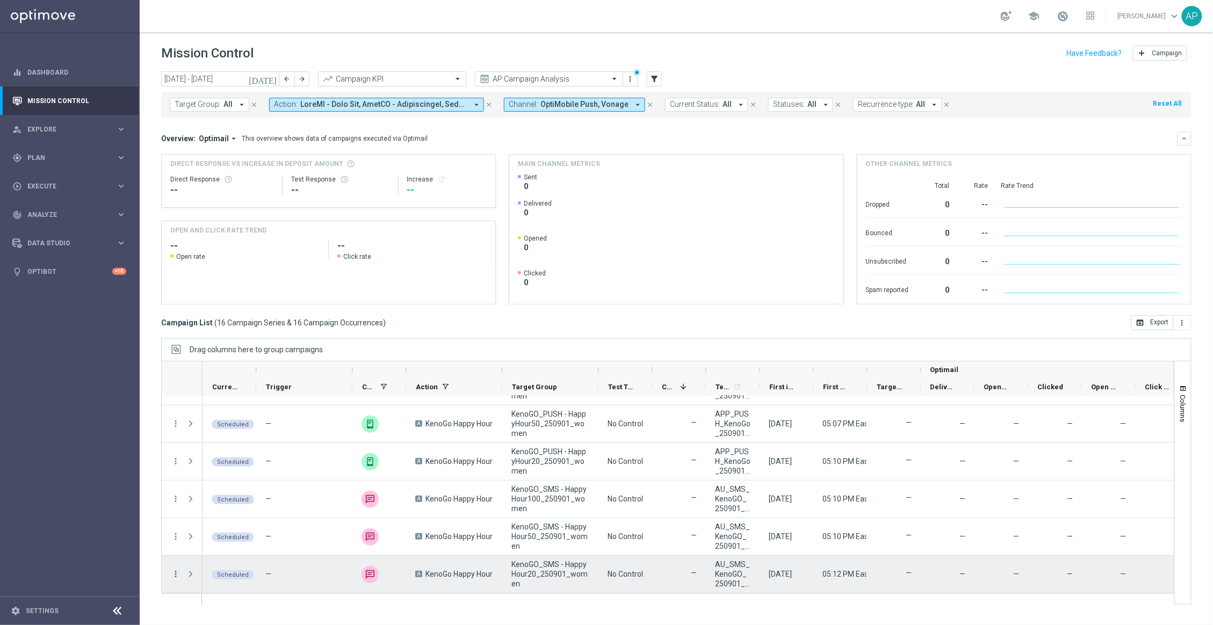
click at [177, 573] on icon "more_vert" at bounding box center [176, 575] width 10 height 10
click at [202, 519] on div "play_arrow Run [DATE] Occurrence" at bounding box center [241, 512] width 121 height 15
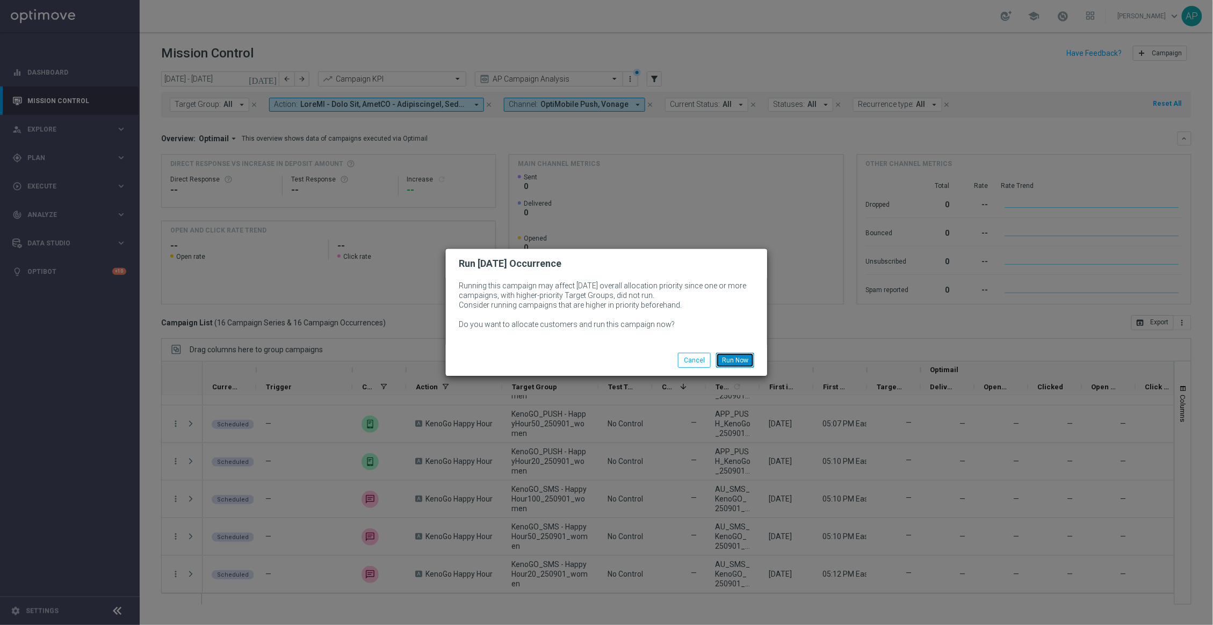
click at [732, 357] on button "Run Now" at bounding box center [735, 360] width 38 height 15
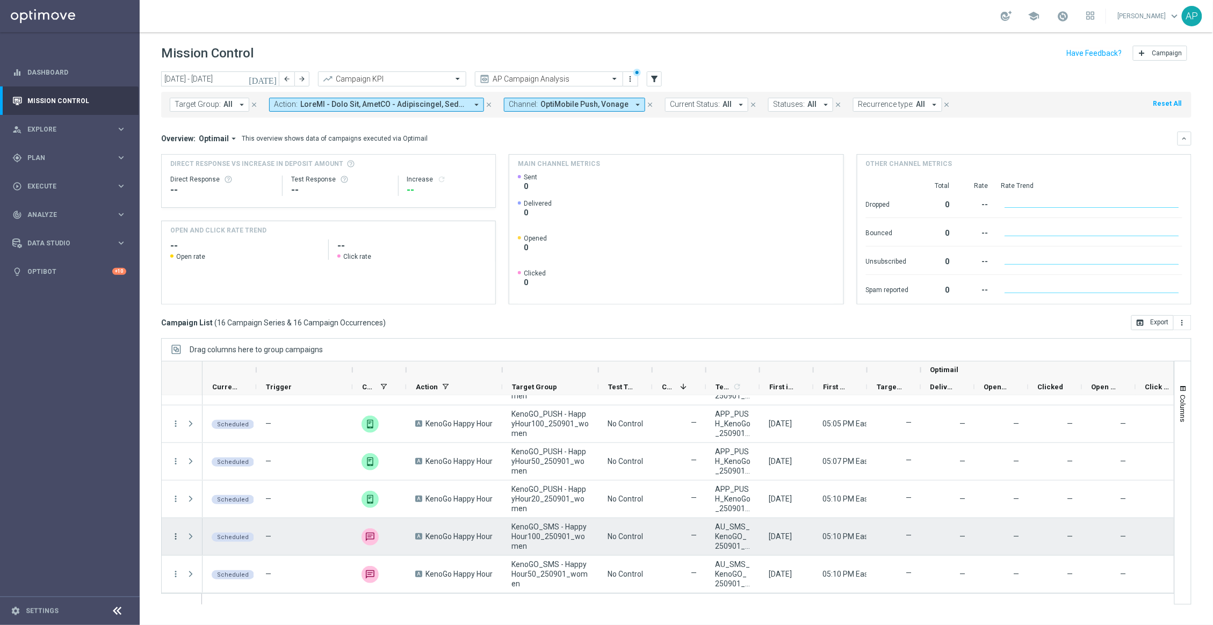
click at [175, 535] on icon "more_vert" at bounding box center [176, 537] width 10 height 10
click at [224, 477] on span "Run [DATE] Occurrence" at bounding box center [232, 475] width 71 height 8
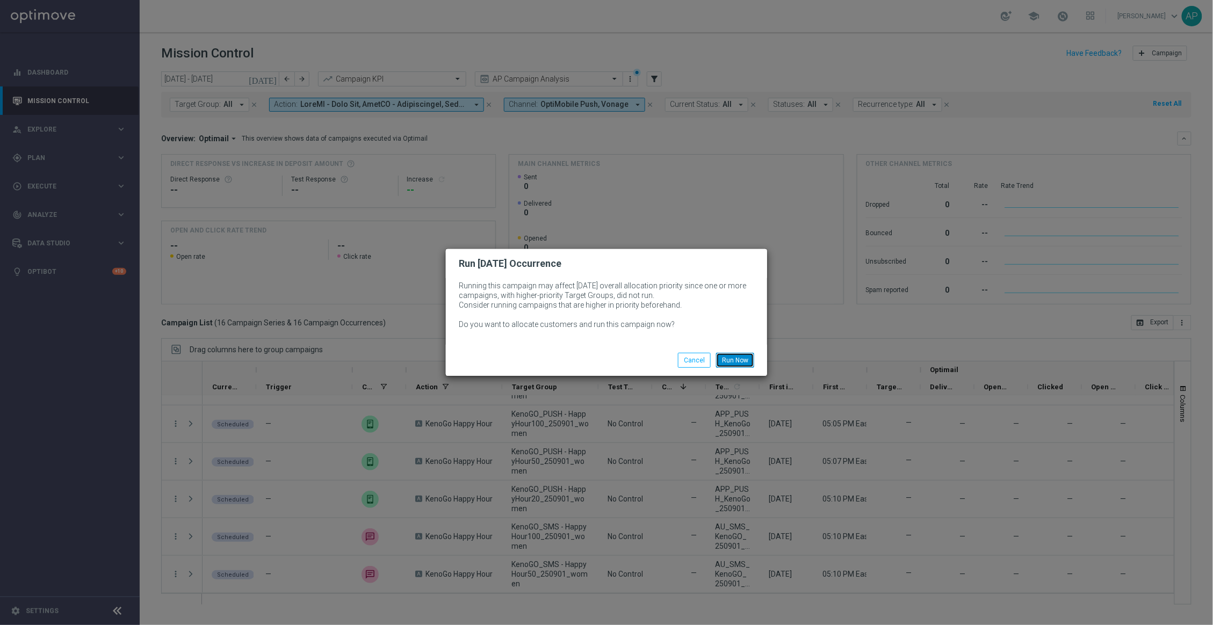
click at [727, 358] on button "Run Now" at bounding box center [735, 360] width 38 height 15
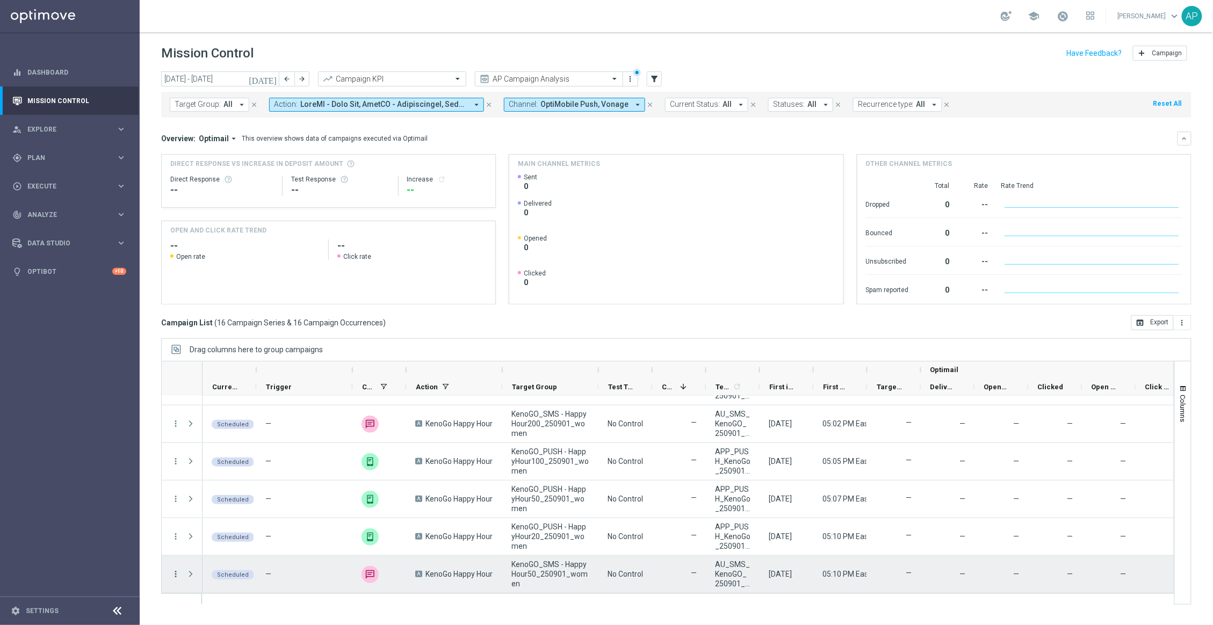
click at [175, 572] on icon "more_vert" at bounding box center [176, 575] width 10 height 10
click at [225, 512] on span "Run [DATE] Occurrence" at bounding box center [232, 512] width 71 height 8
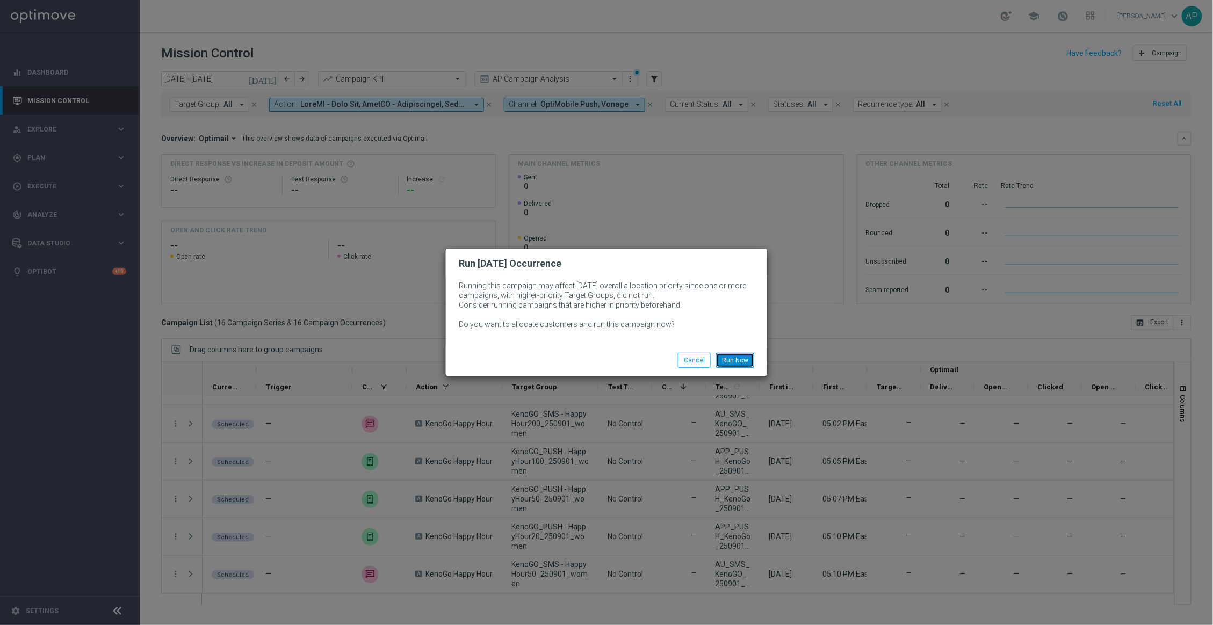
click at [738, 361] on button "Run Now" at bounding box center [735, 360] width 38 height 15
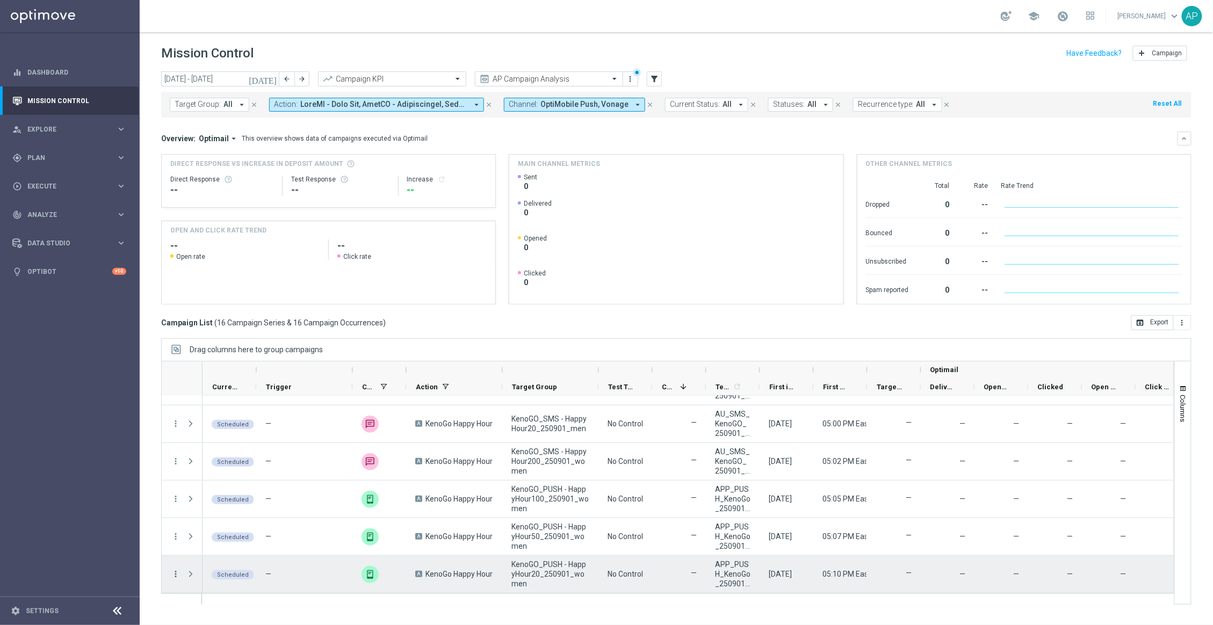
click at [177, 576] on icon "more_vert" at bounding box center [176, 575] width 10 height 10
click at [221, 514] on span "Run [DATE] Occurrence" at bounding box center [232, 512] width 71 height 8
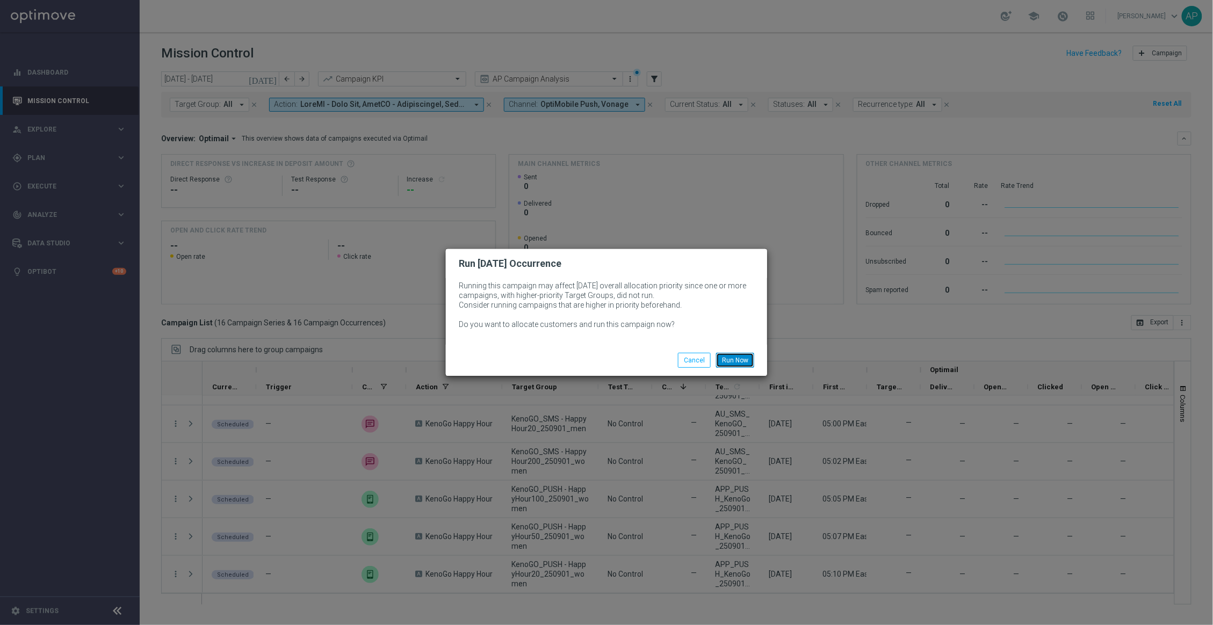
click at [723, 354] on button "Run Now" at bounding box center [735, 360] width 38 height 15
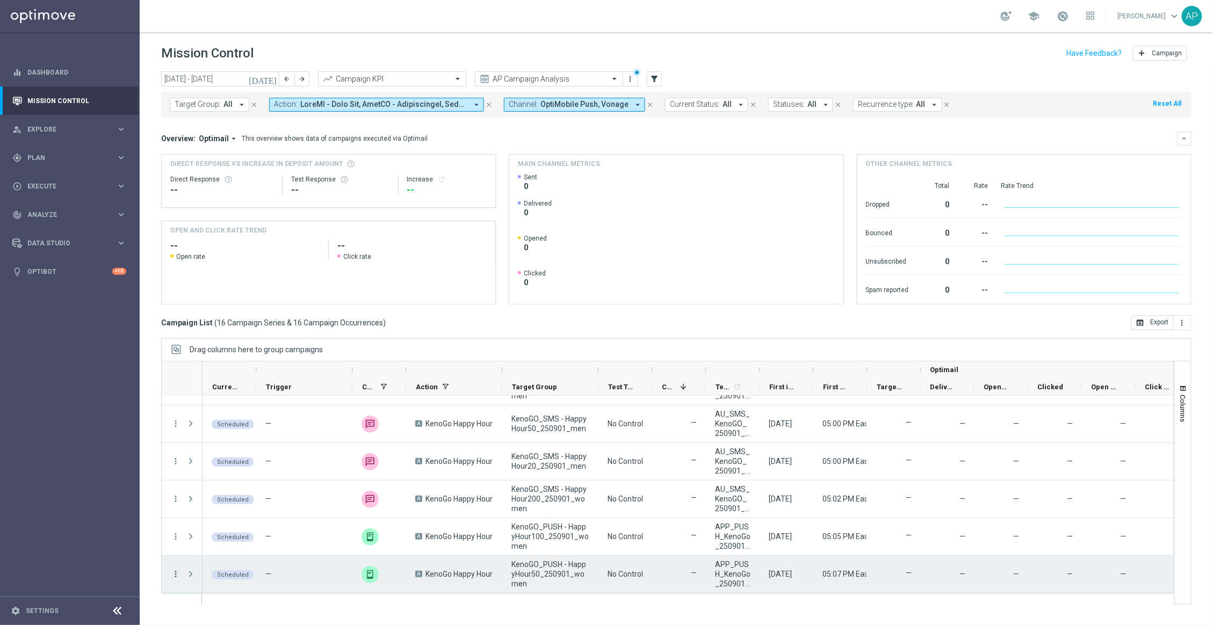
click at [174, 577] on icon "more_vert" at bounding box center [176, 575] width 10 height 10
click at [226, 512] on span "Run [DATE] Occurrence" at bounding box center [232, 512] width 71 height 8
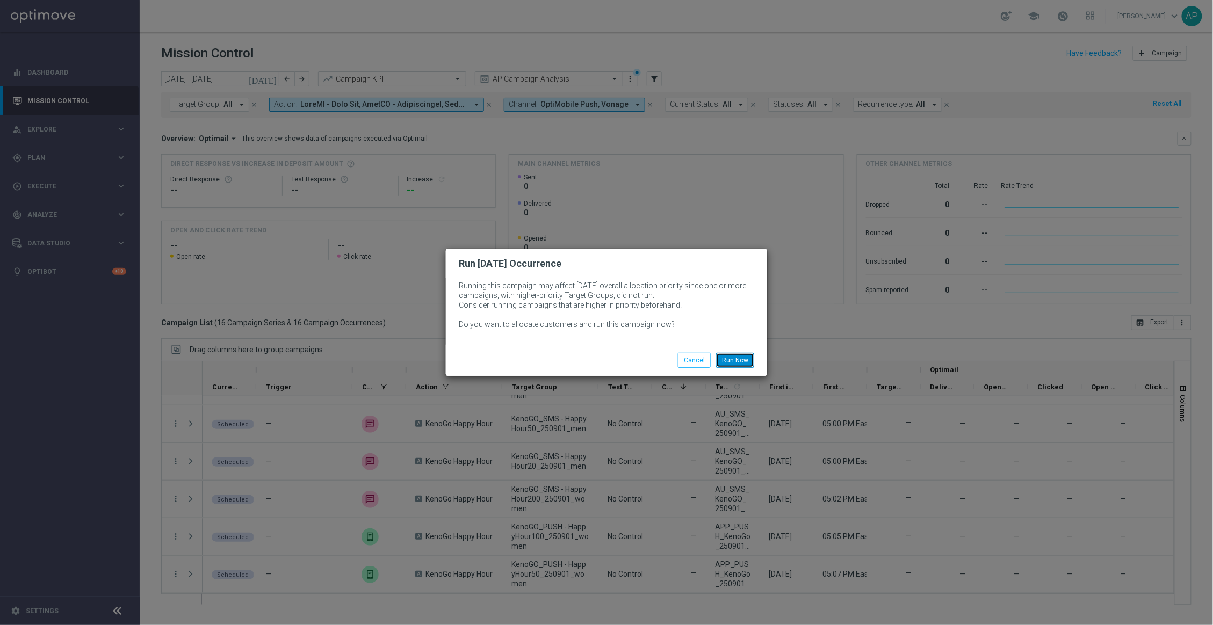
click at [725, 355] on button "Run Now" at bounding box center [735, 360] width 38 height 15
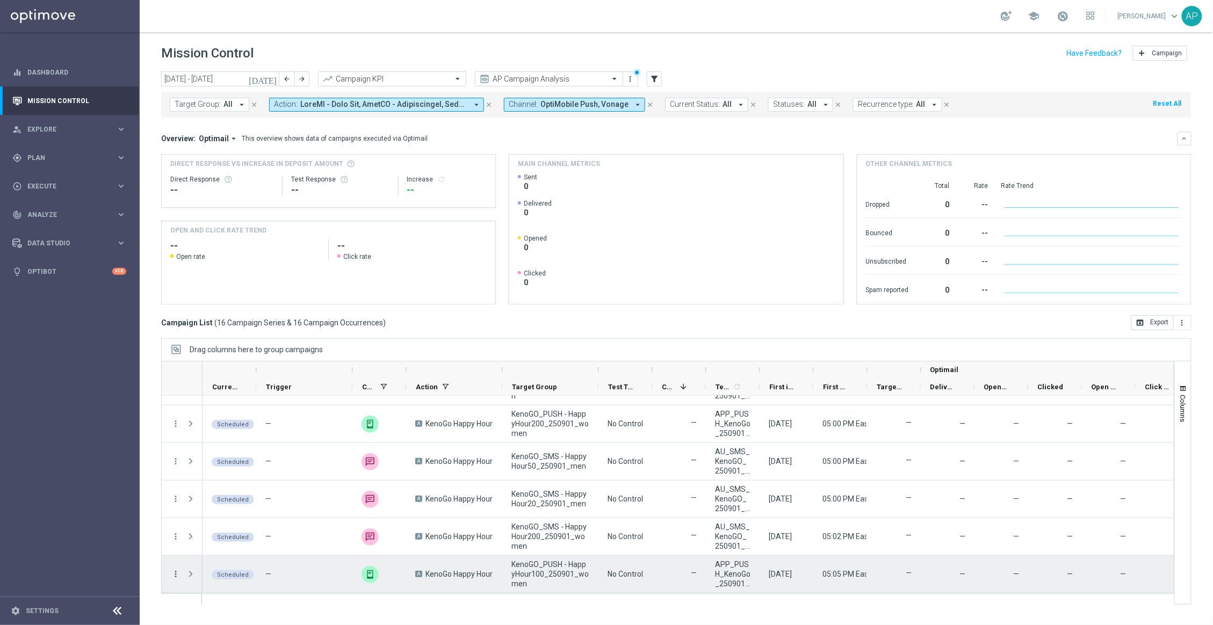
click at [176, 573] on icon "more_vert" at bounding box center [176, 575] width 10 height 10
click at [231, 515] on span "Run [DATE] Occurrence" at bounding box center [232, 512] width 71 height 8
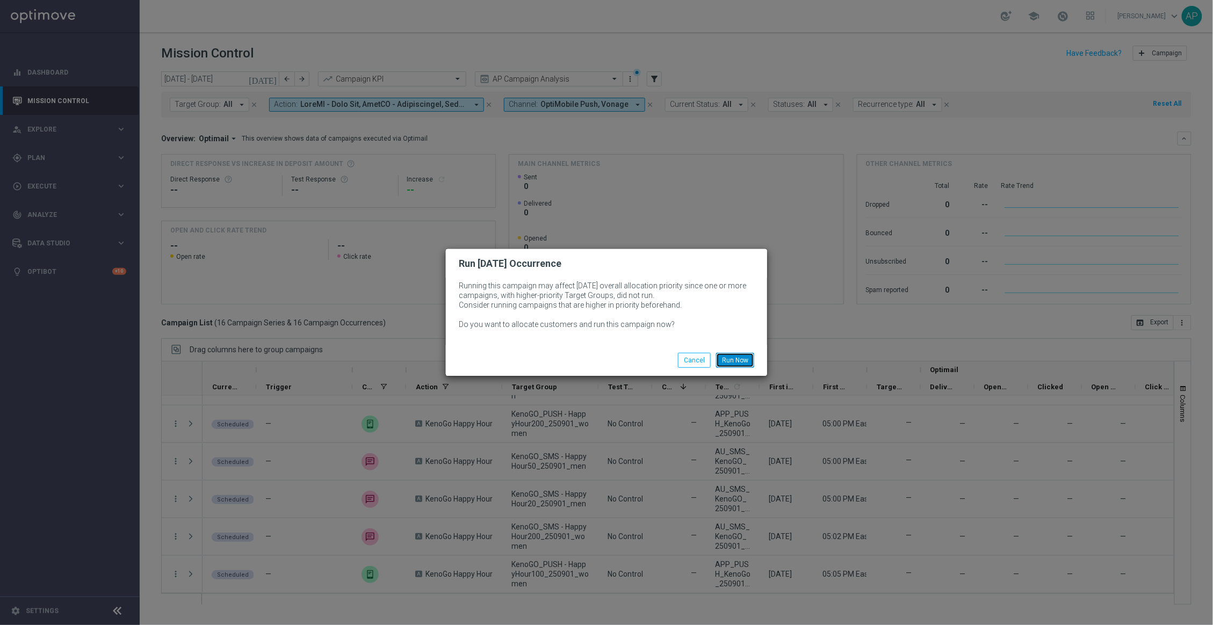
click at [738, 363] on button "Run Now" at bounding box center [735, 360] width 38 height 15
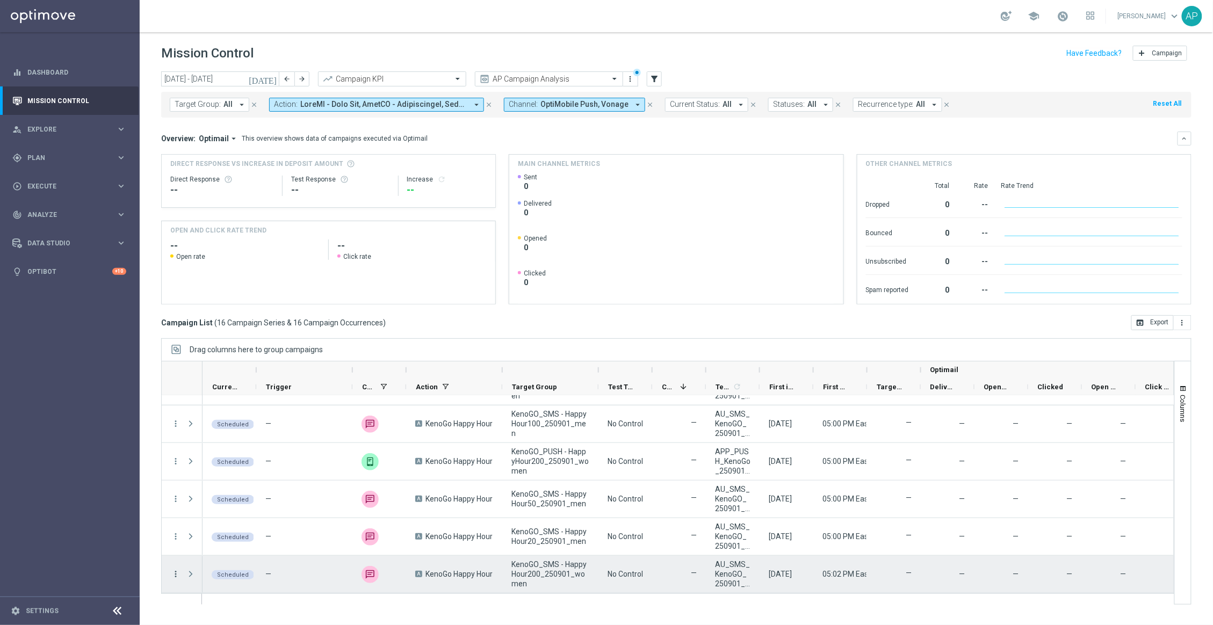
click at [174, 571] on icon "more_vert" at bounding box center [176, 575] width 10 height 10
click at [240, 515] on span "Run [DATE] Occurrence" at bounding box center [232, 512] width 71 height 8
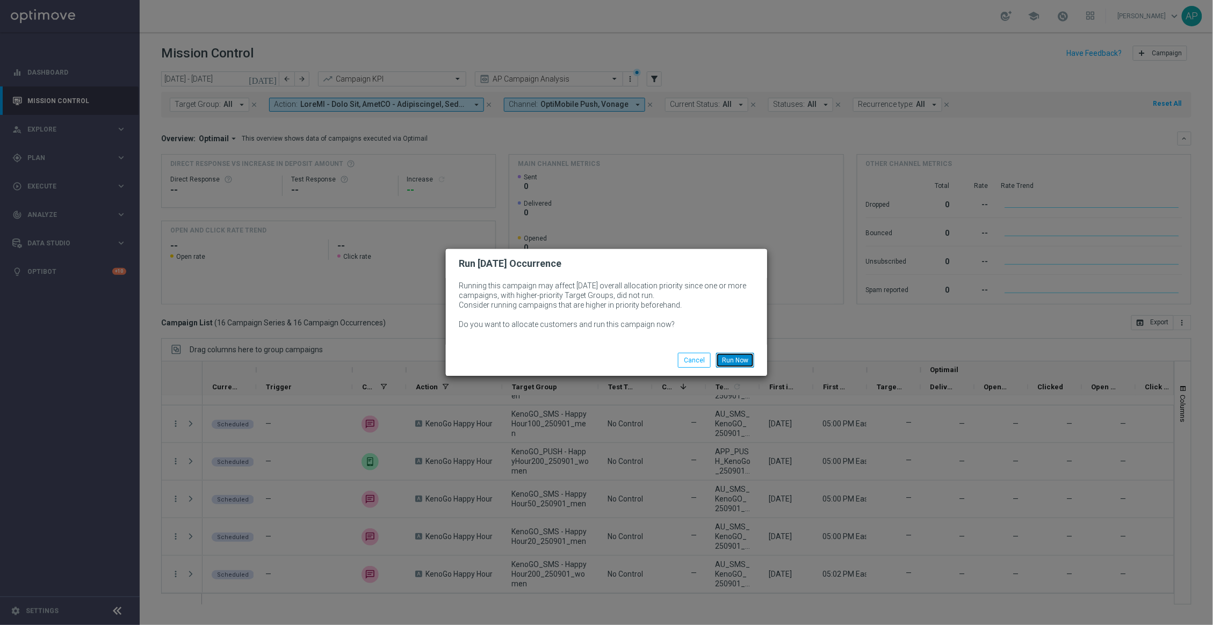
click at [725, 362] on button "Run Now" at bounding box center [735, 360] width 38 height 15
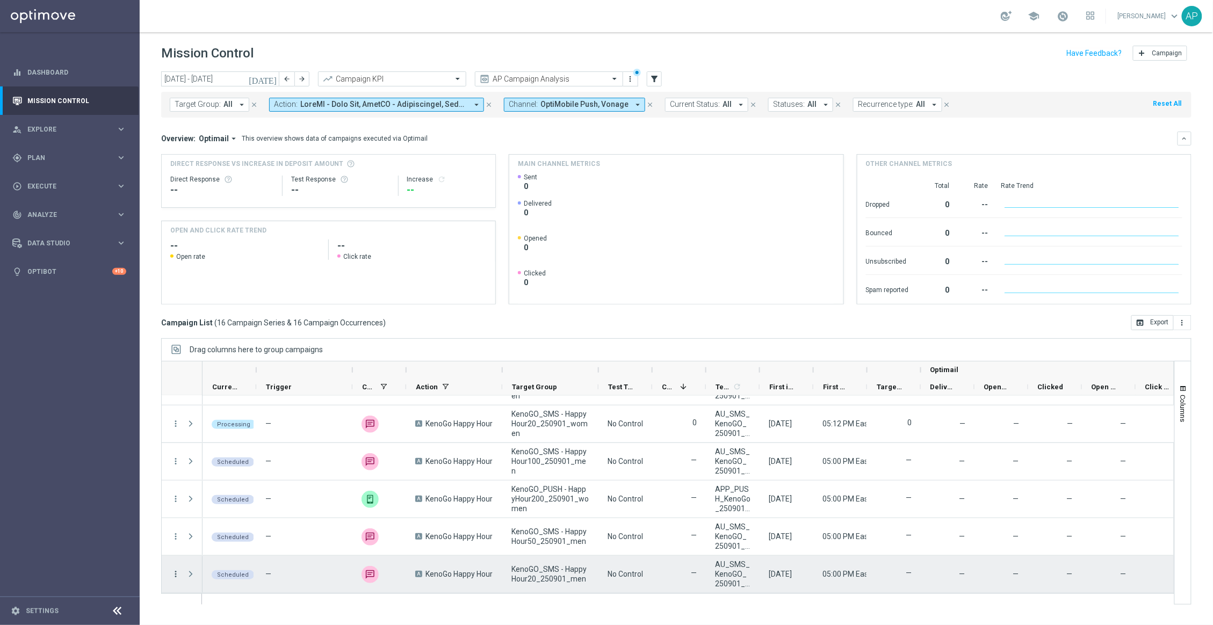
click at [178, 574] on icon "more_vert" at bounding box center [176, 575] width 10 height 10
click at [252, 512] on span "Run [DATE] Occurrence" at bounding box center [232, 512] width 71 height 8
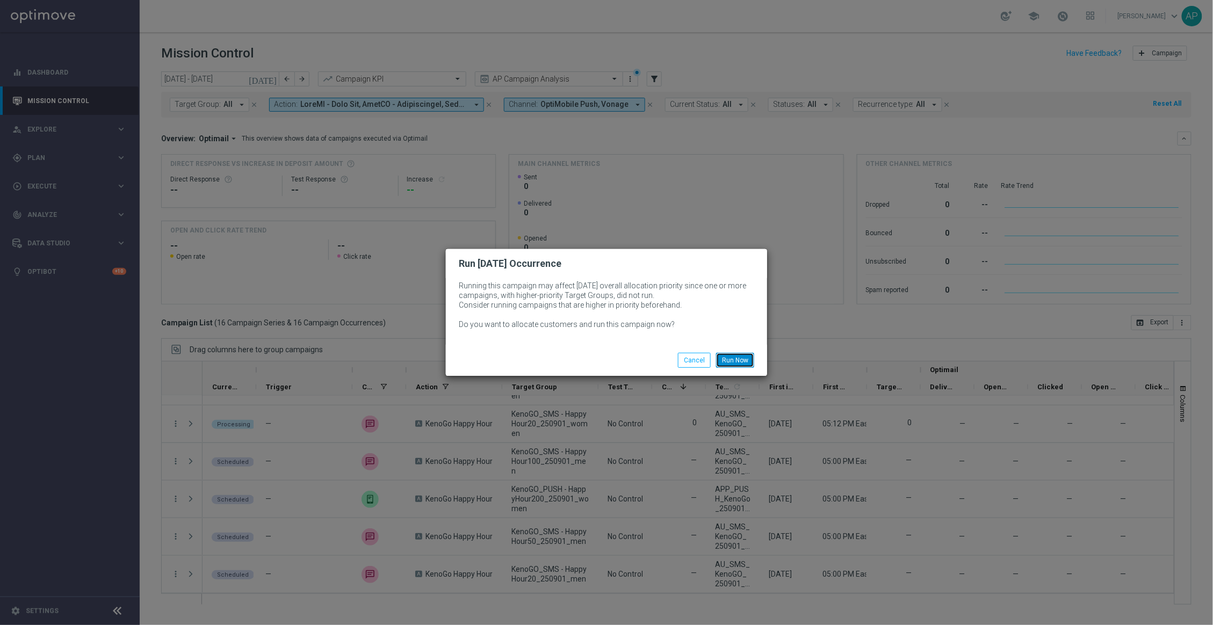
click at [723, 362] on button "Run Now" at bounding box center [735, 360] width 38 height 15
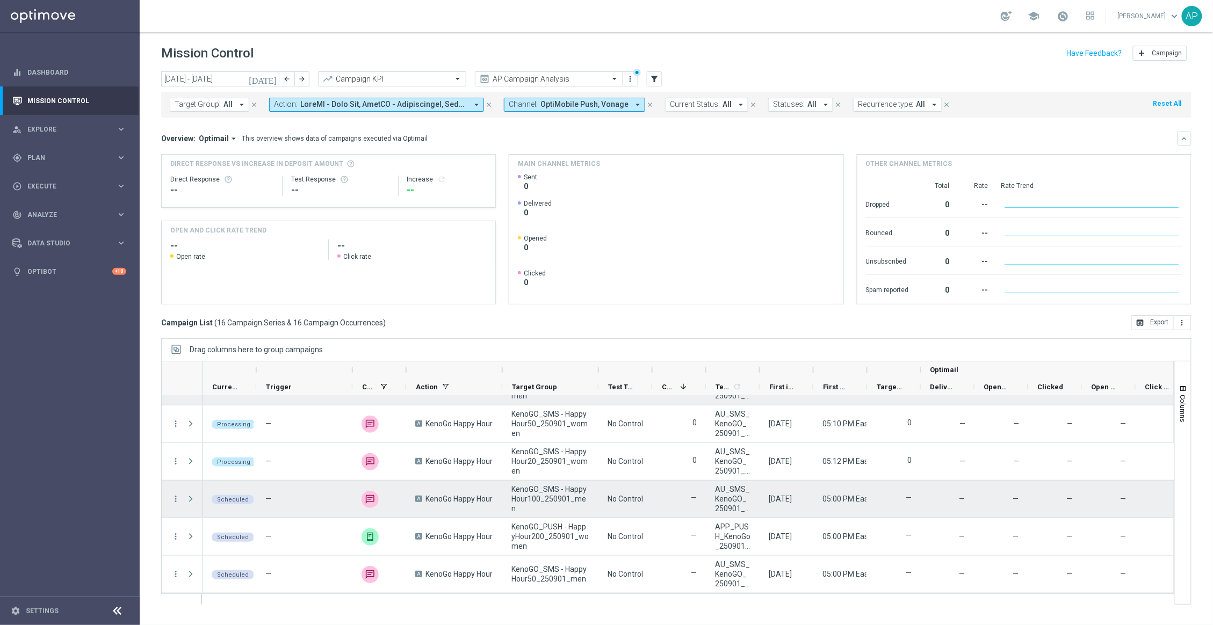
click at [181, 499] on div "Press SPACE to select this row." at bounding box center [191, 499] width 21 height 37
click at [177, 499] on icon "more_vert" at bounding box center [176, 499] width 10 height 10
click at [249, 438] on span "Run [DATE] Occurrence" at bounding box center [232, 437] width 71 height 8
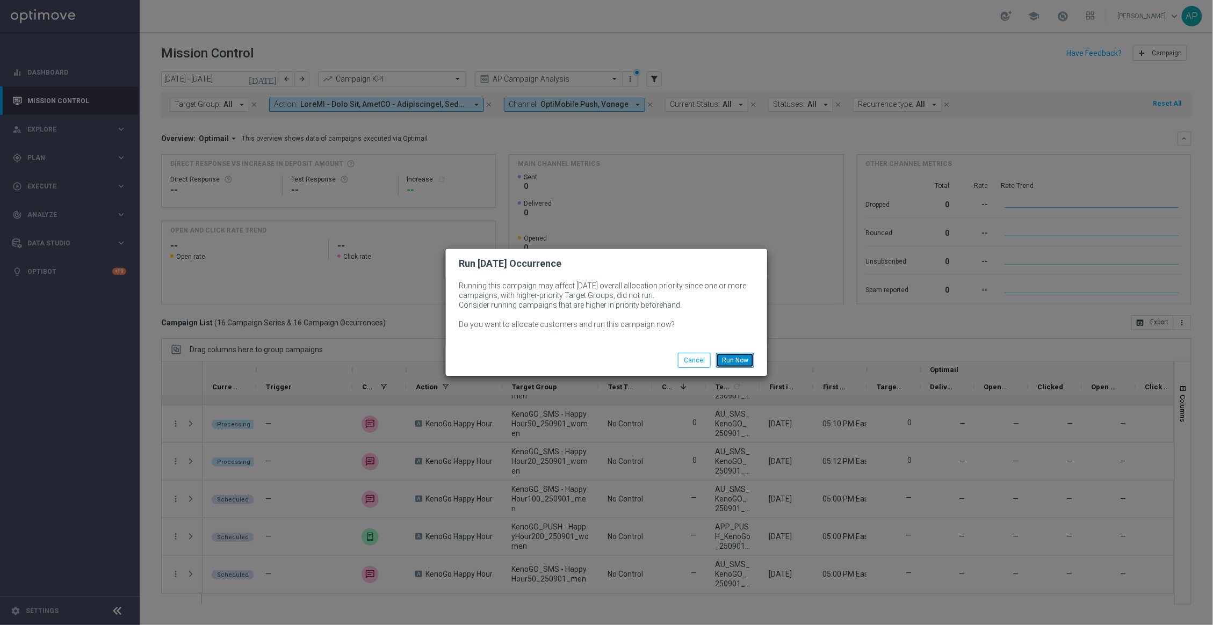
click at [747, 359] on button "Run Now" at bounding box center [735, 360] width 38 height 15
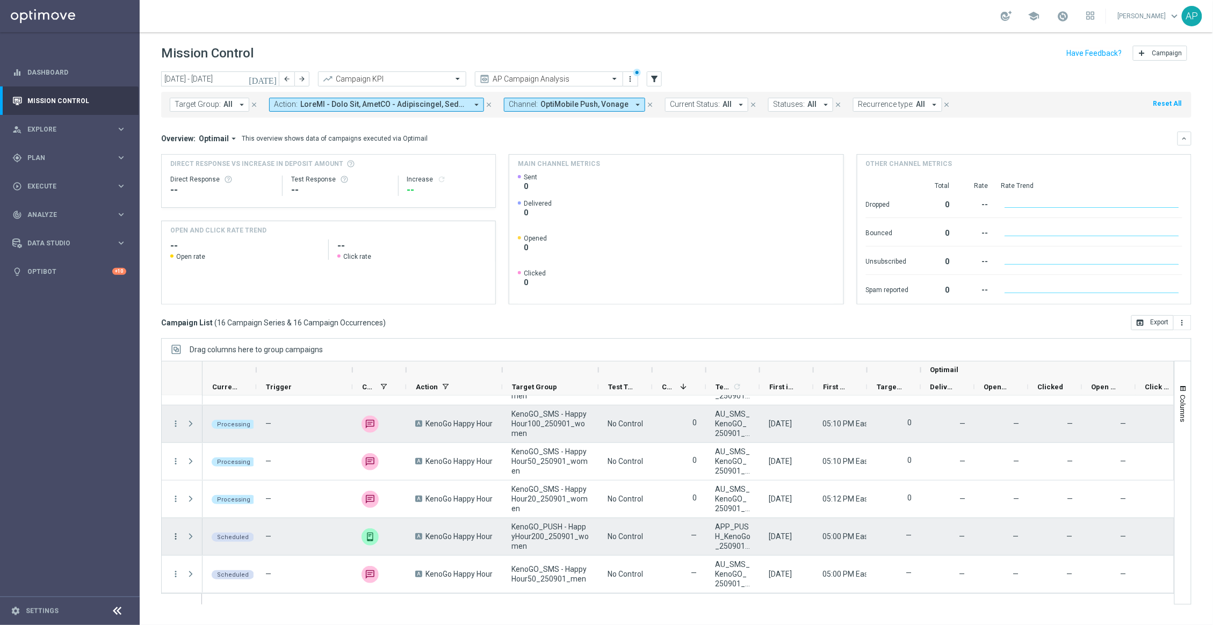
click at [172, 536] on icon "more_vert" at bounding box center [176, 537] width 10 height 10
click at [206, 474] on span "Run [DATE] Occurrence" at bounding box center [232, 475] width 71 height 8
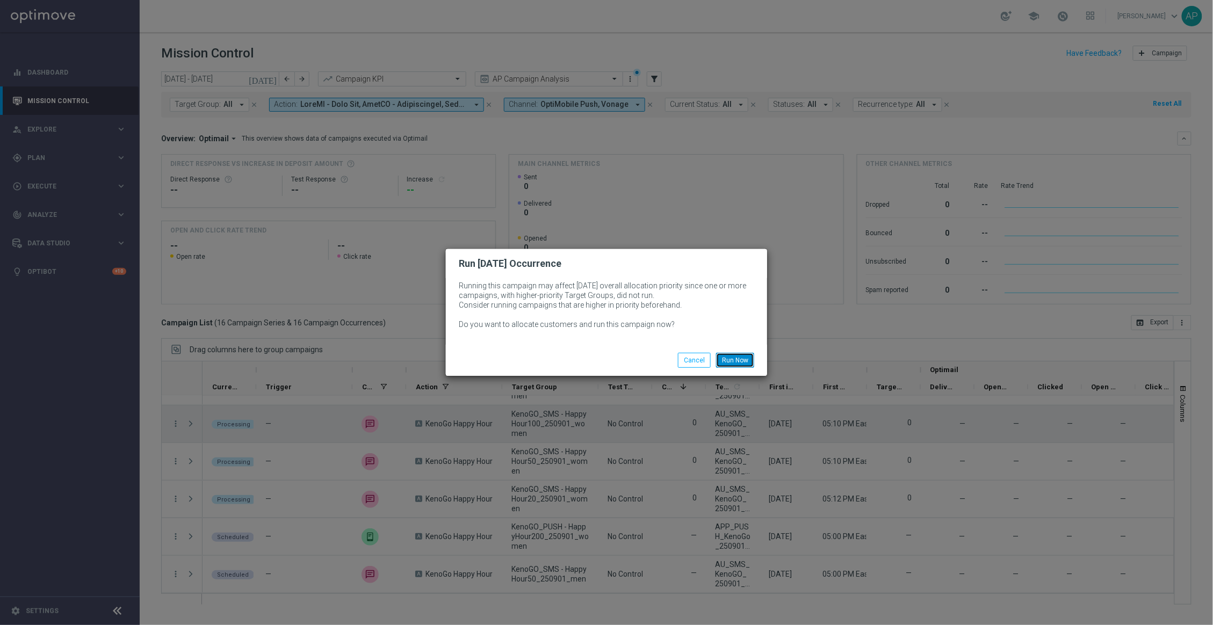
click at [725, 366] on button "Run Now" at bounding box center [735, 360] width 38 height 15
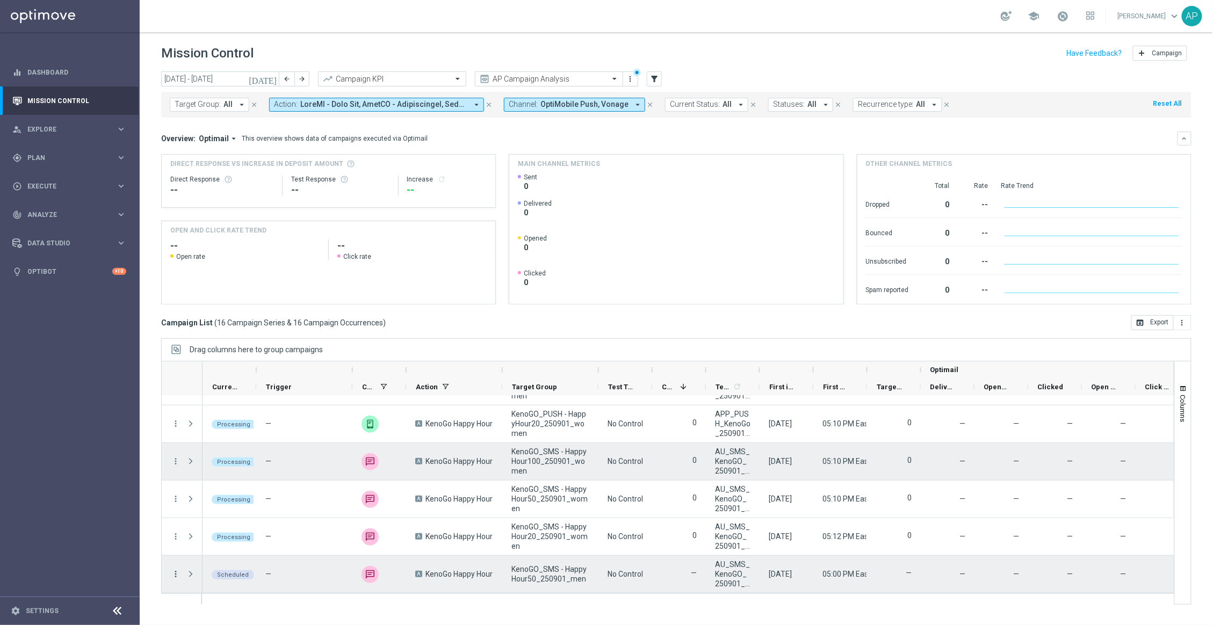
click at [177, 574] on icon "more_vert" at bounding box center [176, 575] width 10 height 10
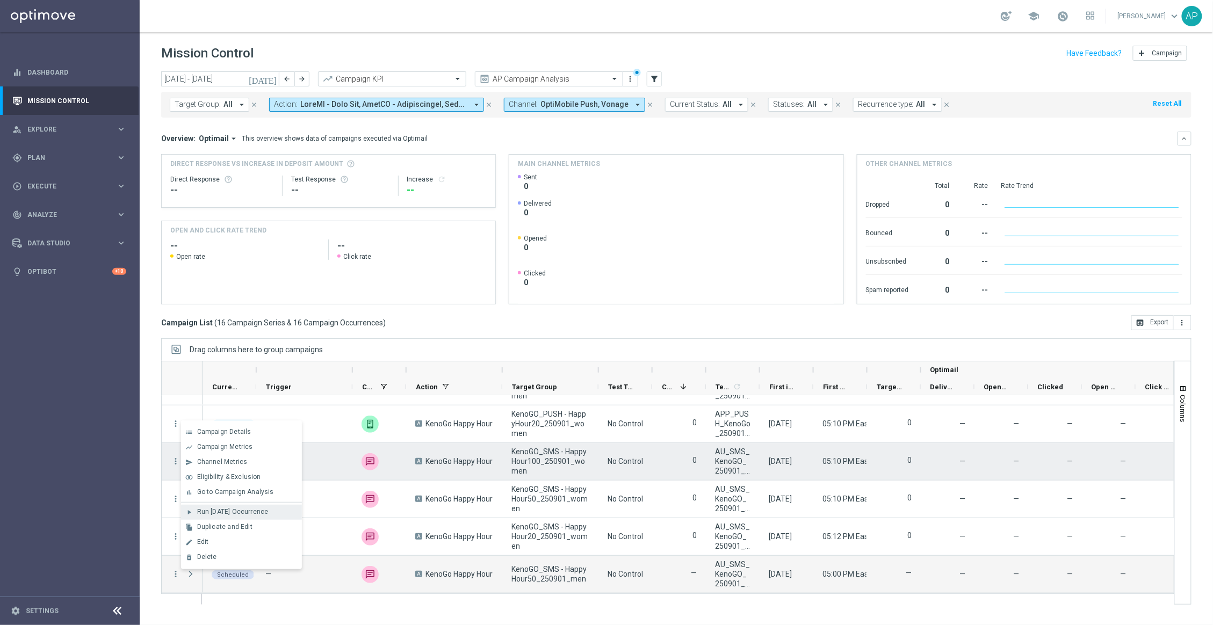
click at [222, 515] on span "Run [DATE] Occurrence" at bounding box center [232, 512] width 71 height 8
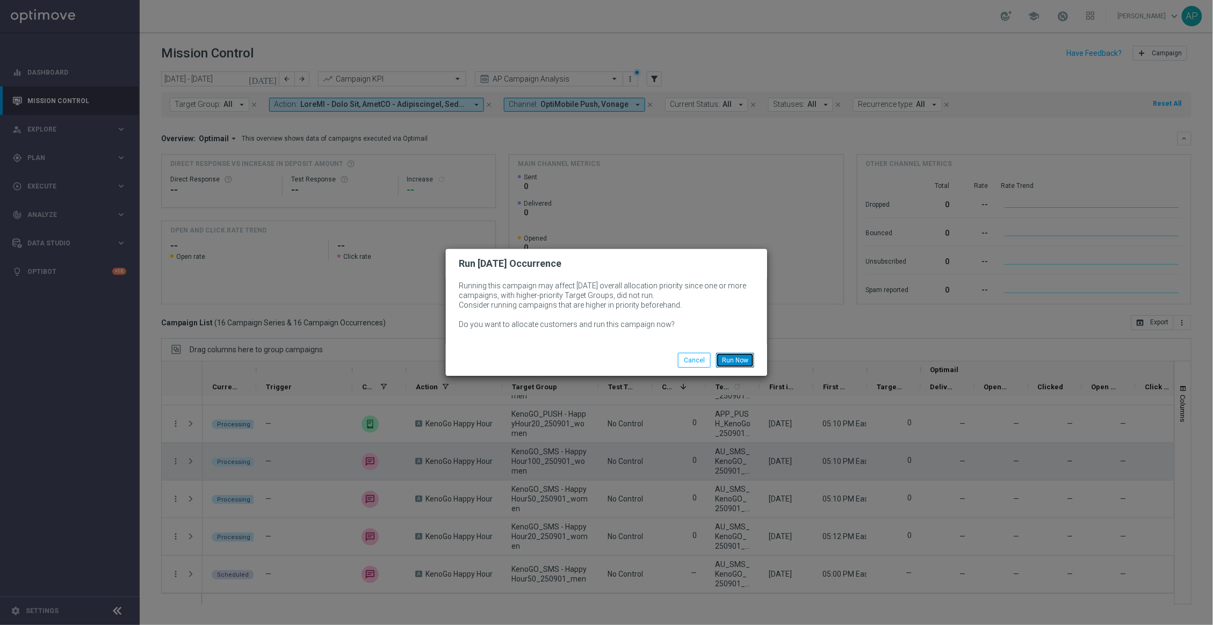
click at [725, 355] on button "Run Now" at bounding box center [735, 360] width 38 height 15
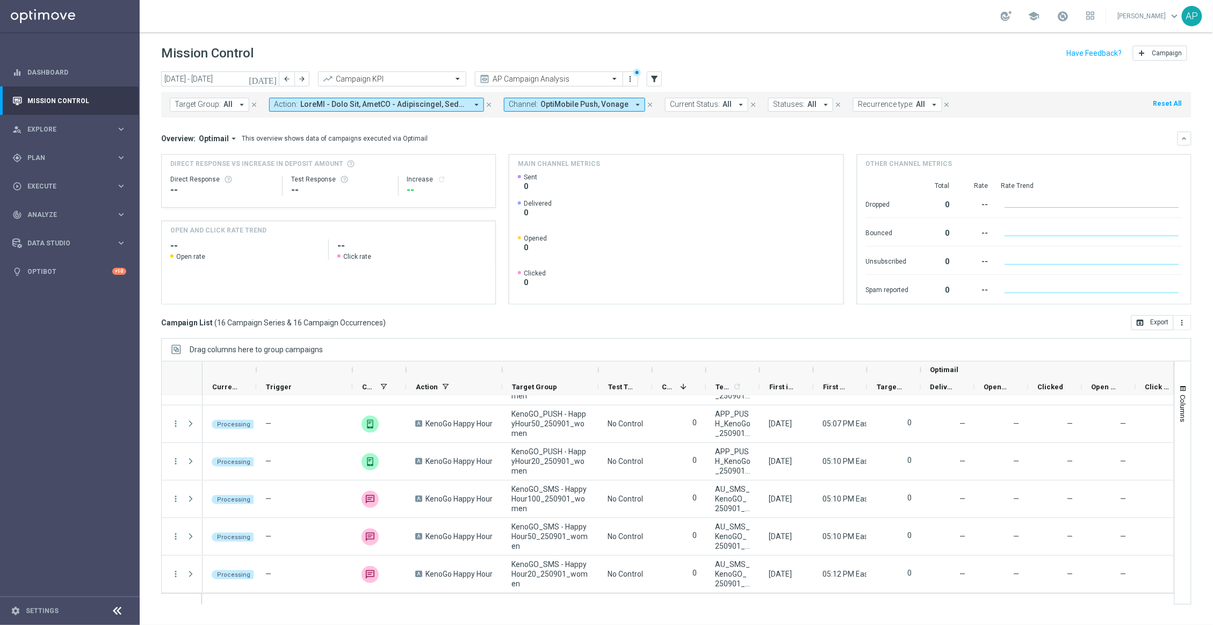
click at [563, 104] on span "OptiMobile Push, Vonage" at bounding box center [585, 104] width 88 height 9
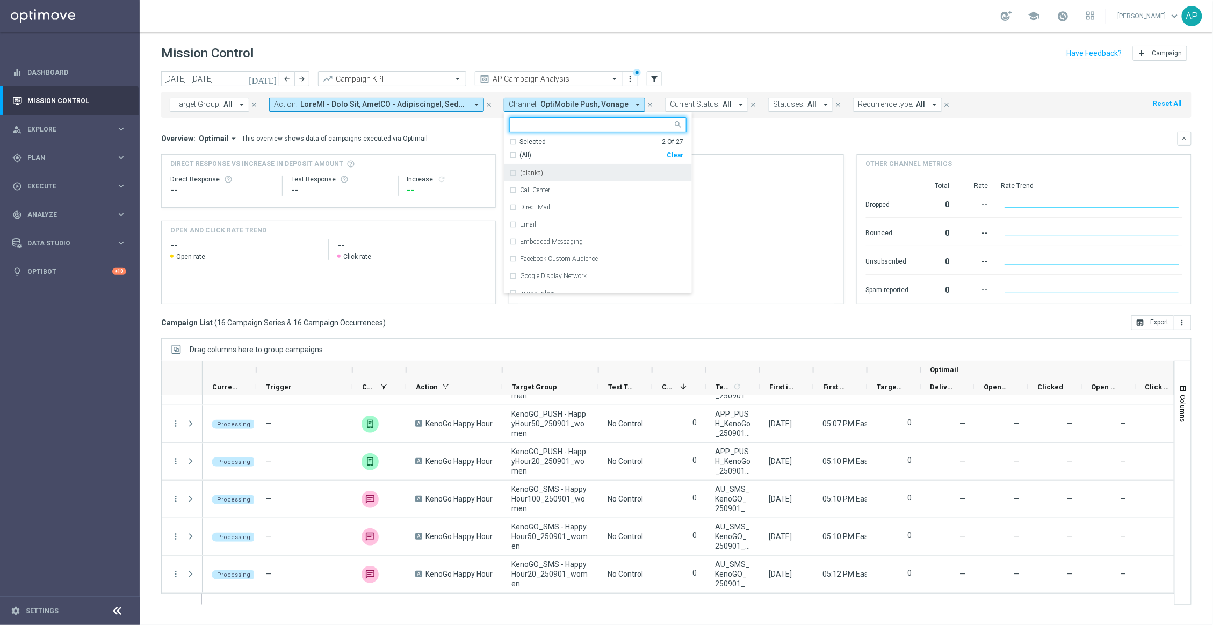
click at [0, 0] on div "Clear" at bounding box center [0, 0] width 0 height 0
click at [617, 127] on input "text" at bounding box center [593, 124] width 157 height 9
click at [589, 171] on div "Vonage" at bounding box center [603, 173] width 167 height 6
type input "vonage"
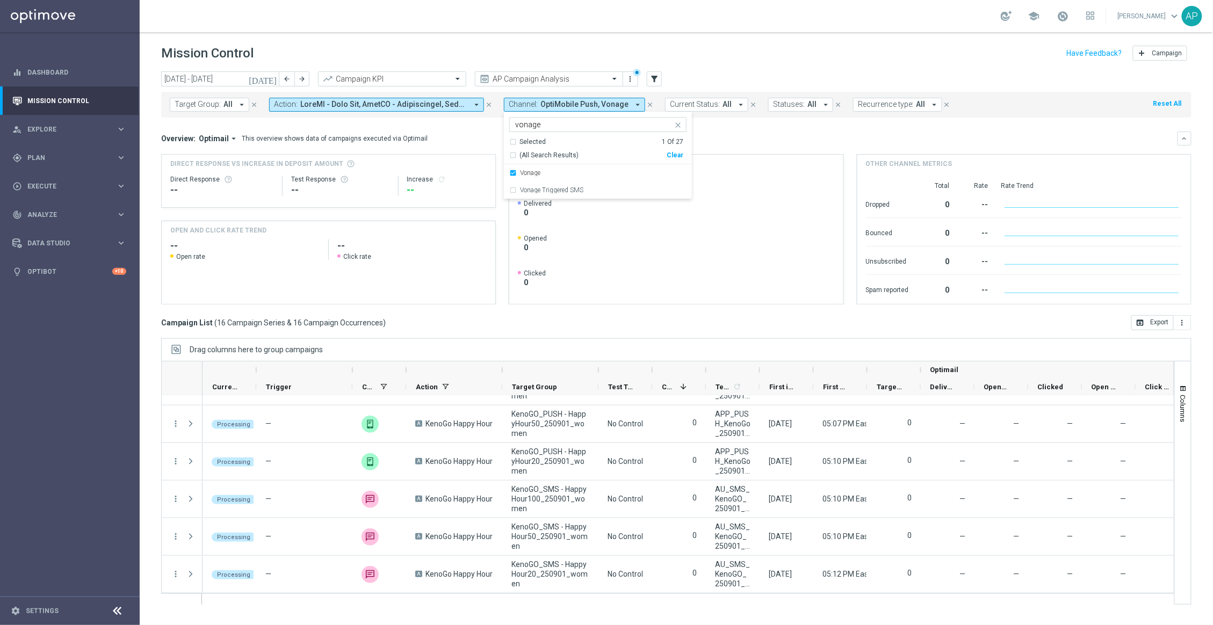
click at [764, 135] on div "Overview: Optimail arrow_drop_down This overview shows data of campaigns execut…" at bounding box center [669, 139] width 1017 height 10
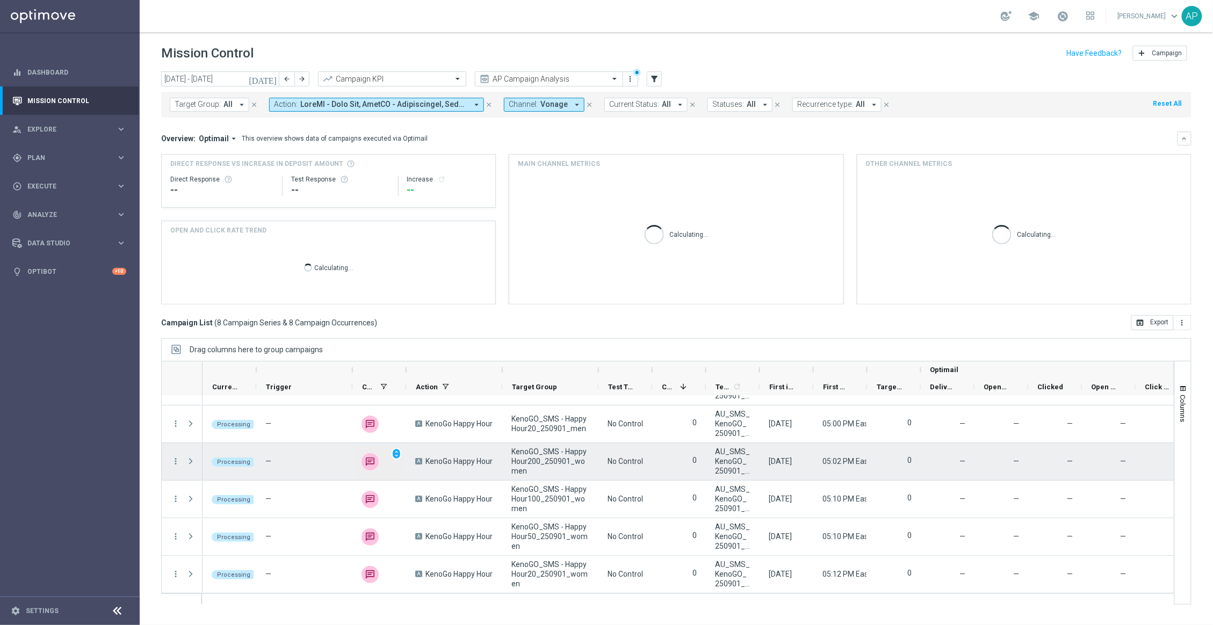
scroll to position [104, 0]
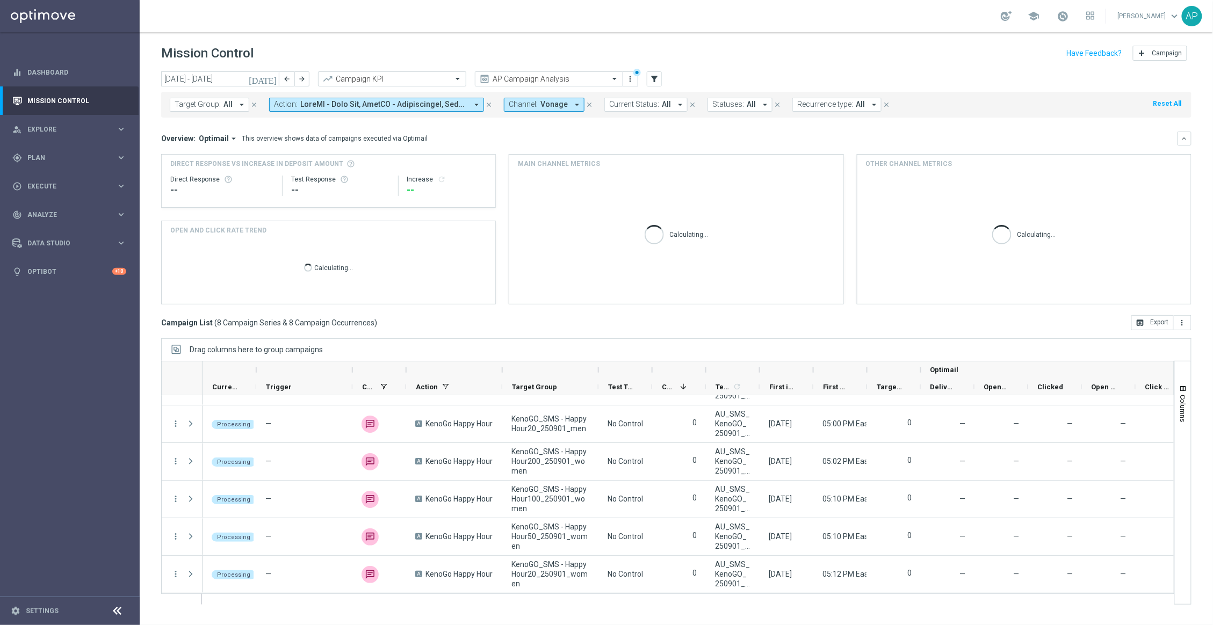
click at [556, 107] on span "Vonage" at bounding box center [554, 104] width 27 height 9
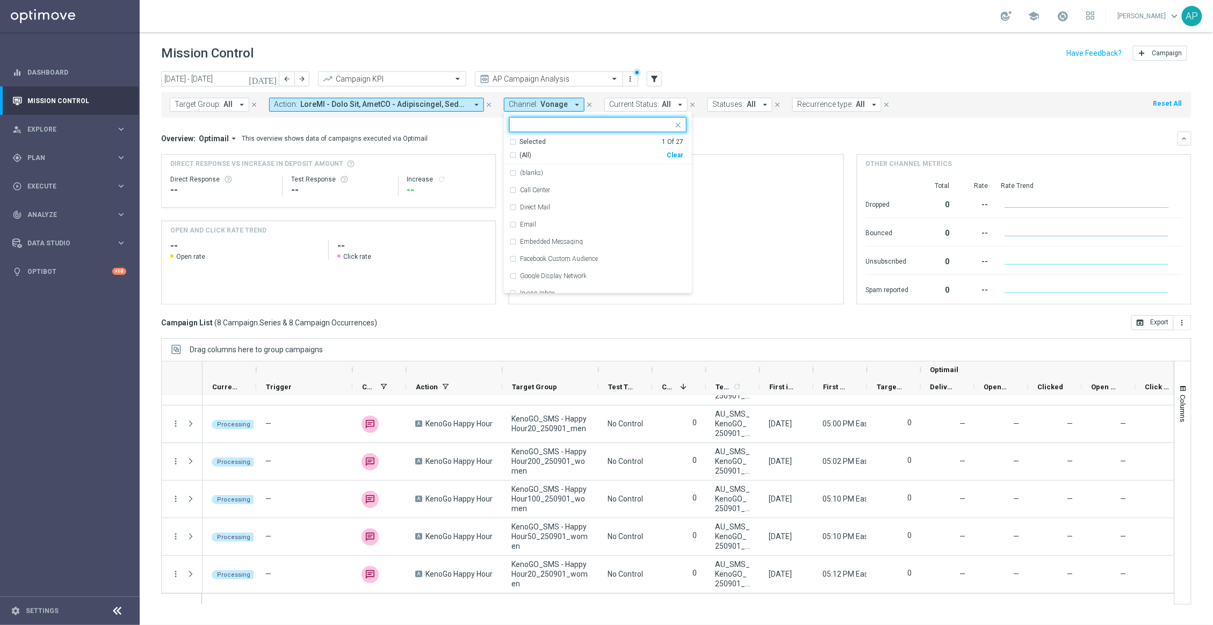
click at [0, 0] on div "Clear" at bounding box center [0, 0] width 0 height 0
click at [597, 126] on input "text" at bounding box center [593, 124] width 157 height 9
click at [536, 179] on div "Vonage" at bounding box center [597, 172] width 177 height 17
type input "vonag"
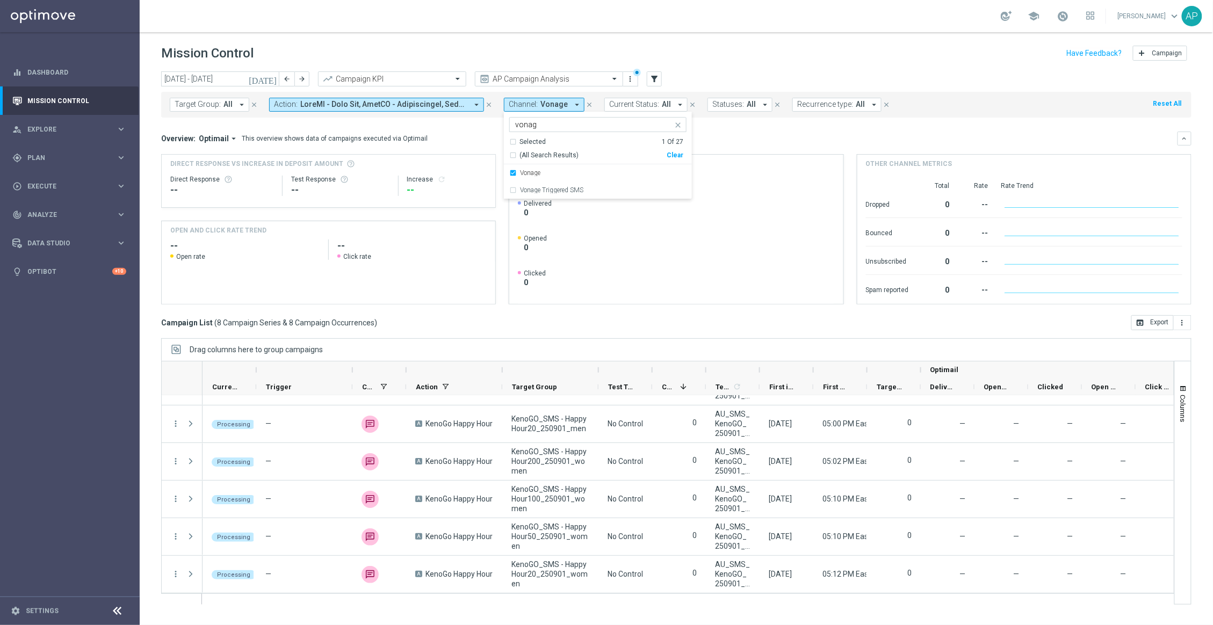
click at [759, 150] on div "Overview: Optimail arrow_drop_down This overview shows data of campaigns execut…" at bounding box center [676, 218] width 1031 height 173
click at [560, 103] on span "Vonage" at bounding box center [554, 104] width 27 height 9
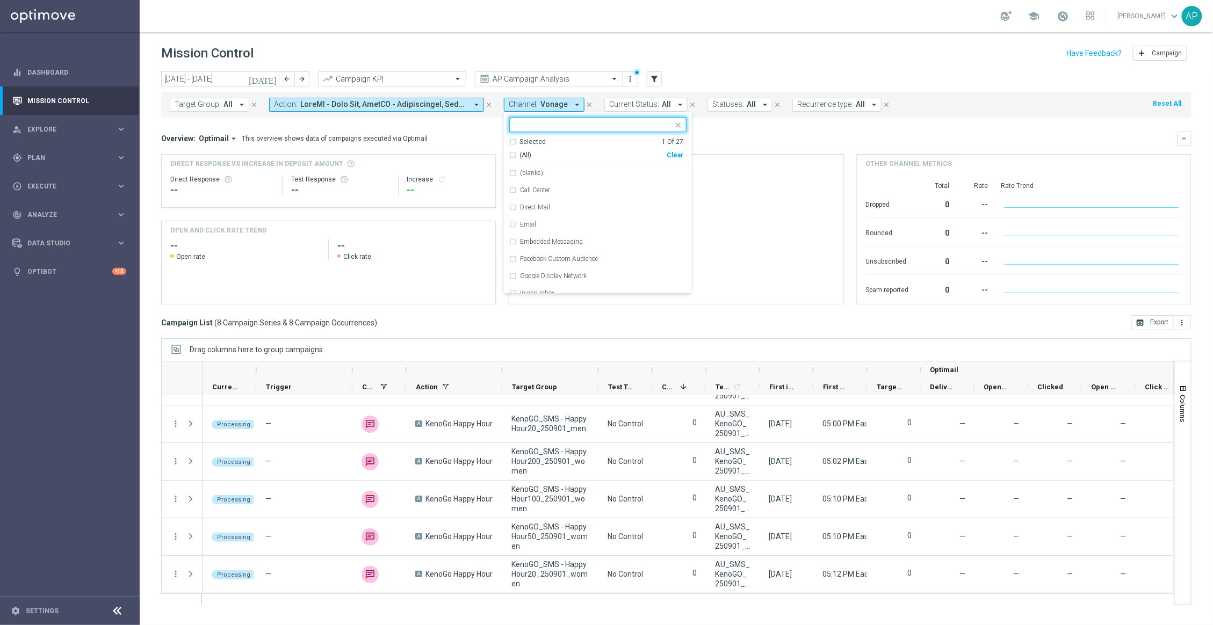
click at [666, 153] on div "(All) Clear" at bounding box center [596, 153] width 174 height 13
click at [0, 0] on div "Clear" at bounding box center [0, 0] width 0 height 0
click at [578, 126] on input "text" at bounding box center [593, 124] width 157 height 9
click at [573, 185] on div "OptiMobile Push" at bounding box center [597, 190] width 177 height 17
type input "optimo"
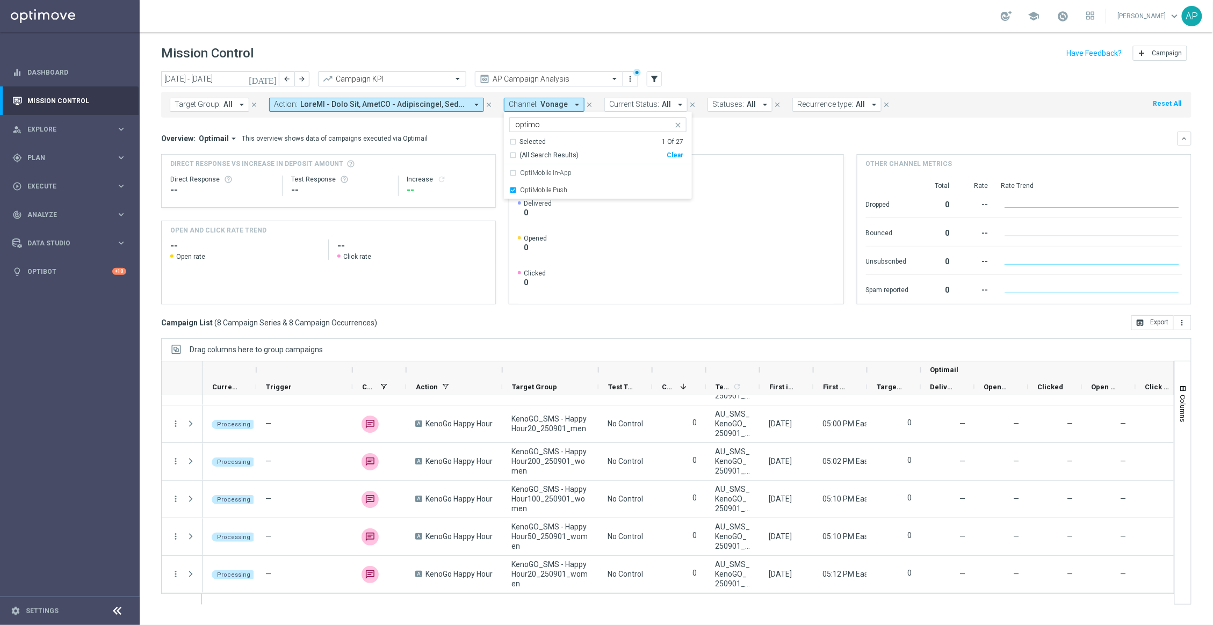
click at [745, 140] on div "Overview: Optimail arrow_drop_down This overview shows data of campaigns execut…" at bounding box center [669, 139] width 1017 height 10
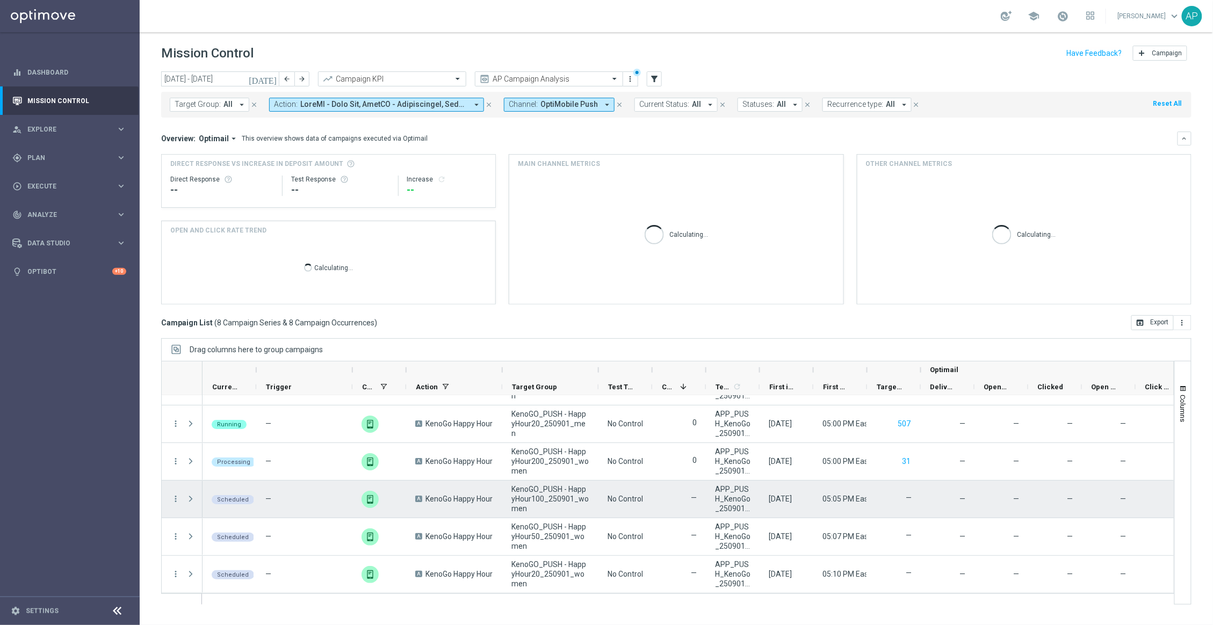
scroll to position [104, 0]
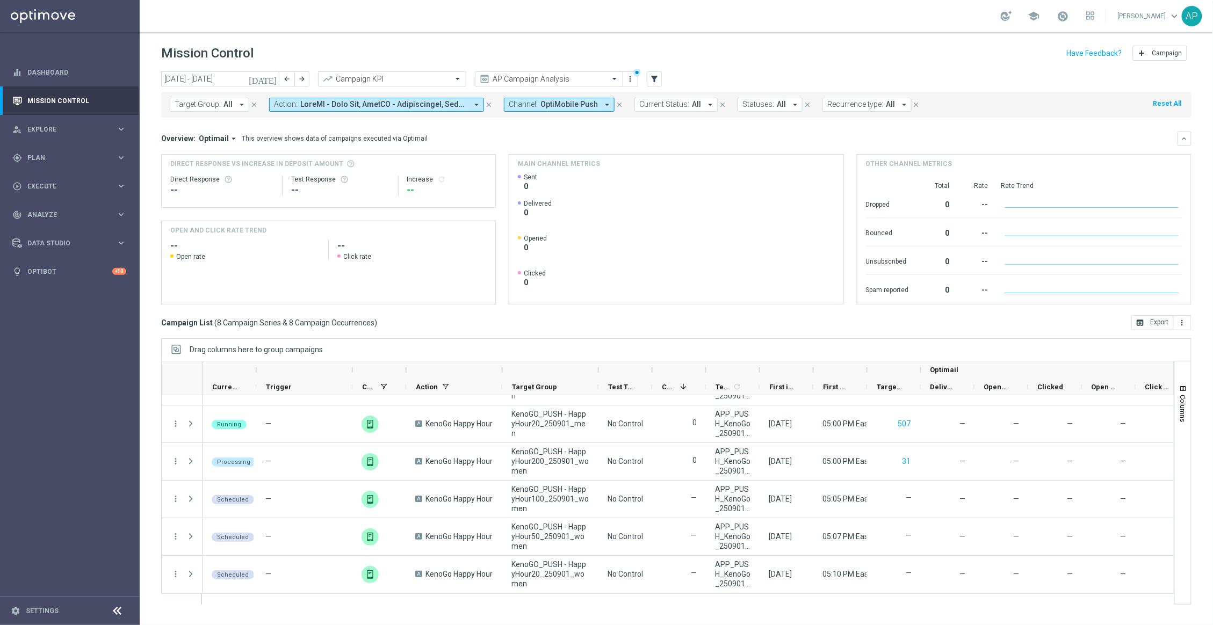
click at [567, 107] on span "OptiMobile Push" at bounding box center [569, 104] width 57 height 9
click at [608, 123] on input "text" at bounding box center [593, 124] width 157 height 9
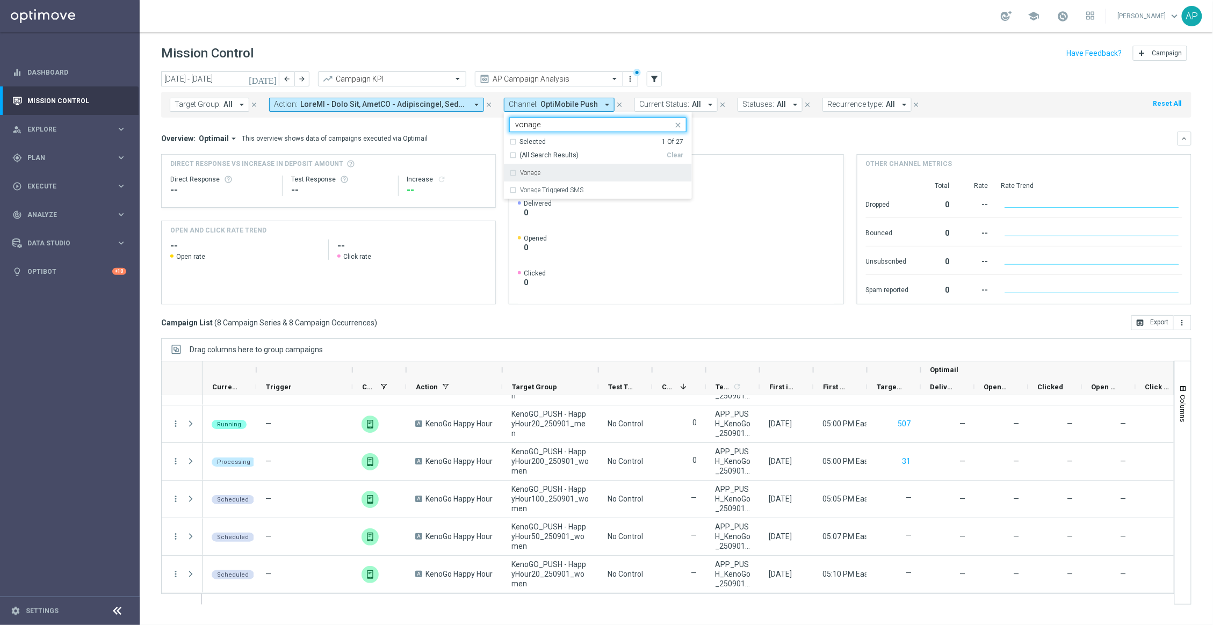
click at [579, 170] on div "Vonage" at bounding box center [603, 173] width 167 height 6
type input "vonage"
click at [728, 132] on div "Overview: Optimail arrow_drop_down This overview shows data of campaigns execut…" at bounding box center [676, 139] width 1031 height 14
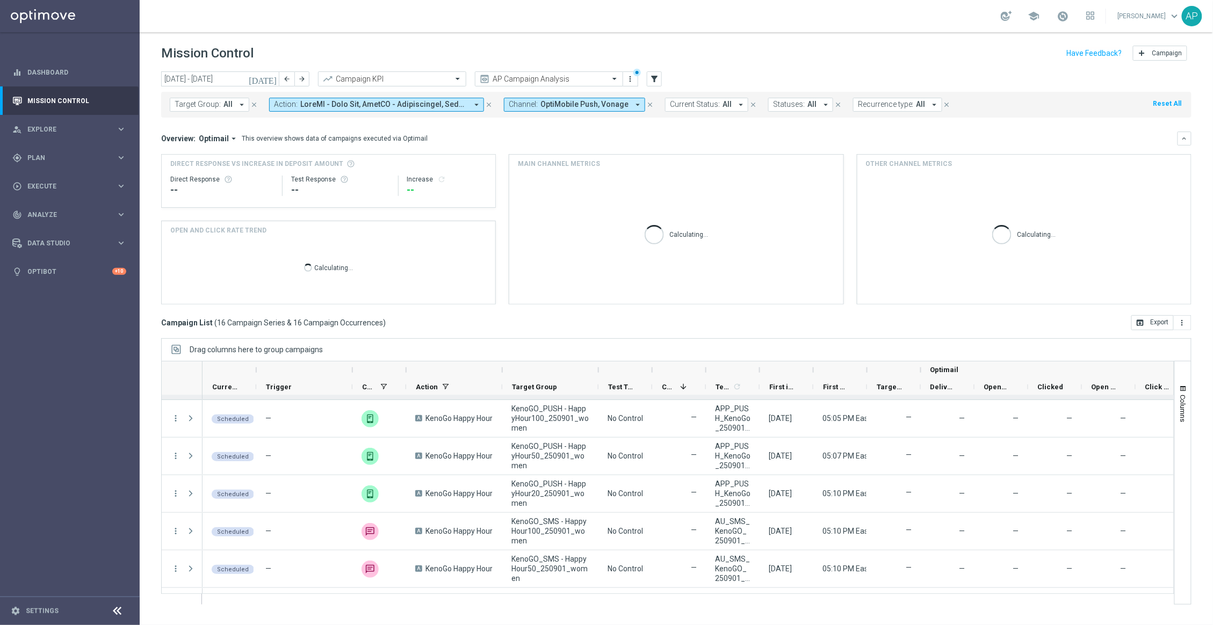
scroll to position [405, 0]
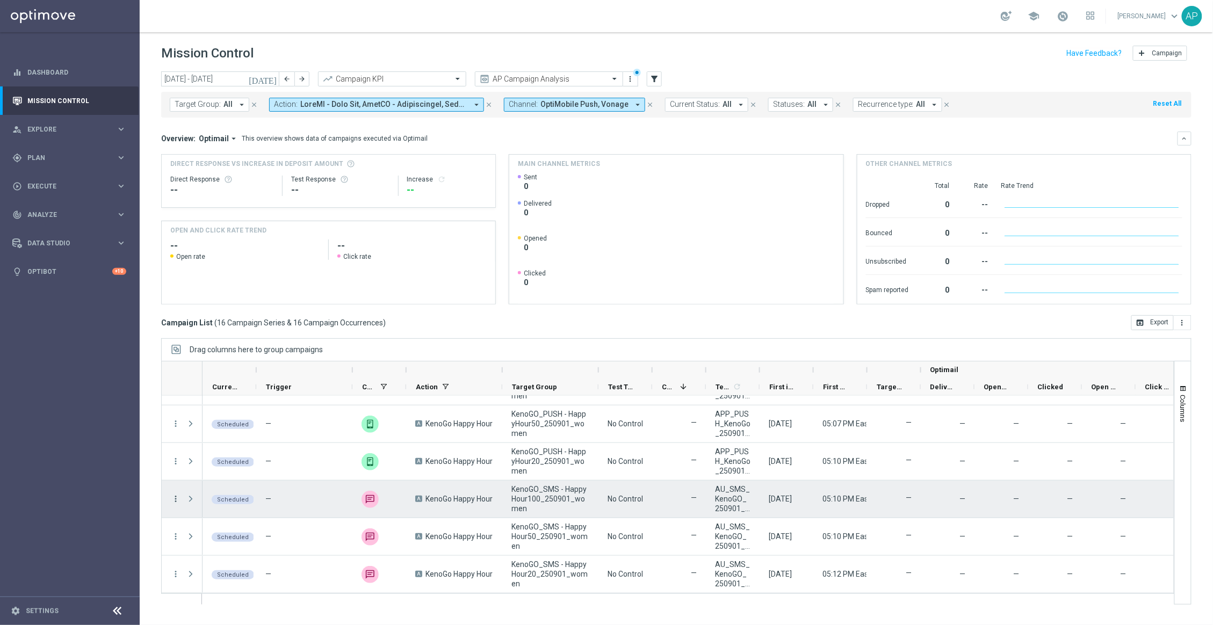
click at [177, 501] on icon "more_vert" at bounding box center [176, 499] width 10 height 10
click at [231, 435] on span "Run [DATE] Occurrence" at bounding box center [232, 437] width 71 height 8
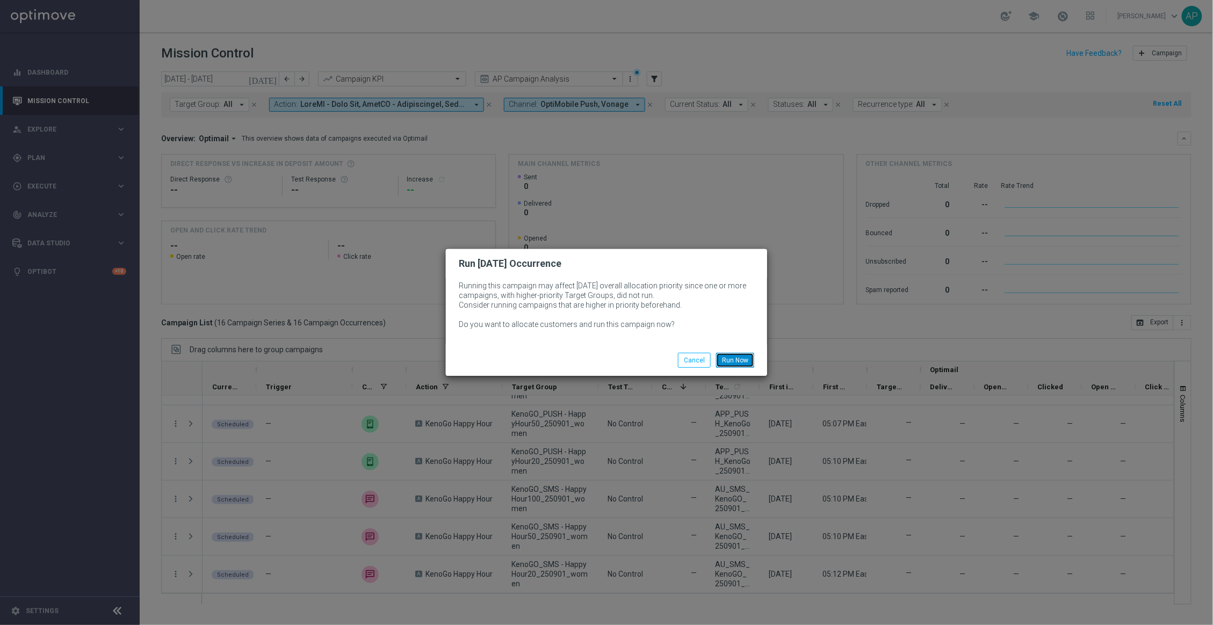
click at [737, 356] on button "Run Now" at bounding box center [735, 360] width 38 height 15
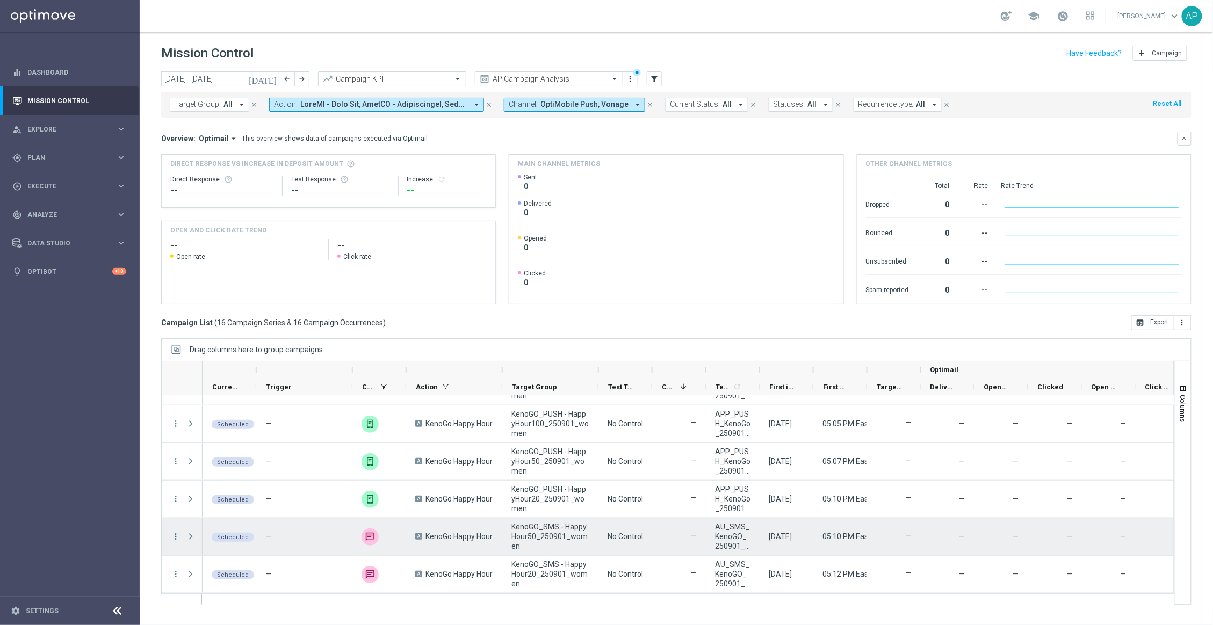
click at [179, 536] on icon "more_vert" at bounding box center [176, 537] width 10 height 10
click at [251, 477] on span "Run [DATE] Occurrence" at bounding box center [232, 475] width 71 height 8
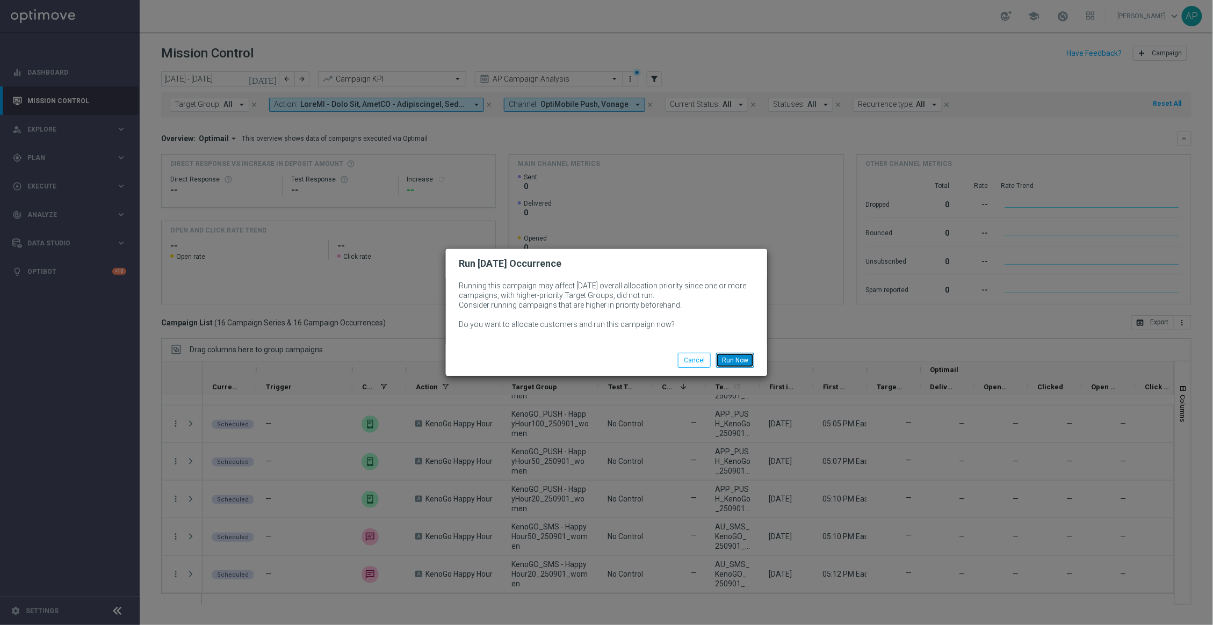
click at [746, 359] on button "Run Now" at bounding box center [735, 360] width 38 height 15
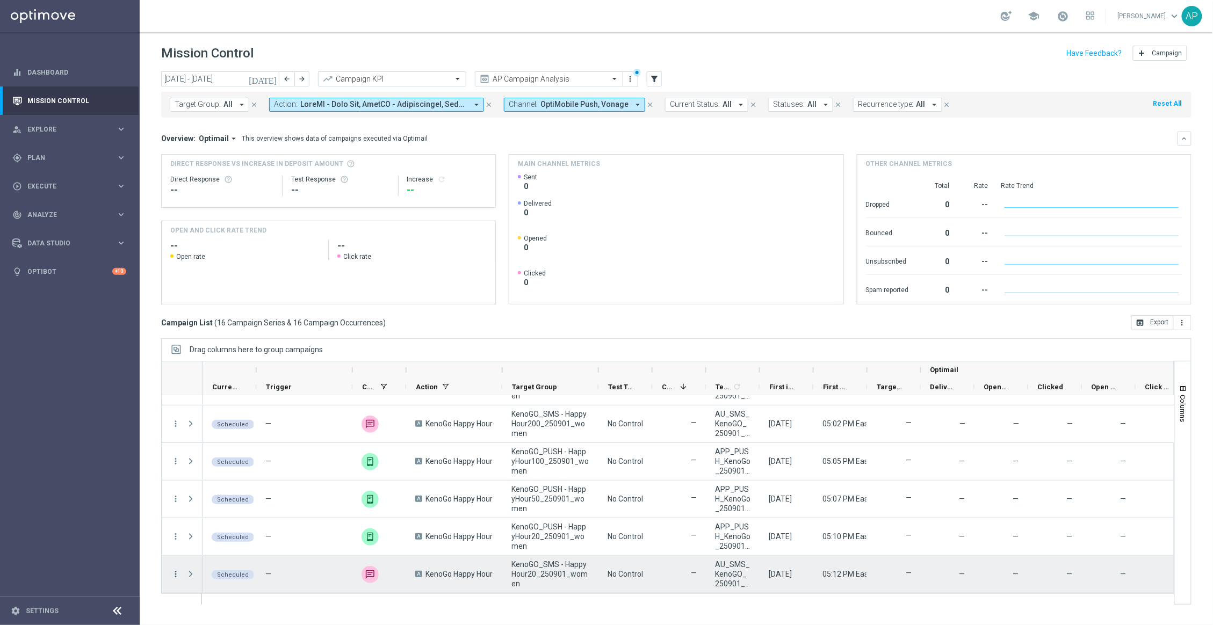
click at [179, 575] on icon "more_vert" at bounding box center [176, 575] width 10 height 10
click at [240, 509] on span "Run [DATE] Occurrence" at bounding box center [232, 512] width 71 height 8
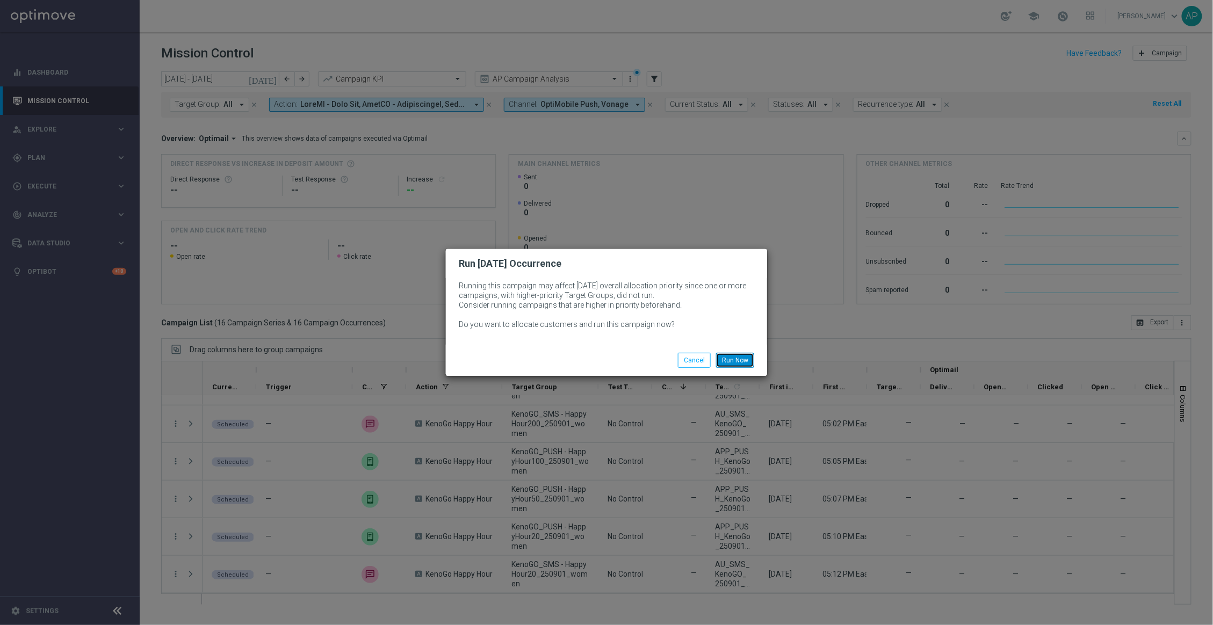
click at [732, 354] on button "Run Now" at bounding box center [735, 360] width 38 height 15
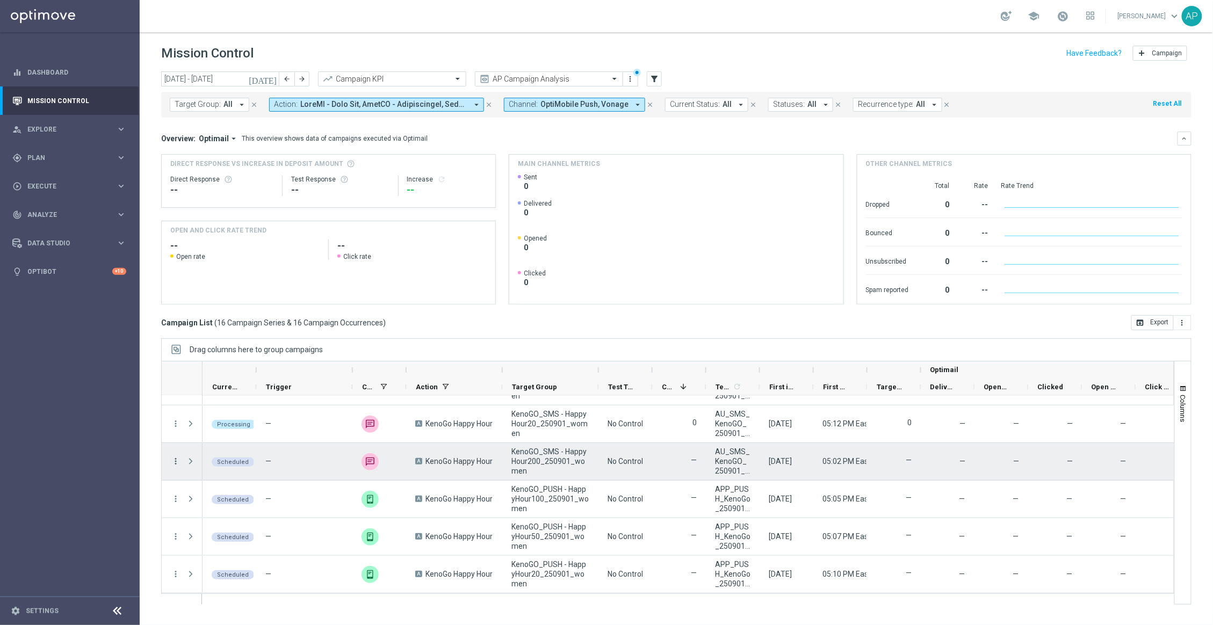
click at [176, 458] on icon "more_vert" at bounding box center [176, 462] width 10 height 10
click at [227, 548] on span "Run [DATE] Occurrence" at bounding box center [232, 548] width 71 height 8
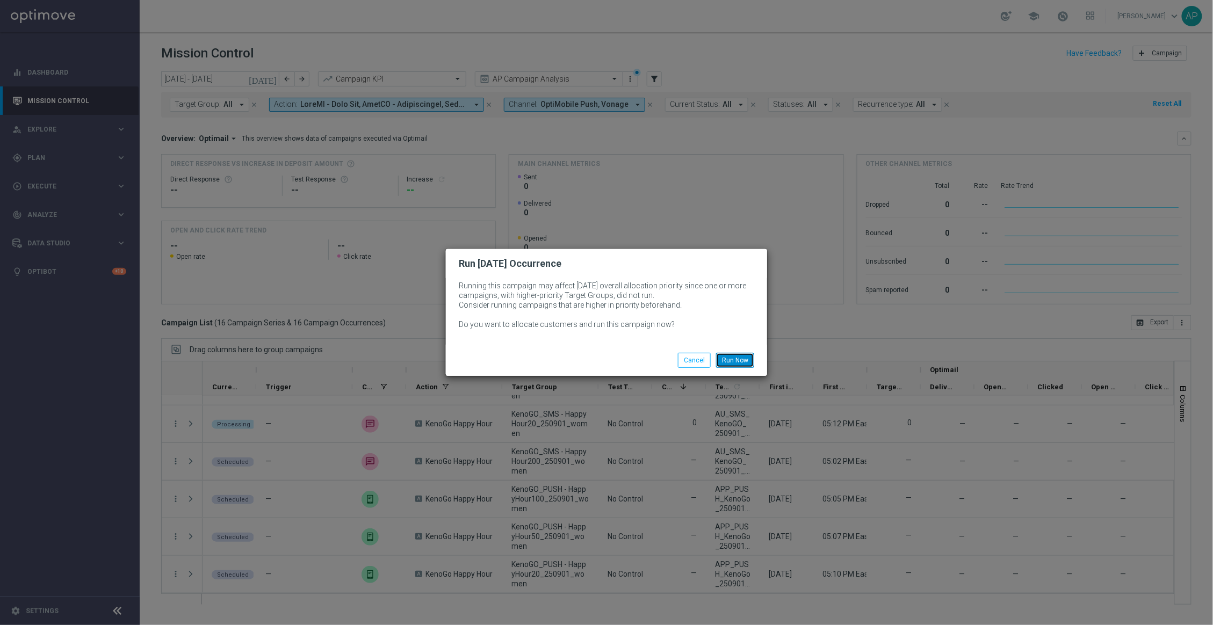
click at [739, 358] on button "Run Now" at bounding box center [735, 360] width 38 height 15
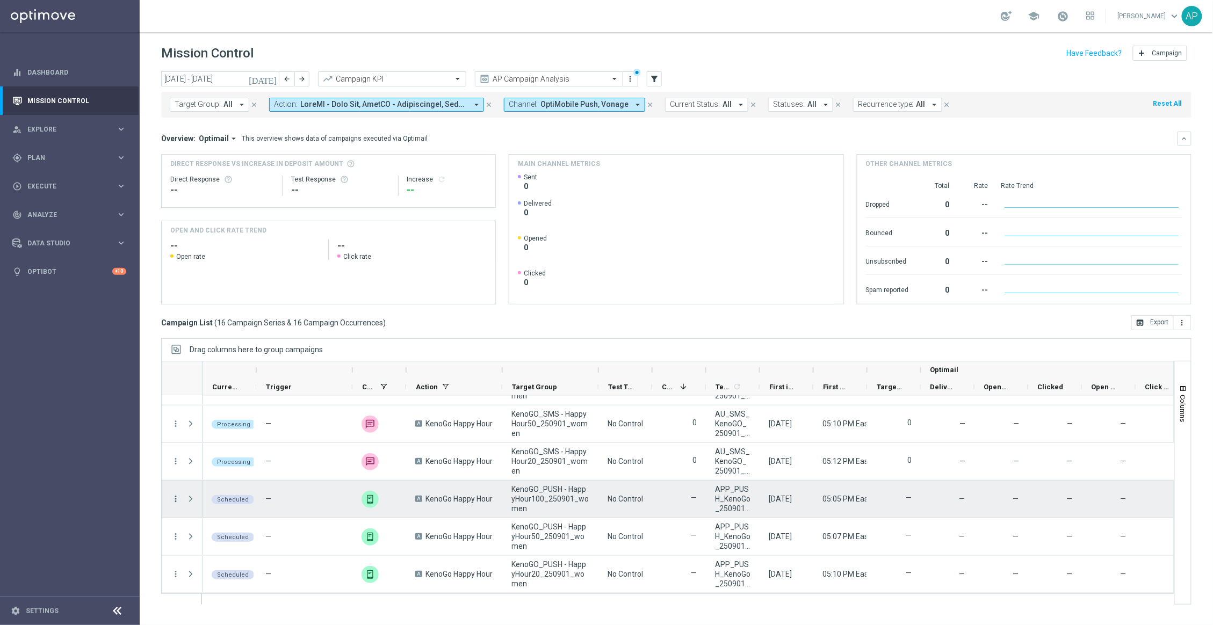
click at [176, 499] on icon "more_vert" at bounding box center [176, 499] width 10 height 10
click at [208, 441] on div "play_arrow Run [DATE] Occurrence" at bounding box center [241, 437] width 121 height 15
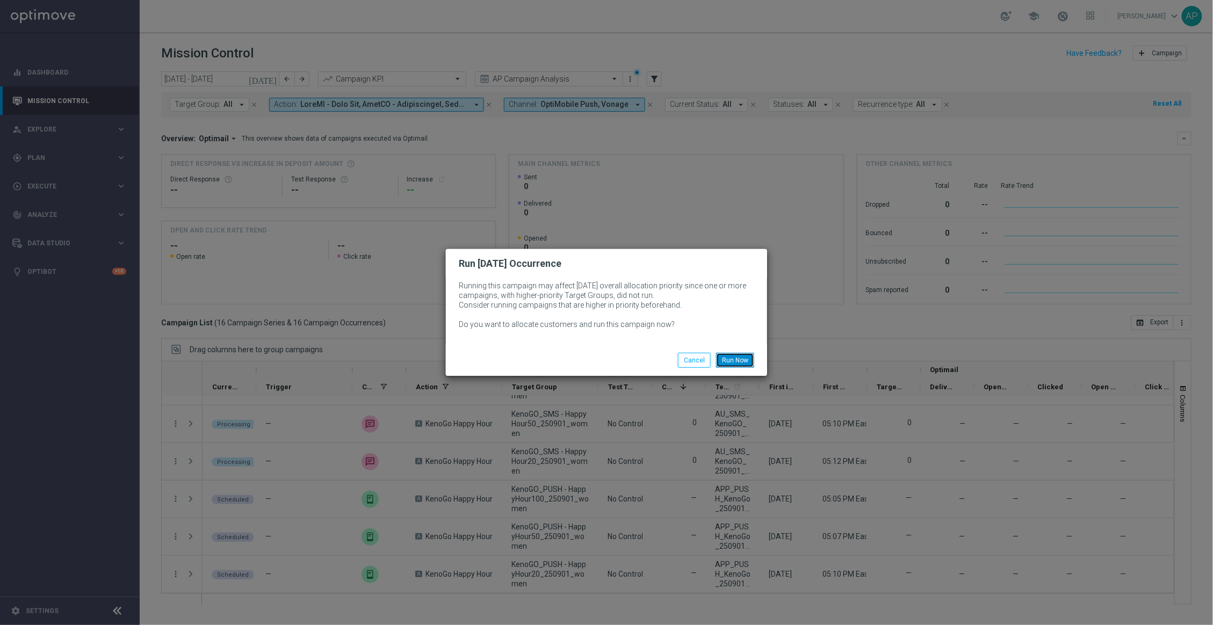
click at [727, 355] on button "Run Now" at bounding box center [735, 360] width 38 height 15
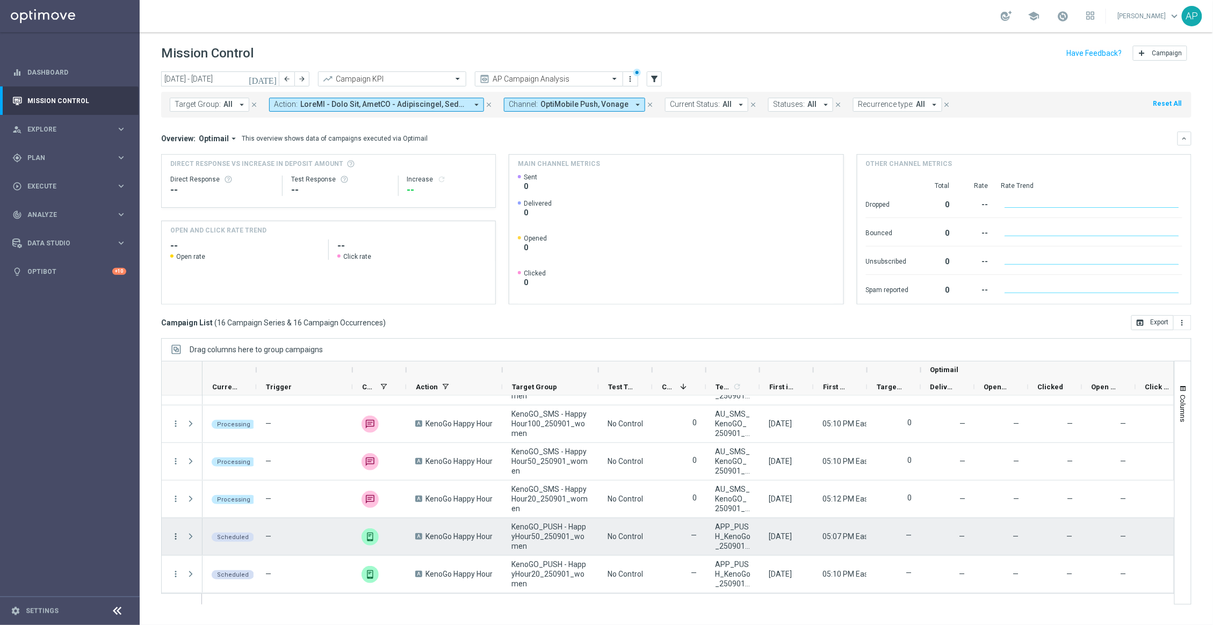
click at [176, 535] on icon "more_vert" at bounding box center [176, 537] width 10 height 10
click at [230, 470] on div "play_arrow Run [DATE] Occurrence" at bounding box center [241, 474] width 121 height 15
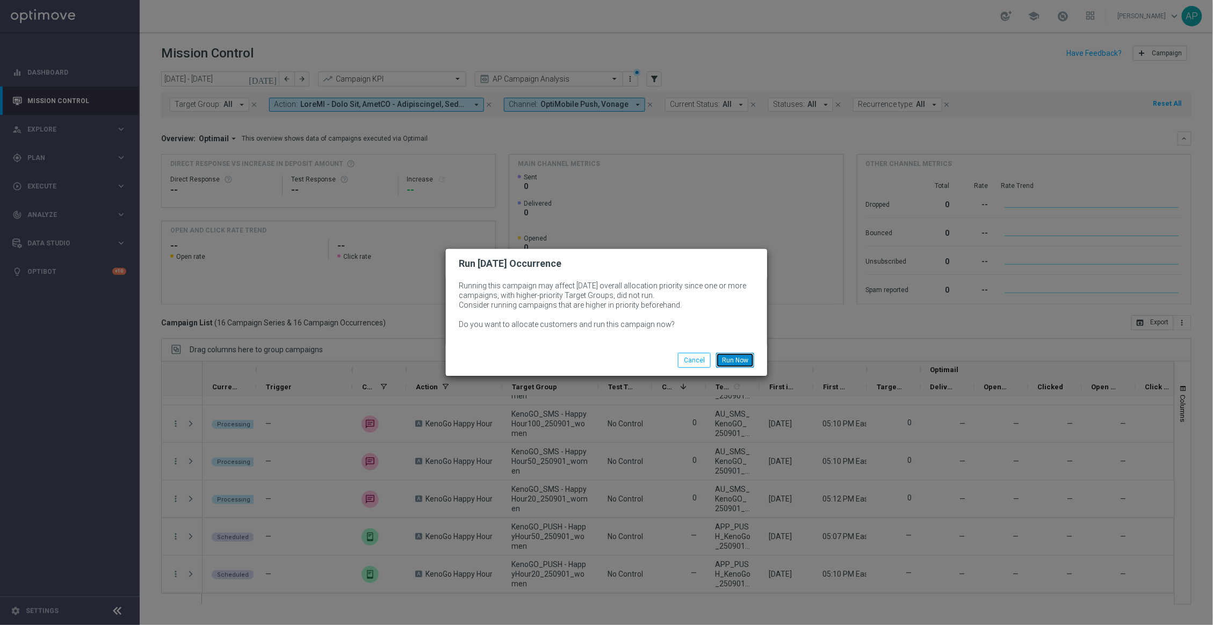
click at [727, 355] on button "Run Now" at bounding box center [735, 360] width 38 height 15
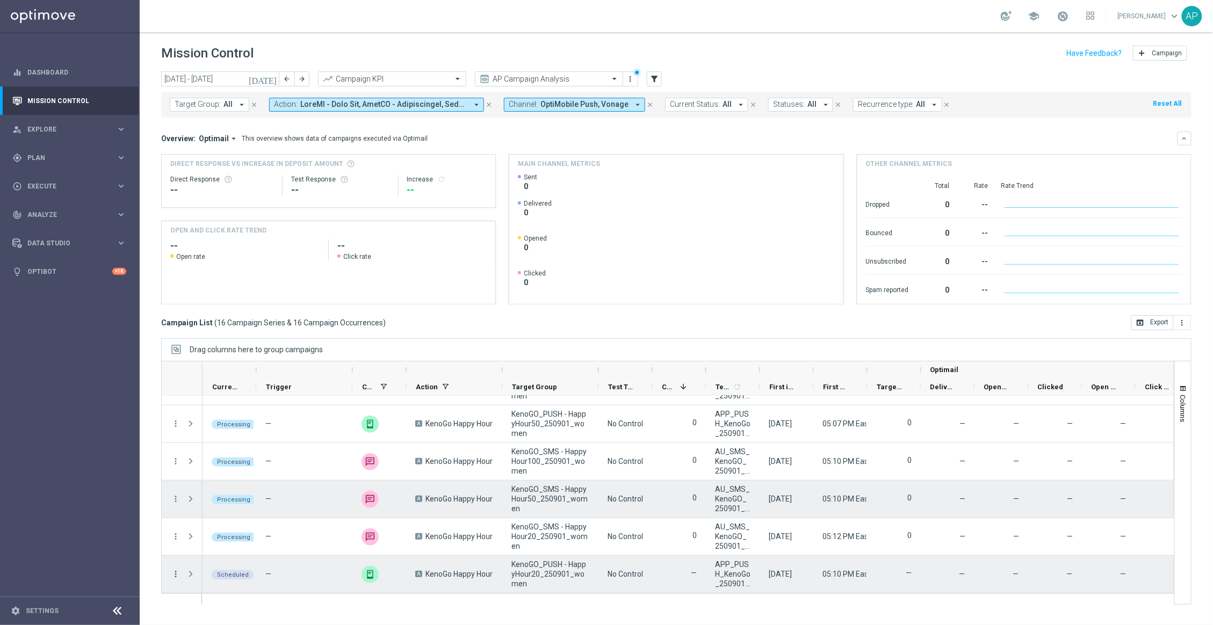
click at [178, 575] on icon "more_vert" at bounding box center [176, 575] width 10 height 10
click at [238, 510] on span "Run Today’s Occurrence" at bounding box center [232, 512] width 71 height 8
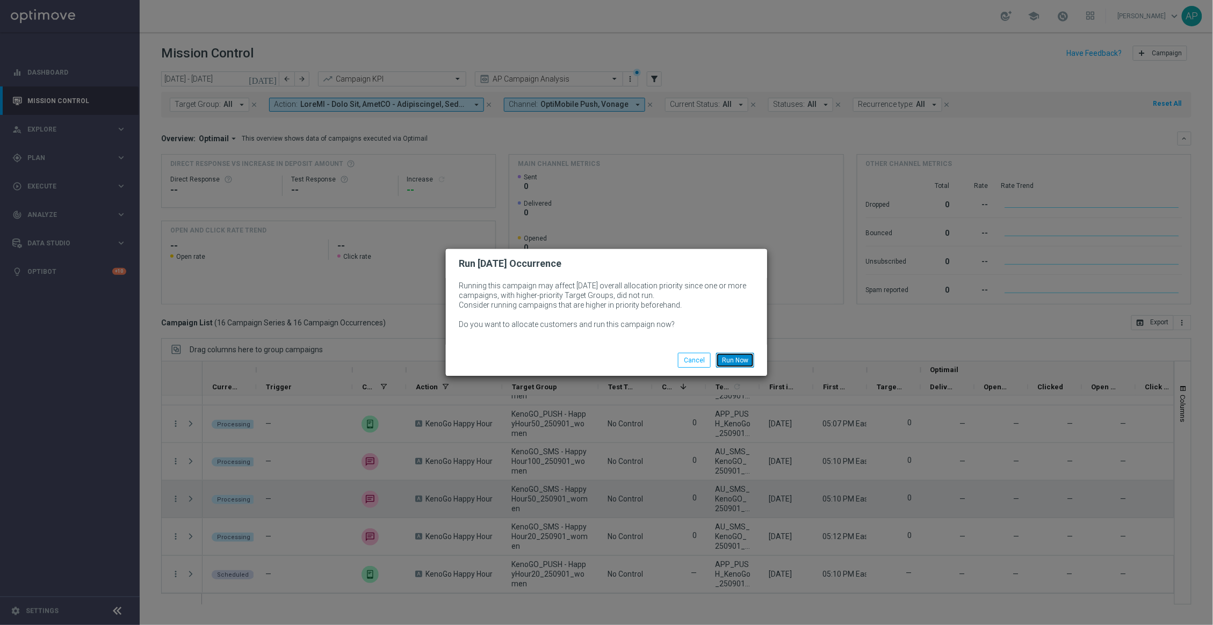
click at [738, 358] on button "Run Now" at bounding box center [735, 360] width 38 height 15
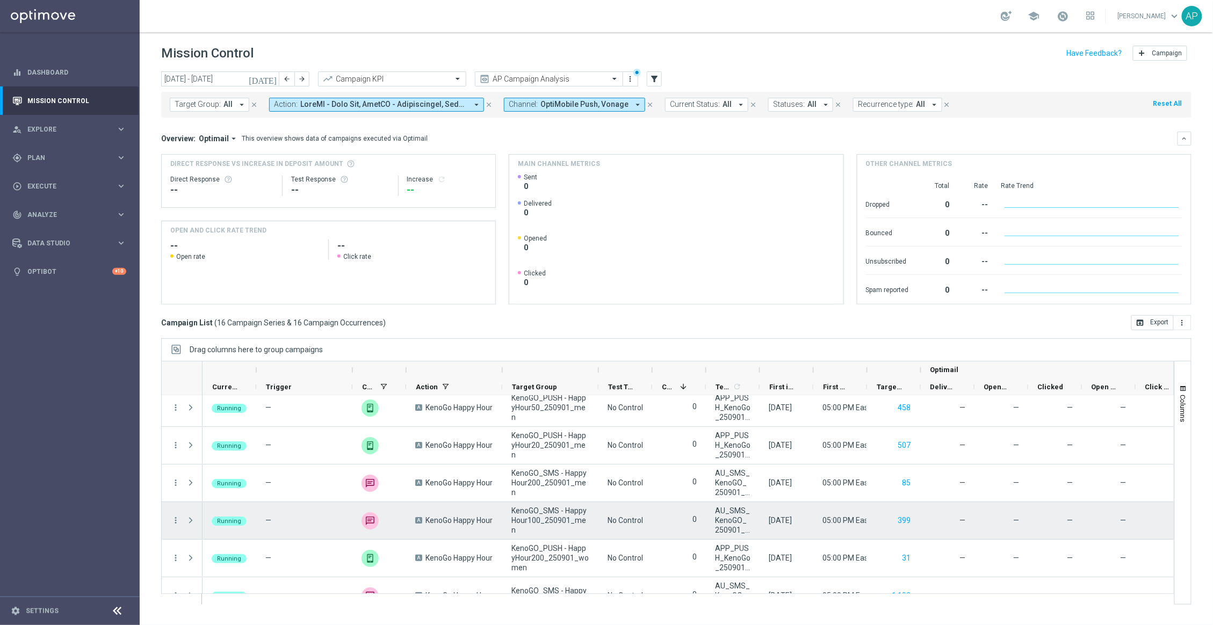
scroll to position [405, 0]
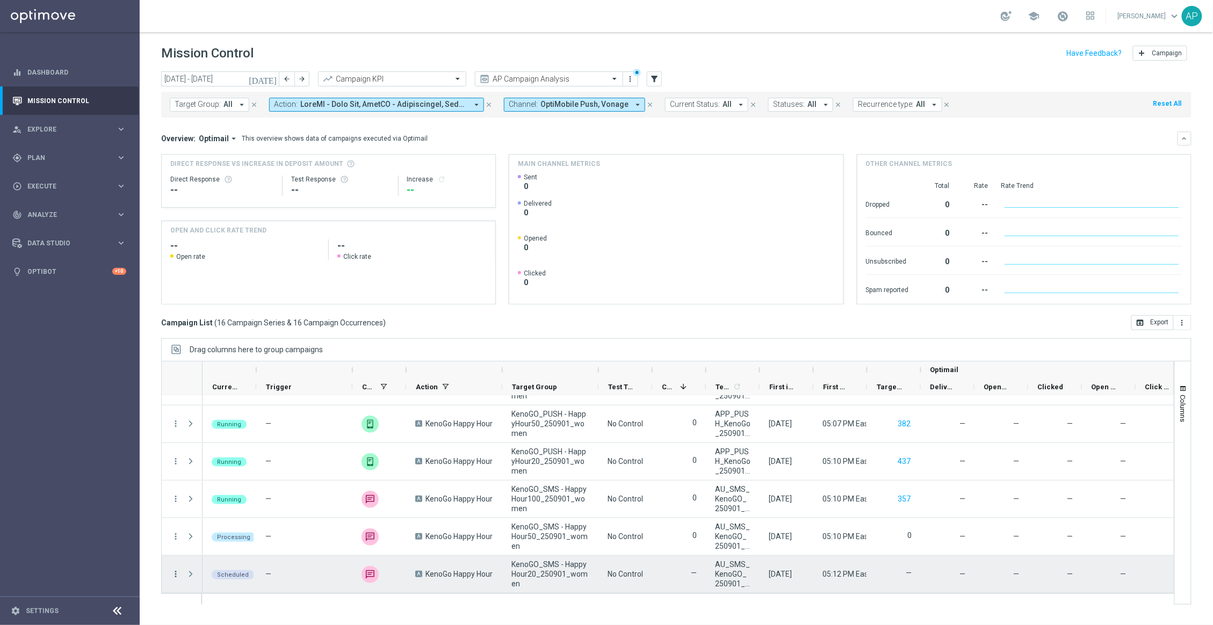
click at [174, 575] on icon "more_vert" at bounding box center [176, 575] width 10 height 10
click at [234, 510] on span "Run [DATE] Occurrence" at bounding box center [232, 512] width 71 height 8
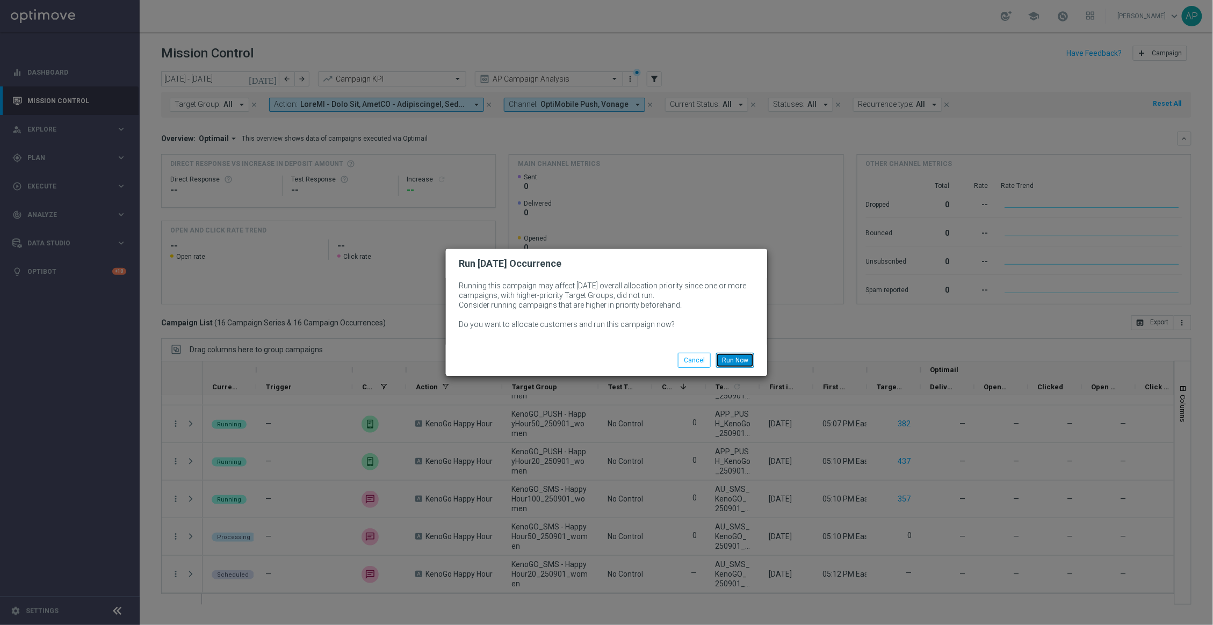
click at [751, 355] on button "Run Now" at bounding box center [735, 360] width 38 height 15
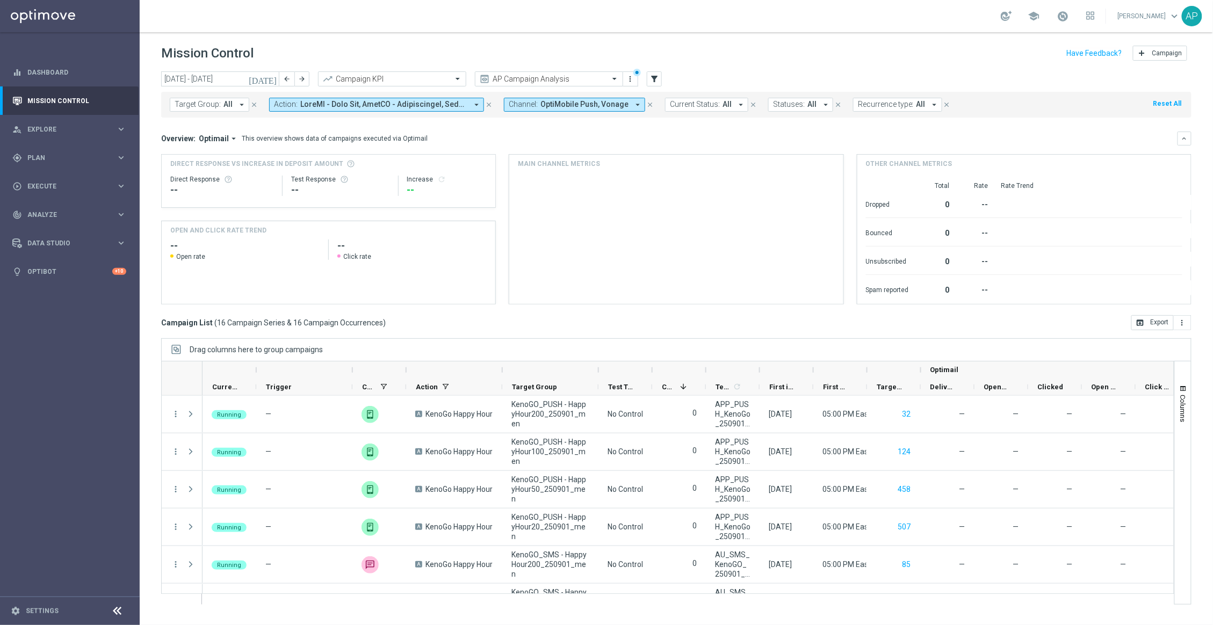
click at [537, 105] on button "Channel: OptiMobile Push, Vonage arrow_drop_down" at bounding box center [574, 105] width 141 height 14
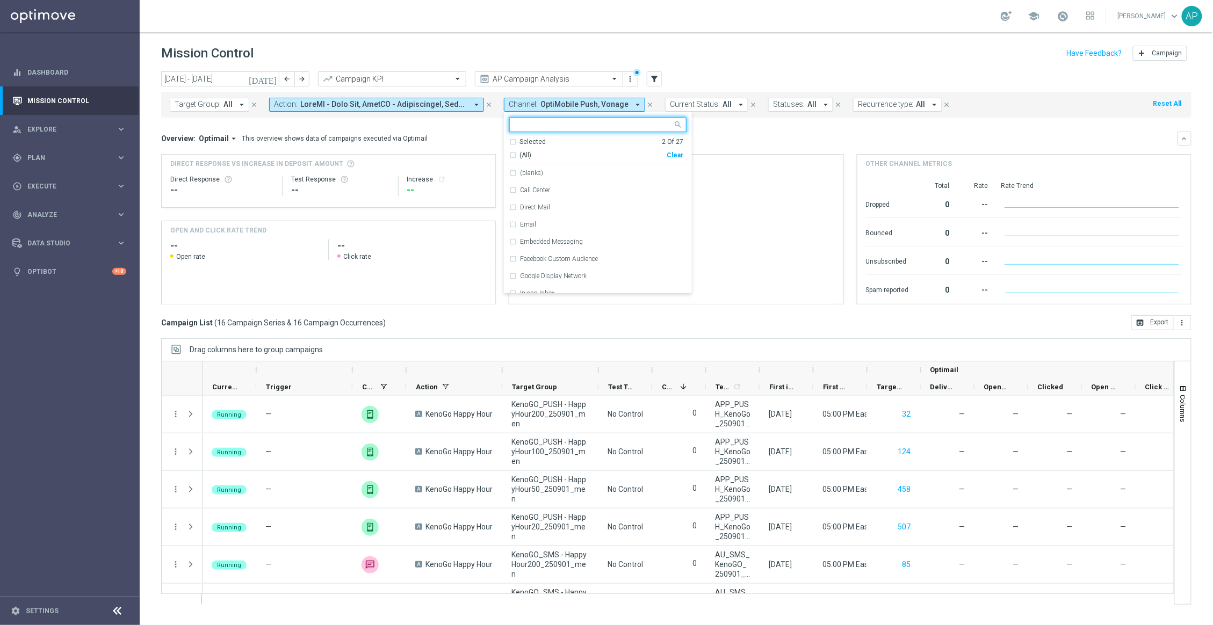
click at [535, 122] on input "text" at bounding box center [593, 124] width 157 height 9
type input "push"
drag, startPoint x: 537, startPoint y: 125, endPoint x: 405, endPoint y: 109, distance: 133.2
click at [405, 109] on form "Target Group: All arrow_drop_down close Action: arrow_drop_down close Channel: …" at bounding box center [566, 105] width 793 height 14
click at [515, 109] on button "Channel: OptiMobile Push, Vonage arrow_drop_down" at bounding box center [574, 105] width 141 height 14
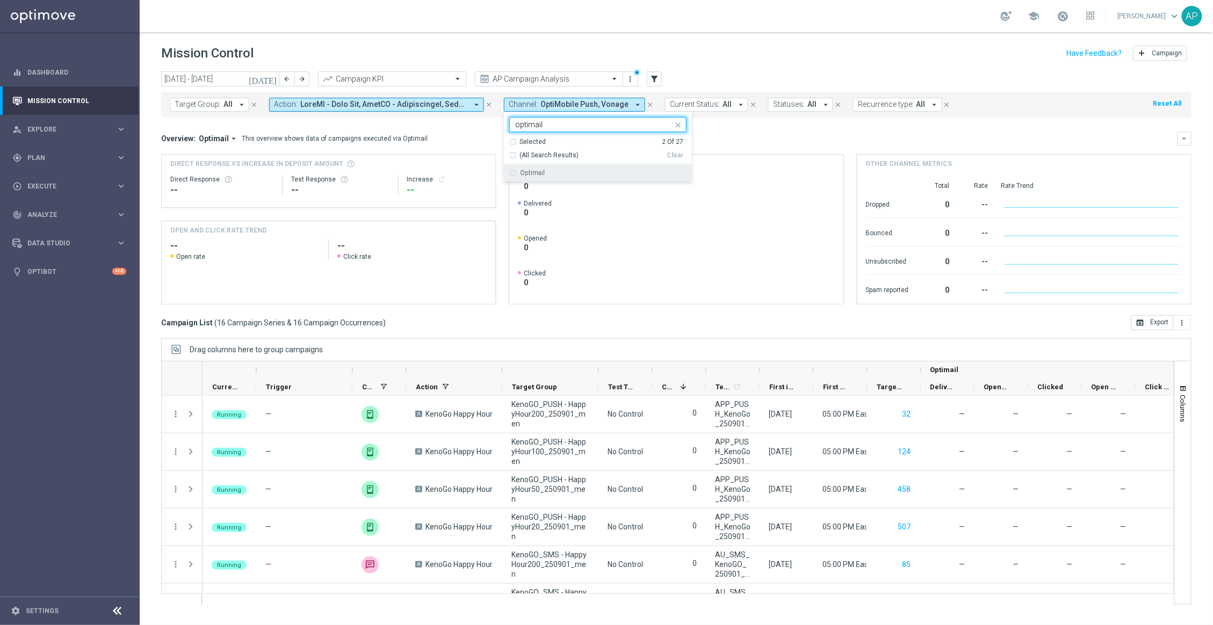
click at [545, 171] on div "Optimail" at bounding box center [603, 173] width 167 height 6
type input "optimail"
click at [785, 142] on div "Overview: Optimail arrow_drop_down This overview shows data of campaigns execut…" at bounding box center [669, 139] width 1017 height 10
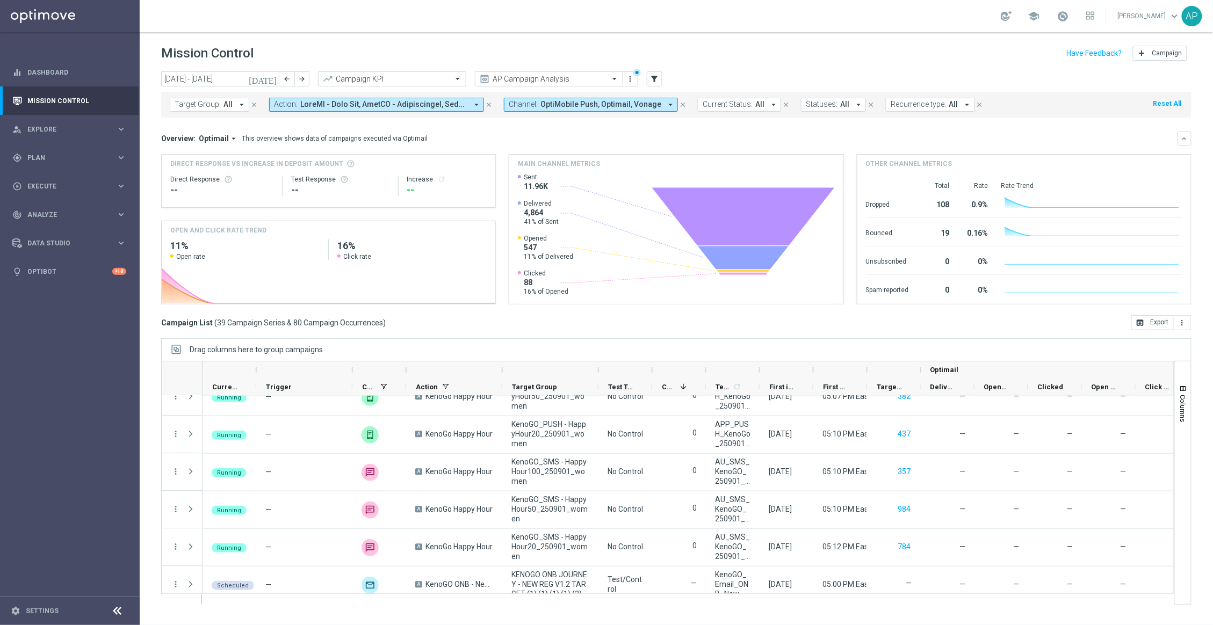
scroll to position [1270, 0]
